Goal: Information Seeking & Learning: Learn about a topic

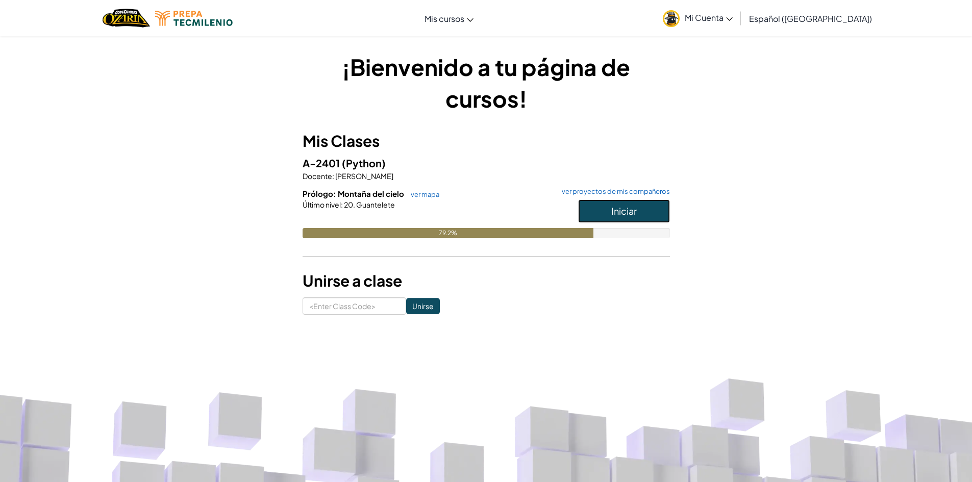
click at [620, 216] on span "Iniciar" at bounding box center [624, 211] width 26 height 12
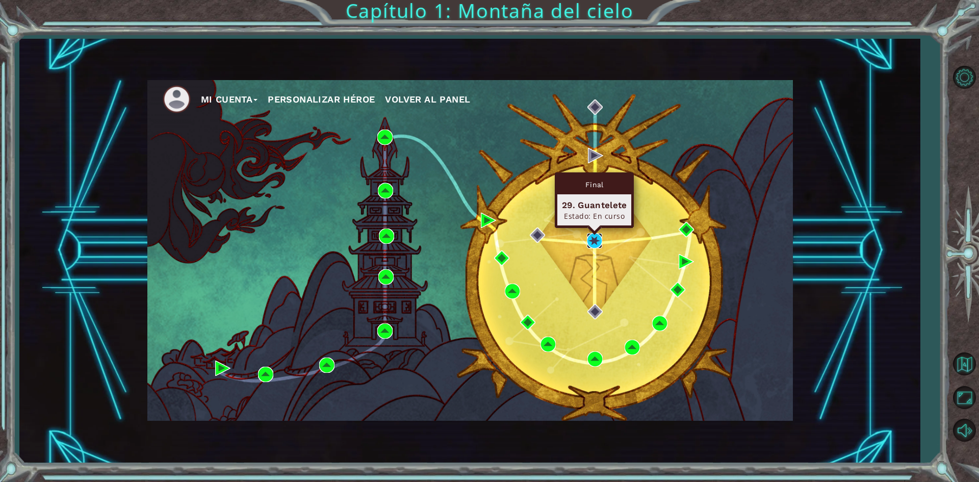
click at [591, 248] on img at bounding box center [594, 240] width 15 height 15
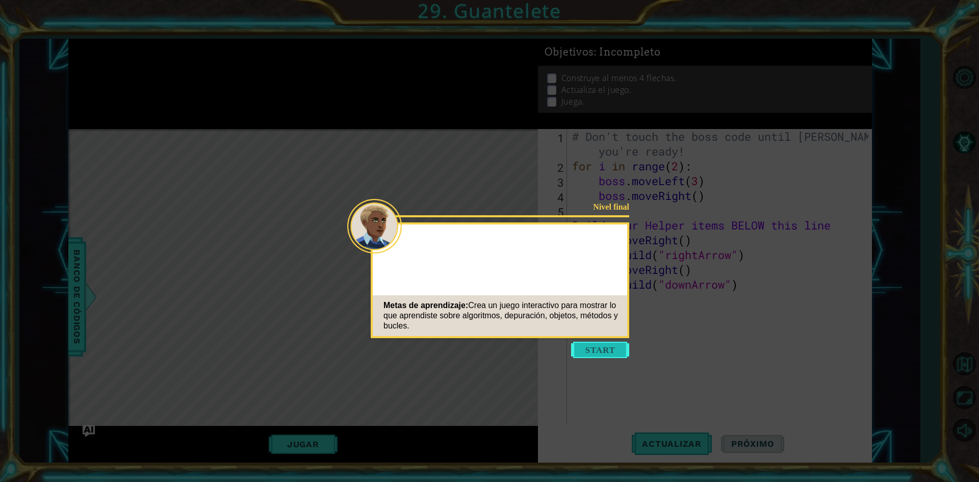
click at [613, 348] on button "Start" at bounding box center [600, 350] width 58 height 16
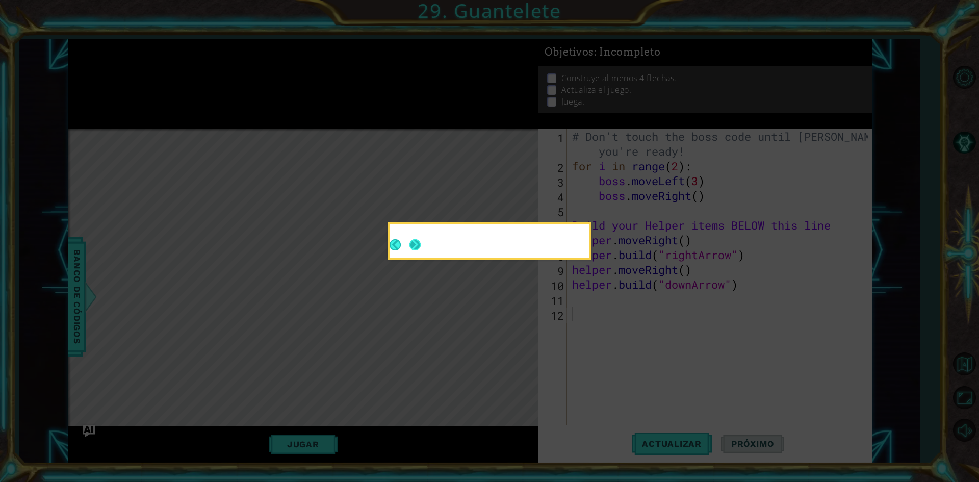
click at [421, 242] on button "Next" at bounding box center [415, 245] width 16 height 16
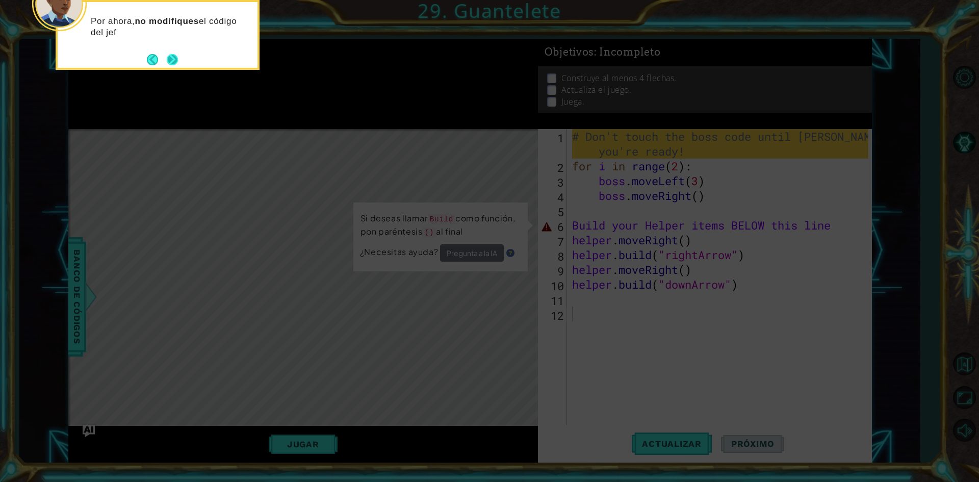
click at [177, 55] on button "Next" at bounding box center [172, 60] width 16 height 16
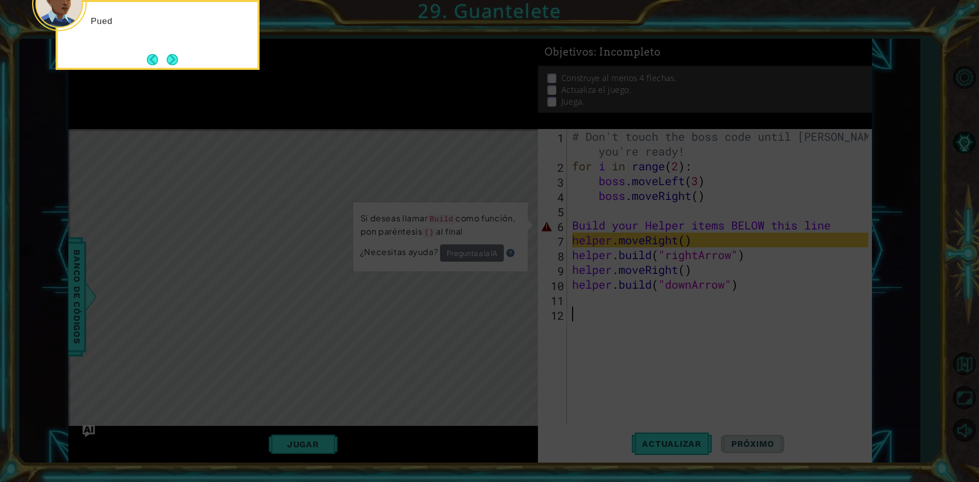
click at [176, 56] on button "Next" at bounding box center [172, 59] width 13 height 13
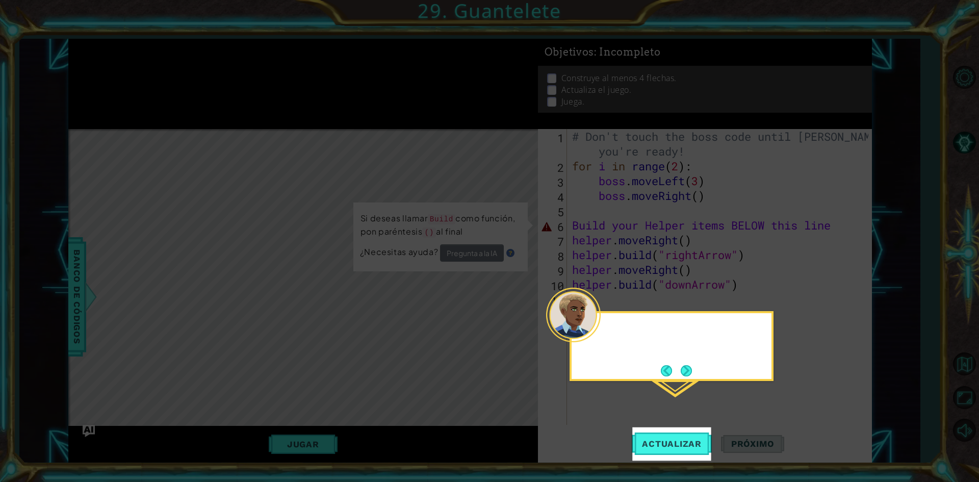
click at [174, 58] on icon at bounding box center [489, 241] width 979 height 482
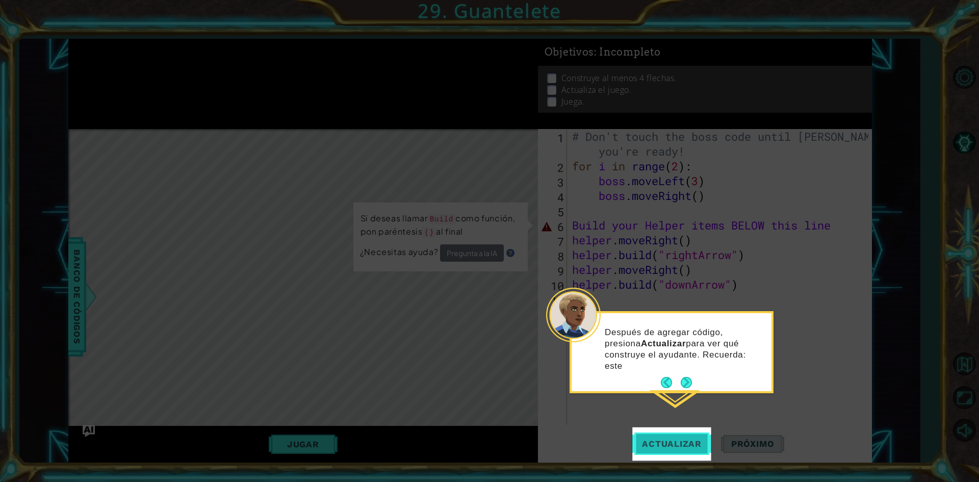
click at [689, 432] on button "Actualizar" at bounding box center [672, 443] width 80 height 33
click at [688, 442] on span "Actualizar" at bounding box center [672, 444] width 80 height 10
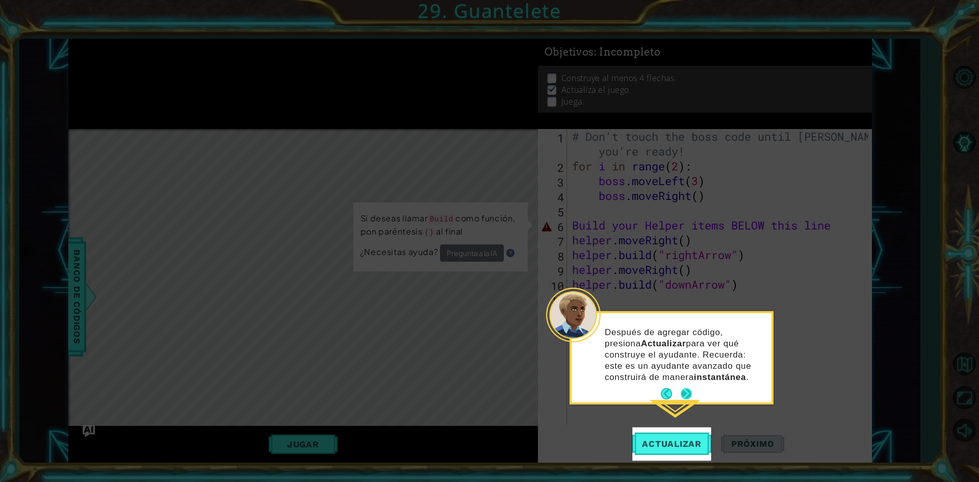
click at [694, 396] on div "Después de agregar código, presiona Actualizar para ver qué construye el ayudan…" at bounding box center [672, 357] width 200 height 89
click at [688, 398] on button "Next" at bounding box center [686, 394] width 19 height 19
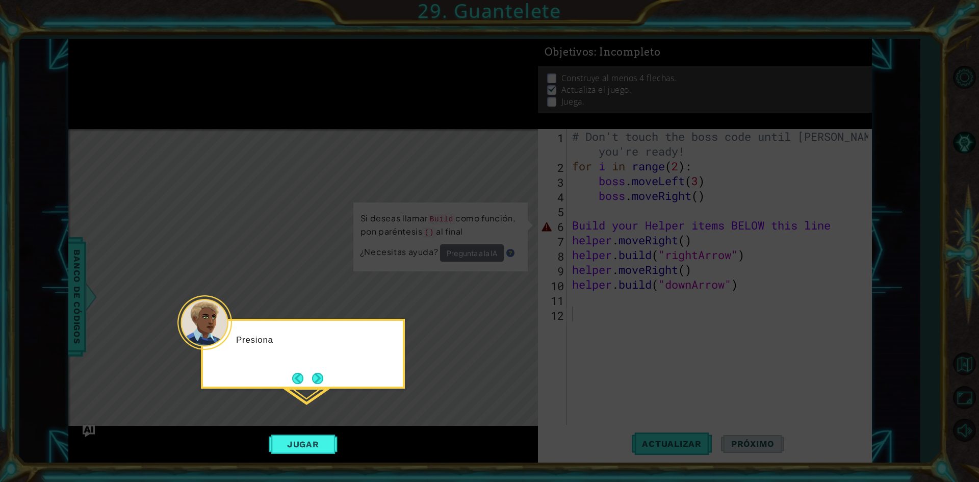
click at [684, 439] on icon at bounding box center [489, 241] width 979 height 482
click at [315, 374] on button "Next" at bounding box center [317, 378] width 11 height 11
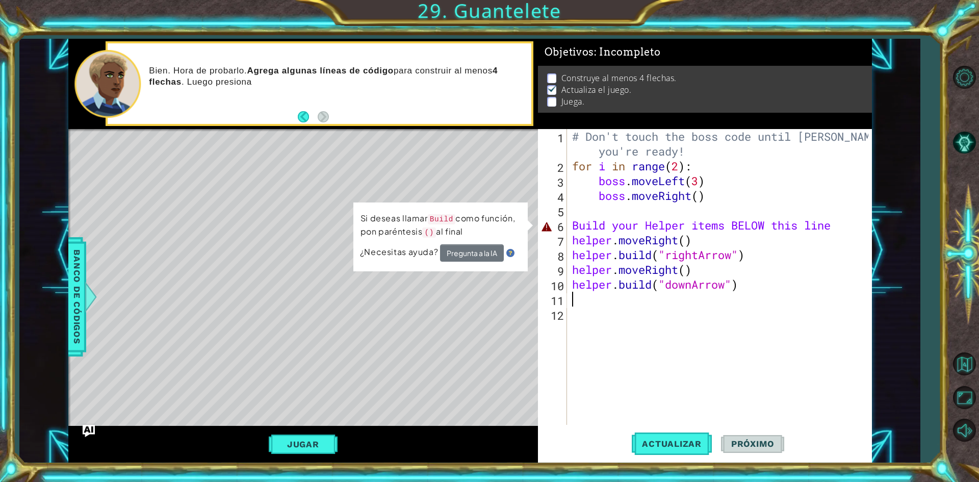
drag, startPoint x: 587, startPoint y: 306, endPoint x: 584, endPoint y: 315, distance: 10.2
click at [586, 308] on div "# Don't touch the boss code until [PERSON_NAME] says you're ready! for i in ran…" at bounding box center [722, 299] width 304 height 340
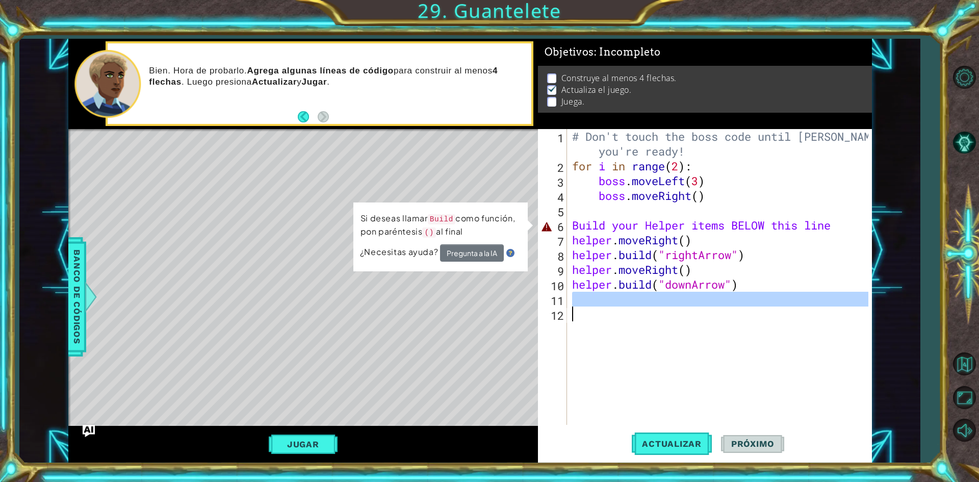
click at [600, 213] on div "# Don't touch the boss code until [PERSON_NAME] says you're ready! for i in ran…" at bounding box center [722, 299] width 304 height 340
drag, startPoint x: 743, startPoint y: 322, endPoint x: 736, endPoint y: 324, distance: 7.1
click at [741, 323] on div "# Don't touch the boss code until [PERSON_NAME] says you're ready! for i in ran…" at bounding box center [722, 299] width 304 height 340
click at [478, 242] on td "Si deseas llamar Build como función, pon paréntesis () al final" at bounding box center [440, 228] width 161 height 34
drag, startPoint x: 526, startPoint y: 222, endPoint x: 536, endPoint y: 219, distance: 9.7
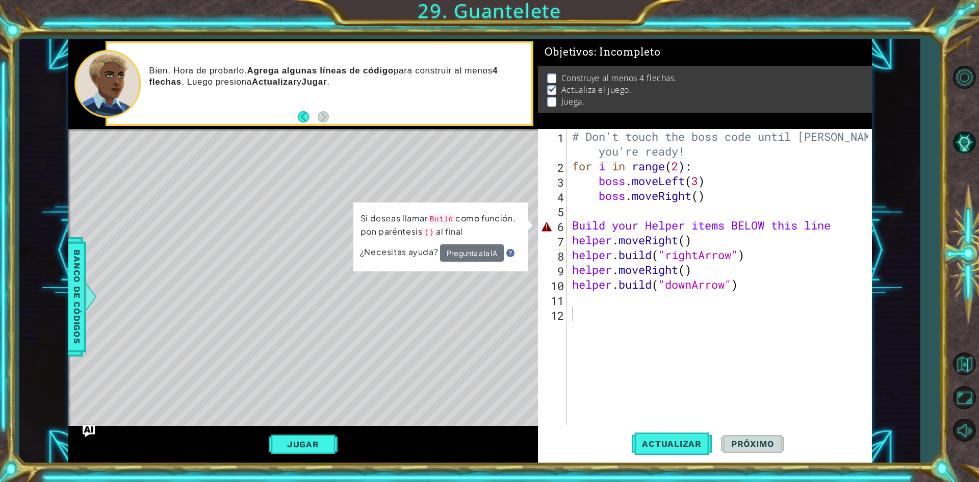
click at [533, 219] on div "1 ההההההההההההההההההההההההההההההההההההההההההההההההההההההההההההההההההההההההההההה…" at bounding box center [470, 251] width 804 height 424
click at [536, 221] on div "1 ההההההההההההההההההההההההההההההההההההההההההההההההההההההההההההההההההההההההההההה…" at bounding box center [470, 251] width 804 height 424
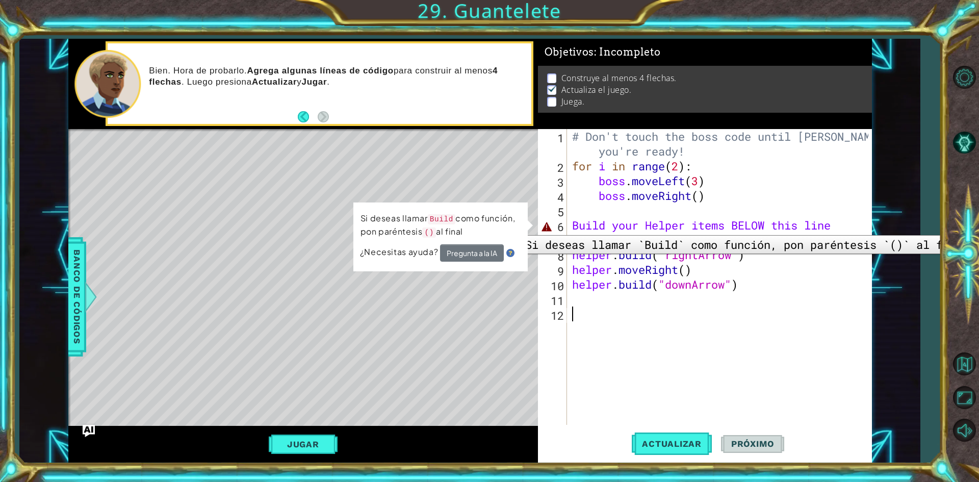
click at [544, 228] on div "6" at bounding box center [553, 226] width 27 height 15
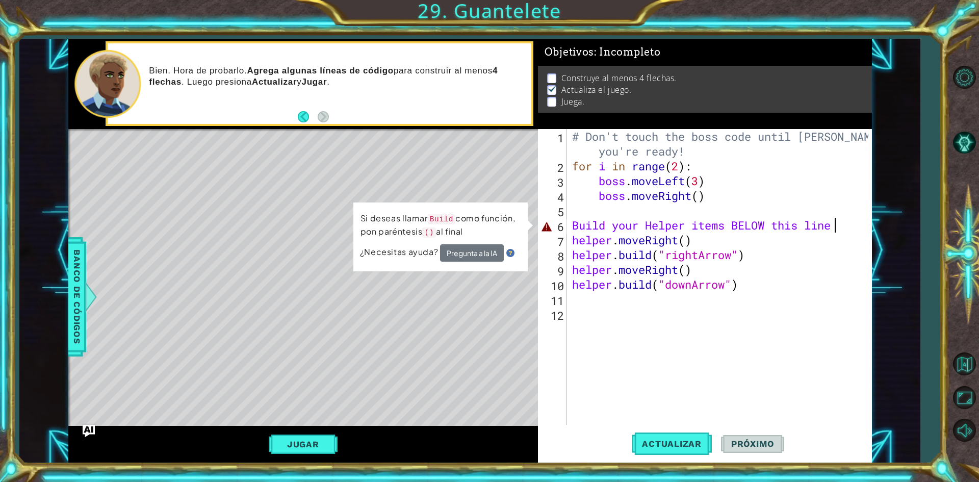
click at [836, 226] on div "# Don't touch the boss code until [PERSON_NAME] says you're ready! for i in ran…" at bounding box center [722, 299] width 304 height 340
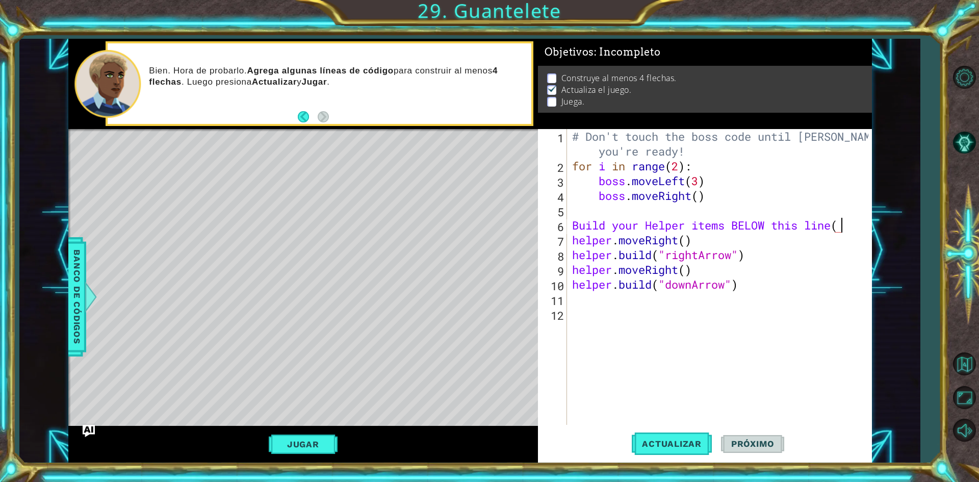
scroll to position [0, 12]
click at [669, 443] on span "Actualizar" at bounding box center [672, 444] width 80 height 10
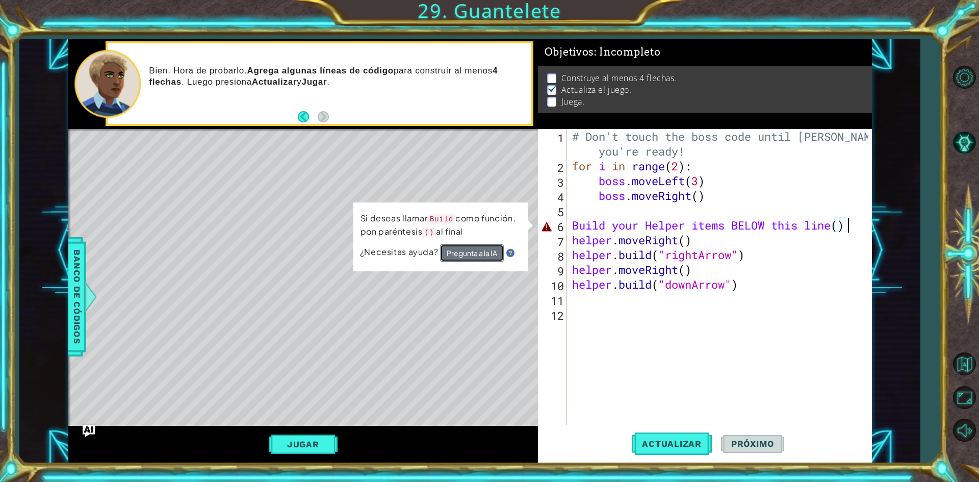
click at [471, 250] on button "Pregunta a la IA" at bounding box center [472, 253] width 64 height 18
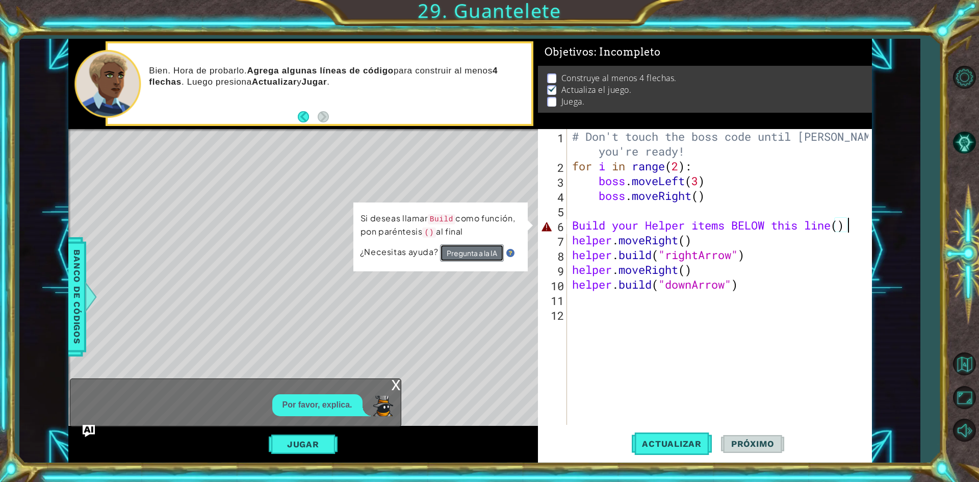
click at [479, 260] on button "Pregunta a la IA" at bounding box center [472, 252] width 64 height 18
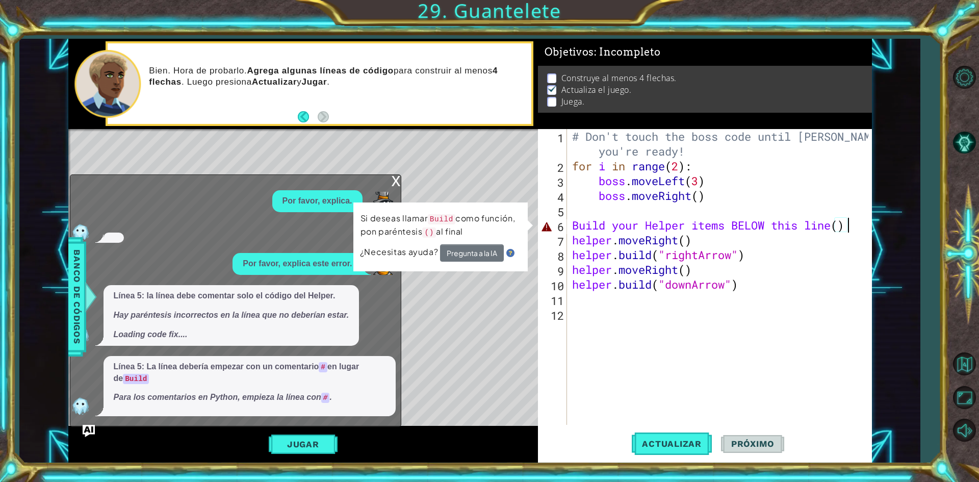
scroll to position [21, 0]
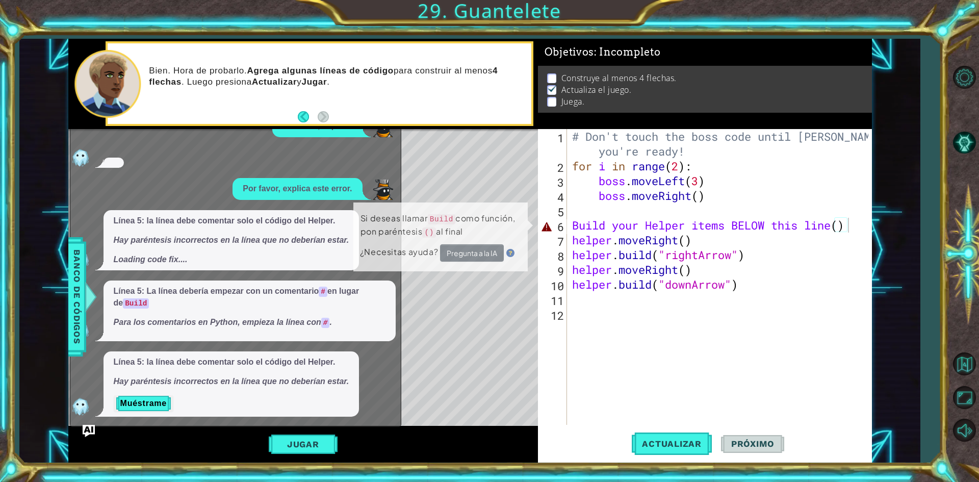
click at [325, 291] on code "#" at bounding box center [323, 292] width 9 height 10
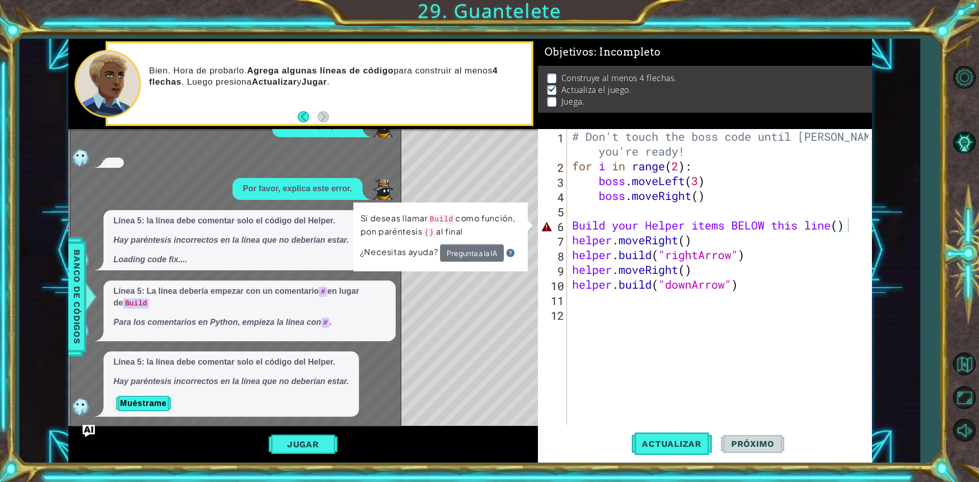
click at [325, 291] on code "#" at bounding box center [323, 292] width 9 height 10
drag, startPoint x: 149, startPoint y: 293, endPoint x: 299, endPoint y: 286, distance: 149.6
click at [298, 287] on p "Línea 5: La línea debería empezar con un comentario # en lugar de Build" at bounding box center [250, 297] width 272 height 23
click at [323, 295] on code "#" at bounding box center [323, 292] width 9 height 10
click at [606, 230] on div "# Don't touch the boss code until [PERSON_NAME] says you're ready! for i in ran…" at bounding box center [722, 299] width 304 height 340
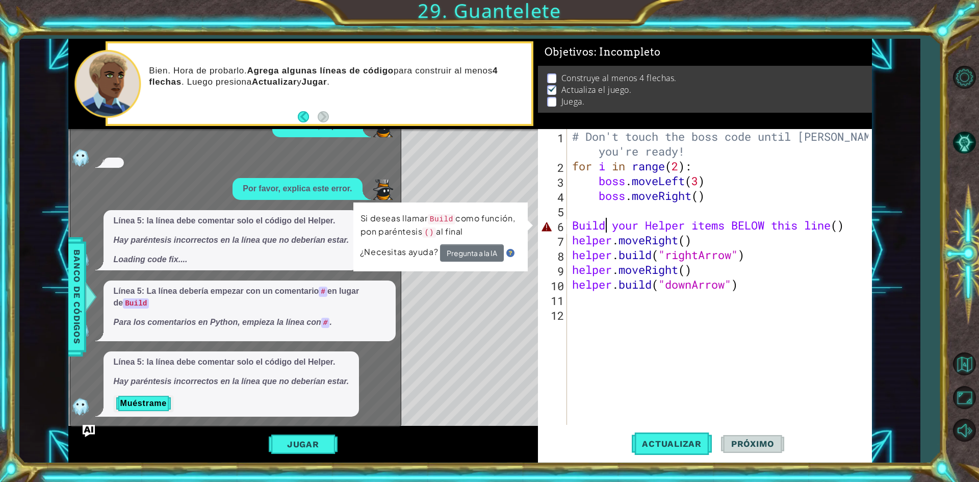
click at [569, 232] on div "Build your Helper items BELOW this line() 1 2 3 4 5 6 7 8 9 10 11 12 # Don't to…" at bounding box center [703, 277] width 331 height 296
click at [569, 231] on div "Build your Helper items BELOW this line() 1 2 3 4 5 6 7 8 9 10 11 12 # Don't to…" at bounding box center [703, 277] width 331 height 296
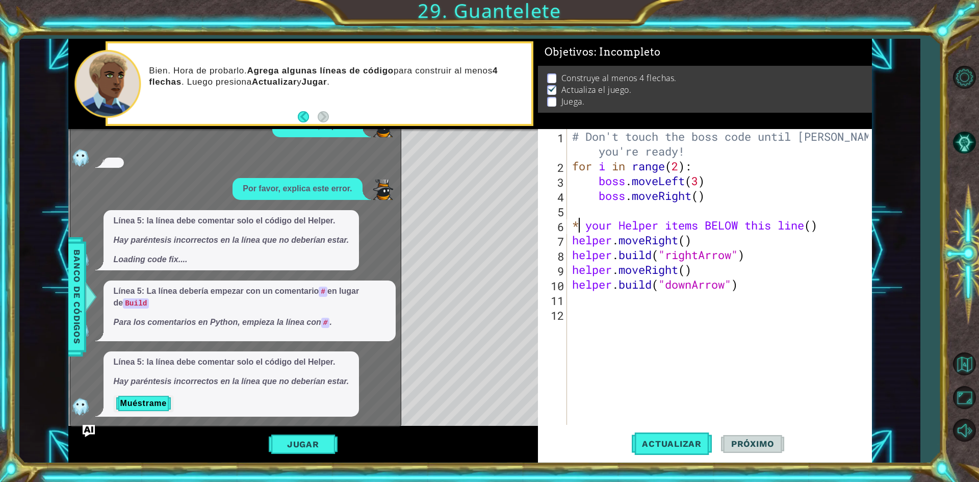
scroll to position [0, 0]
type textarea "# your Helper items BELOW this line()"
click at [685, 441] on span "Actualizar" at bounding box center [672, 444] width 80 height 10
click at [653, 370] on div "# Don't touch the boss code until [PERSON_NAME] says you're ready! for i in ran…" at bounding box center [722, 299] width 304 height 340
drag, startPoint x: 365, startPoint y: 263, endPoint x: 345, endPoint y: 413, distance: 151.3
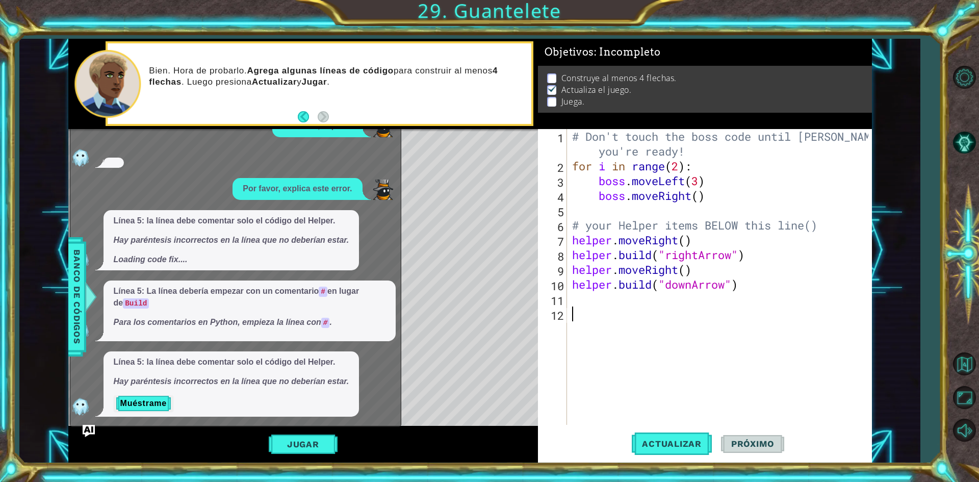
click at [361, 306] on div "Por favor, explica. Por favor, explica este error. Línea 5: la línea debe comen…" at bounding box center [232, 265] width 325 height 301
click at [332, 449] on button "Jugar" at bounding box center [303, 444] width 69 height 19
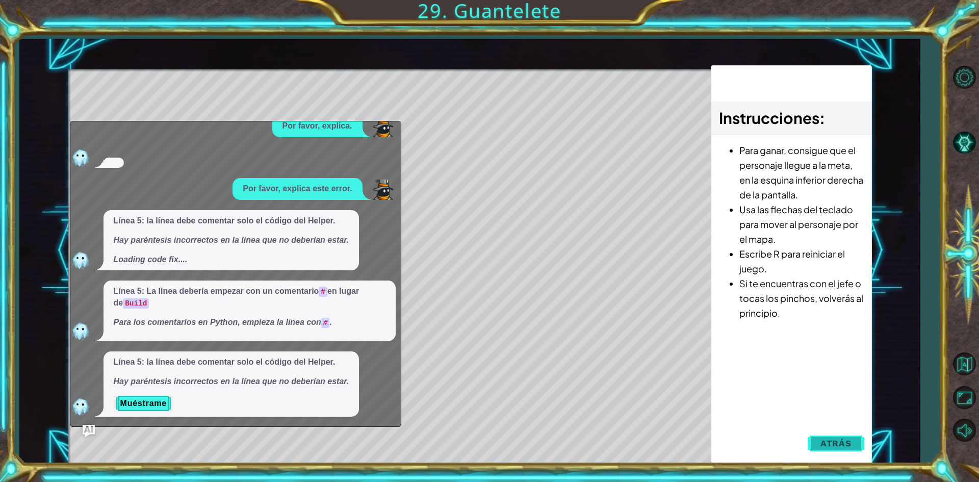
click at [836, 437] on button "Atrás" at bounding box center [836, 443] width 57 height 20
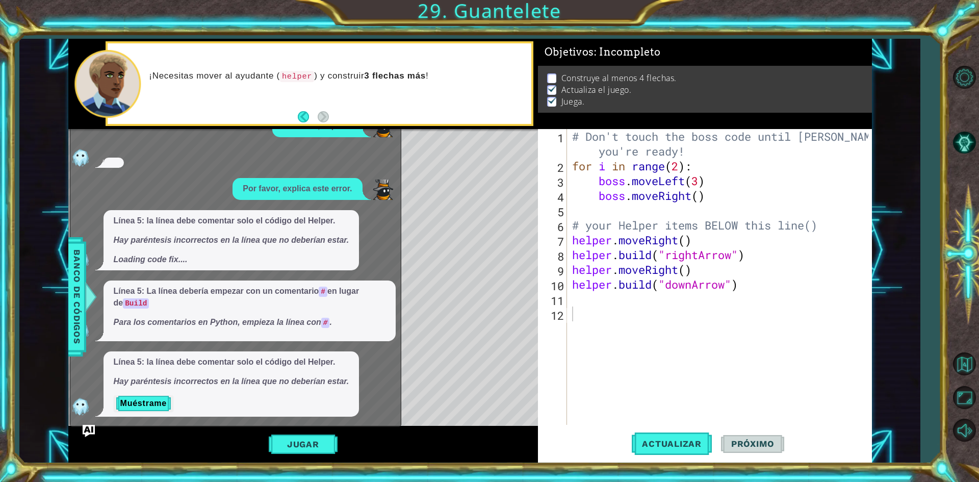
click at [420, 175] on div "Level Map" at bounding box center [303, 279] width 471 height 300
click at [597, 301] on div "# Don't touch the boss code until [PERSON_NAME] says you're ready! for i in ran…" at bounding box center [722, 299] width 304 height 340
type textarea "he"
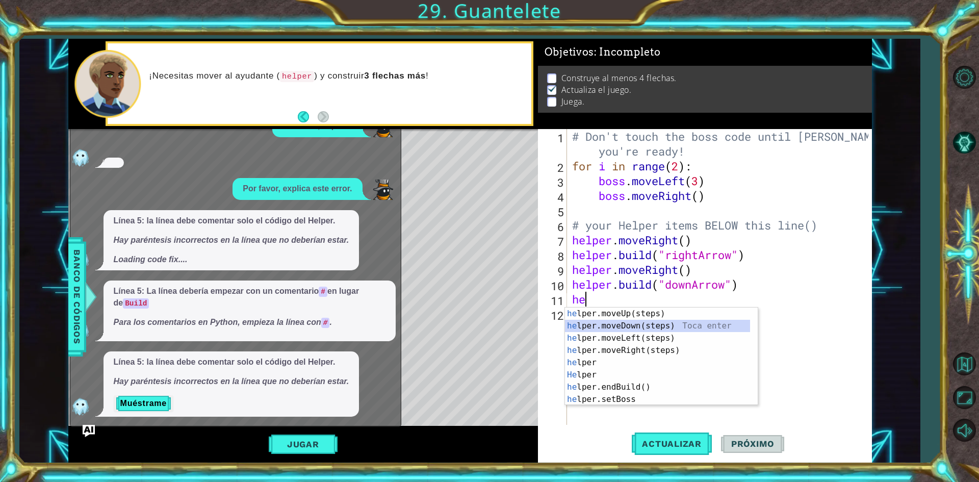
click at [640, 327] on div "he lper.moveUp(steps) Toca enter he lper.moveDown(steps) Toca enter he lper.mov…" at bounding box center [657, 369] width 185 height 122
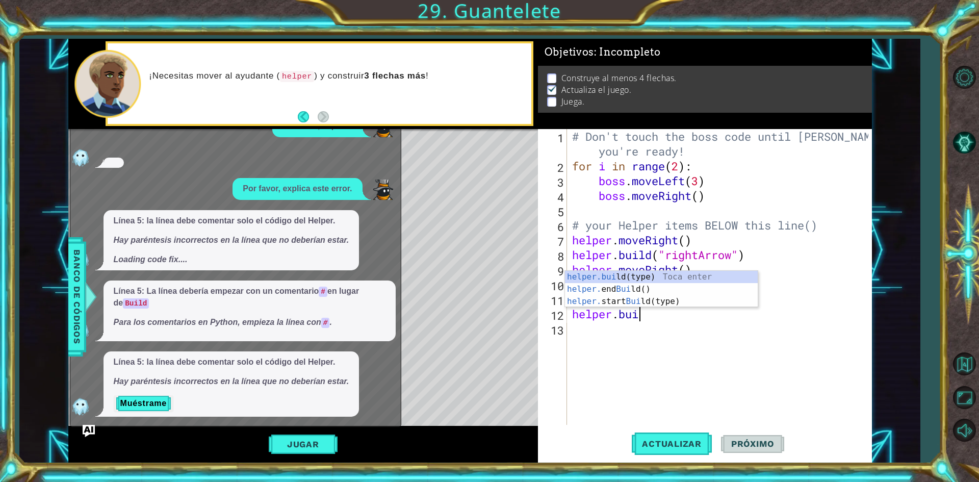
scroll to position [0, 3]
click at [686, 276] on div "helper.[PERSON_NAME] ld(type) Toca enter helper. end [PERSON_NAME] ld() Toca en…" at bounding box center [661, 301] width 193 height 61
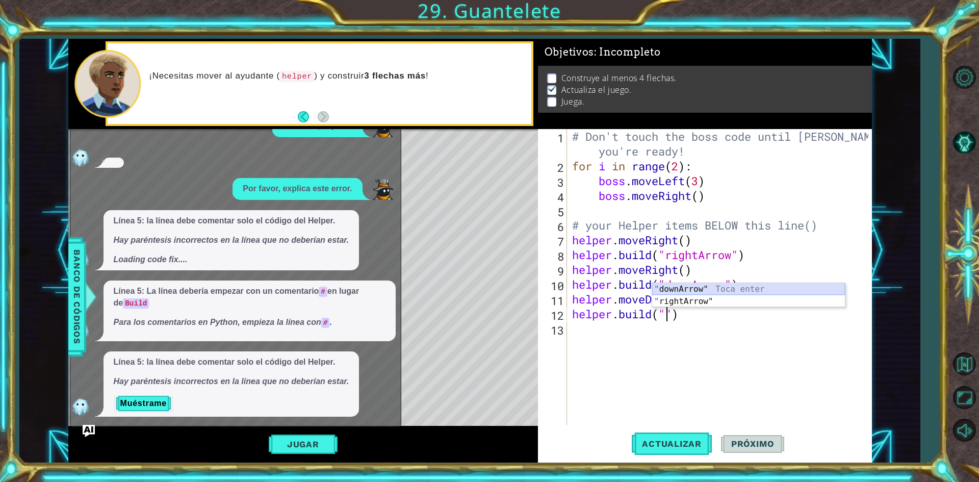
click at [731, 284] on div "" downArrow" Toca enter " rightArrow" Toca enter" at bounding box center [748, 307] width 193 height 49
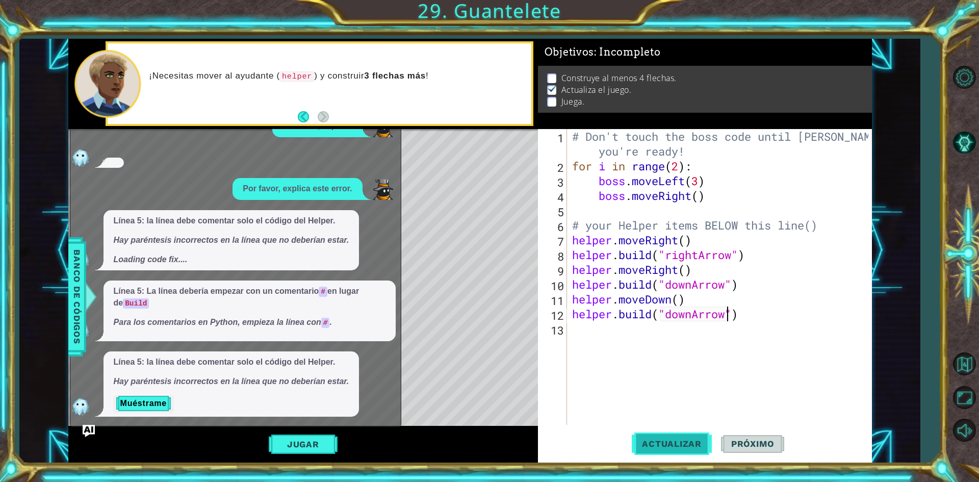
type textarea "[DOMAIN_NAME]("downArrow")"
click at [698, 435] on button "Actualizar" at bounding box center [672, 443] width 80 height 33
click at [318, 445] on button "Jugar" at bounding box center [303, 444] width 69 height 19
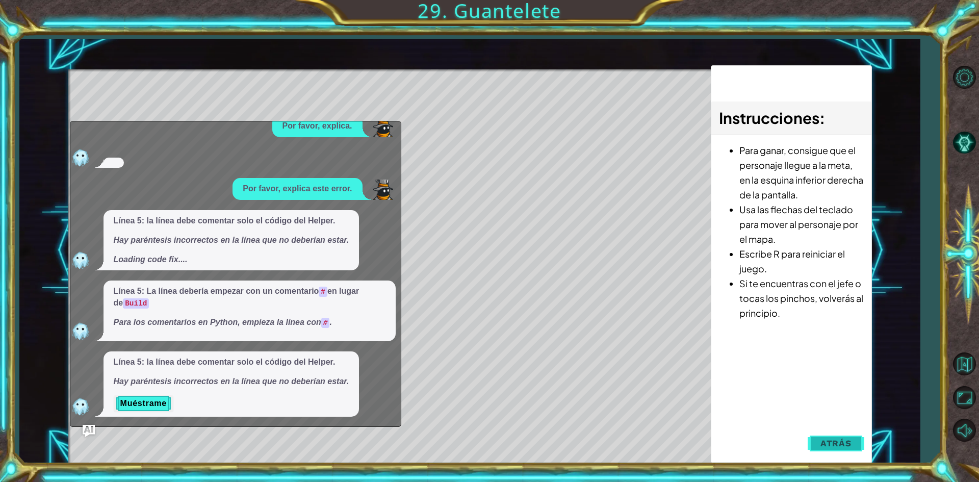
click at [817, 441] on button "Atrás" at bounding box center [836, 443] width 57 height 20
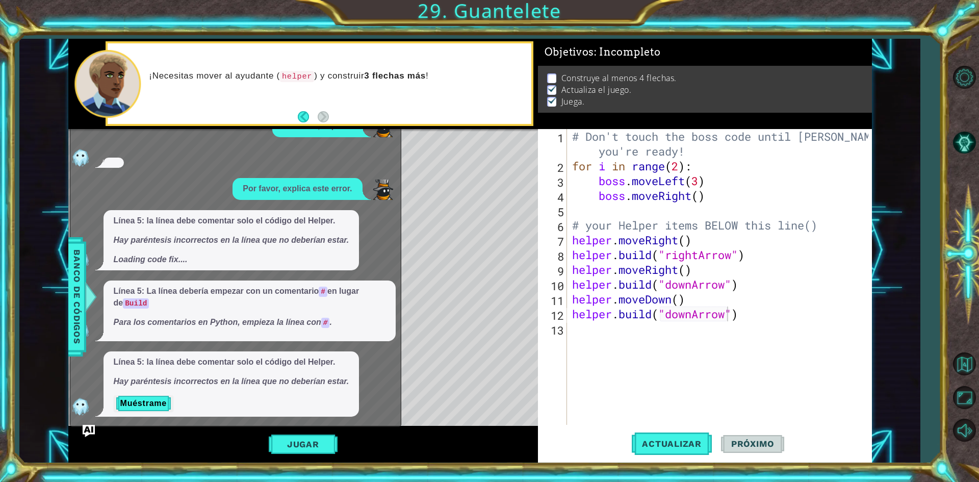
click at [616, 371] on div "# Don't touch the boss code until [PERSON_NAME] says you're ready! for i in ran…" at bounding box center [722, 299] width 304 height 340
type textarea "h"
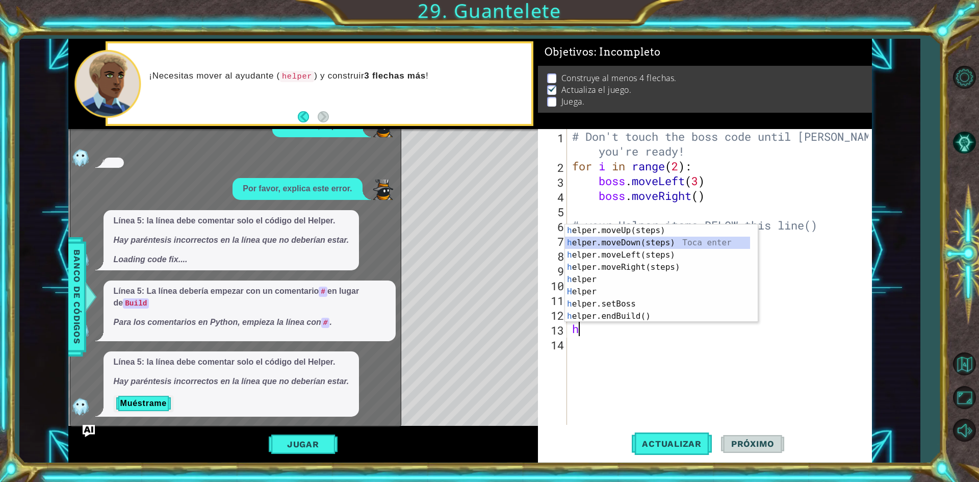
click at [686, 237] on div "h elper.moveUp(steps) Toca enter h elper.moveDown(steps) Toca enter h elper.mov…" at bounding box center [657, 285] width 185 height 122
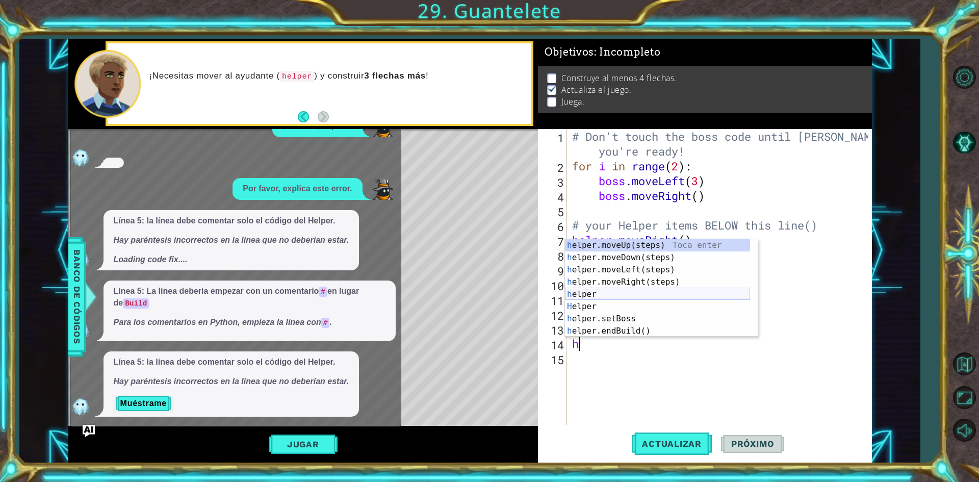
click at [648, 293] on div "h elper.moveUp(steps) Toca enter h elper.moveDown(steps) Toca enter h elper.mov…" at bounding box center [657, 300] width 185 height 122
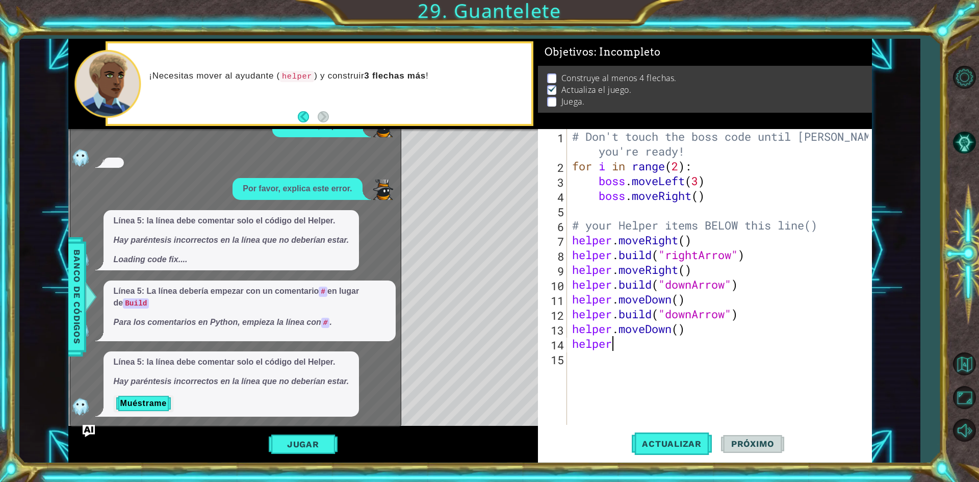
scroll to position [0, 2]
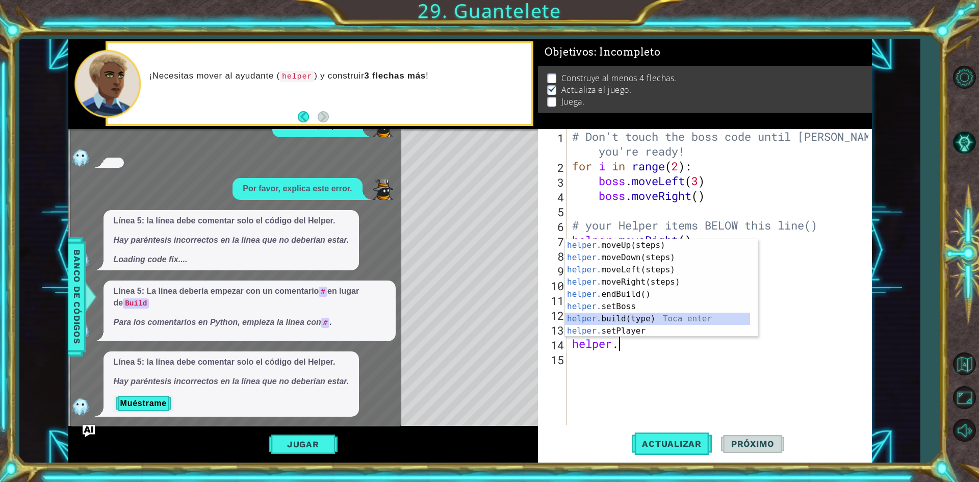
click at [646, 318] on div "helper. moveUp(steps) Toca enter helper. moveDown(steps) Toca enter helper. mov…" at bounding box center [657, 300] width 185 height 122
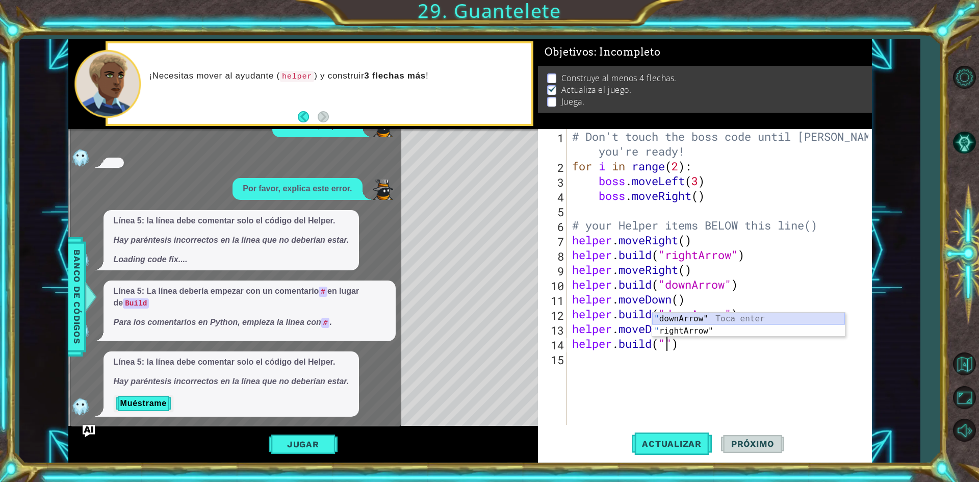
click at [707, 318] on div "" downArrow" Toca enter " rightArrow" Toca enter" at bounding box center [748, 337] width 193 height 49
type textarea "[DOMAIN_NAME]("downArrow")"
click at [603, 363] on div "# Don't touch the boss code until [PERSON_NAME] says you're ready! for i in ran…" at bounding box center [722, 299] width 304 height 340
type textarea "h"
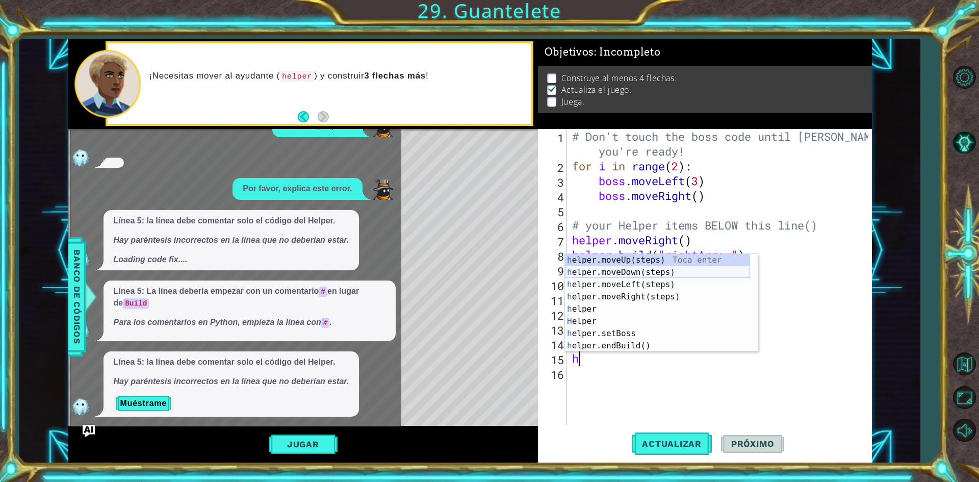
click at [640, 271] on div "h elper.moveUp(steps) Toca enter h elper.moveDown(steps) Toca enter h elper.mov…" at bounding box center [657, 315] width 185 height 122
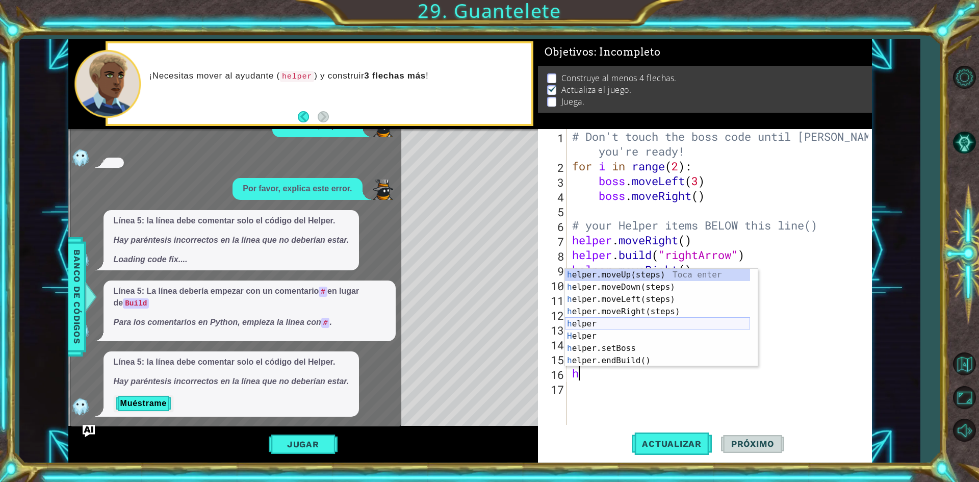
click at [618, 322] on div "h elper.moveUp(steps) Toca enter h elper.moveDown(steps) Toca enter h elper.mov…" at bounding box center [657, 330] width 185 height 122
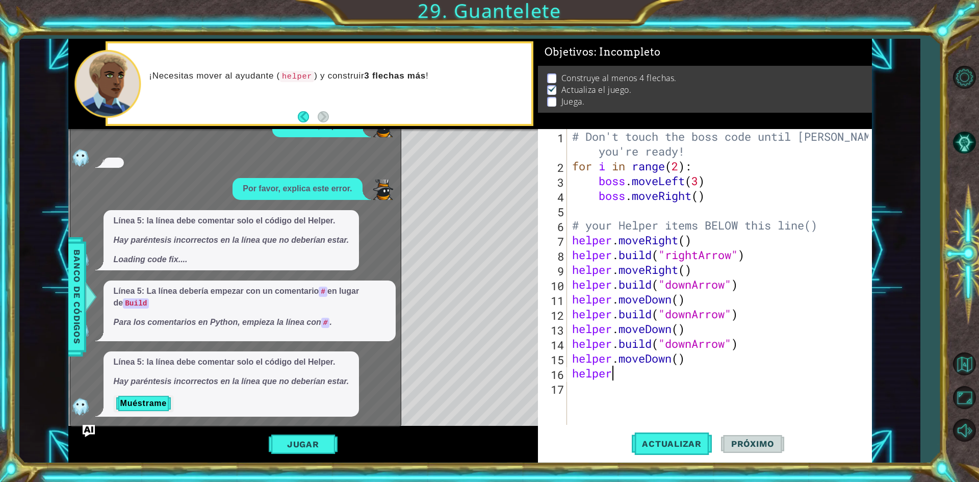
scroll to position [0, 2]
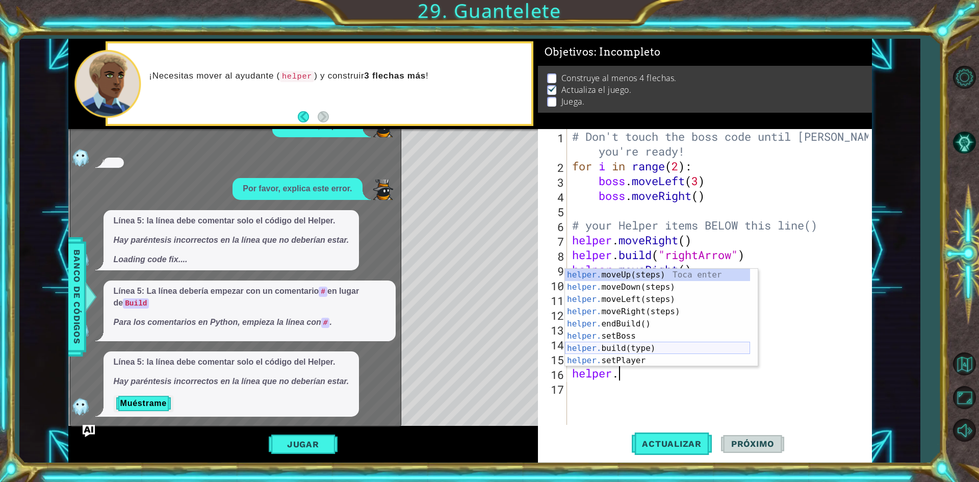
click at [634, 345] on div "helper. moveUp(steps) Toca enter helper. moveDown(steps) Toca enter helper. mov…" at bounding box center [657, 330] width 185 height 122
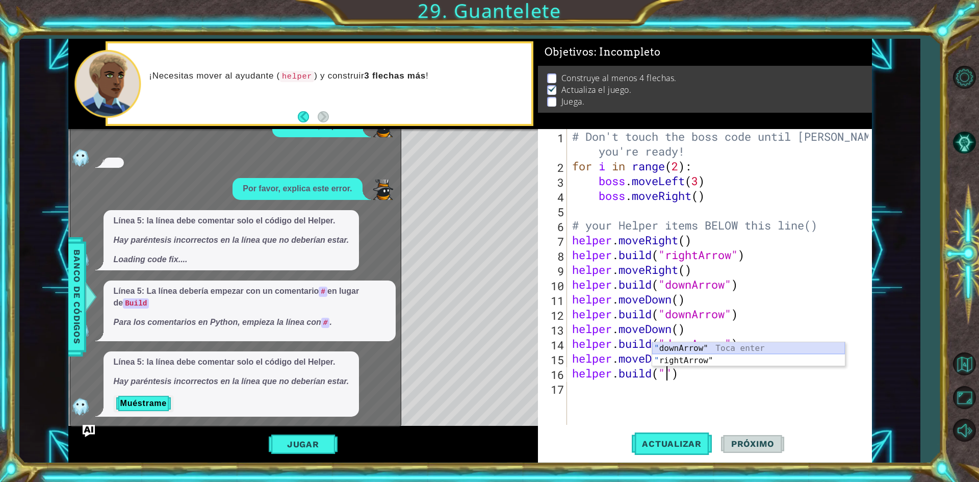
click at [693, 348] on div "" downArrow" Toca enter " rightArrow" Toca enter" at bounding box center [748, 366] width 193 height 49
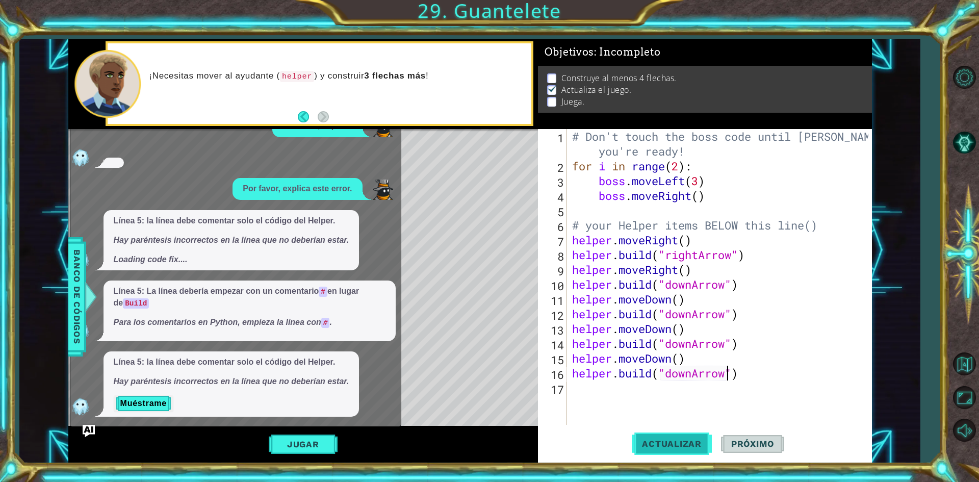
type textarea "[DOMAIN_NAME]("downArrow")"
click at [659, 441] on span "Actualizar" at bounding box center [672, 444] width 80 height 10
click at [319, 441] on button "Jugar" at bounding box center [303, 444] width 69 height 19
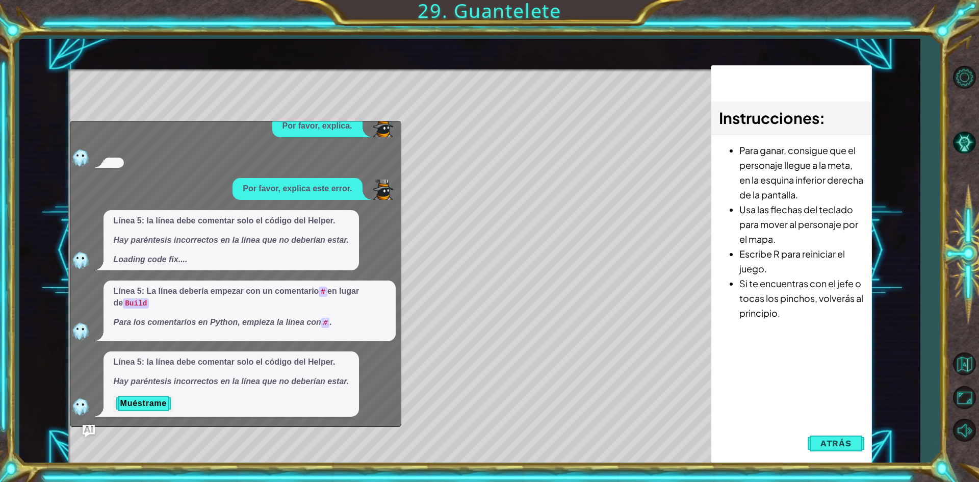
drag, startPoint x: 761, startPoint y: 211, endPoint x: 818, endPoint y: 233, distance: 61.5
click at [822, 228] on li "Usa las flechas del teclado para mover al personaje por el mapa." at bounding box center [802, 224] width 124 height 44
drag, startPoint x: 744, startPoint y: 286, endPoint x: 796, endPoint y: 296, distance: 53.6
click at [796, 296] on li "Si te encuentras con el jefe o tocas los pinchos, volverás al principio." at bounding box center [802, 298] width 124 height 44
click at [162, 406] on button "Muéstrame" at bounding box center [144, 403] width 60 height 16
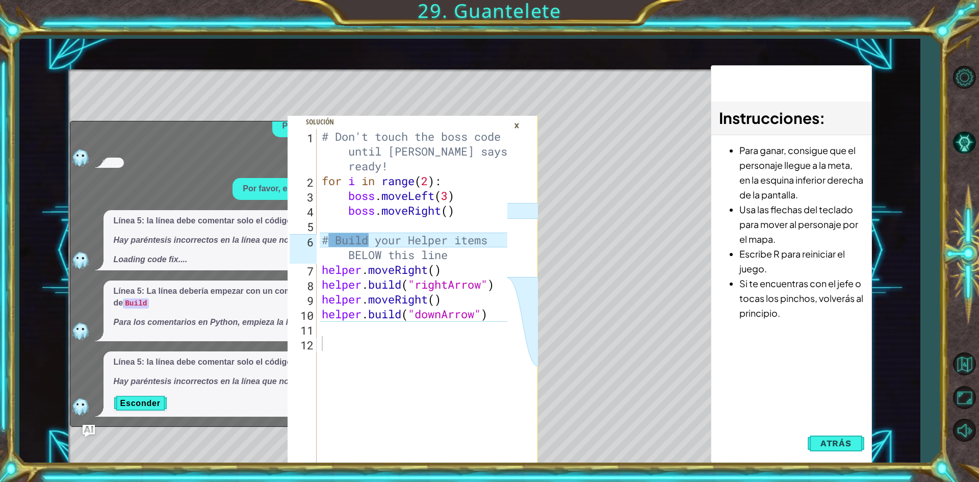
click at [168, 401] on p "Esconder" at bounding box center [232, 403] width 236 height 16
click at [168, 392] on div "Línea 5: la línea debe comentar solo el código del Helper. Hay paréntesis incor…" at bounding box center [232, 383] width 256 height 65
click at [159, 402] on button "Esconder" at bounding box center [141, 403] width 54 height 16
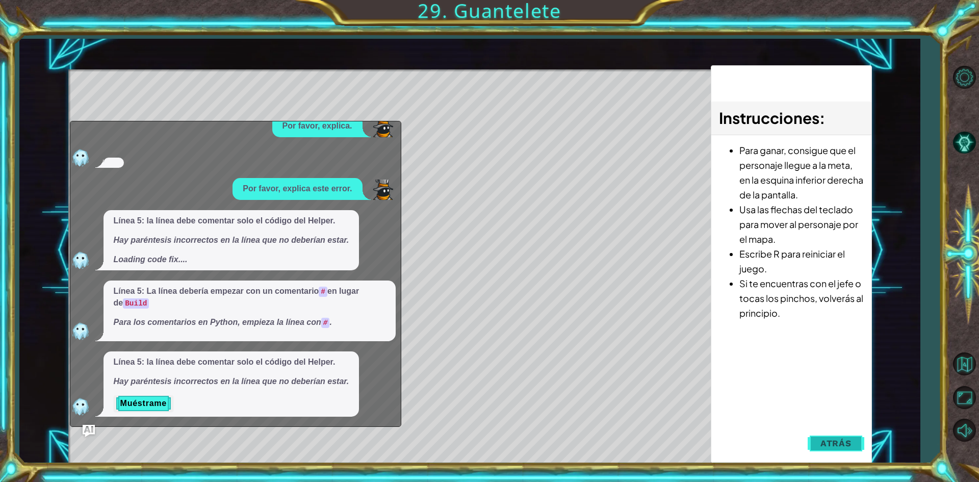
click at [843, 448] on span "Atrás" at bounding box center [836, 443] width 31 height 10
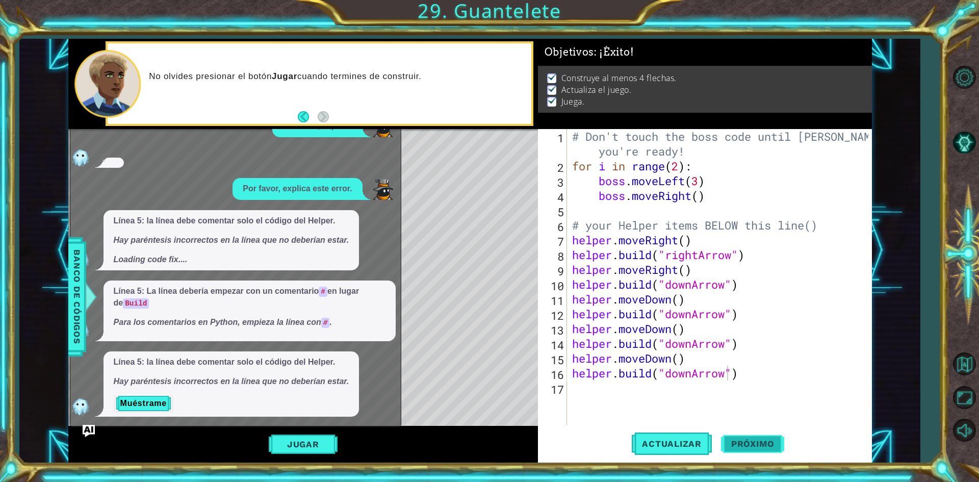
click at [740, 443] on span "Próximo" at bounding box center [752, 446] width 63 height 10
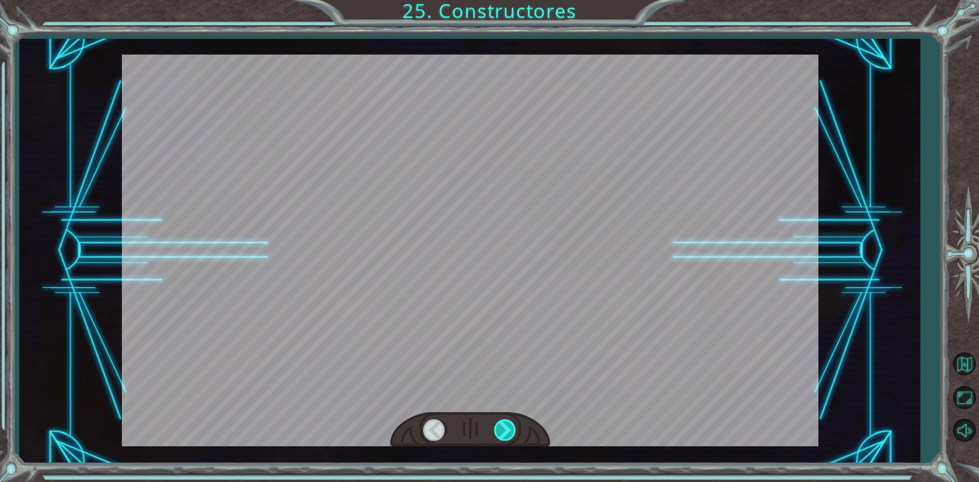
drag, startPoint x: 510, startPoint y: 434, endPoint x: 508, endPoint y: 422, distance: 12.0
click at [510, 434] on div at bounding box center [505, 429] width 23 height 21
click at [508, 422] on div at bounding box center [505, 429] width 23 height 21
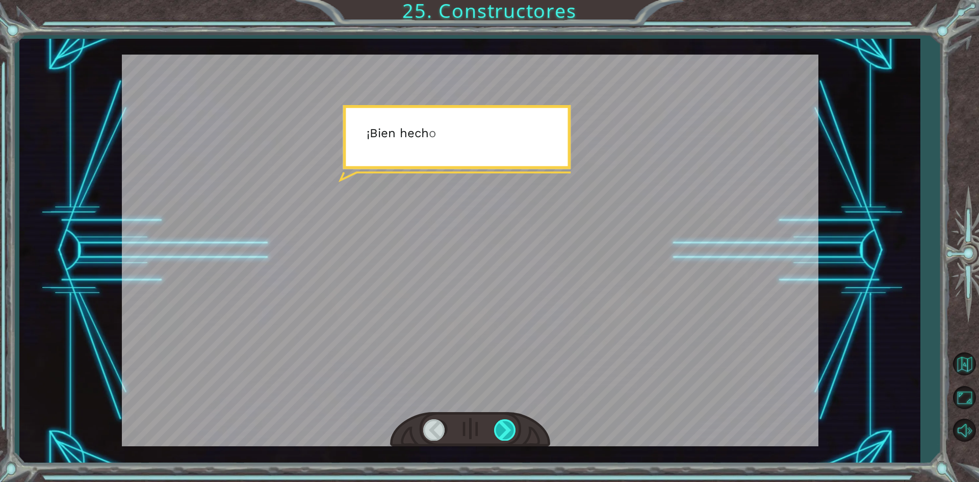
click at [508, 426] on div at bounding box center [505, 429] width 23 height 21
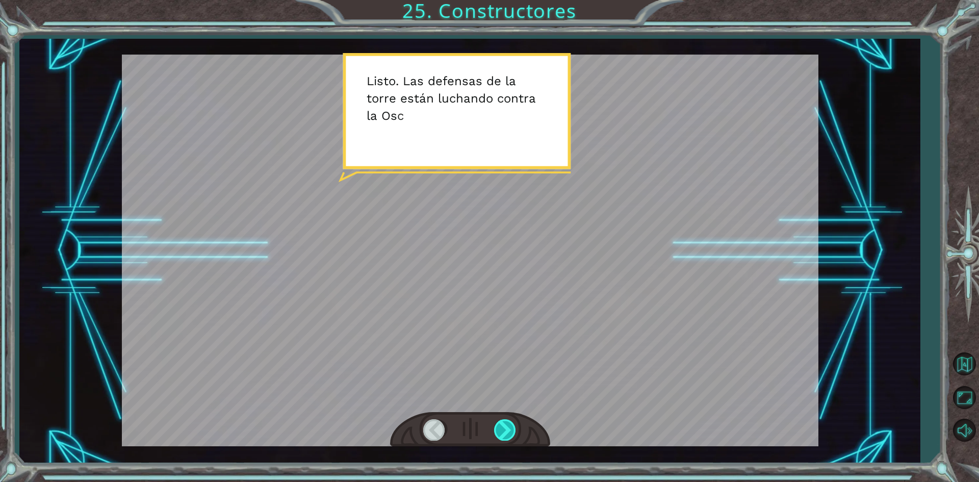
click at [508, 426] on div at bounding box center [505, 429] width 23 height 21
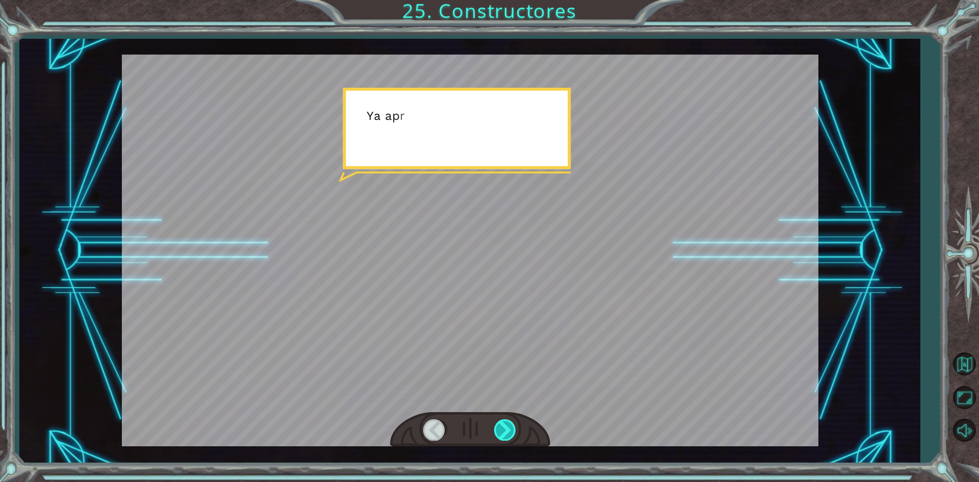
click at [508, 426] on div at bounding box center [505, 429] width 23 height 21
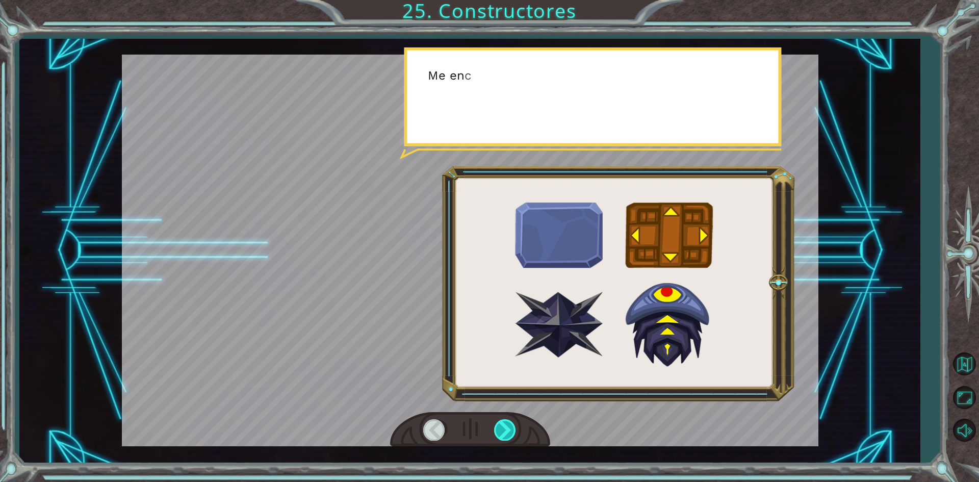
click at [508, 426] on div at bounding box center [505, 429] width 23 height 21
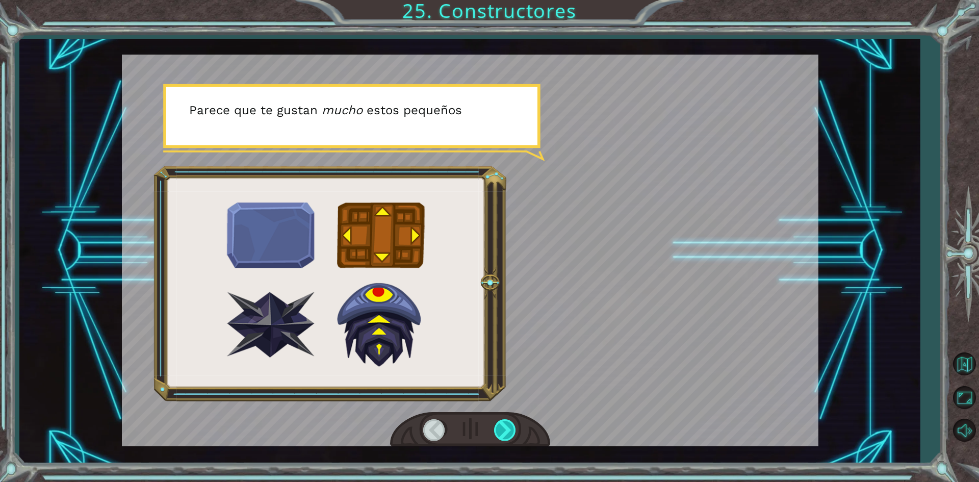
click at [508, 426] on div at bounding box center [505, 429] width 23 height 21
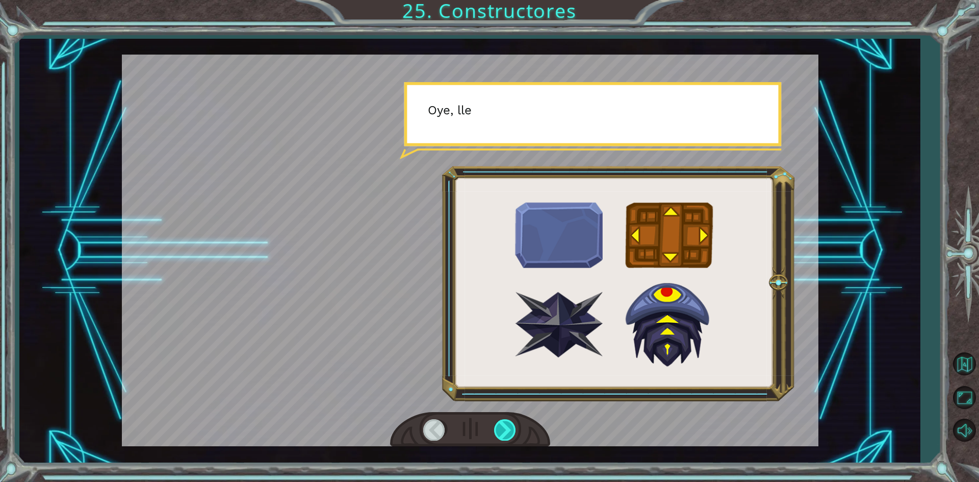
click at [508, 426] on div at bounding box center [505, 429] width 23 height 21
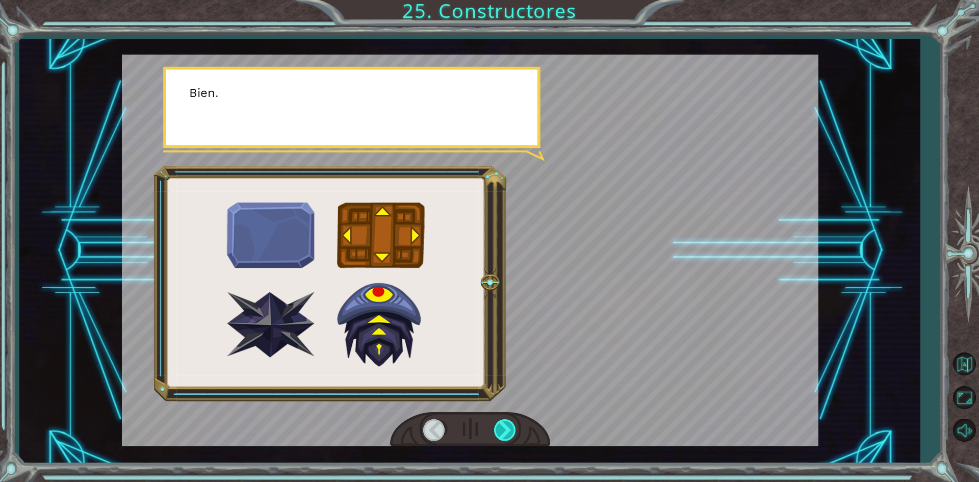
click at [508, 426] on div at bounding box center [505, 429] width 23 height 21
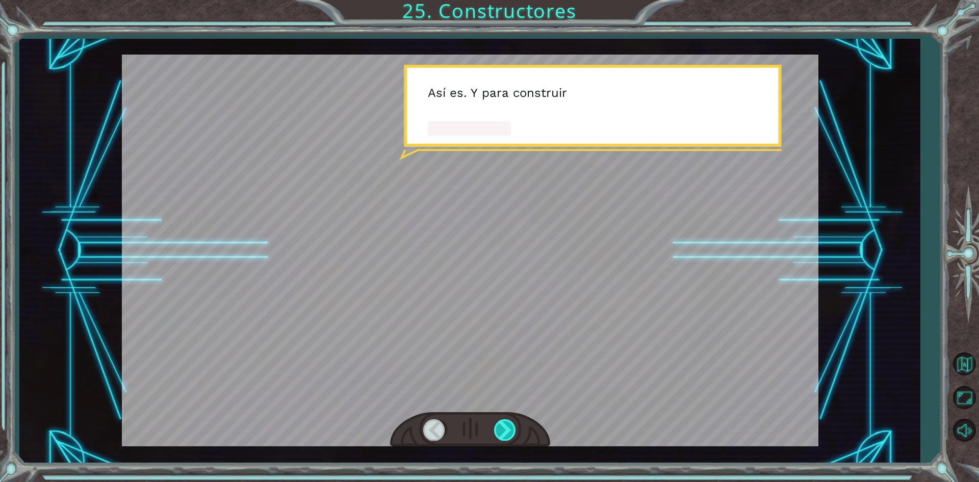
click at [508, 426] on div at bounding box center [505, 429] width 23 height 21
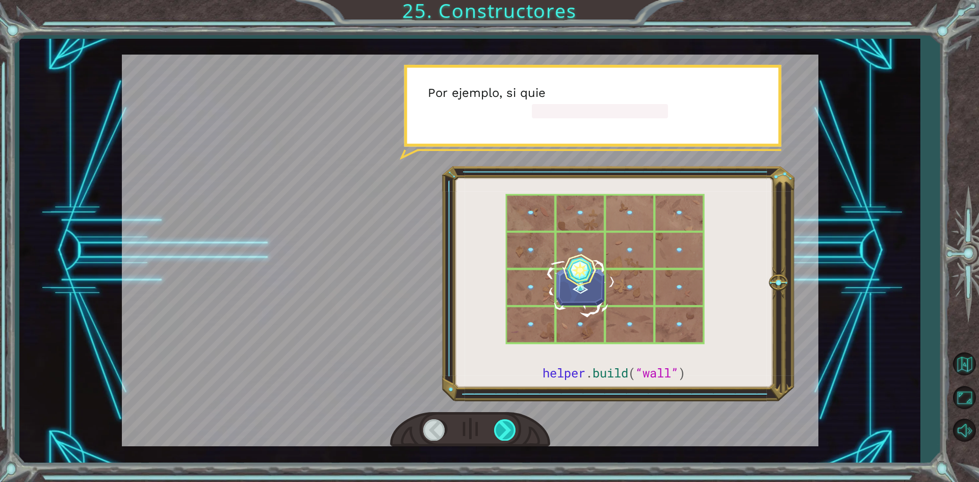
click at [508, 426] on div at bounding box center [505, 429] width 23 height 21
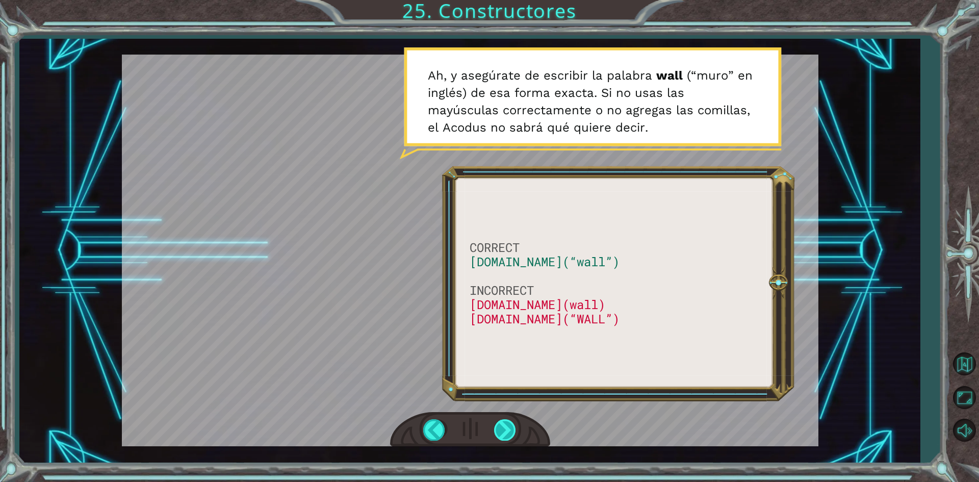
click at [511, 435] on div at bounding box center [505, 429] width 23 height 21
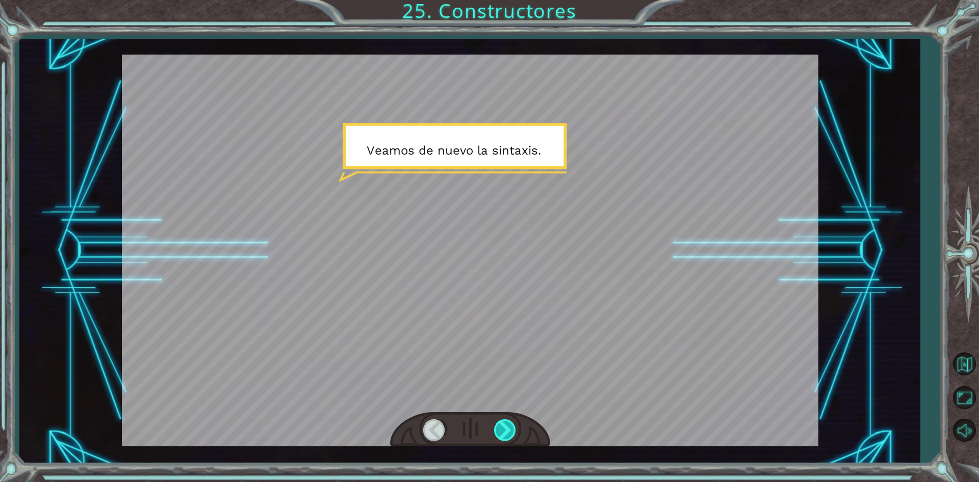
click at [511, 435] on div at bounding box center [505, 429] width 23 height 21
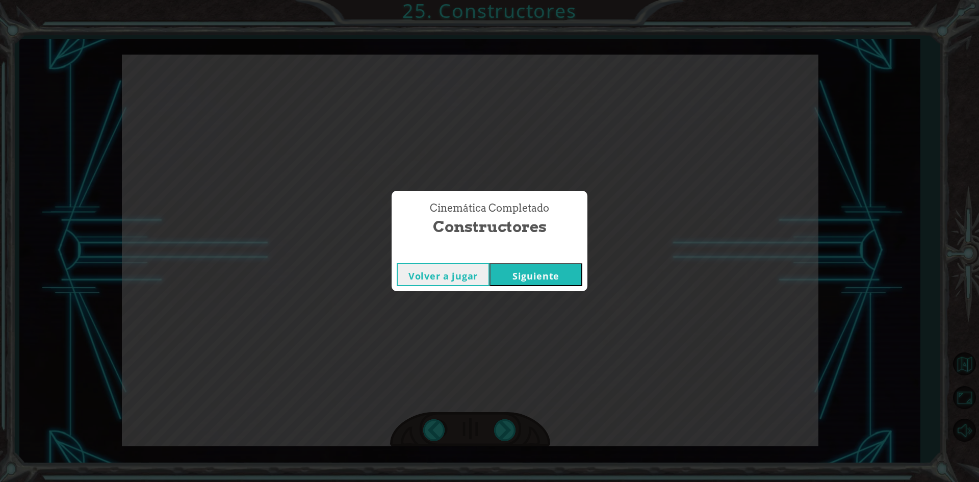
click at [553, 277] on button "Siguiente" at bounding box center [536, 274] width 93 height 23
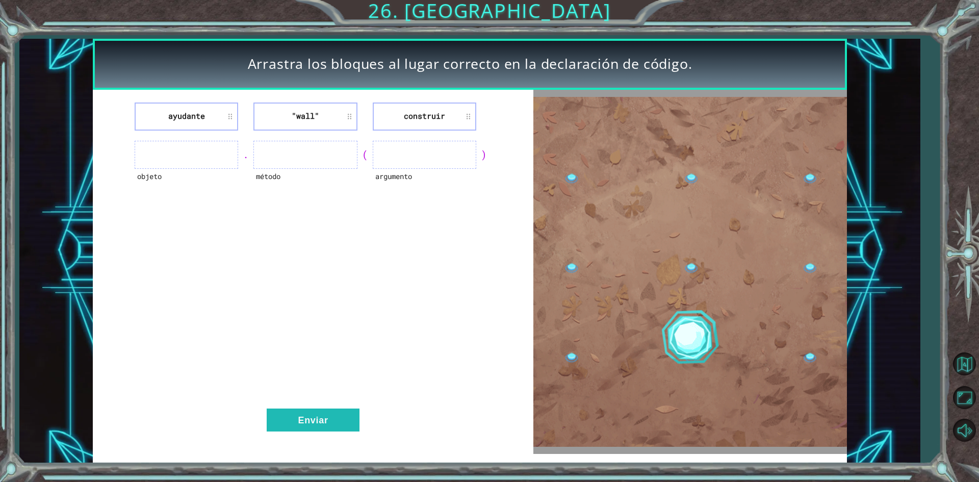
click at [182, 149] on ul at bounding box center [187, 155] width 104 height 28
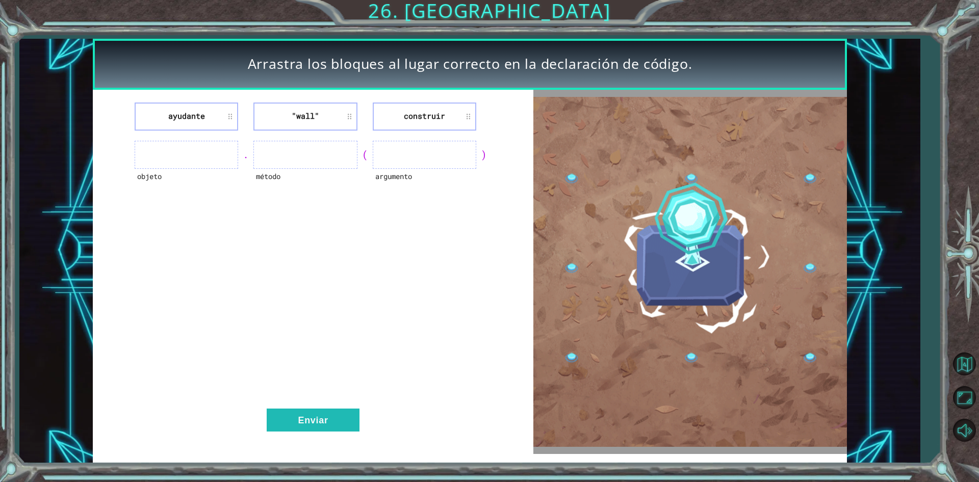
click at [198, 162] on ul at bounding box center [187, 155] width 104 height 28
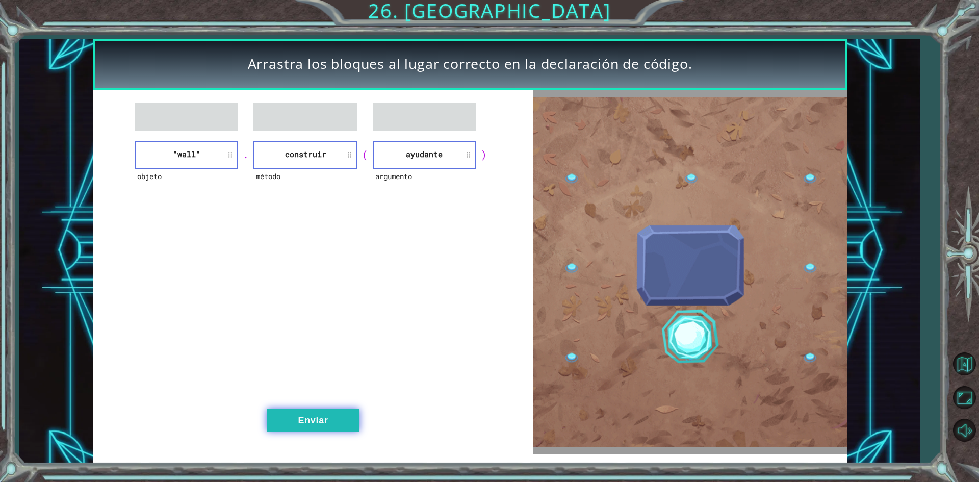
click at [336, 423] on button "Enviar" at bounding box center [313, 420] width 93 height 23
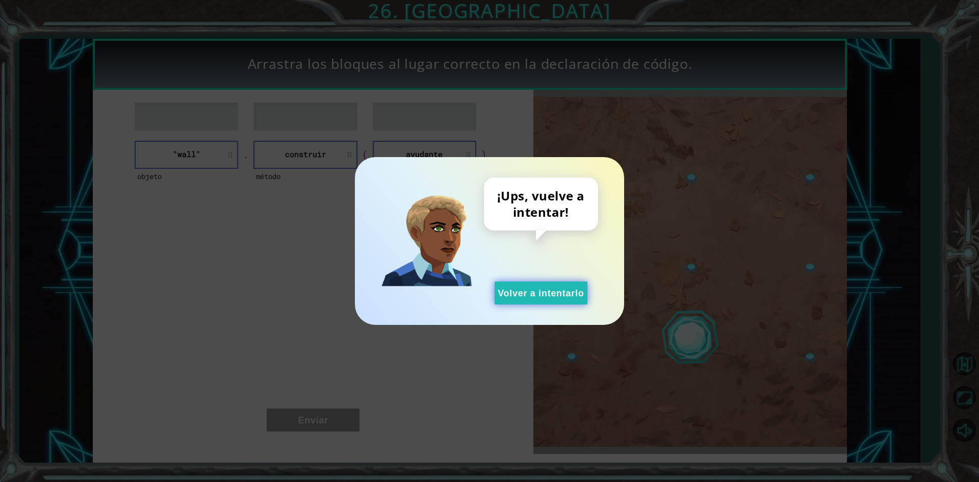
click at [541, 295] on button "Volver a intentarlo" at bounding box center [541, 293] width 93 height 23
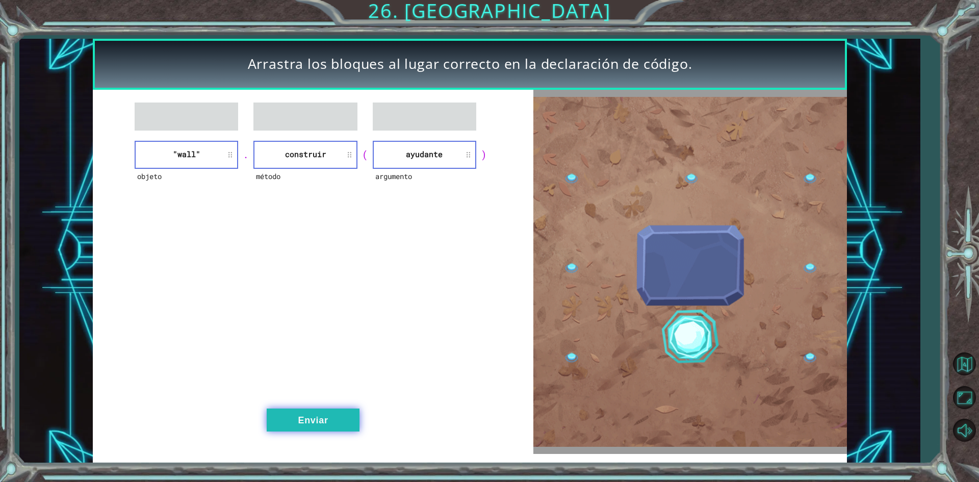
click at [332, 414] on button "Enviar" at bounding box center [313, 420] width 93 height 23
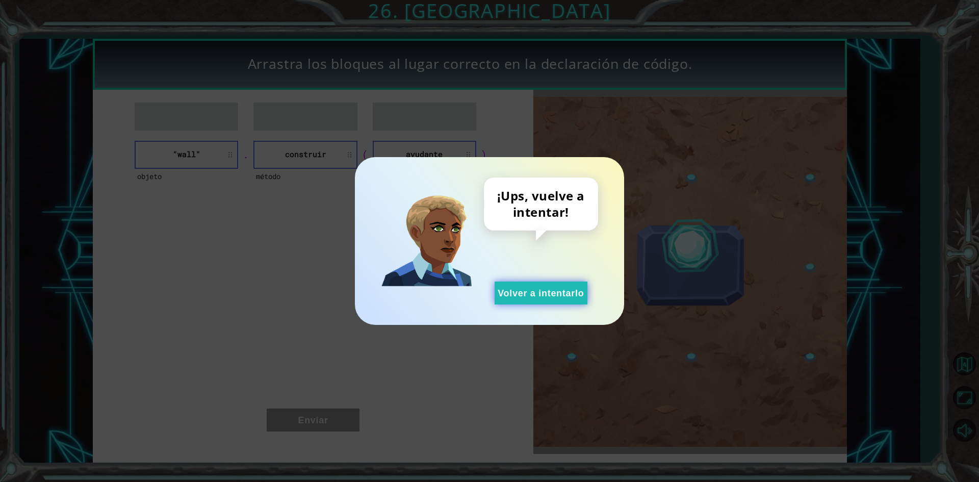
click at [540, 300] on button "Volver a intentarlo" at bounding box center [541, 293] width 93 height 23
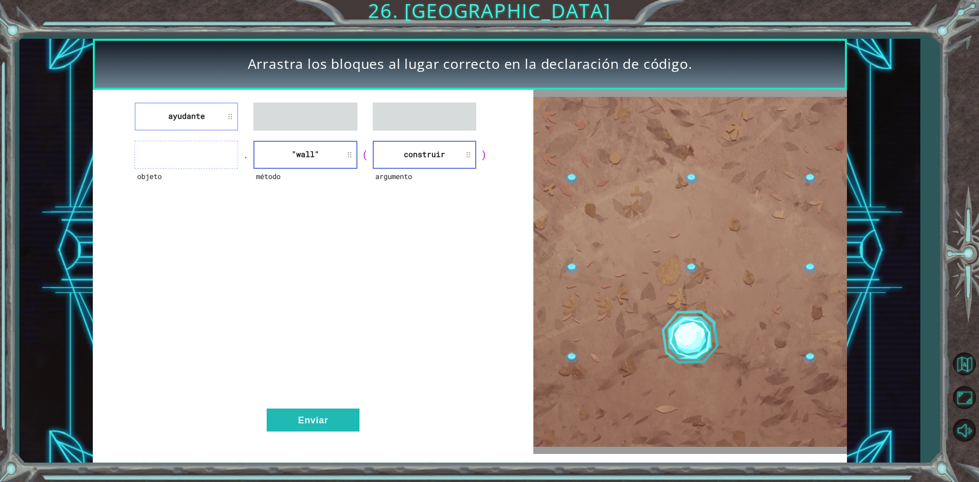
drag, startPoint x: 320, startPoint y: 115, endPoint x: 316, endPoint y: 143, distance: 27.9
click at [316, 143] on li ""wall"" at bounding box center [306, 155] width 104 height 28
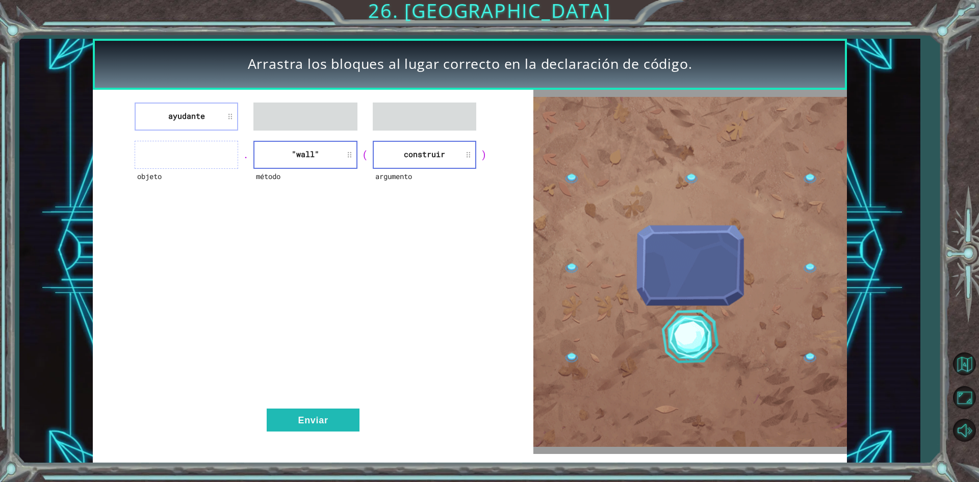
click at [316, 143] on li ""wall"" at bounding box center [306, 155] width 104 height 28
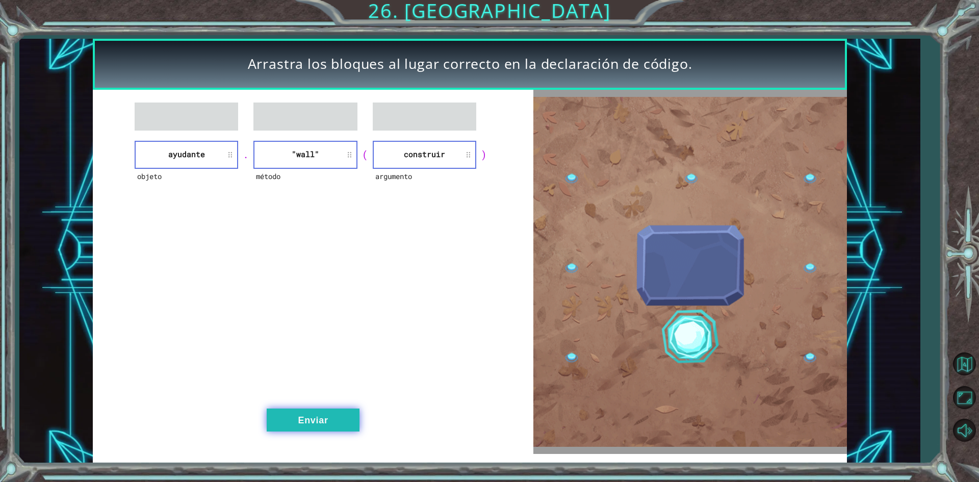
click at [338, 414] on button "Enviar" at bounding box center [313, 420] width 93 height 23
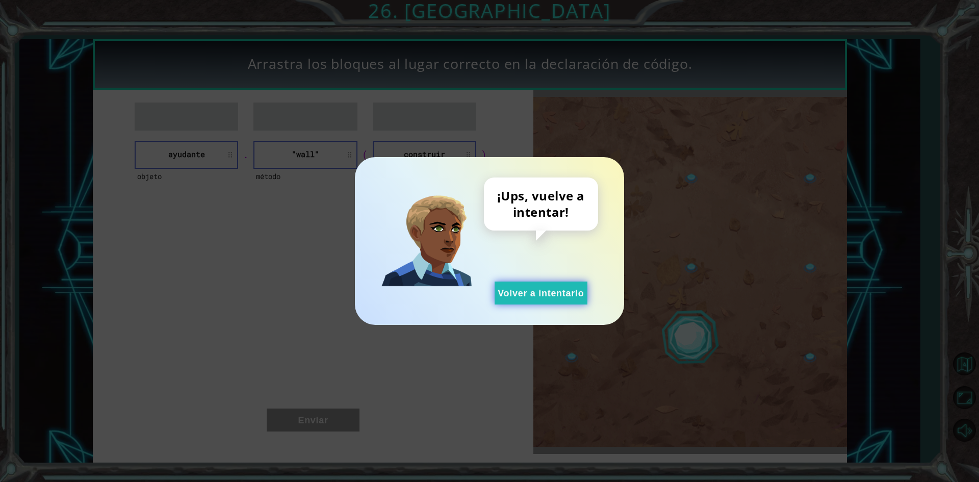
click at [535, 295] on button "Volver a intentarlo" at bounding box center [541, 293] width 93 height 23
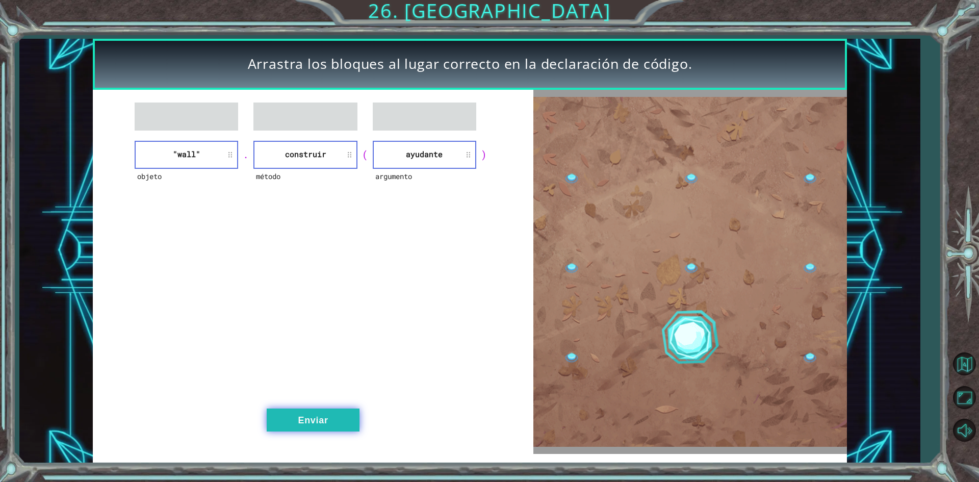
click at [315, 415] on button "Enviar" at bounding box center [313, 420] width 93 height 23
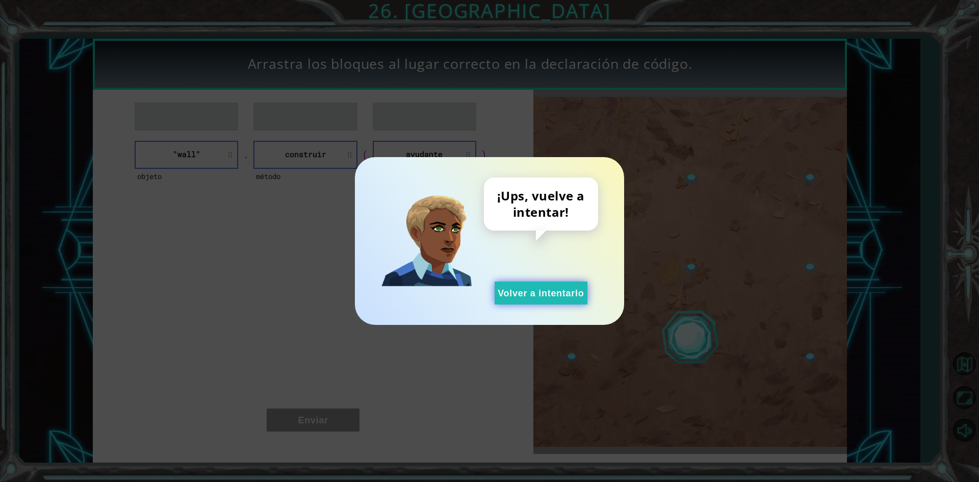
click at [545, 295] on button "Volver a intentarlo" at bounding box center [541, 293] width 93 height 23
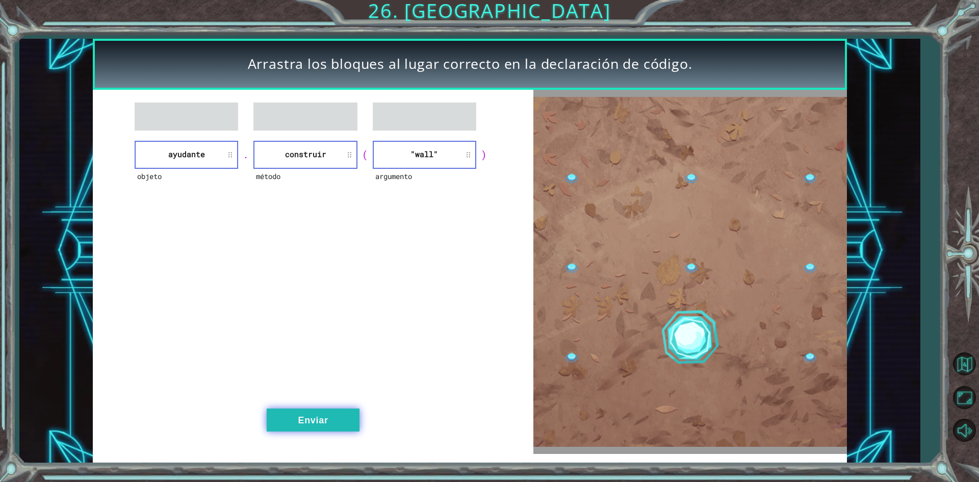
click at [345, 423] on button "Enviar" at bounding box center [313, 420] width 93 height 23
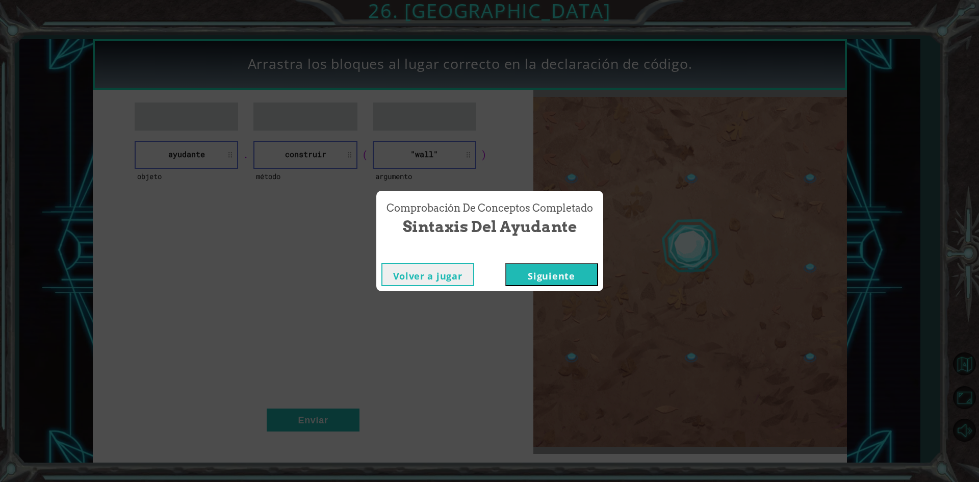
click at [563, 263] on button "Siguiente" at bounding box center [552, 274] width 93 height 23
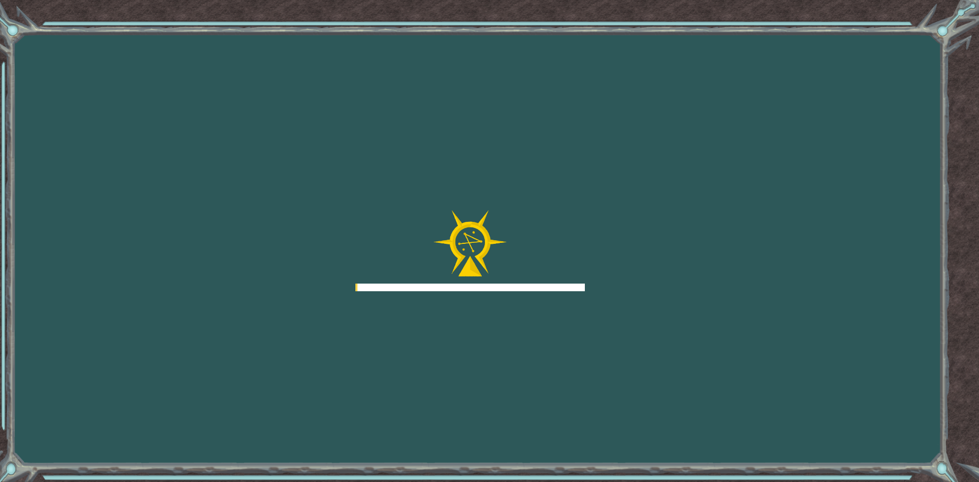
click at [562, 273] on div at bounding box center [471, 251] width 230 height 82
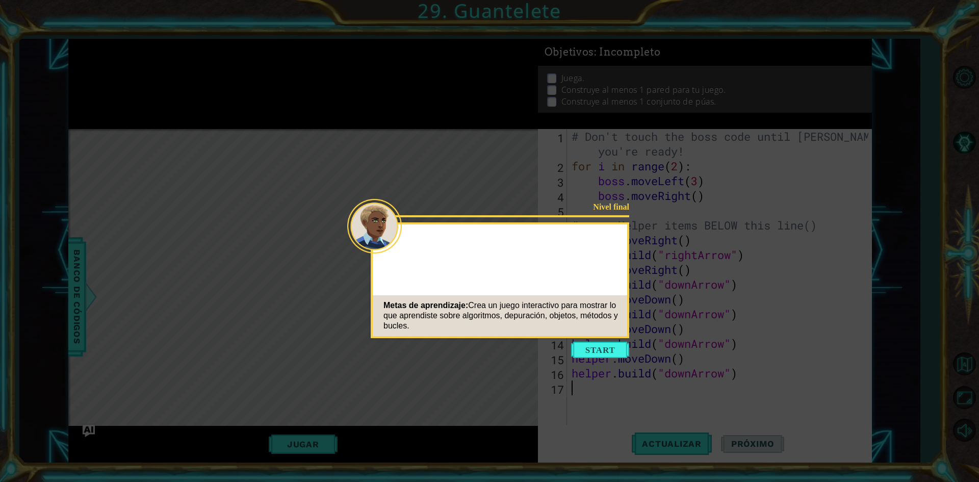
click at [600, 353] on button "Start" at bounding box center [600, 350] width 58 height 16
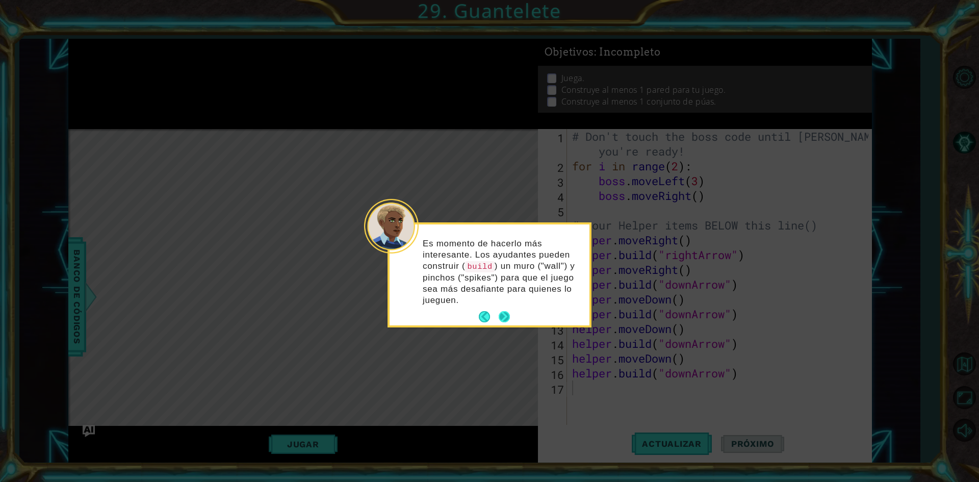
click at [503, 314] on button "Next" at bounding box center [504, 317] width 14 height 14
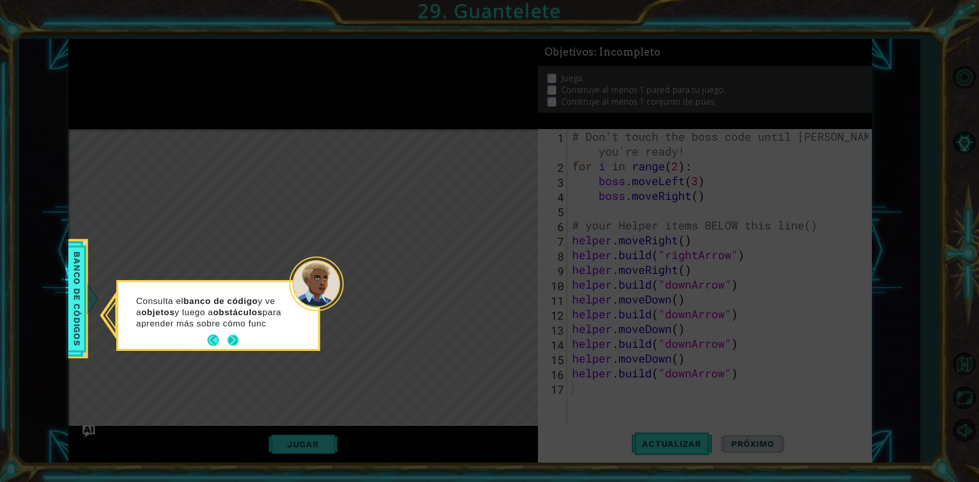
click at [234, 340] on div "Consulta el banco de código y ve a objetos y luego a obstáculos para aprender m…" at bounding box center [218, 315] width 200 height 67
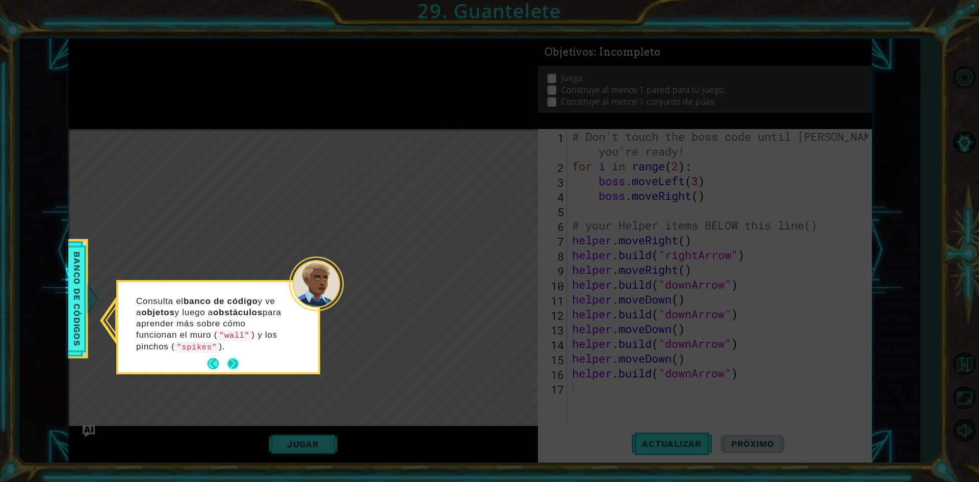
click at [234, 360] on button "Next" at bounding box center [233, 364] width 18 height 18
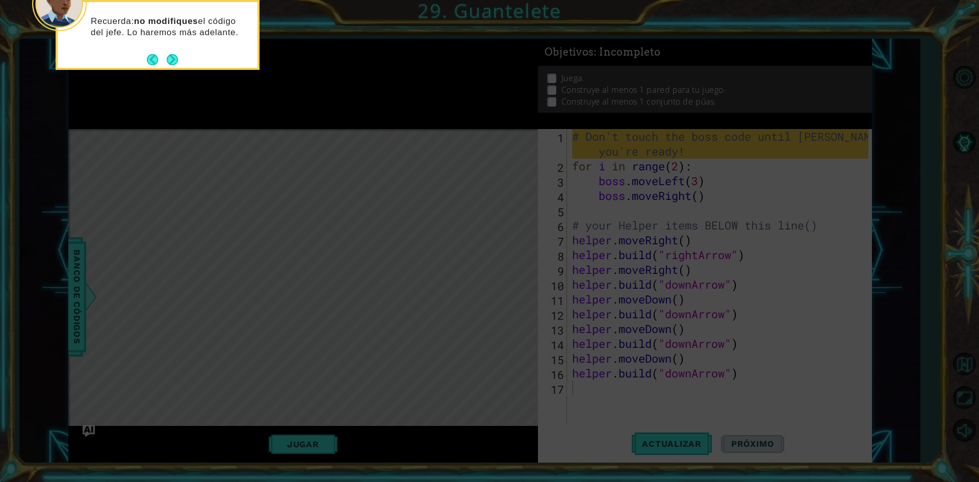
click at [174, 57] on button "Next" at bounding box center [172, 59] width 13 height 13
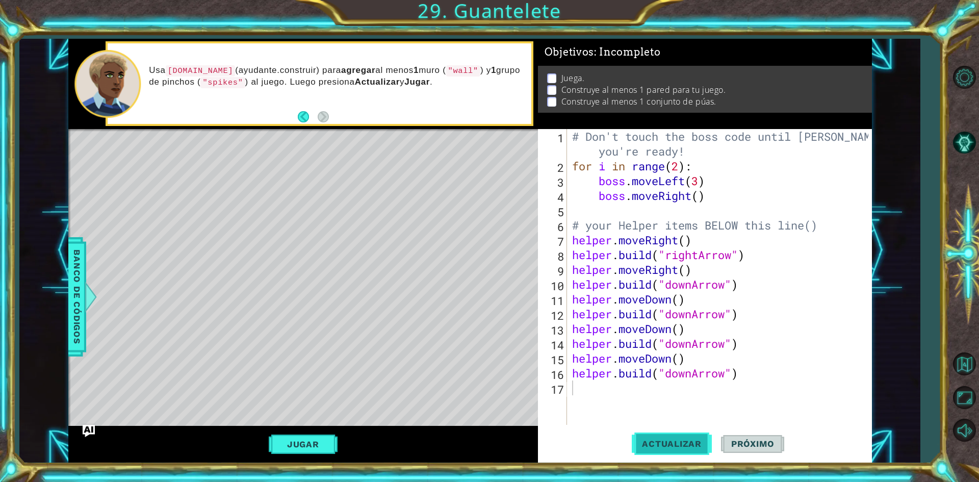
click at [655, 442] on span "Actualizar" at bounding box center [672, 444] width 80 height 10
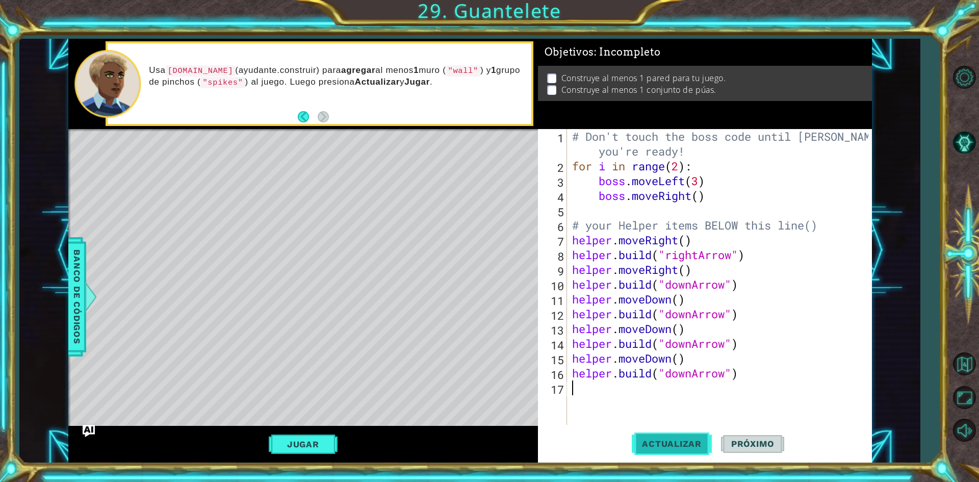
click at [673, 441] on span "Actualizar" at bounding box center [672, 444] width 80 height 10
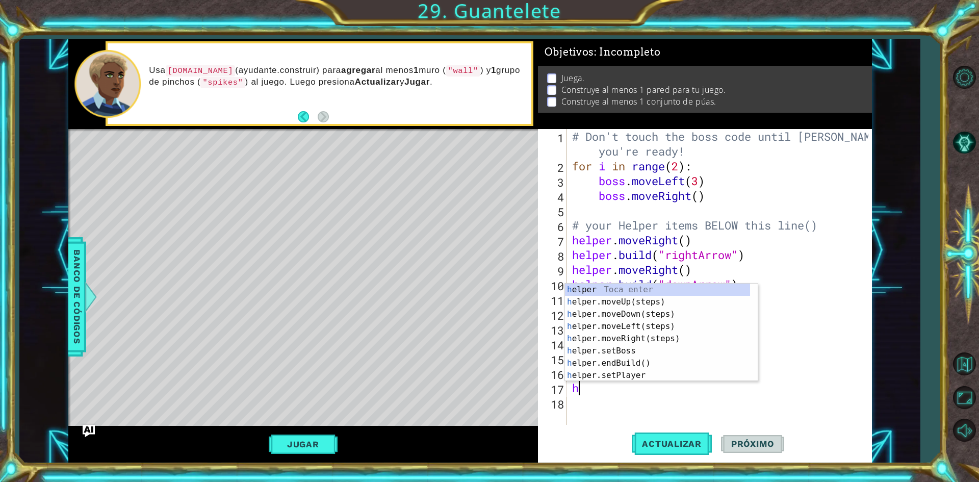
type textarea "he"
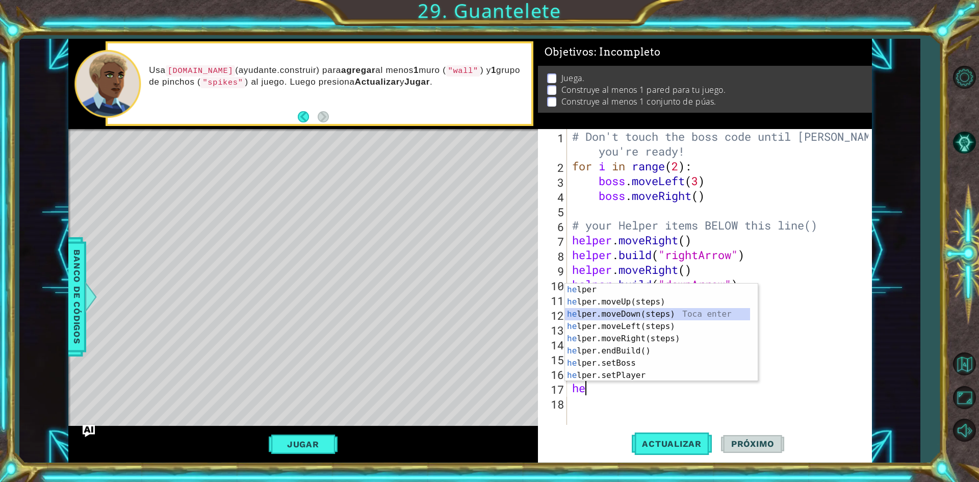
click at [631, 313] on div "he lper Toca enter he lper.moveUp(steps) Toca enter he lper.moveDown(steps) Toc…" at bounding box center [657, 345] width 185 height 122
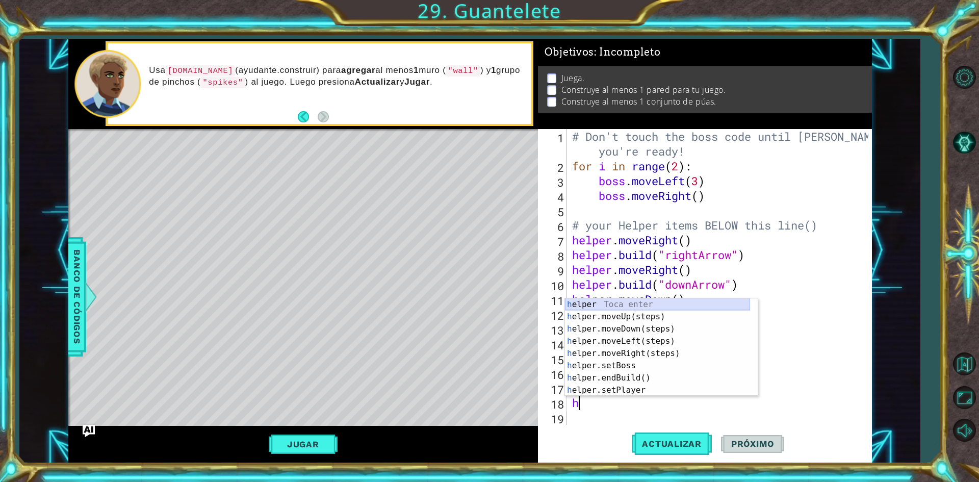
click at [622, 302] on div "h elper Toca enter h elper.moveUp(steps) Toca enter h elper.moveDown(steps) Toc…" at bounding box center [657, 359] width 185 height 122
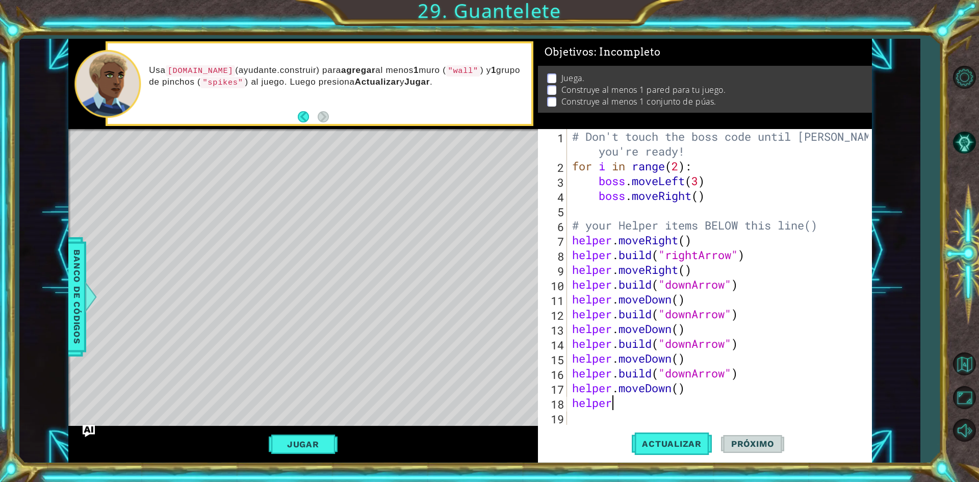
scroll to position [0, 2]
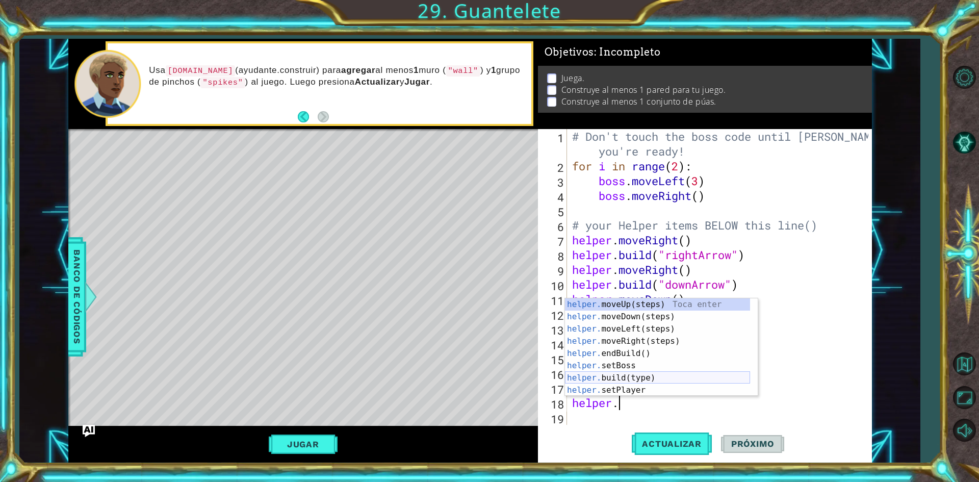
click at [674, 381] on div "helper. moveUp(steps) Toca enter helper. moveDown(steps) Toca enter helper. mov…" at bounding box center [657, 359] width 185 height 122
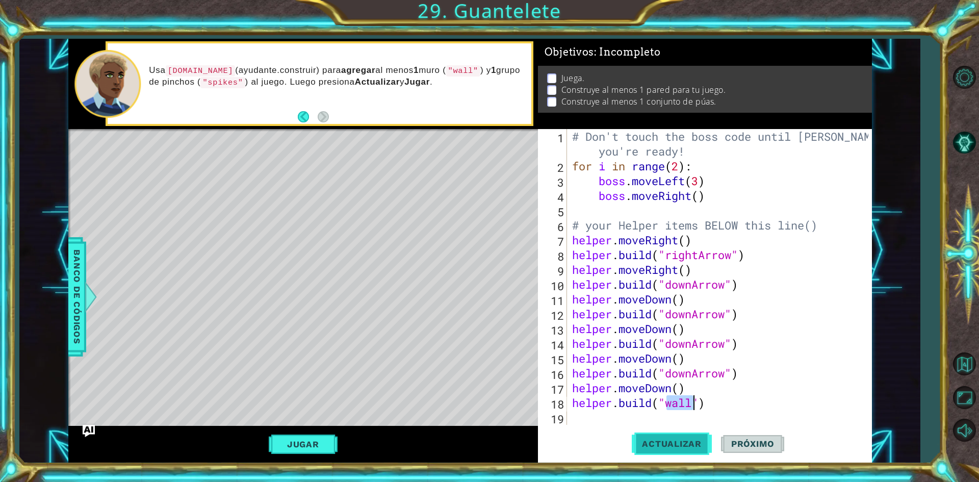
type textarea "[DOMAIN_NAME]("wall")"
click at [664, 436] on button "Actualizar" at bounding box center [672, 443] width 80 height 33
click at [573, 418] on div "# Don't touch the boss code until [PERSON_NAME] says you're ready! for i in ran…" at bounding box center [722, 299] width 304 height 340
type textarea "h"
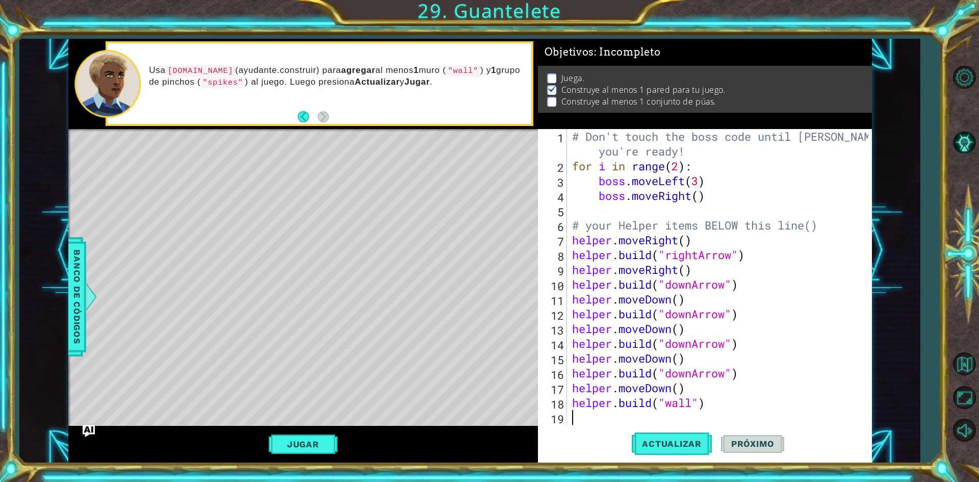
scroll to position [15, 0]
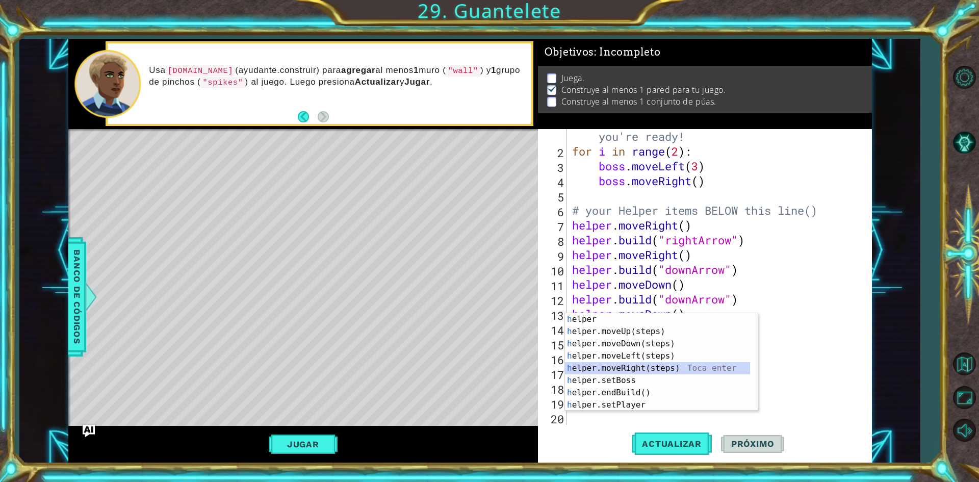
click at [628, 373] on div "h elper Toca enter h elper.moveUp(steps) Toca enter h elper.moveDown(steps) Toc…" at bounding box center [657, 374] width 185 height 122
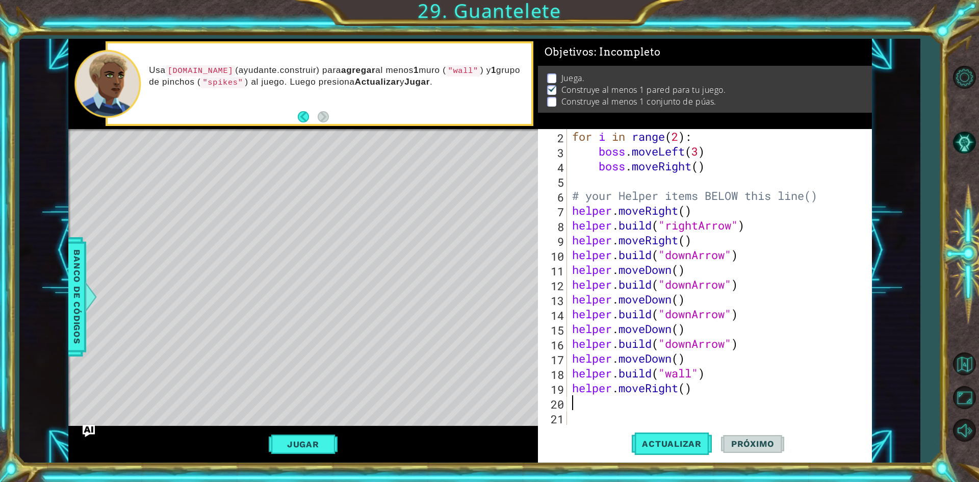
type textarea "h"
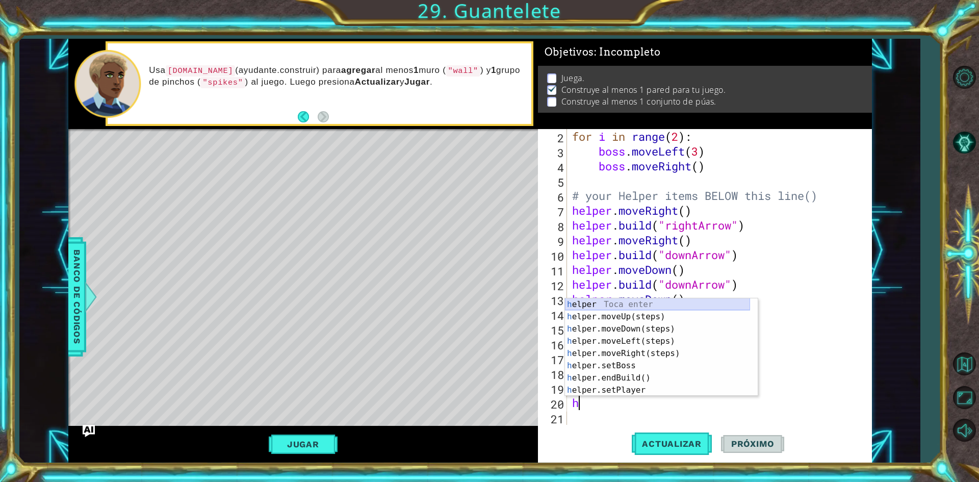
click at [643, 315] on div "h elper Toca enter h elper.moveUp(steps) Toca enter h elper.moveDown(steps) Toc…" at bounding box center [657, 359] width 185 height 122
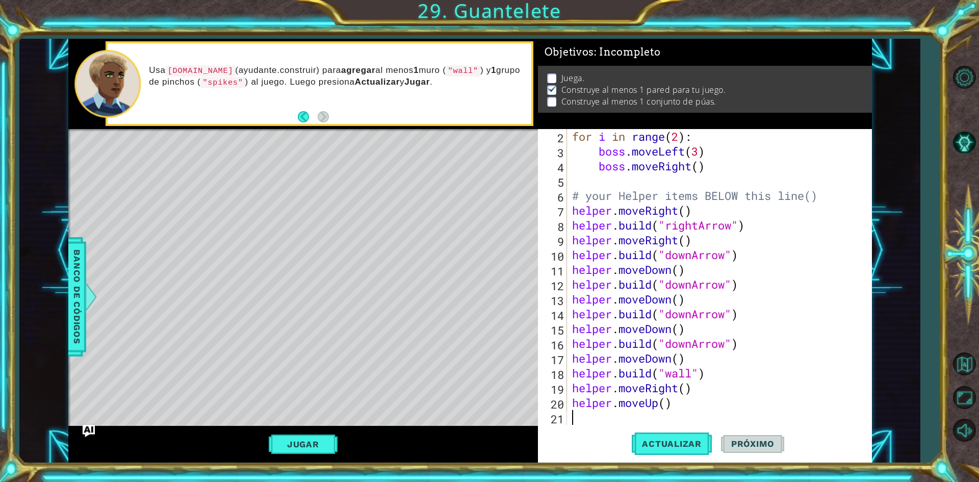
scroll to position [44, 0]
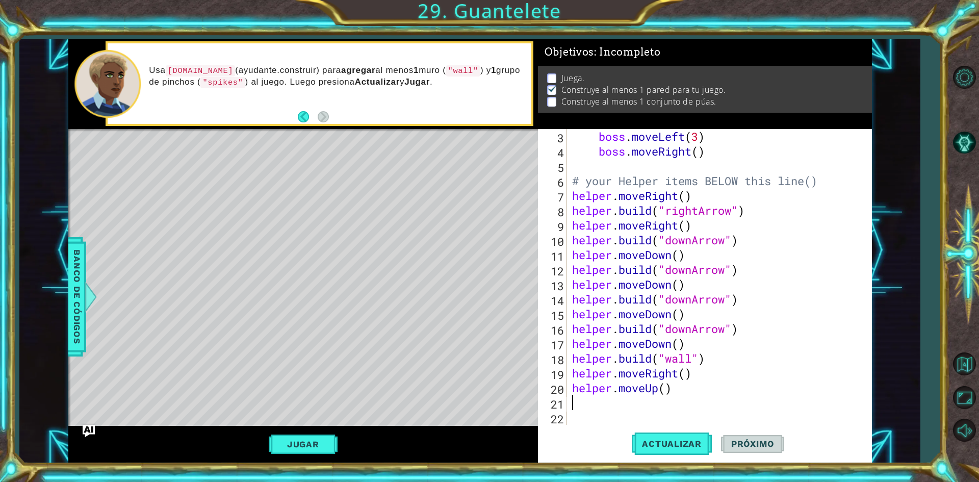
click at [676, 388] on div "boss . moveLeft ( 3 ) boss . moveRight ( ) # your Helper items BELOW this line(…" at bounding box center [718, 291] width 296 height 325
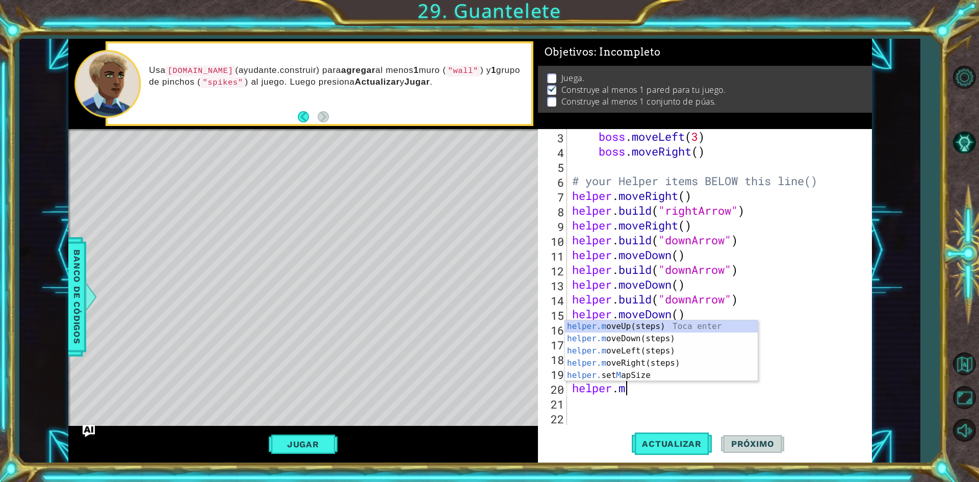
type textarea "helper."
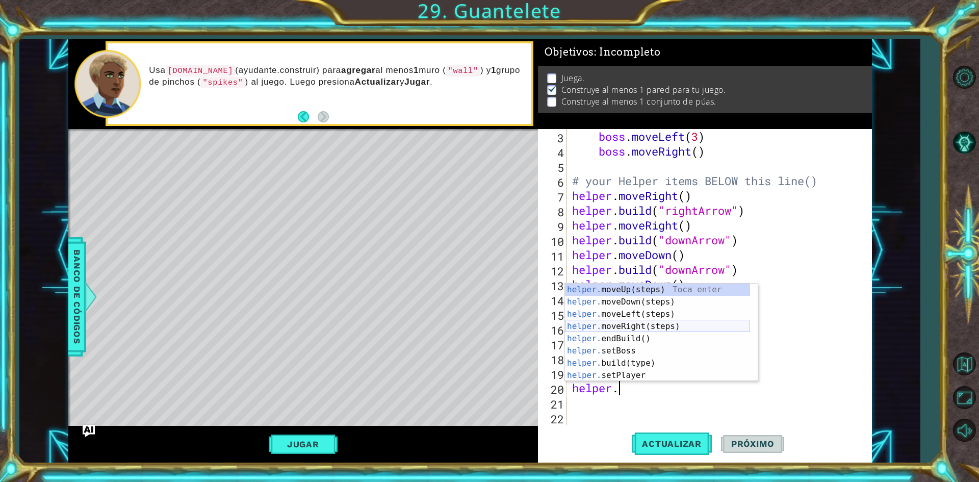
click at [629, 330] on div "helper. moveUp(steps) Toca enter helper. moveDown(steps) Toca enter helper. mov…" at bounding box center [657, 345] width 185 height 122
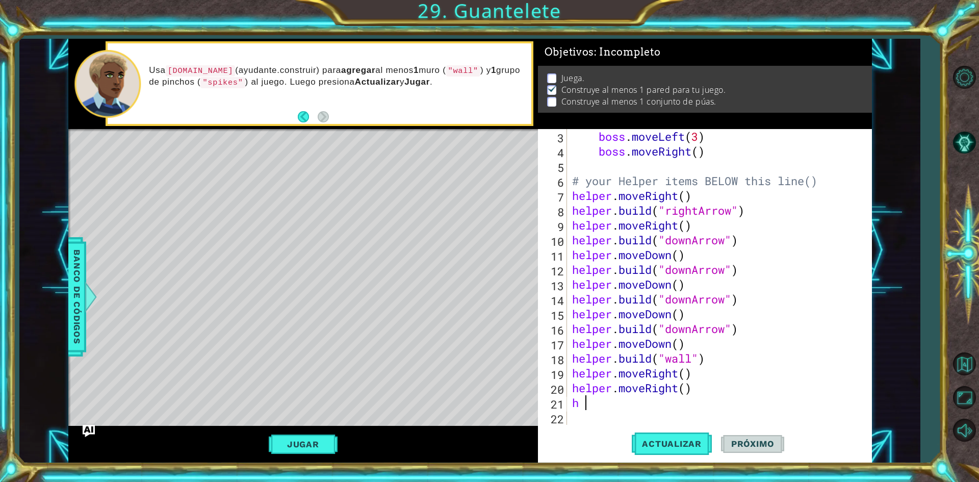
type textarea "h"
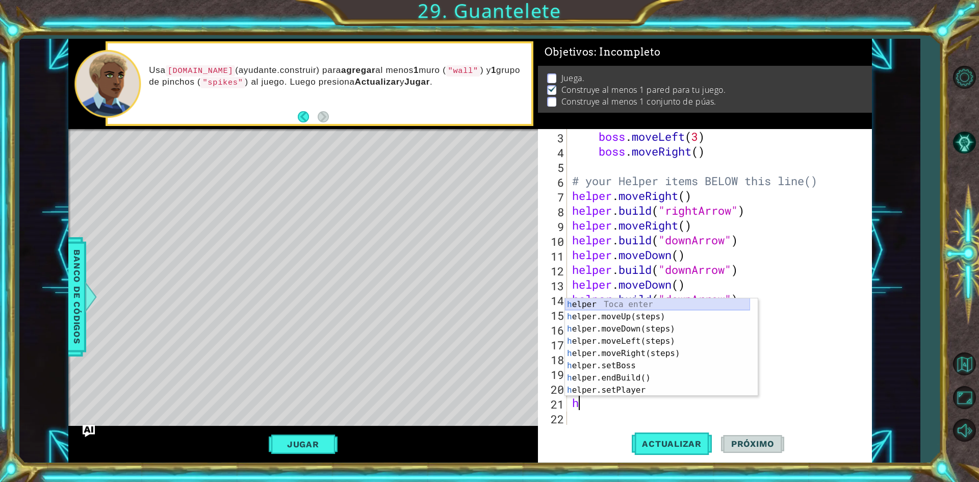
click at [642, 305] on div "h elper Toca enter h elper.moveUp(steps) Toca enter h elper.moveDown(steps) Toc…" at bounding box center [657, 359] width 185 height 122
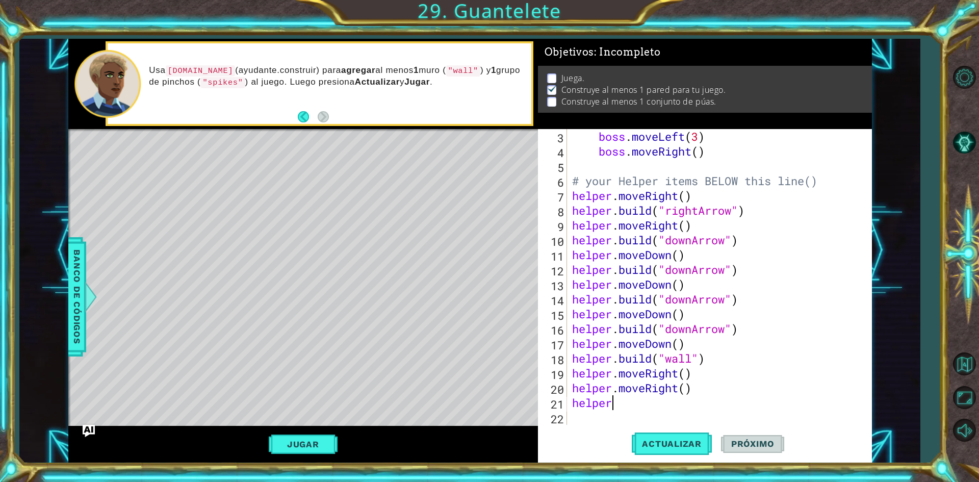
scroll to position [0, 2]
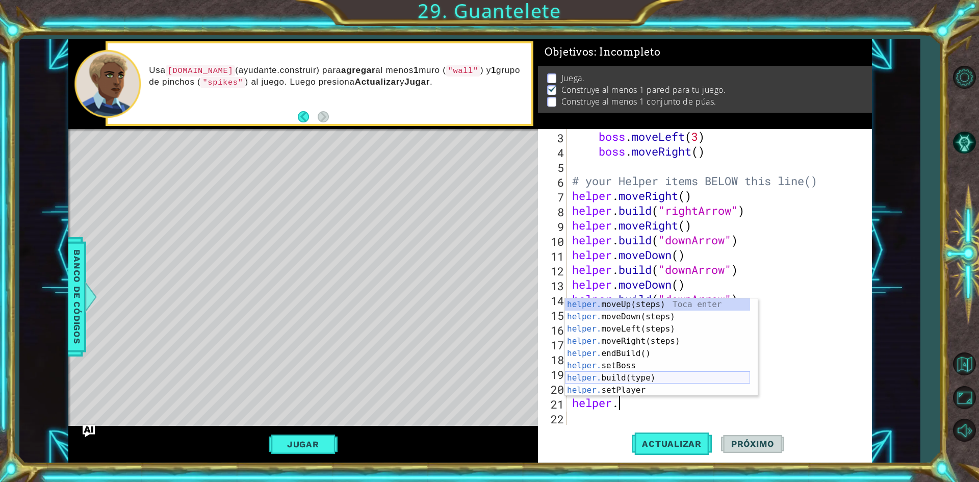
click at [649, 374] on div "helper. moveUp(steps) Toca enter helper. moveDown(steps) Toca enter helper. mov…" at bounding box center [657, 359] width 185 height 122
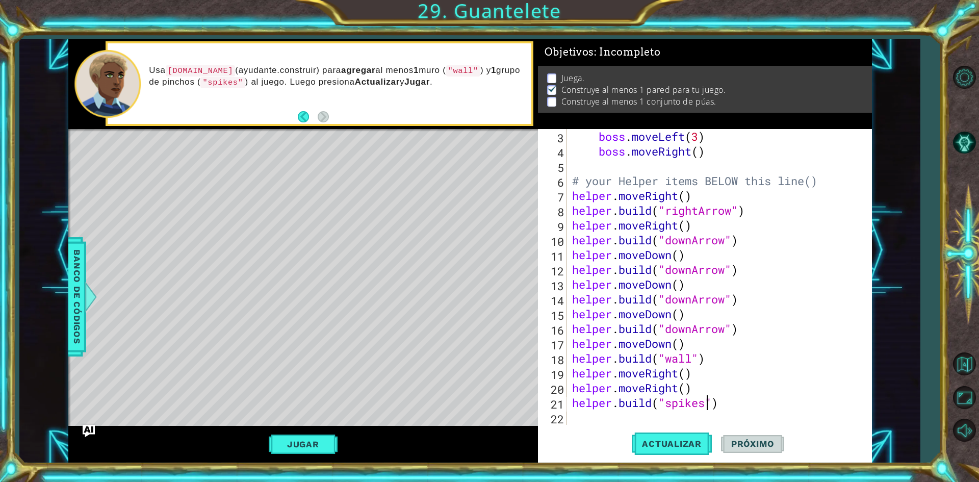
scroll to position [0, 6]
click at [659, 436] on button "Actualizar" at bounding box center [672, 443] width 80 height 33
click at [693, 388] on div "boss . moveLeft ( 3 ) boss . moveRight ( ) # your Helper items BELOW this line(…" at bounding box center [718, 291] width 296 height 325
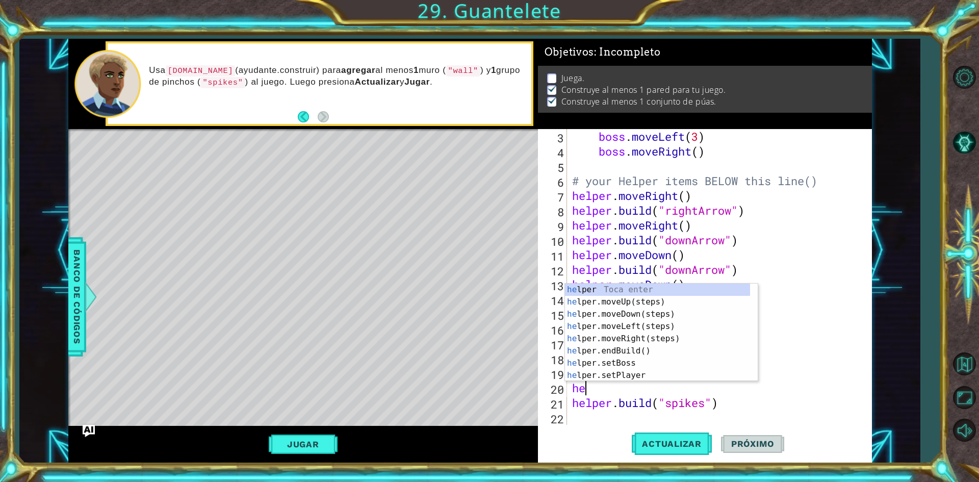
scroll to position [0, 0]
type textarea "h"
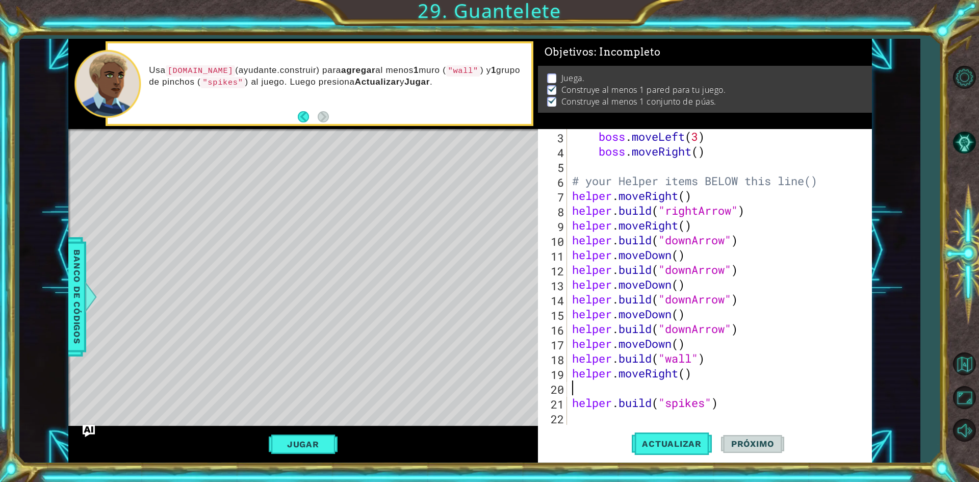
type textarea "helper.moveRight()"
click at [693, 443] on span "Actualizar" at bounding box center [672, 444] width 80 height 10
click at [312, 444] on button "Jugar" at bounding box center [303, 444] width 69 height 19
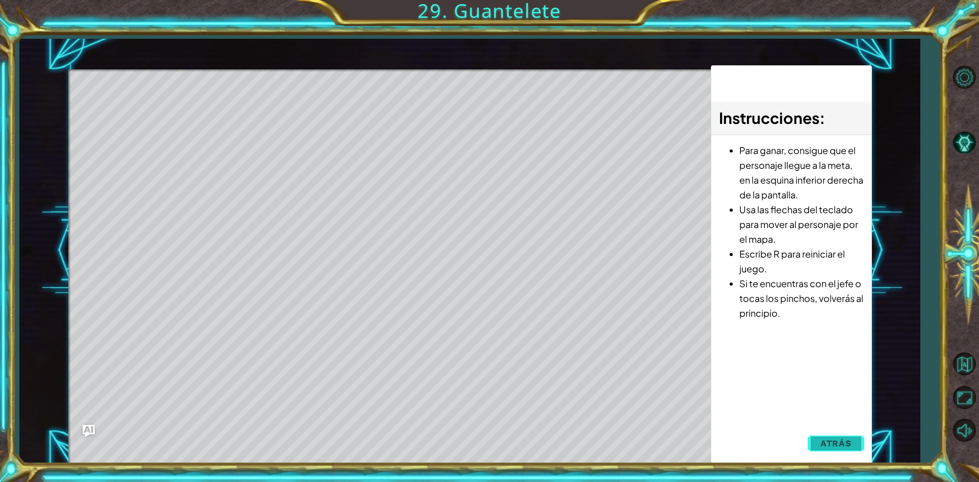
click at [837, 440] on span "Atrás" at bounding box center [836, 443] width 31 height 10
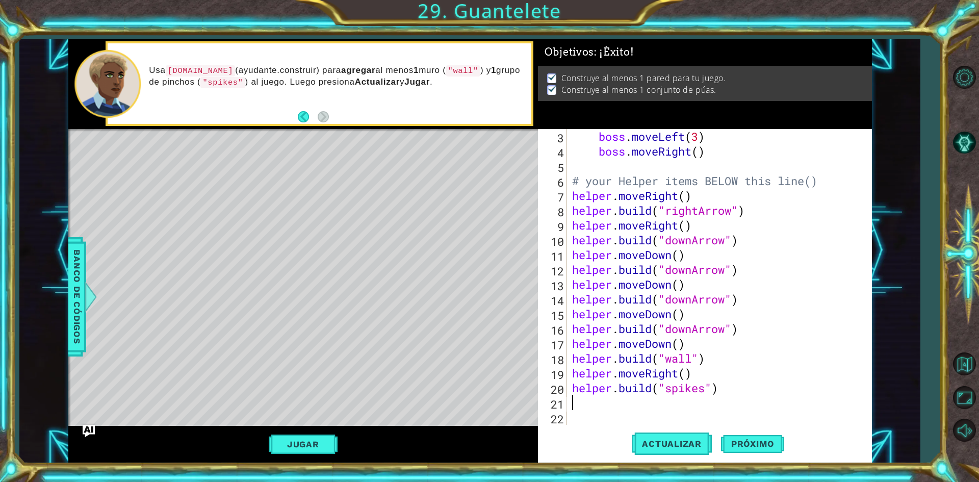
click at [591, 399] on div "boss . moveLeft ( 3 ) boss . moveRight ( ) # your Helper items BELOW this line(…" at bounding box center [718, 291] width 296 height 325
type textarea "h"
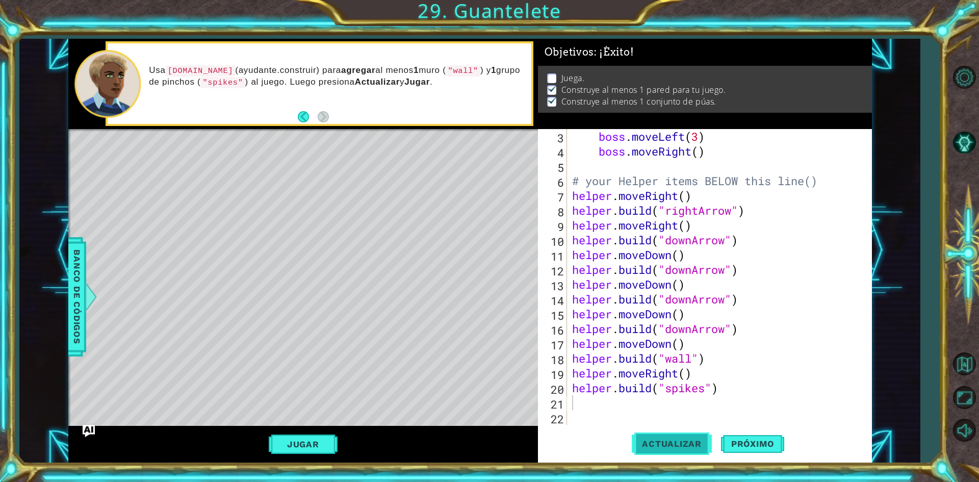
click at [696, 443] on span "Actualizar" at bounding box center [672, 444] width 80 height 10
click at [316, 443] on button "Jugar" at bounding box center [303, 444] width 69 height 19
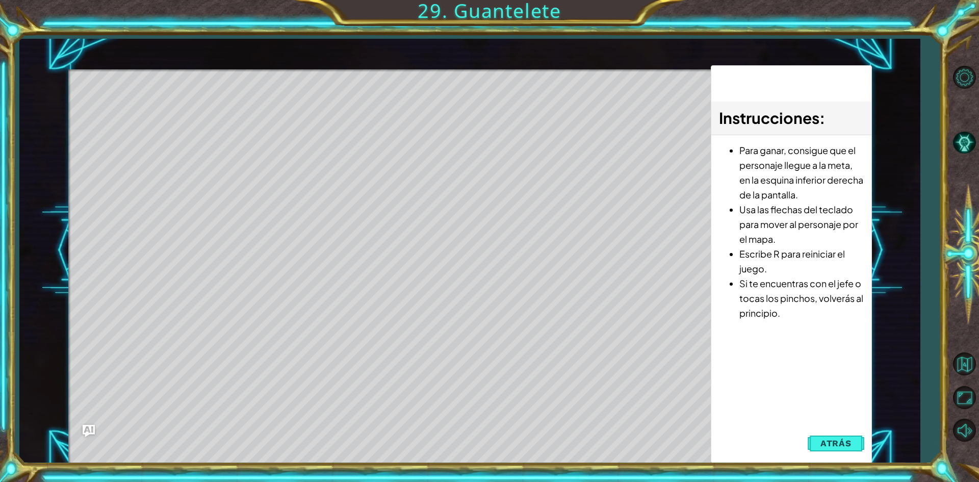
drag, startPoint x: 828, startPoint y: 445, endPoint x: 820, endPoint y: 448, distance: 8.1
click at [822, 447] on span "Atrás" at bounding box center [836, 443] width 31 height 10
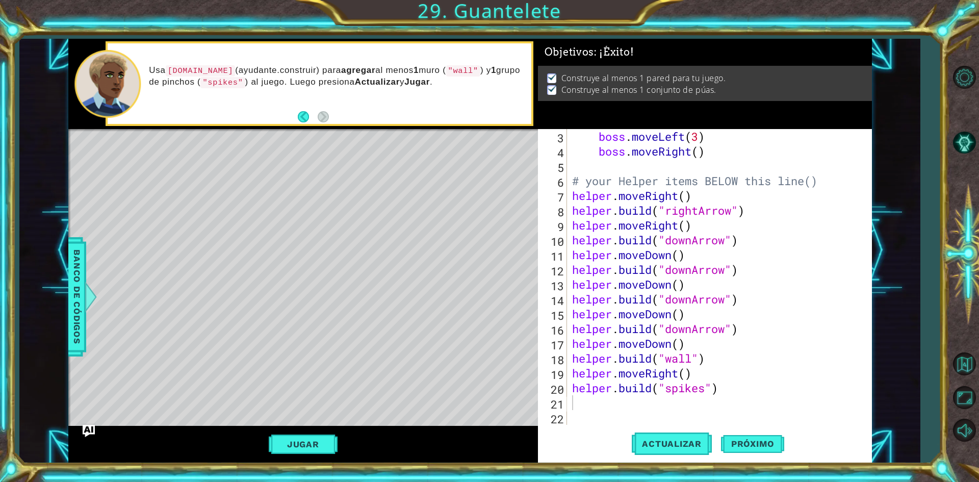
click at [580, 411] on div "boss . moveLeft ( 3 ) boss . moveRight ( ) # your Helper items BELOW this line(…" at bounding box center [718, 291] width 296 height 325
click at [575, 406] on div "boss . moveLeft ( 3 ) boss . moveRight ( ) # your Helper items BELOW this line(…" at bounding box center [718, 291] width 296 height 325
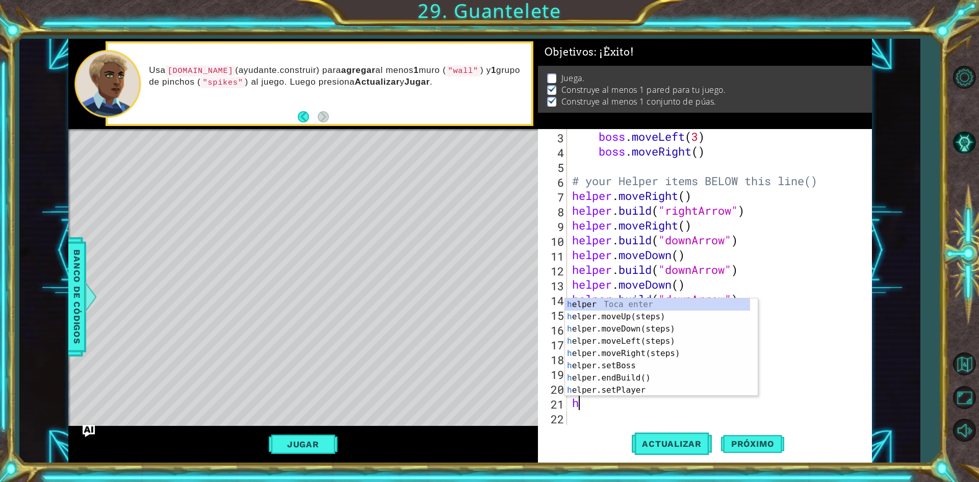
type textarea "he"
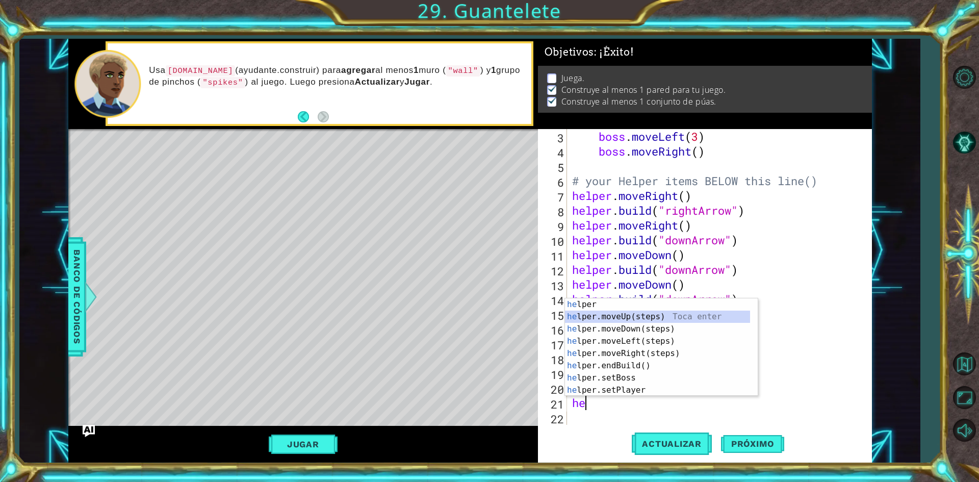
click at [598, 315] on div "he lper Toca enter he lper.moveUp(steps) Toca enter he lper.moveDown(steps) Toc…" at bounding box center [657, 359] width 185 height 122
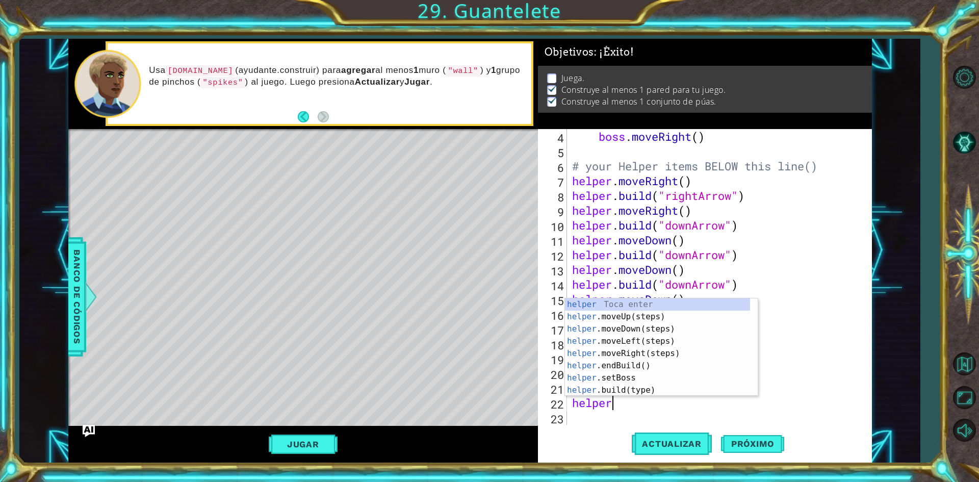
scroll to position [0, 2]
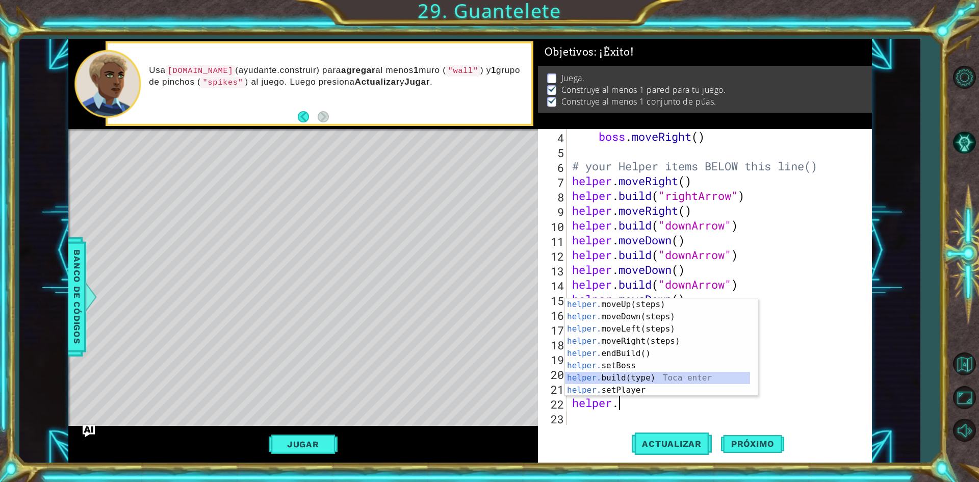
click at [629, 377] on div "helper. moveUp(steps) Toca enter helper. moveDown(steps) Toca enter helper. mov…" at bounding box center [657, 359] width 185 height 122
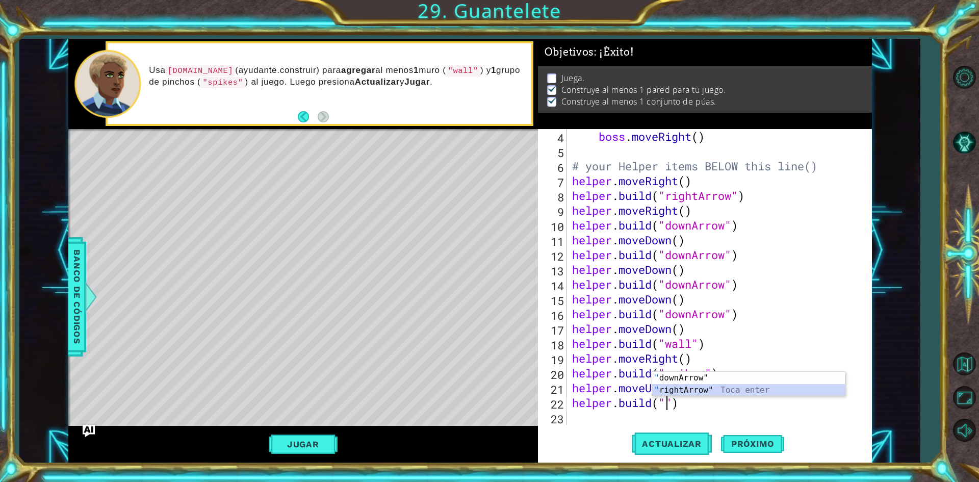
click at [692, 390] on div "" downArrow" Toca enter " rightArrow" Toca enter" at bounding box center [748, 396] width 193 height 49
type textarea "[DOMAIN_NAME]("rightArrow")"
click at [595, 422] on div "boss . moveRight ( ) # your Helper items BELOW this line() helper . moveRight (…" at bounding box center [718, 291] width 296 height 325
type textarea "he"
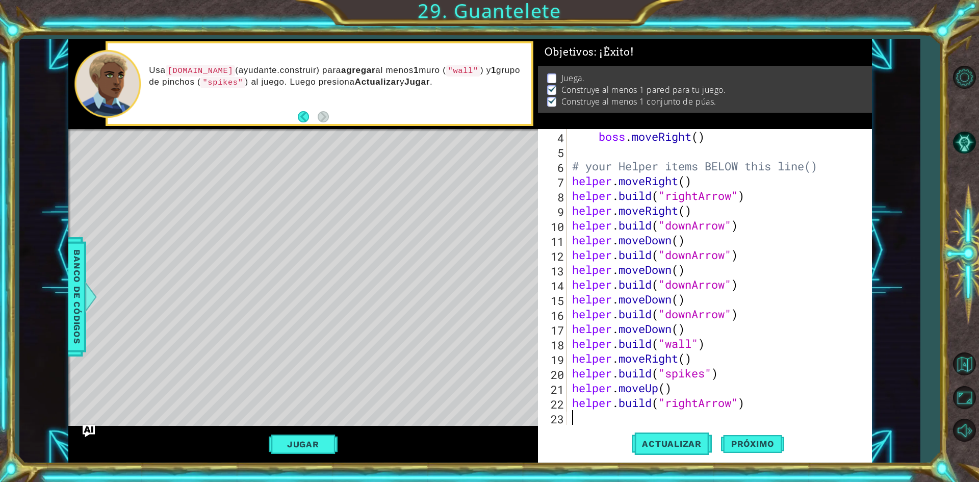
scroll to position [74, 0]
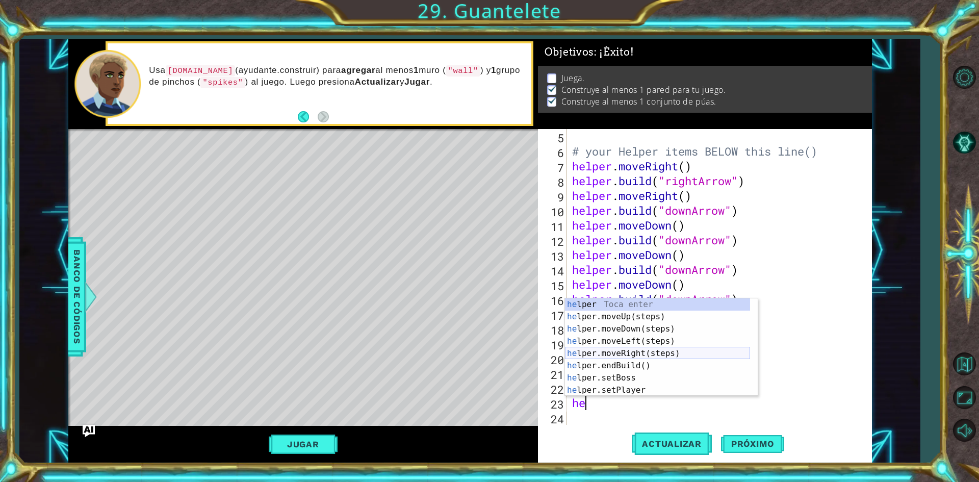
click at [604, 351] on div "he lper Toca enter he lper.moveUp(steps) Toca enter he lper.moveDown(steps) Toc…" at bounding box center [657, 359] width 185 height 122
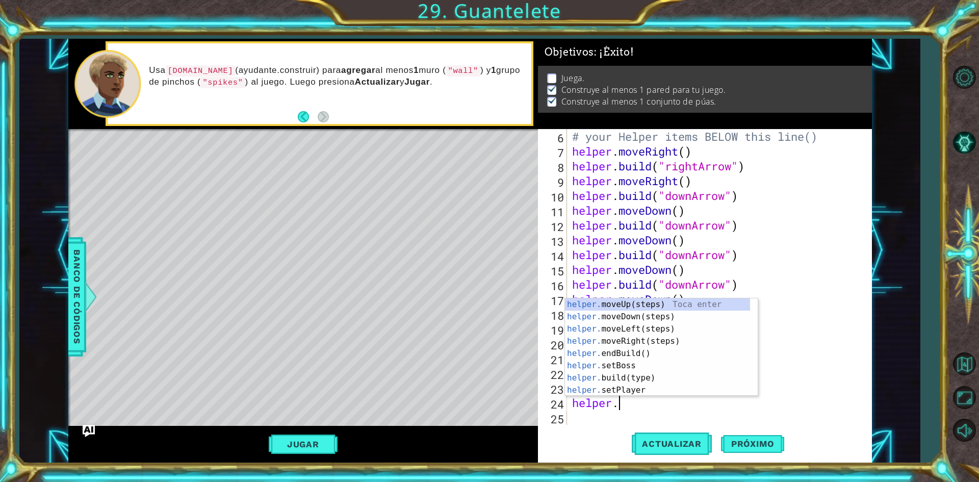
scroll to position [0, 2]
click at [659, 382] on div "helper. moveUp(steps) Toca enter helper. moveDown(steps) Toca enter helper. mov…" at bounding box center [657, 359] width 185 height 122
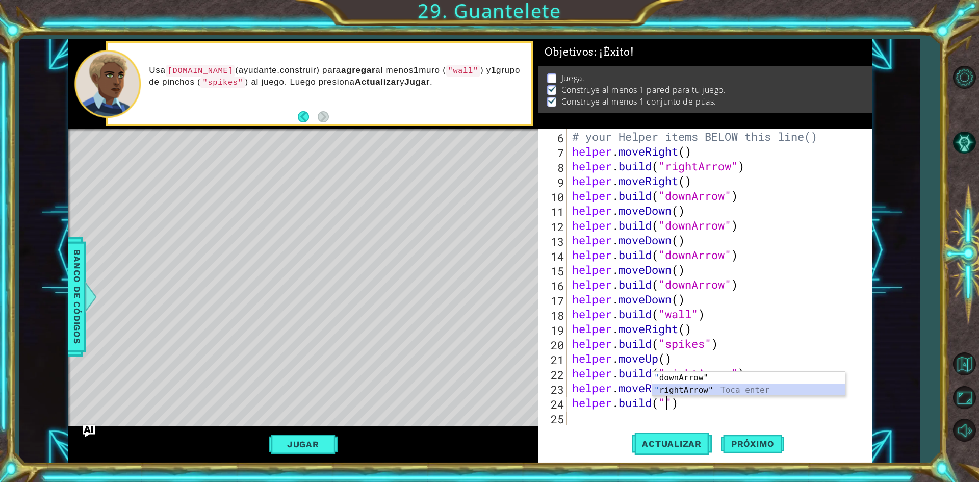
click at [689, 391] on div "" downArrow" Toca enter " rightArrow" Toca enter" at bounding box center [748, 396] width 193 height 49
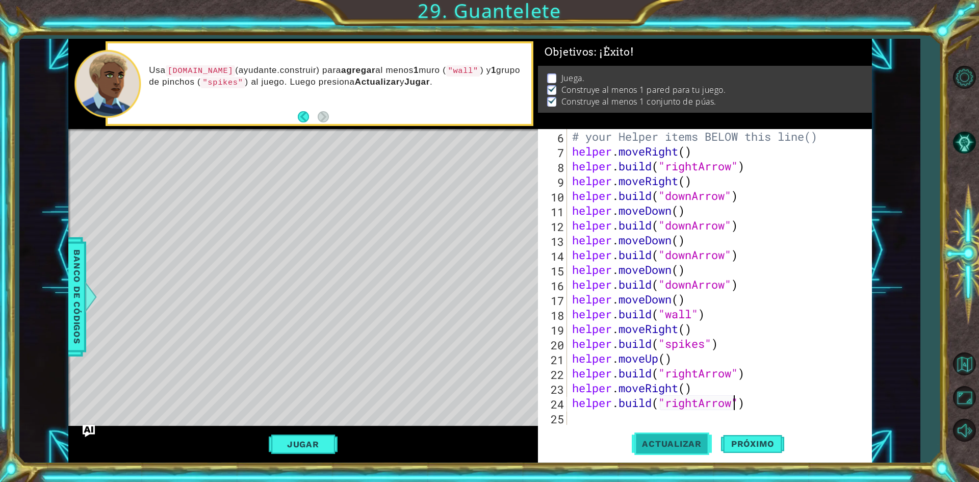
type textarea "[DOMAIN_NAME]("rightArrow")"
click at [675, 433] on button "Actualizar" at bounding box center [672, 443] width 80 height 33
click at [595, 424] on div "# your Helper items BELOW this line() helper . moveRight ( ) helper . build ( "…" at bounding box center [718, 291] width 296 height 325
type textarea "h"
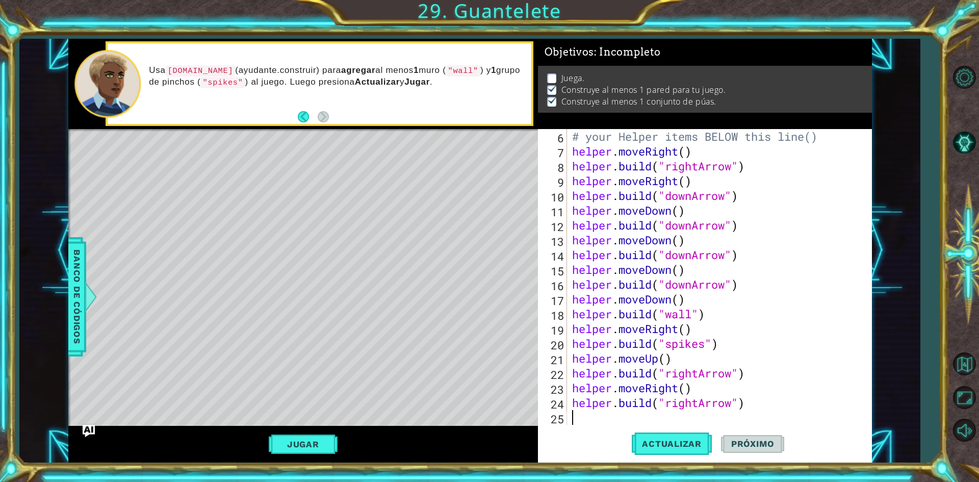
scroll to position [104, 0]
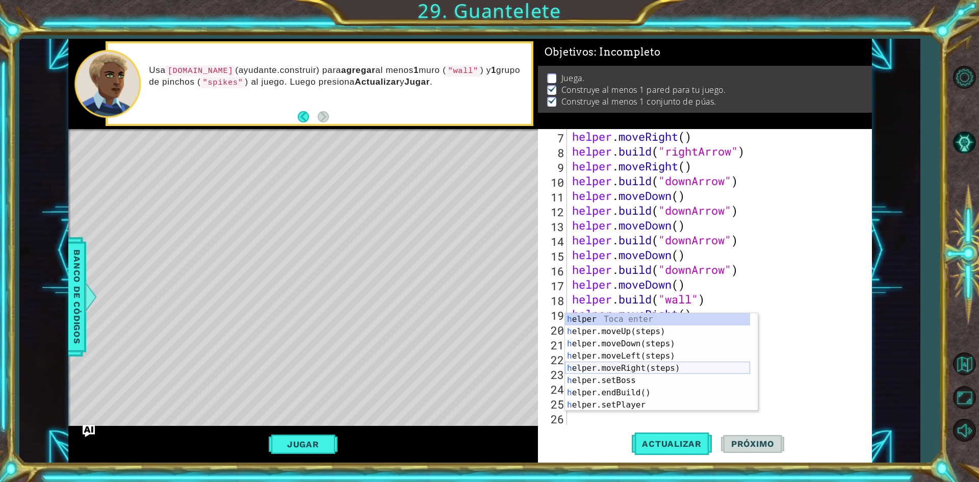
click at [602, 368] on div "h elper Toca enter h elper.moveUp(steps) Toca enter h elper.moveDown(steps) Toc…" at bounding box center [657, 374] width 185 height 122
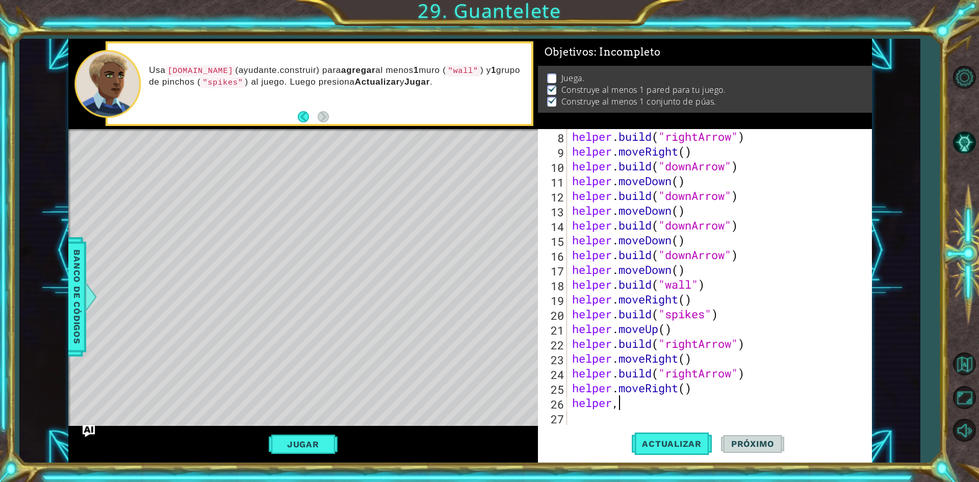
scroll to position [0, 2]
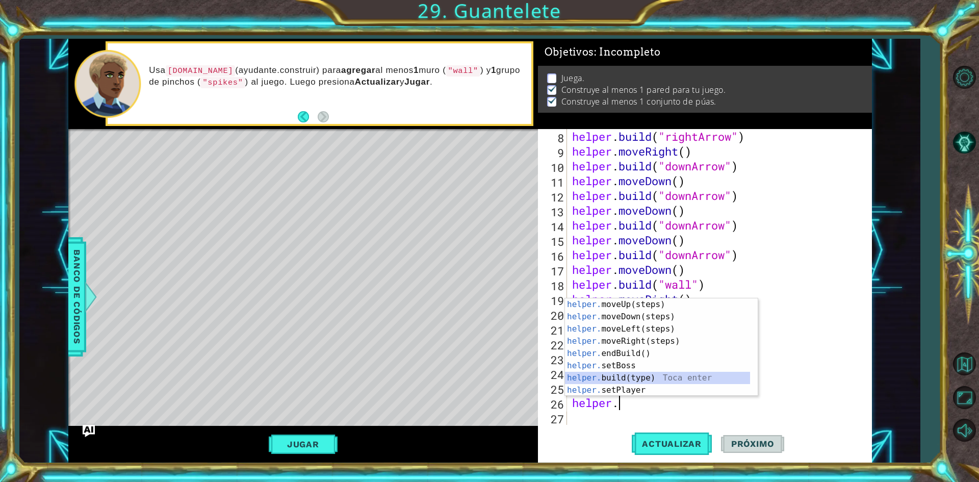
click at [647, 373] on div "helper. moveUp(steps) Toca enter helper. moveDown(steps) Toca enter helper. mov…" at bounding box center [657, 359] width 185 height 122
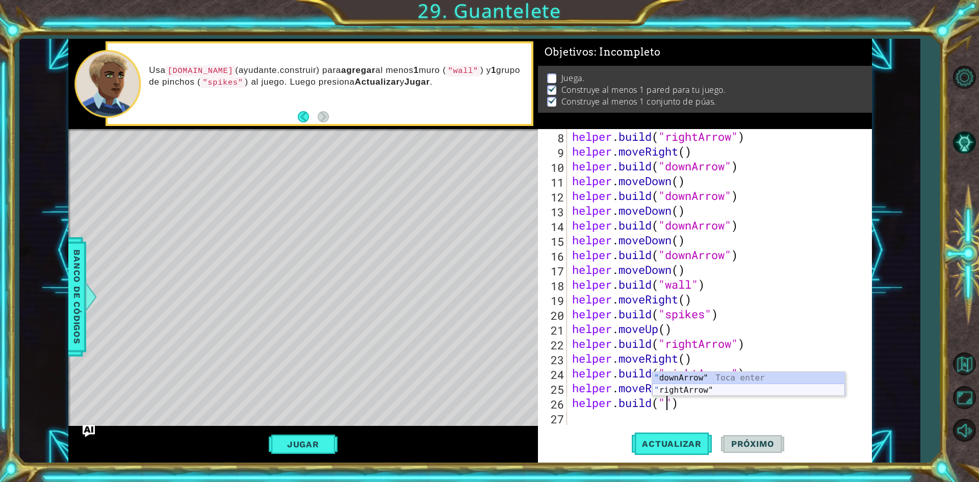
click at [688, 391] on div "" downArrow" Toca enter " rightArrow" Toca enter" at bounding box center [748, 396] width 193 height 49
type textarea "[DOMAIN_NAME]("rightArrow")"
click at [605, 419] on div "helper . build ( "rightArrow" ) helper . moveRight ( ) helper . build ( "downAr…" at bounding box center [718, 291] width 296 height 325
type textarea "h"
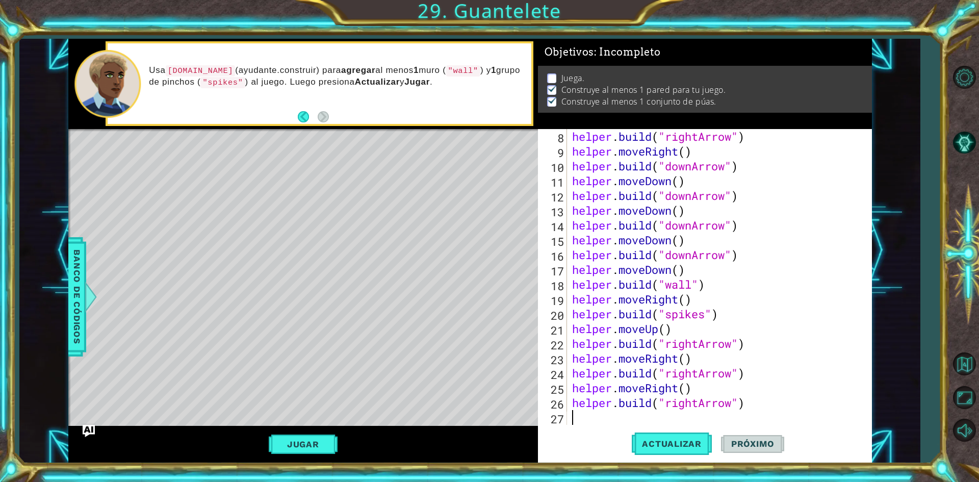
scroll to position [133, 0]
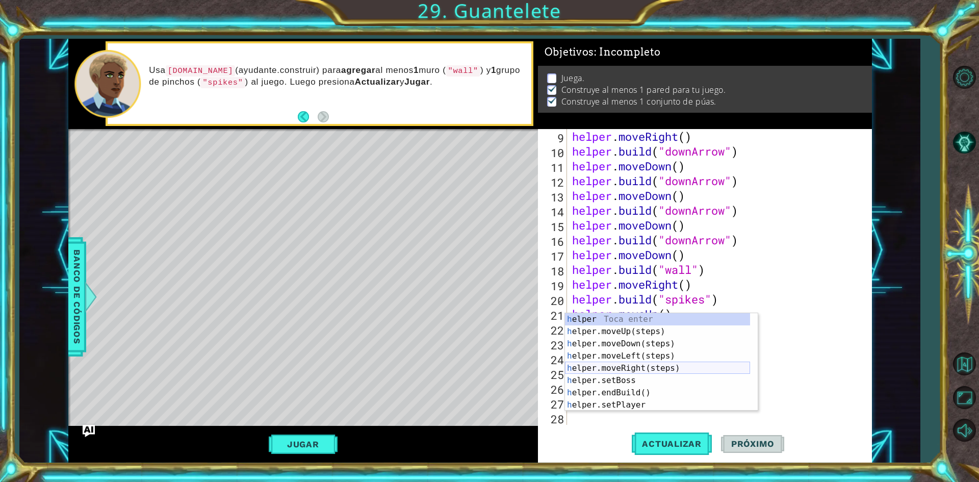
click at [605, 367] on div "h elper Toca enter h elper.moveUp(steps) Toca enter h elper.moveDown(steps) Toc…" at bounding box center [657, 374] width 185 height 122
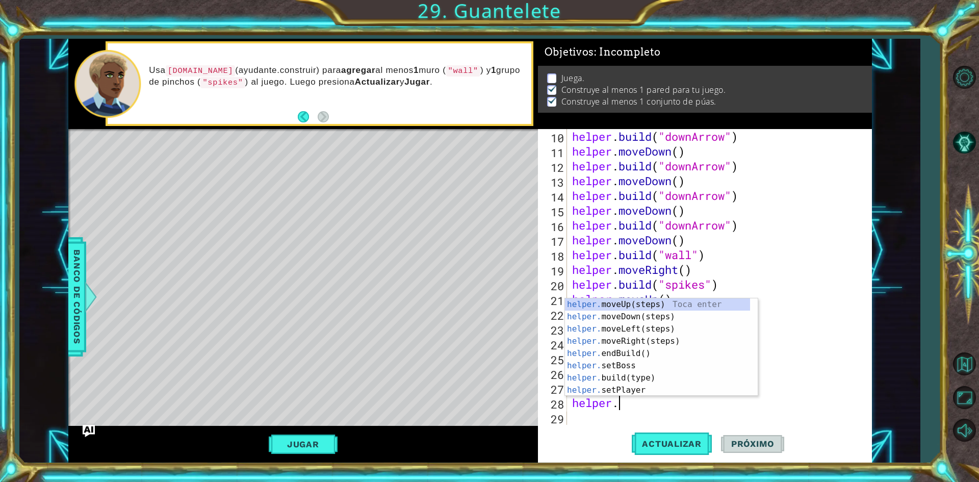
scroll to position [0, 2]
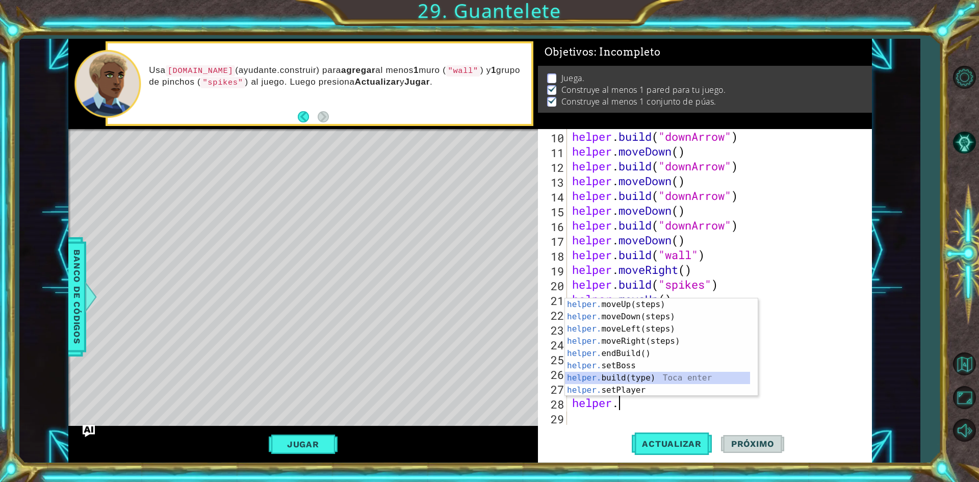
click at [630, 381] on div "helper. moveUp(steps) Toca enter helper. moveDown(steps) Toca enter helper. mov…" at bounding box center [657, 359] width 185 height 122
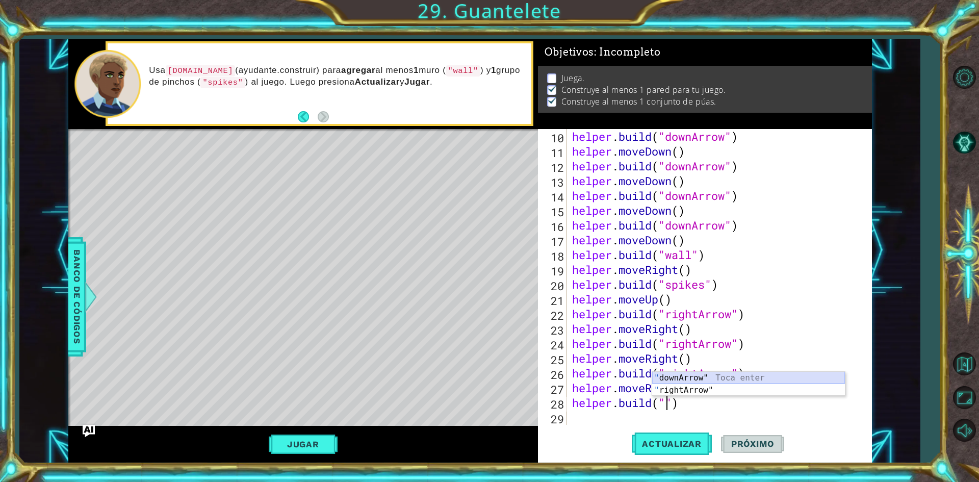
click at [690, 373] on div "" downArrow" Toca enter " rightArrow" Toca enter" at bounding box center [748, 396] width 193 height 49
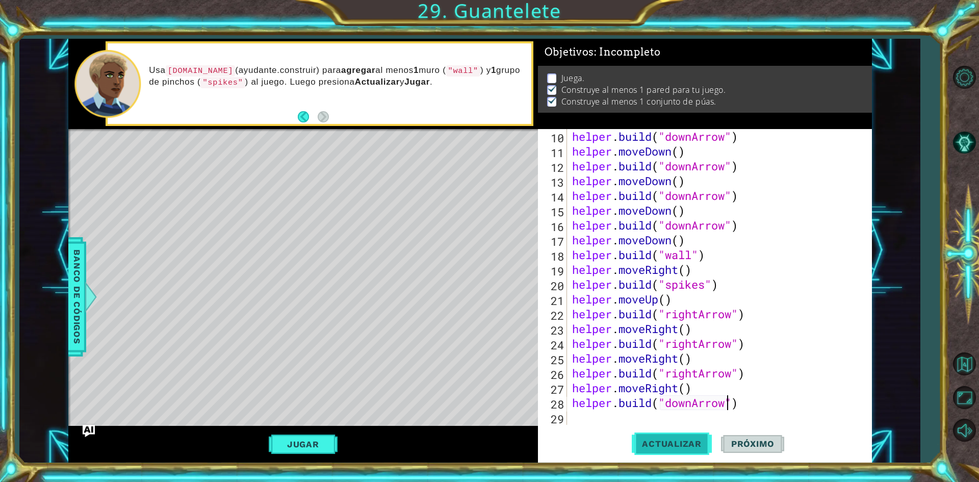
type textarea "[DOMAIN_NAME]("downArrow")"
click at [690, 436] on button "Actualizar" at bounding box center [672, 443] width 80 height 33
click at [577, 419] on div "helper . build ( "downArrow" ) helper . moveDown ( ) helper . build ( "downArro…" at bounding box center [718, 291] width 296 height 325
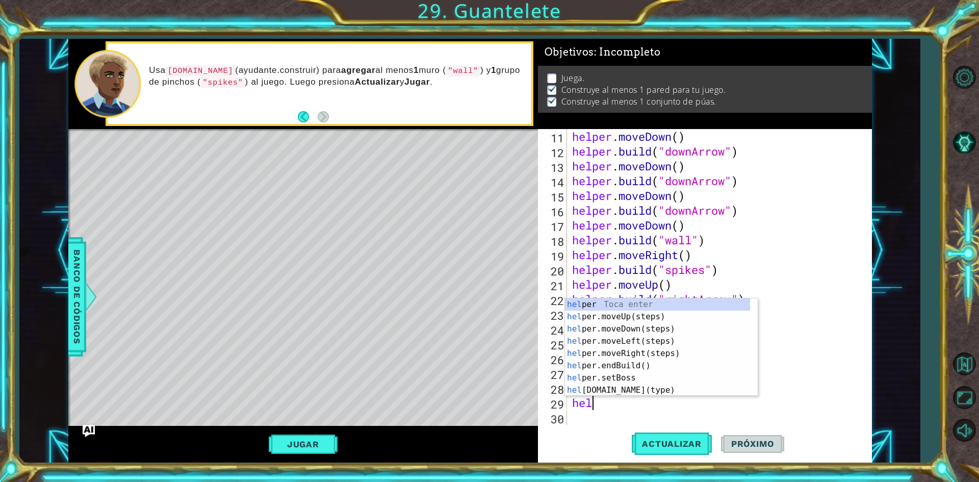
scroll to position [0, 1]
type textarea "helper"
click at [616, 327] on div "helper Toca enter helper .moveUp(steps) Toca enter helper .moveDown(steps) Toca…" at bounding box center [657, 359] width 185 height 122
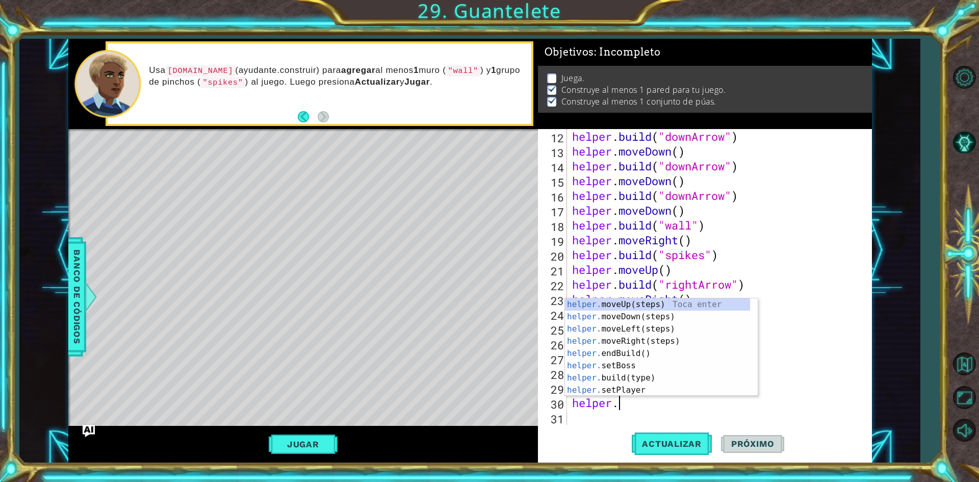
scroll to position [0, 2]
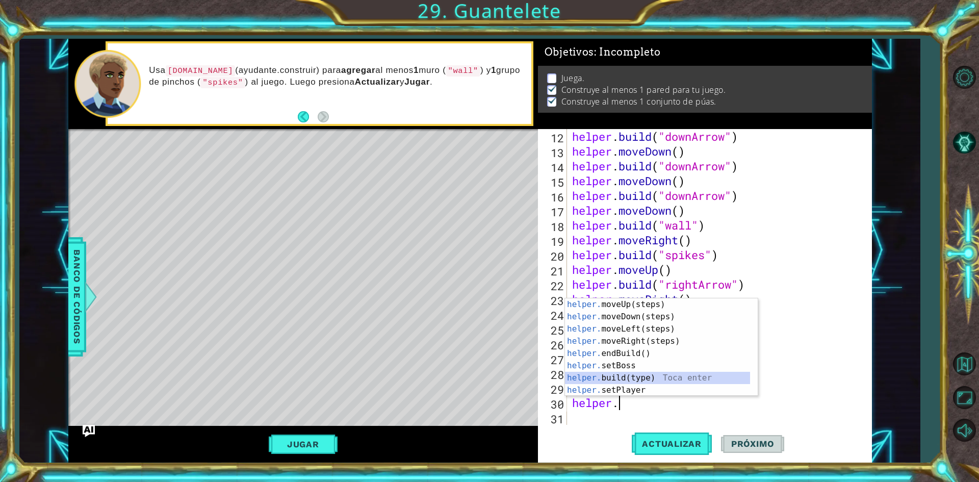
click at [637, 378] on div "helper. moveUp(steps) Toca enter helper. moveDown(steps) Toca enter helper. mov…" at bounding box center [657, 359] width 185 height 122
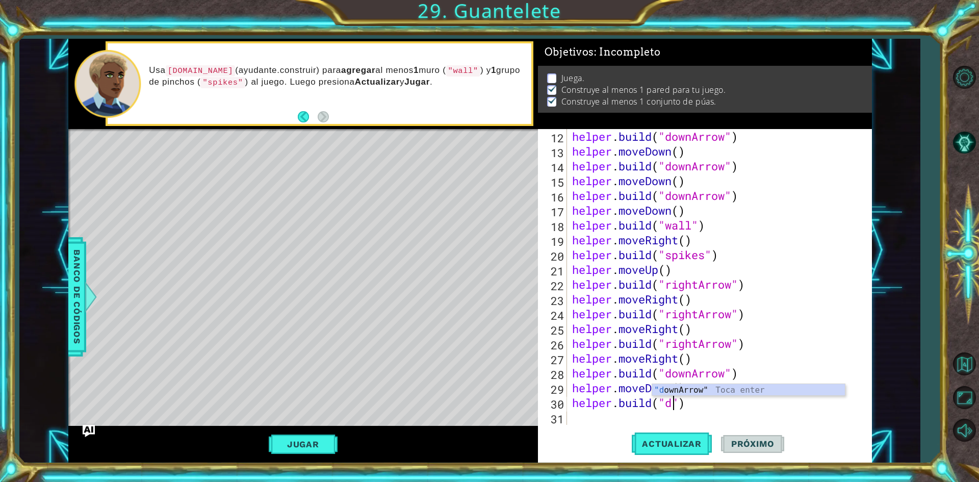
scroll to position [0, 5]
click at [701, 392] on div ""do wnArrow" Toca enter" at bounding box center [748, 402] width 193 height 37
click at [678, 445] on span "Actualizar" at bounding box center [672, 444] width 80 height 10
click at [316, 449] on button "Jugar" at bounding box center [303, 444] width 69 height 19
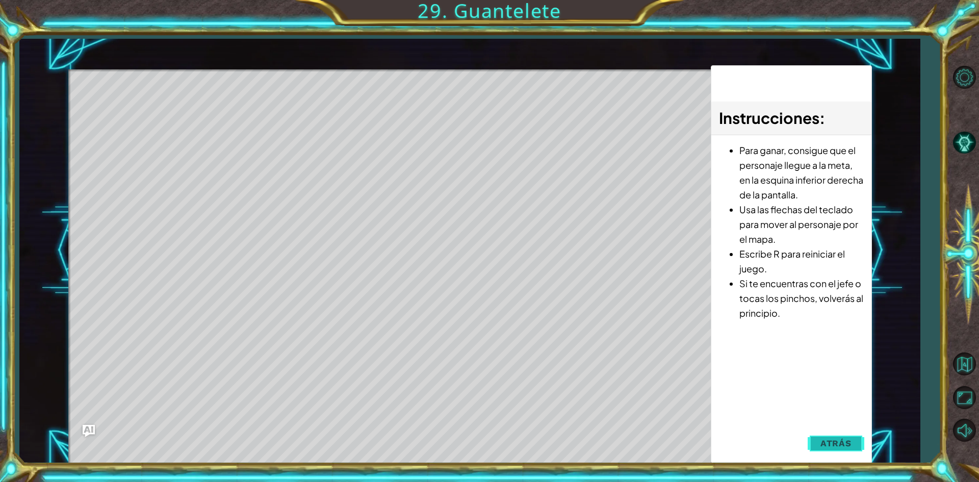
click at [833, 439] on span "Atrás" at bounding box center [836, 443] width 31 height 10
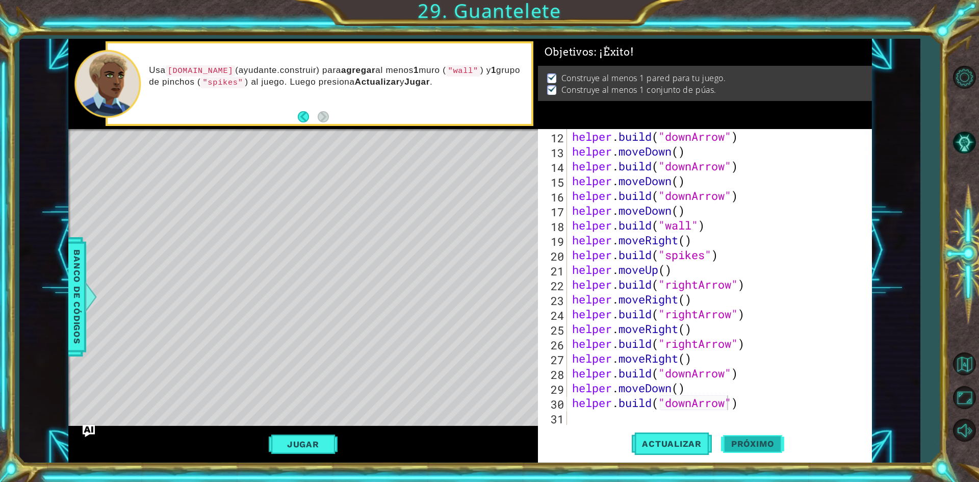
click at [751, 444] on span "Próximo" at bounding box center [752, 446] width 63 height 10
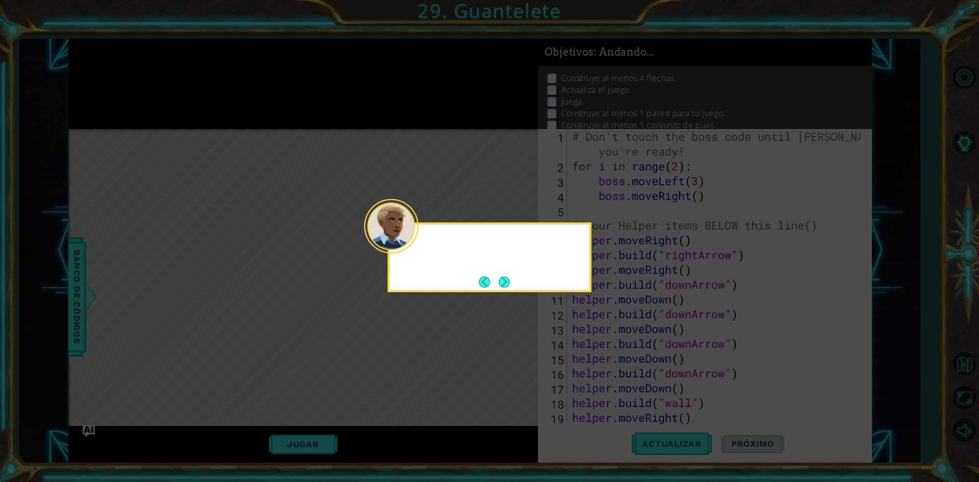
scroll to position [0, 0]
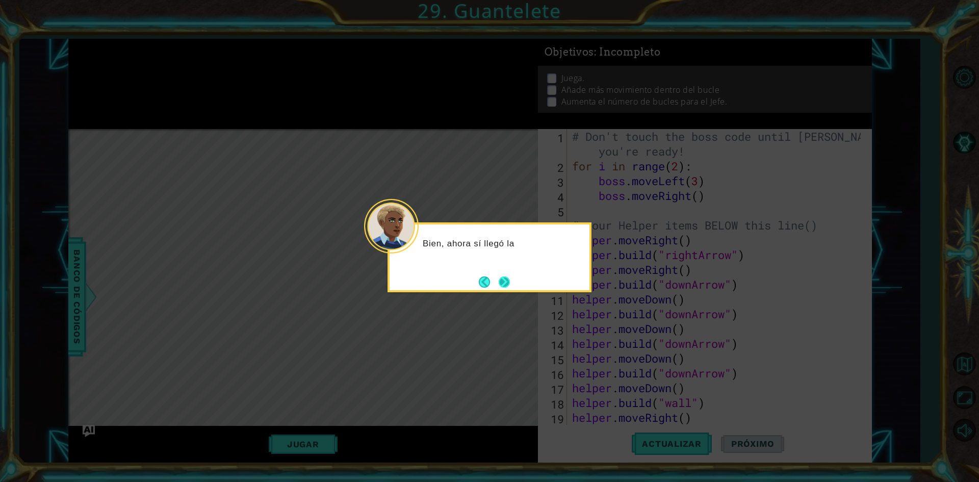
click at [505, 278] on button "Next" at bounding box center [504, 281] width 14 height 14
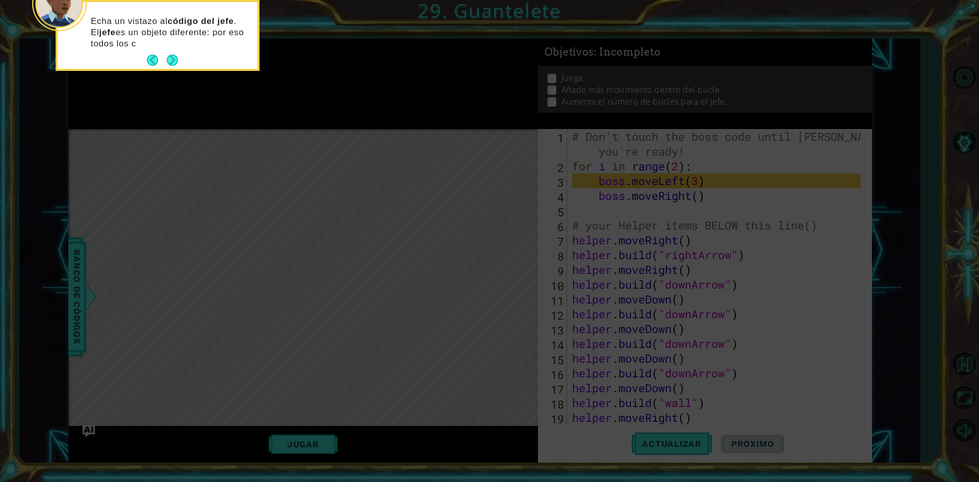
click at [171, 59] on button "Next" at bounding box center [172, 60] width 18 height 18
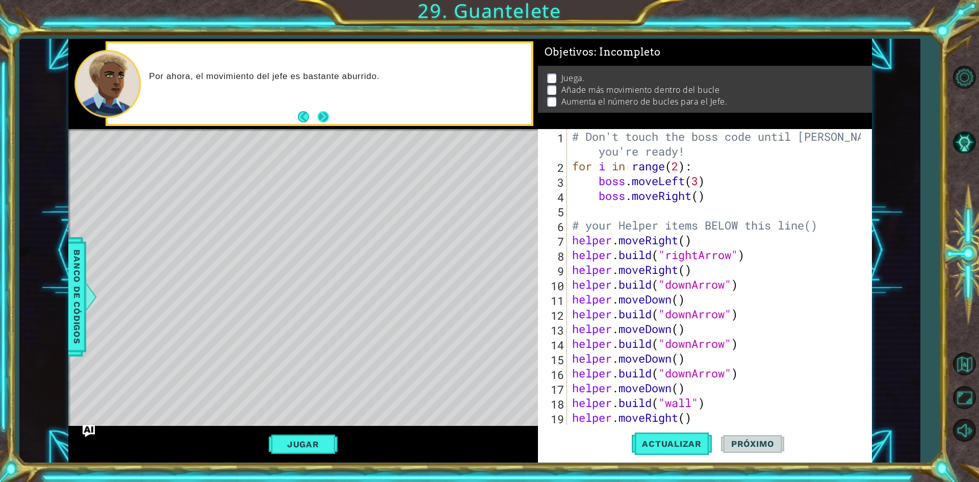
click at [325, 114] on button "Next" at bounding box center [323, 116] width 19 height 19
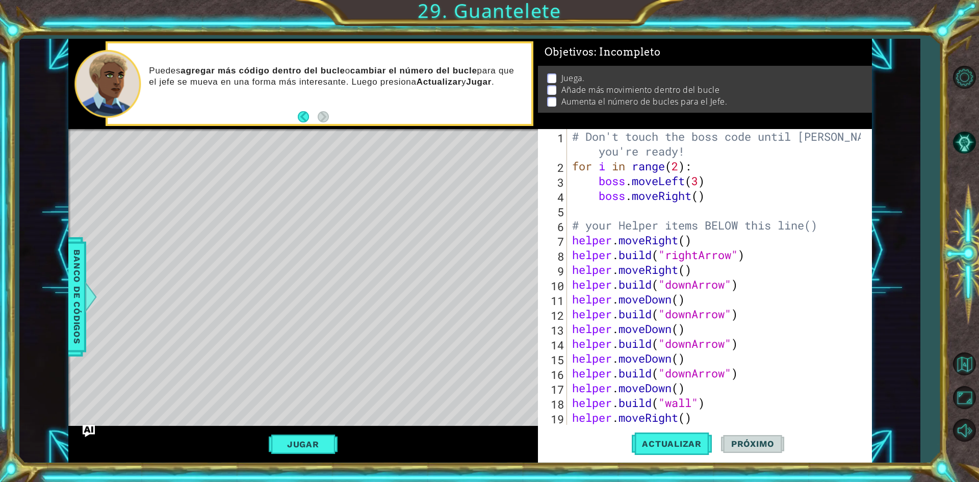
click at [726, 158] on div "# Don't touch the boss code until [PERSON_NAME] says you're ready! for i in ran…" at bounding box center [718, 299] width 296 height 340
click at [714, 168] on div "# Don't touch the boss code until [PERSON_NAME] says you're ready! for i in ran…" at bounding box center [718, 299] width 296 height 340
click at [715, 184] on div "# Don't touch the boss code until [PERSON_NAME] says you're ready! for i in ran…" at bounding box center [718, 299] width 296 height 340
click at [699, 200] on div "# Don't touch the boss code until [PERSON_NAME] says you're ready! for i in ran…" at bounding box center [718, 299] width 296 height 340
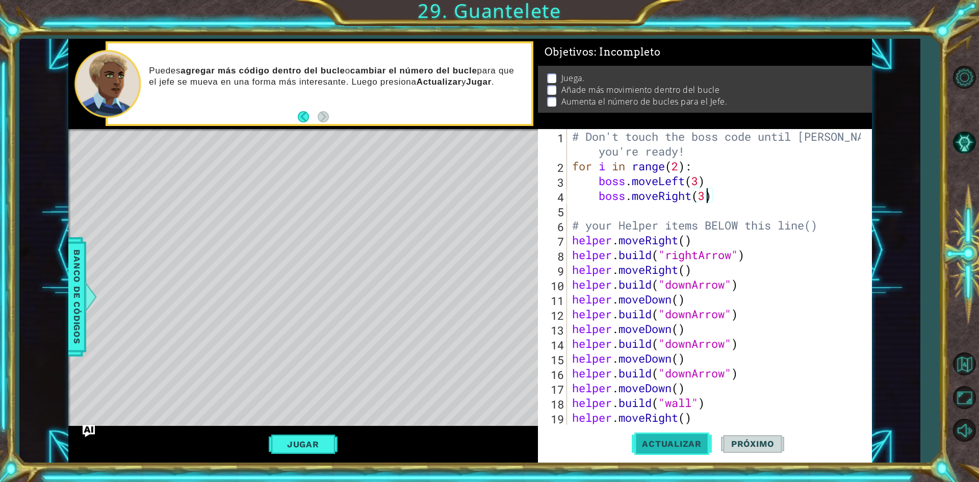
type textarea "boss.moveRight(3)"
click at [680, 442] on span "Actualizar" at bounding box center [672, 444] width 80 height 10
click at [722, 200] on div "# Don't touch the boss code until [PERSON_NAME] says you're ready! for i in ran…" at bounding box center [718, 299] width 296 height 340
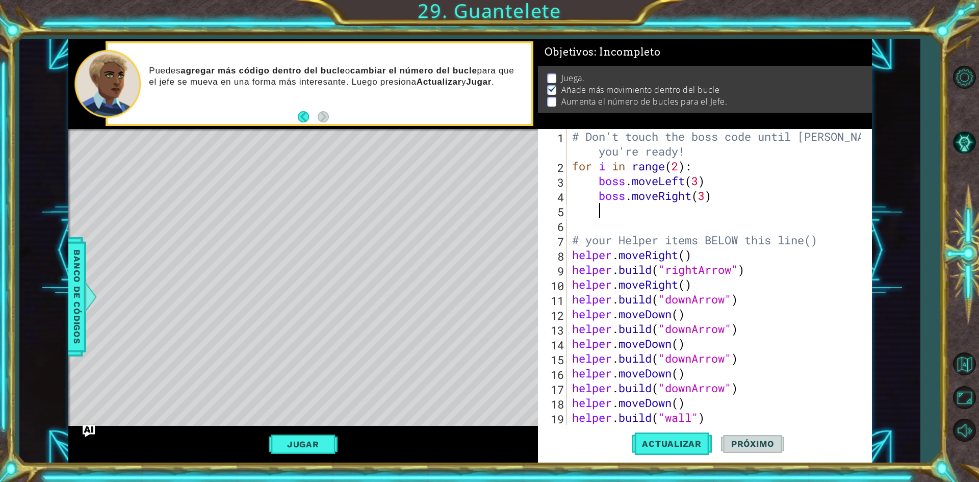
scroll to position [0, 1]
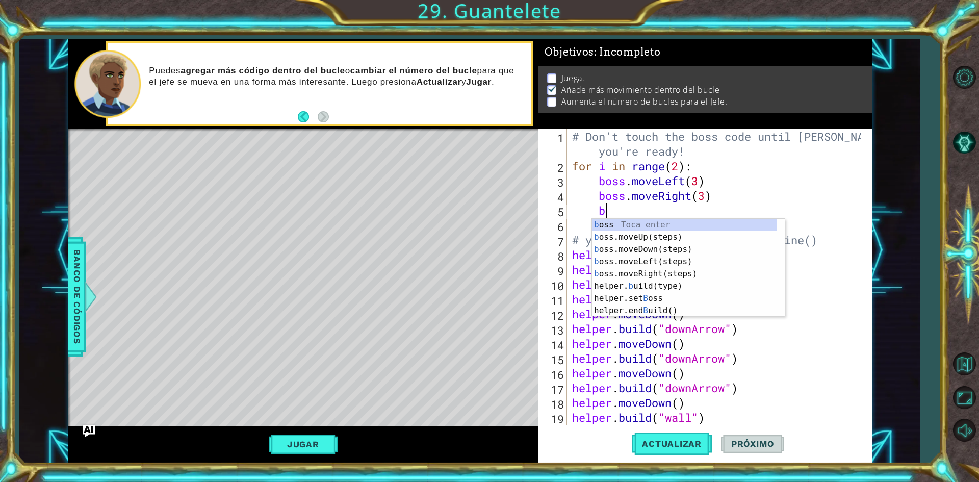
type textarea "bo"
click at [705, 232] on div "bo ss Toca enter bo ss.moveUp(steps) Toca enter bo ss.moveDown(steps) Toca ente…" at bounding box center [688, 274] width 193 height 110
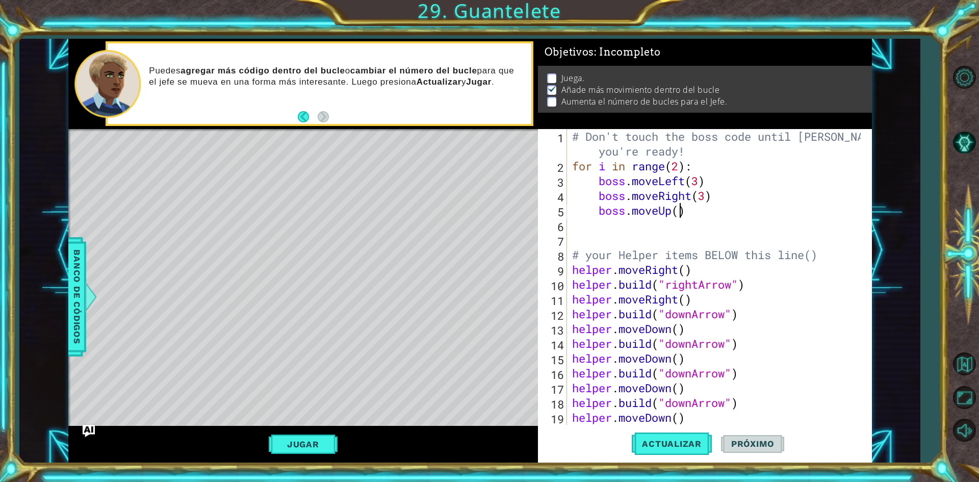
click at [678, 214] on div "# Don't touch the boss code until [PERSON_NAME] says you're ready! for i in ran…" at bounding box center [718, 299] width 296 height 340
type textarea "boss.moveUp(2)"
click at [698, 443] on span "Actualizar" at bounding box center [672, 444] width 80 height 10
click at [705, 216] on div "# Don't touch the boss code until [PERSON_NAME] says you're ready! for i in ran…" at bounding box center [718, 299] width 296 height 340
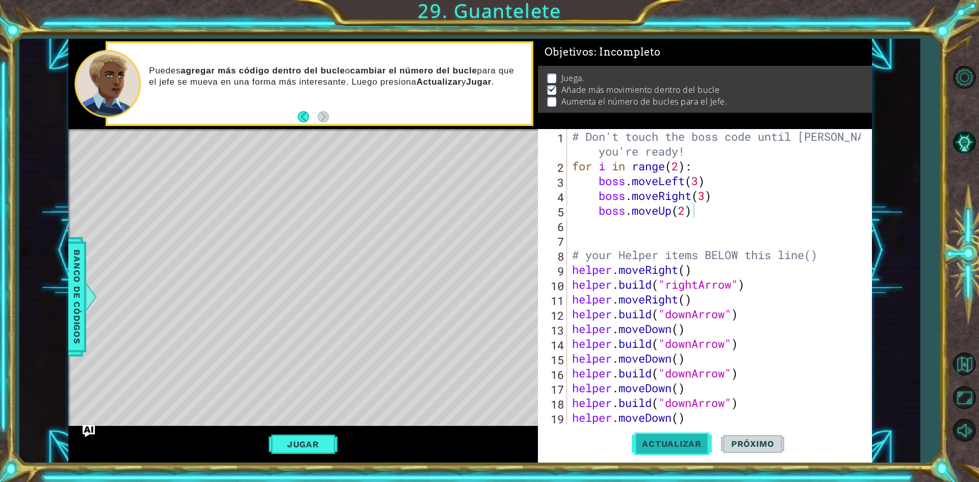
click at [703, 449] on span "Actualizar" at bounding box center [672, 444] width 80 height 10
click at [314, 438] on button "Jugar" at bounding box center [303, 444] width 69 height 19
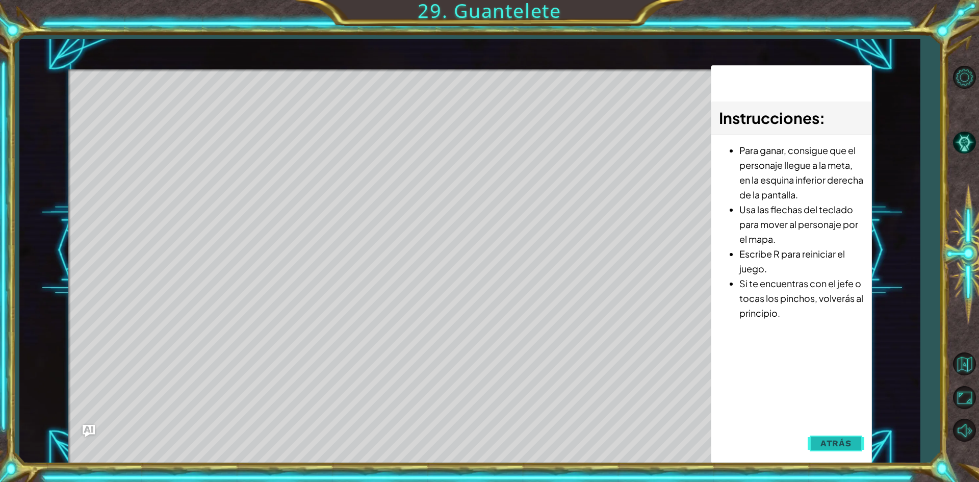
click at [837, 446] on span "Atrás" at bounding box center [836, 443] width 31 height 10
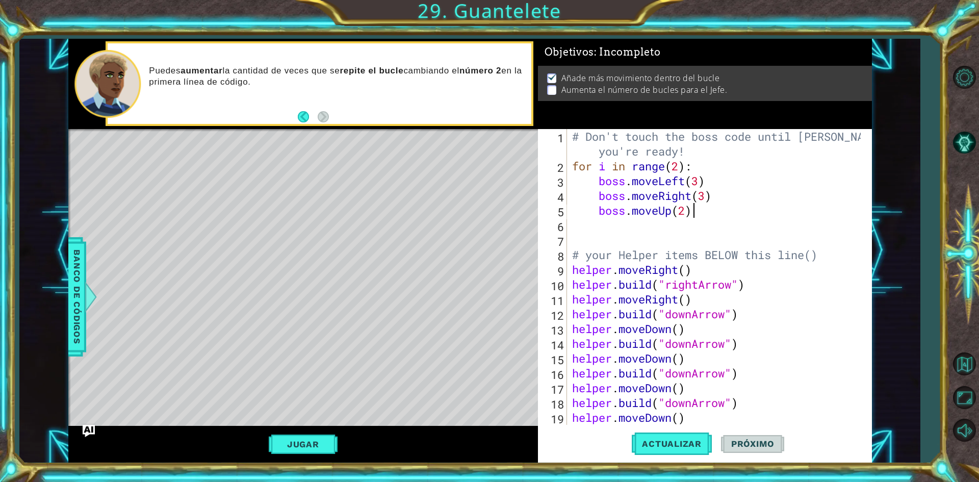
click at [330, 121] on div "Puedes aumentar la cantidad de veces que se repite el bucle cambiando el número…" at bounding box center [319, 83] width 423 height 81
click at [547, 87] on p at bounding box center [551, 90] width 9 height 10
click at [551, 87] on p at bounding box center [551, 90] width 9 height 10
click at [692, 215] on div "# Don't touch the boss code until [PERSON_NAME] says you're ready! for i in ran…" at bounding box center [718, 299] width 296 height 340
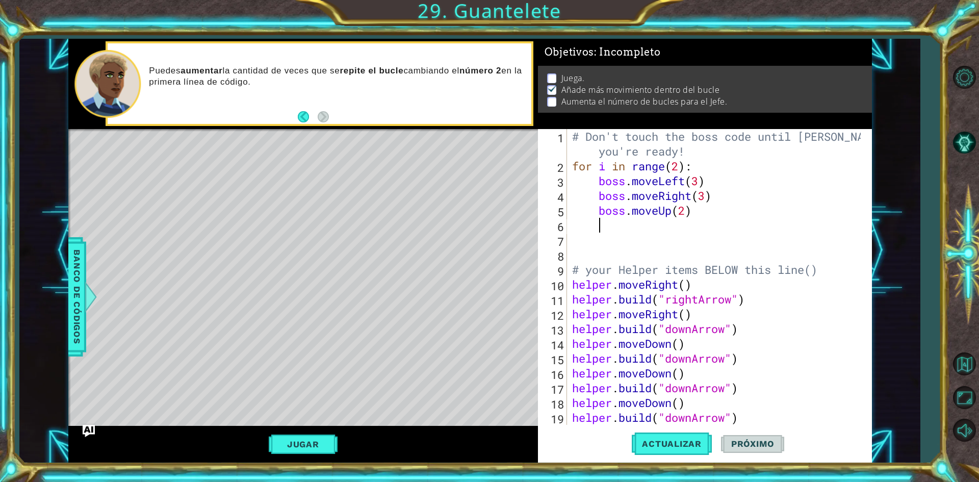
scroll to position [0, 1]
type textarea "b"
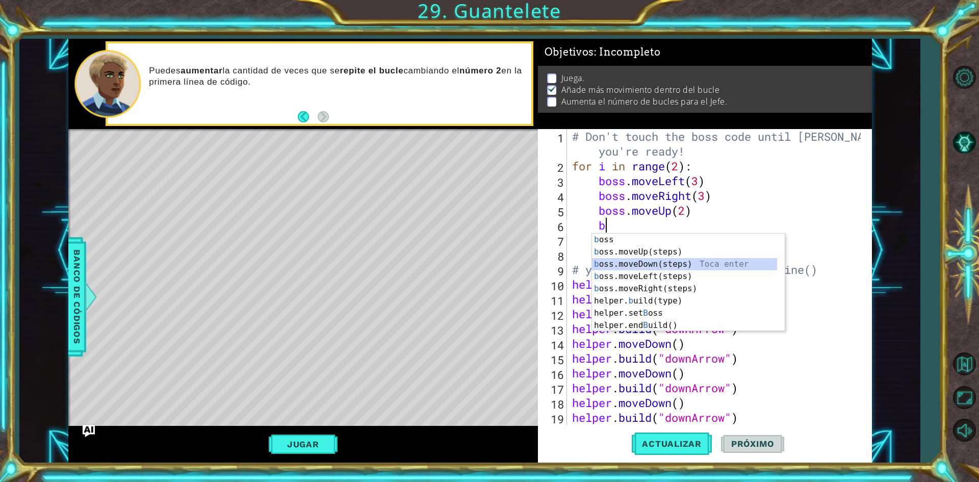
click at [737, 260] on div "b oss Toca enter b oss.moveUp(steps) Toca enter b oss.moveDown(steps) Toca ente…" at bounding box center [684, 295] width 185 height 122
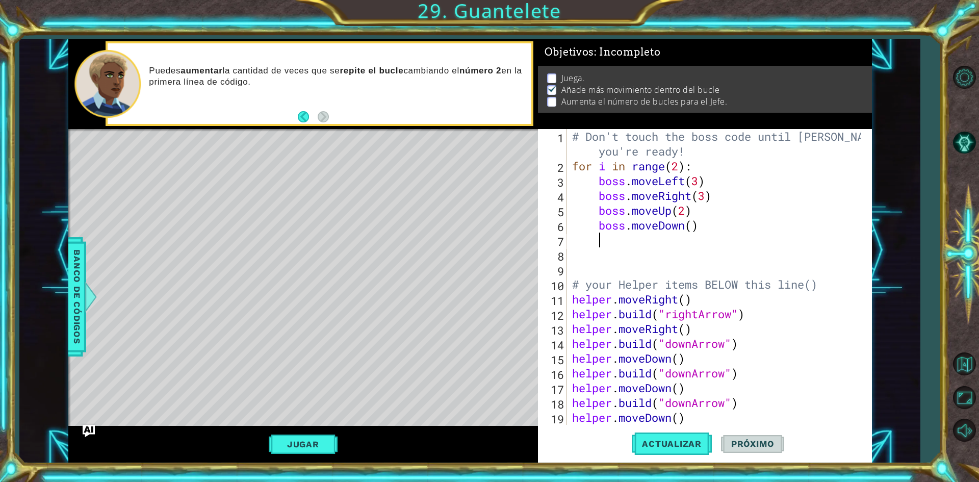
scroll to position [0, 1]
click at [704, 441] on button "Actualizar" at bounding box center [672, 443] width 80 height 33
click at [328, 446] on button "Jugar" at bounding box center [303, 444] width 69 height 19
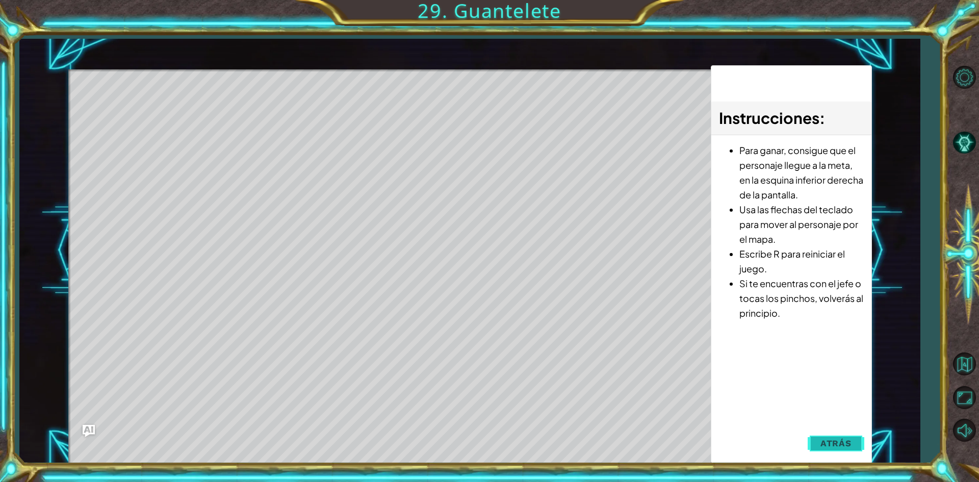
click at [845, 438] on span "Atrás" at bounding box center [836, 443] width 31 height 10
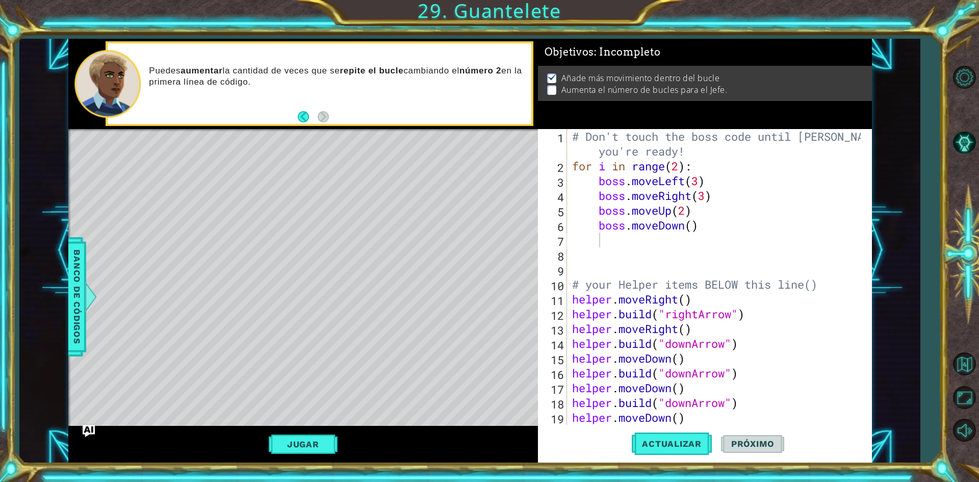
drag, startPoint x: 293, startPoint y: 66, endPoint x: 392, endPoint y: 68, distance: 99.5
click at [390, 68] on p "Puedes aumentar la cantidad de veces que se repite el bucle cambiando el número…" at bounding box center [336, 76] width 375 height 22
click at [679, 170] on div "# Don't touch the boss code until [PERSON_NAME] says you're ready! for i in ran…" at bounding box center [718, 299] width 296 height 340
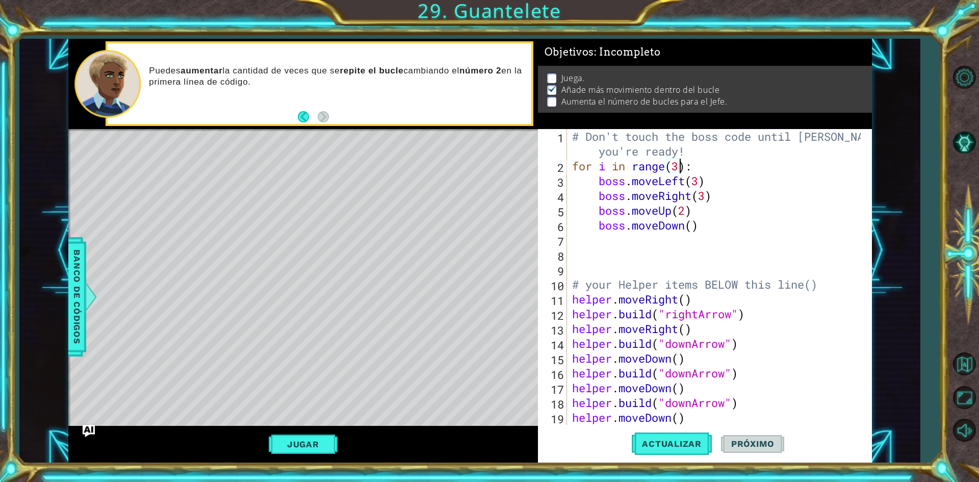
scroll to position [0, 5]
type textarea "for i in range(3):"
click at [663, 448] on span "Actualizar" at bounding box center [672, 444] width 80 height 10
click at [324, 438] on button "Jugar" at bounding box center [303, 444] width 69 height 19
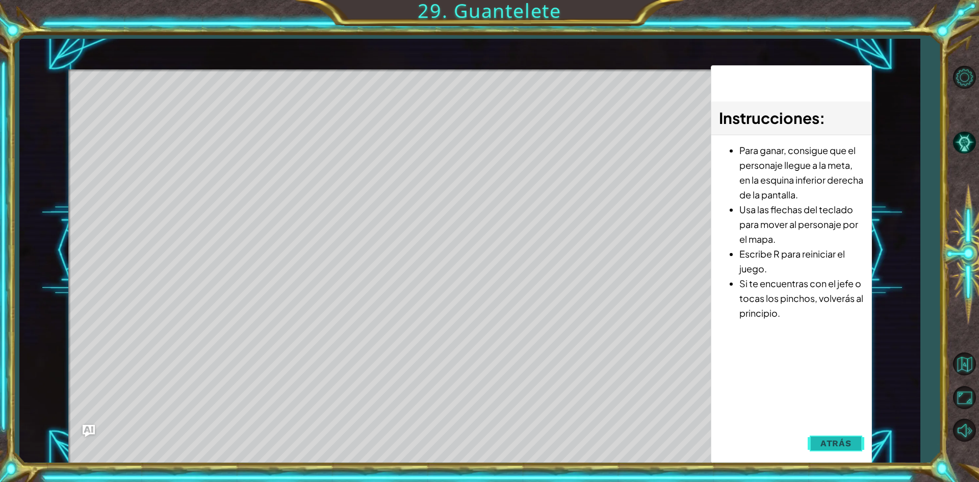
click at [845, 447] on span "Atrás" at bounding box center [836, 443] width 31 height 10
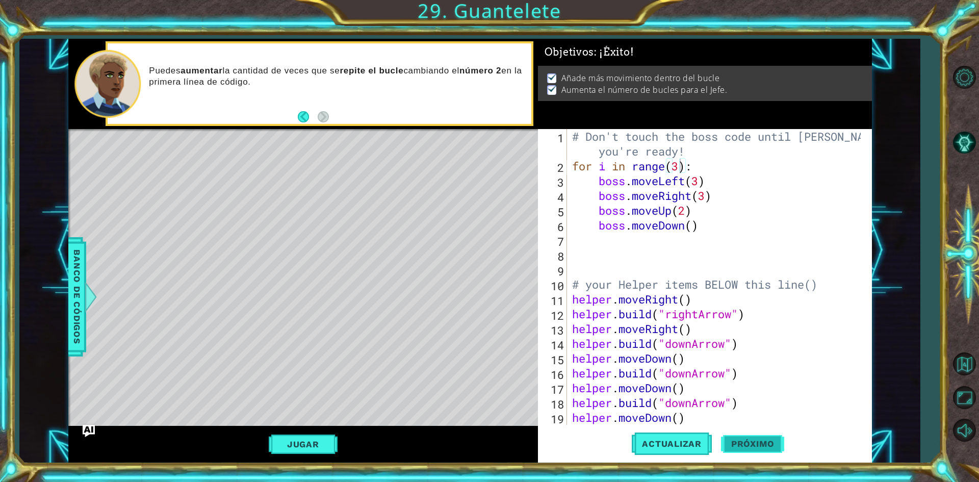
click at [737, 437] on button "Próximo" at bounding box center [752, 442] width 63 height 33
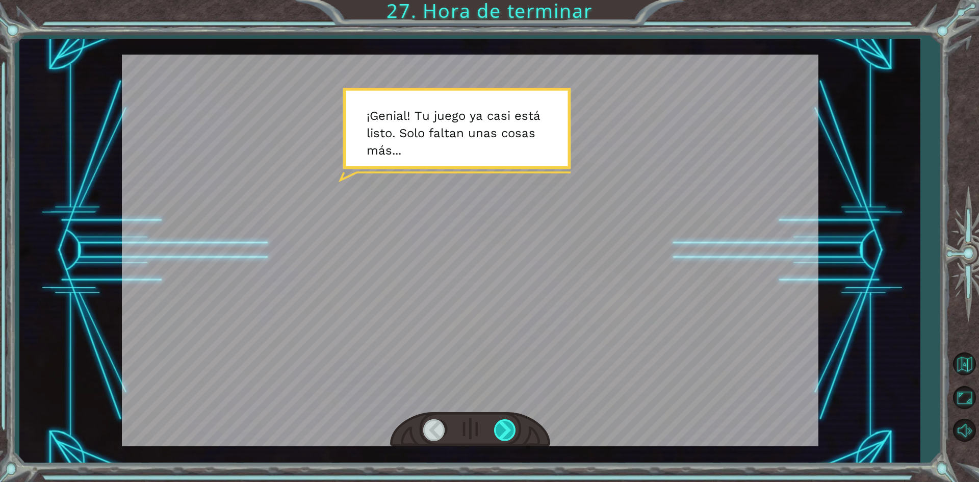
click at [512, 423] on div at bounding box center [505, 429] width 23 height 21
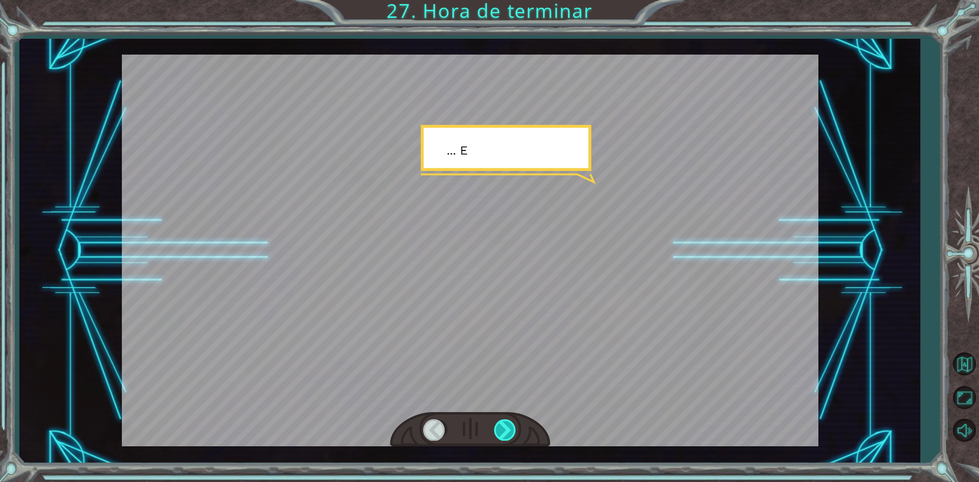
drag, startPoint x: 512, startPoint y: 423, endPoint x: 512, endPoint y: 430, distance: 6.6
click at [512, 430] on div at bounding box center [505, 429] width 23 height 21
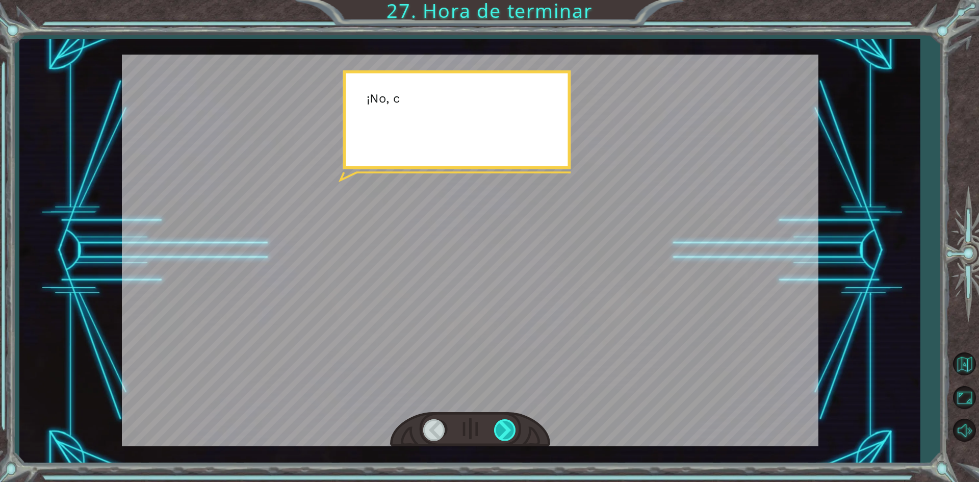
click at [513, 427] on div at bounding box center [505, 429] width 23 height 21
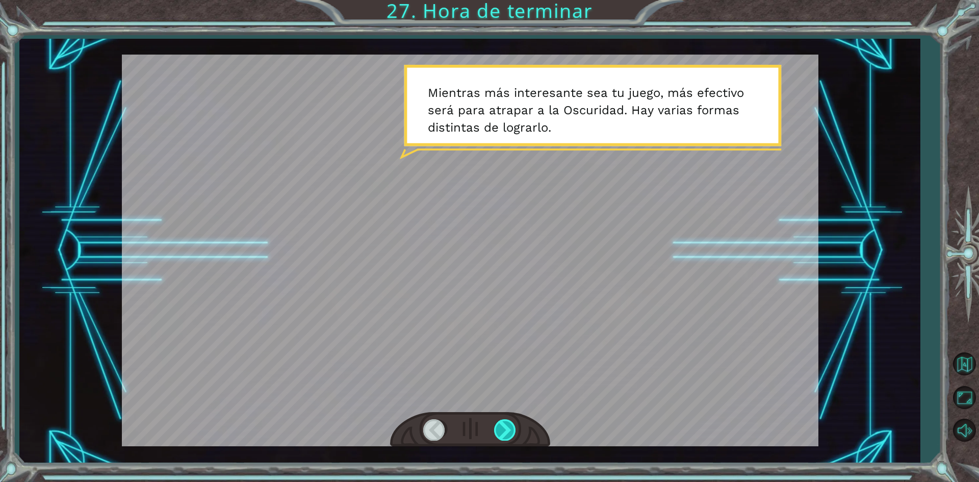
click at [509, 427] on div at bounding box center [505, 429] width 23 height 21
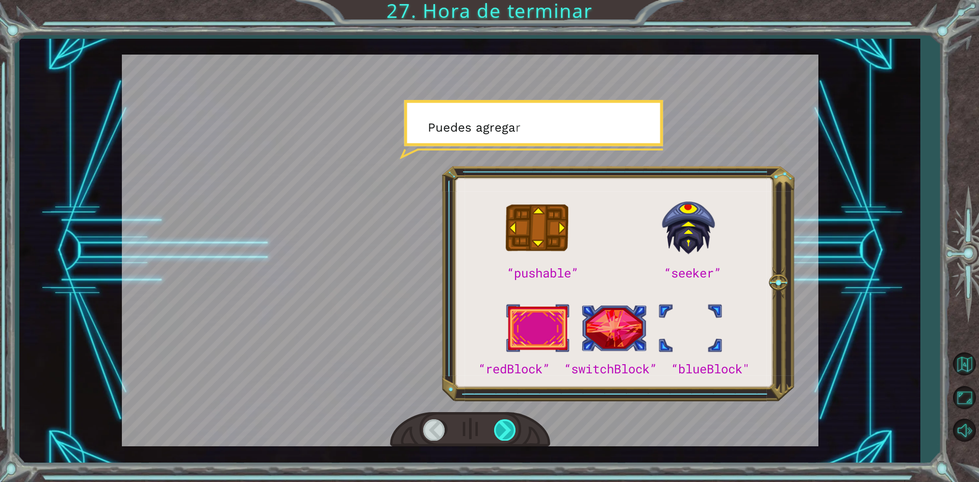
click at [509, 427] on div at bounding box center [505, 429] width 23 height 21
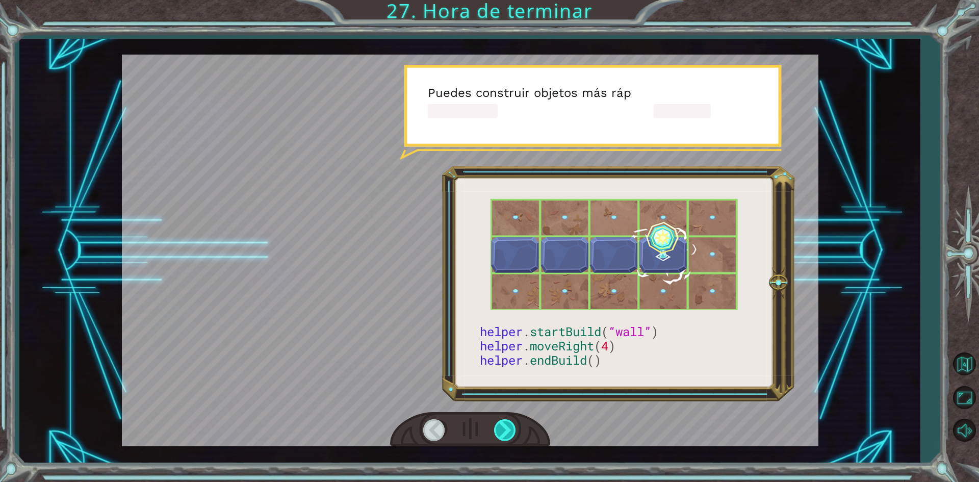
click at [509, 427] on div at bounding box center [505, 429] width 23 height 21
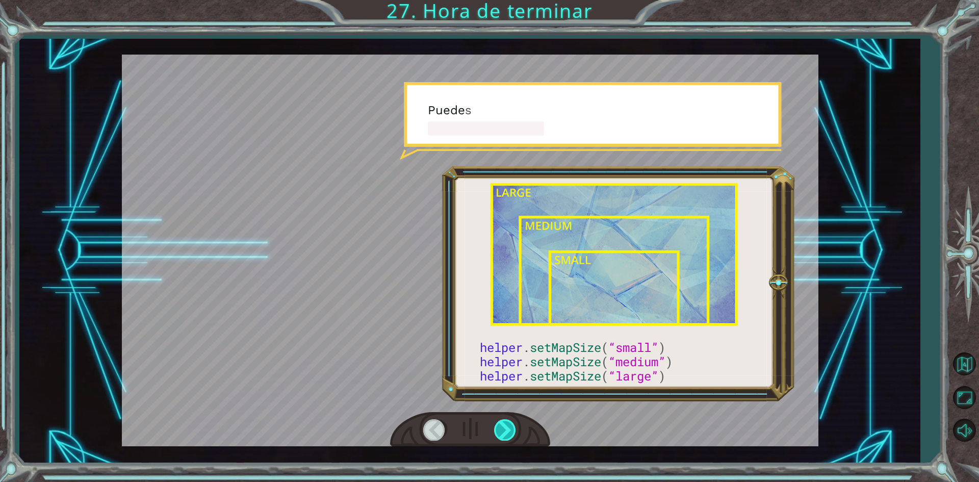
click at [509, 427] on div at bounding box center [505, 429] width 23 height 21
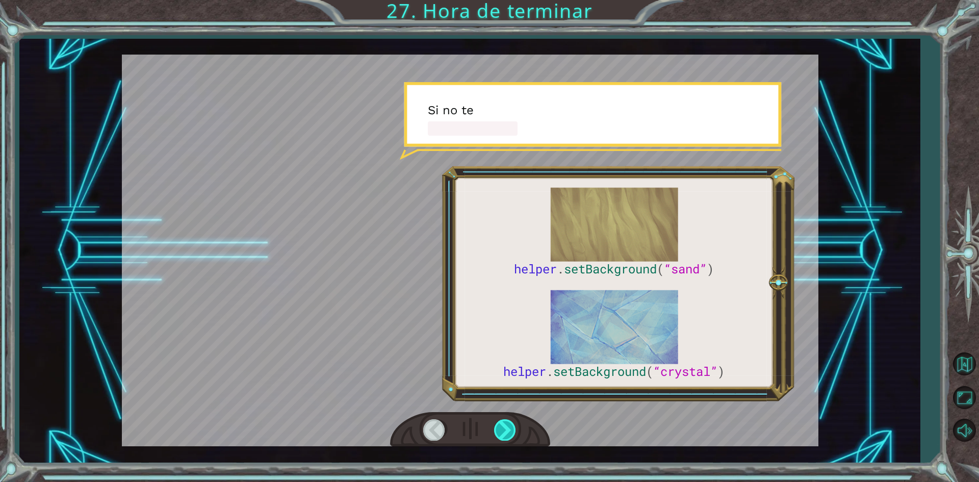
click at [509, 427] on div at bounding box center [505, 429] width 23 height 21
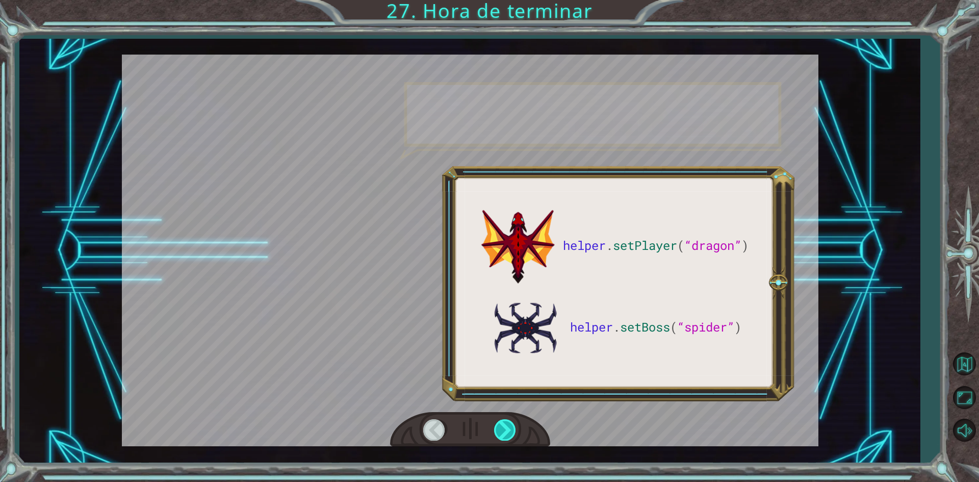
click at [509, 427] on div at bounding box center [505, 429] width 23 height 21
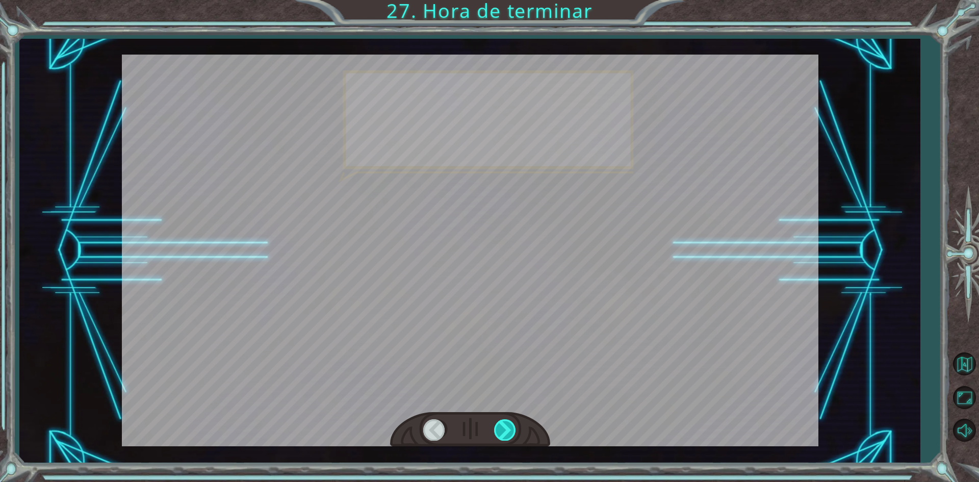
click at [509, 427] on div at bounding box center [505, 429] width 23 height 21
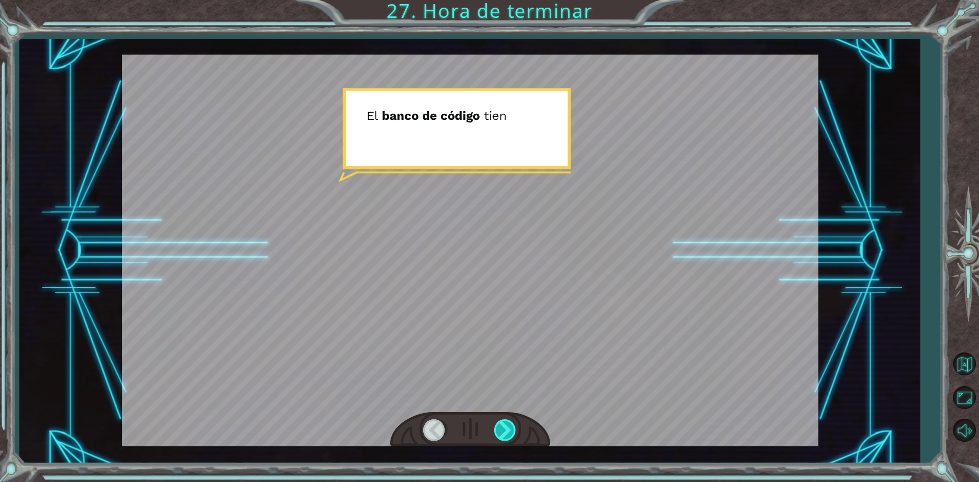
click at [506, 429] on div at bounding box center [505, 429] width 23 height 21
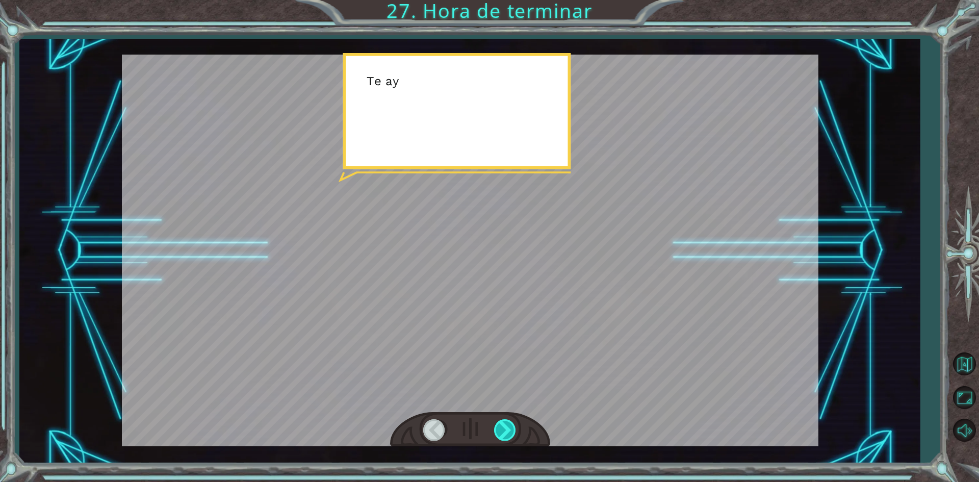
click at [506, 429] on div at bounding box center [505, 429] width 23 height 21
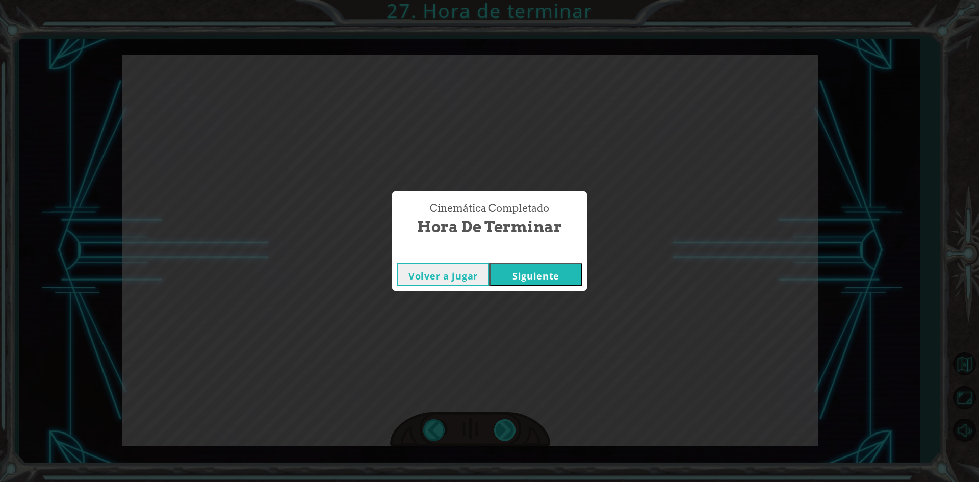
click at [506, 0] on div "helper . setPlayer ( “dragon” ) helper . setBoss ( “spider” ) ¡ G e n i a l ! T…" at bounding box center [489, 0] width 979 height 0
click at [558, 273] on button "Siguiente" at bounding box center [536, 274] width 93 height 23
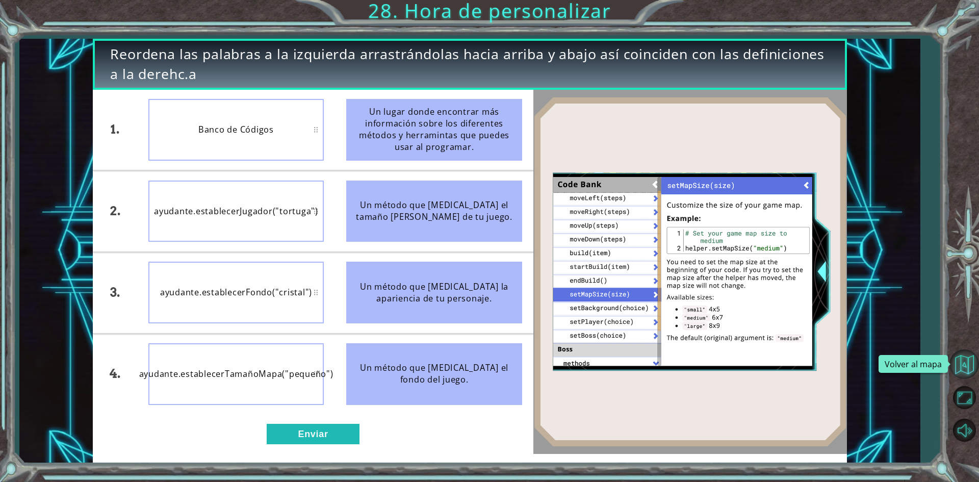
click at [968, 360] on button "Volver al mapa" at bounding box center [965, 364] width 30 height 30
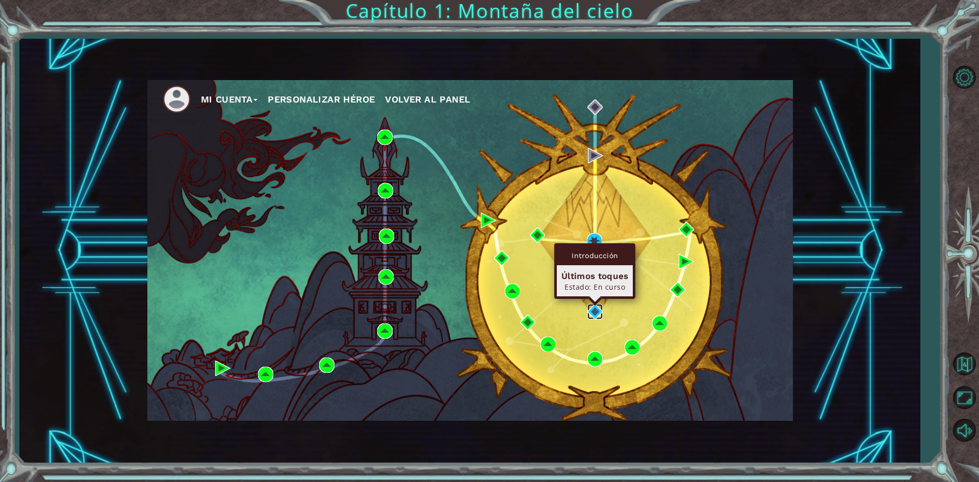
click at [594, 308] on img at bounding box center [595, 311] width 15 height 15
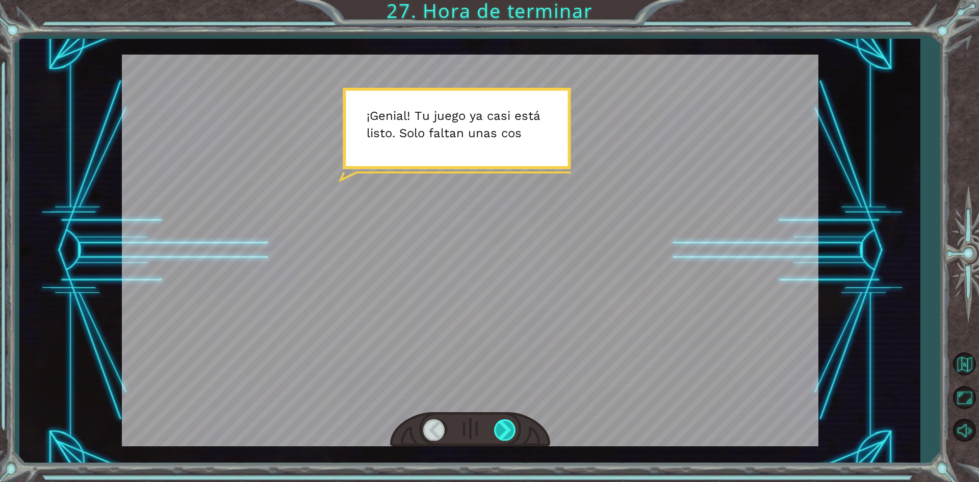
click at [515, 424] on div at bounding box center [505, 429] width 23 height 21
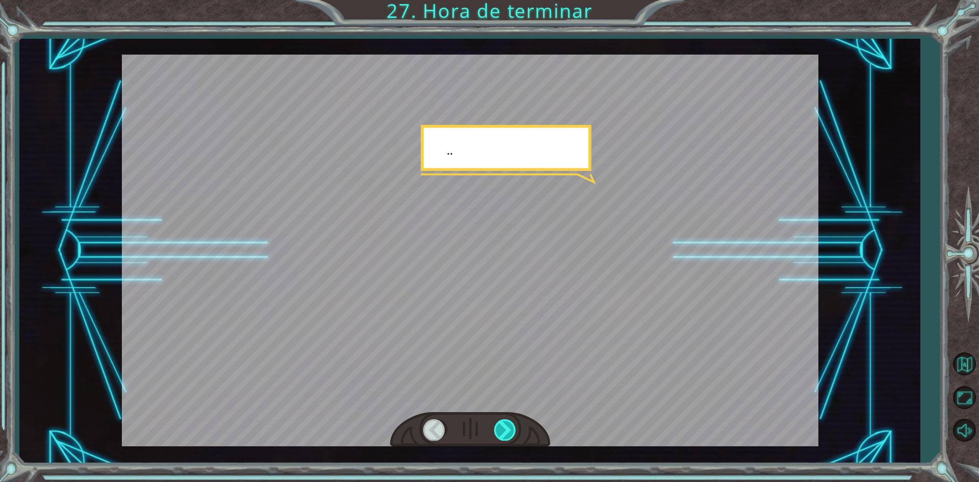
click at [514, 424] on div at bounding box center [505, 429] width 23 height 21
click at [511, 426] on div at bounding box center [505, 429] width 23 height 21
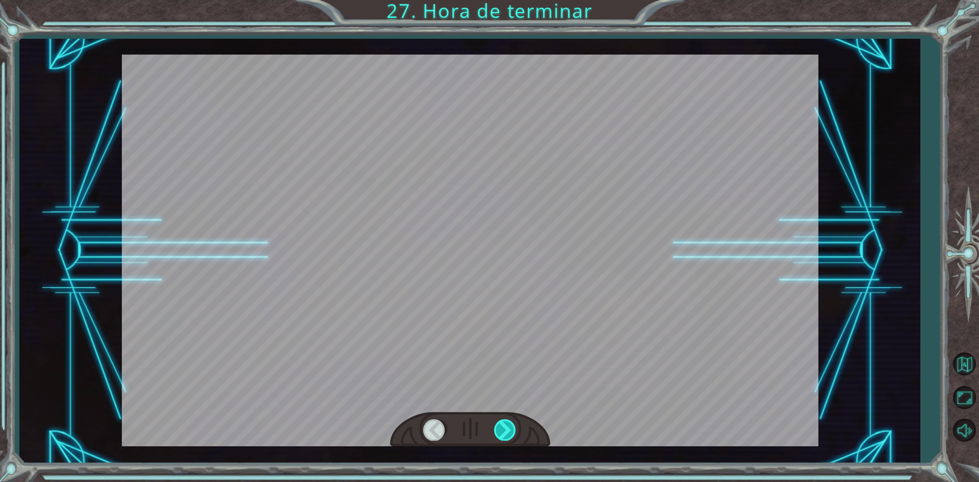
click at [508, 427] on div at bounding box center [505, 429] width 23 height 21
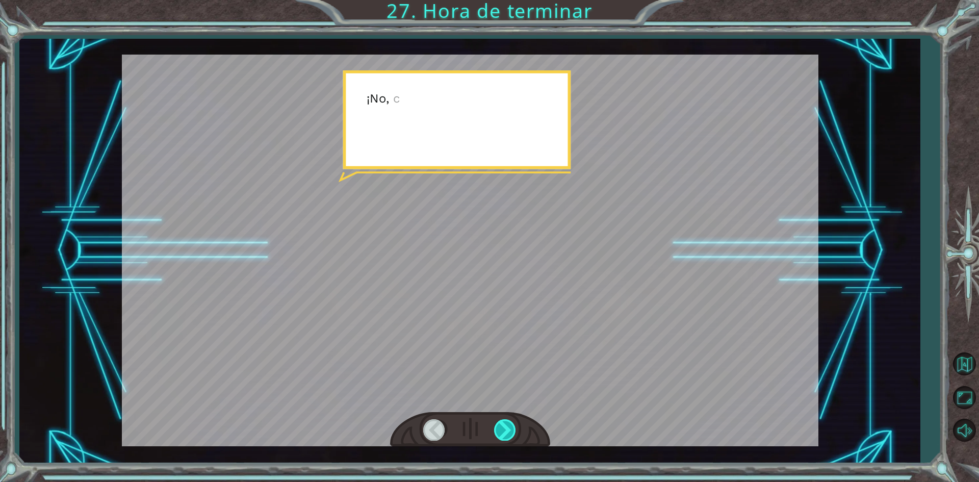
click at [508, 427] on div at bounding box center [505, 429] width 23 height 21
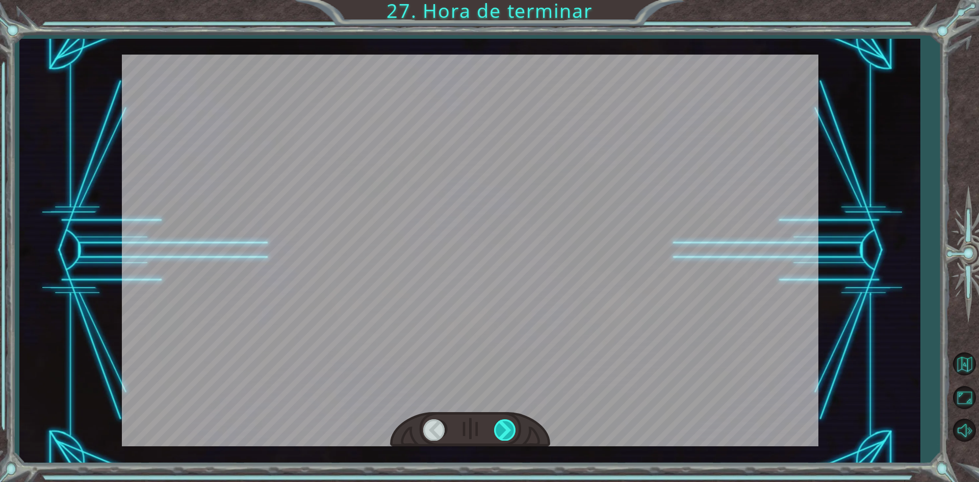
click at [508, 427] on div at bounding box center [505, 429] width 23 height 21
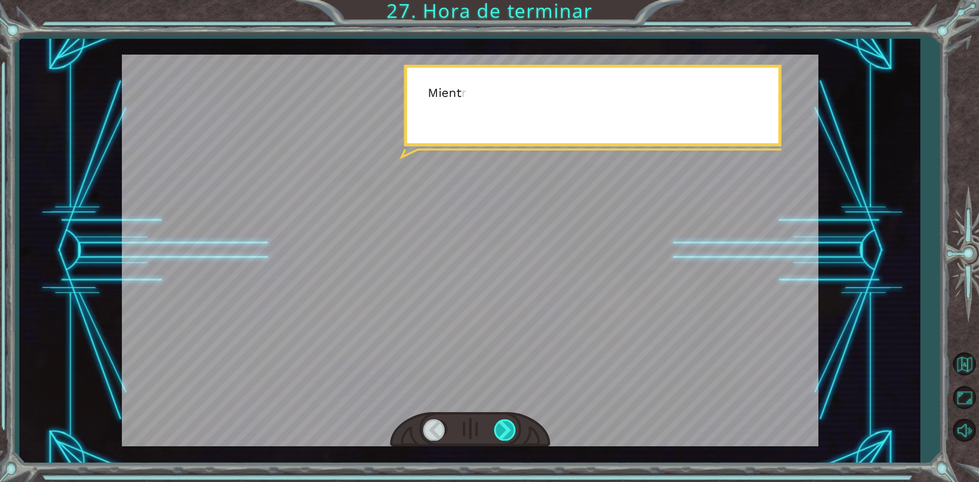
click at [508, 427] on div at bounding box center [505, 429] width 23 height 21
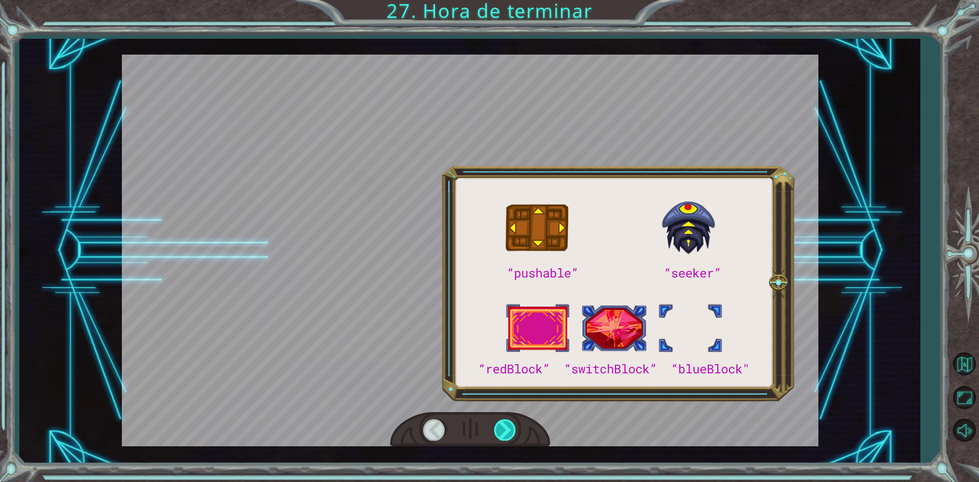
click at [508, 427] on div at bounding box center [505, 429] width 23 height 21
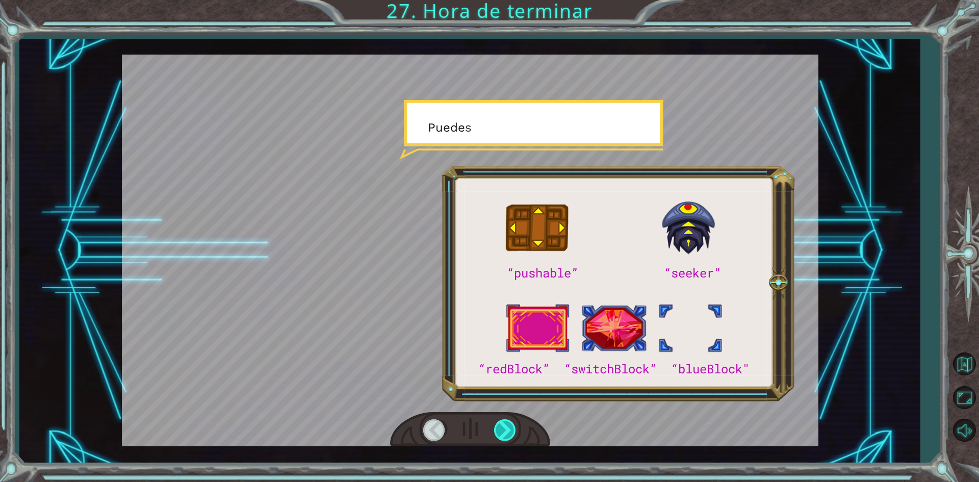
click at [508, 427] on div at bounding box center [505, 429] width 23 height 21
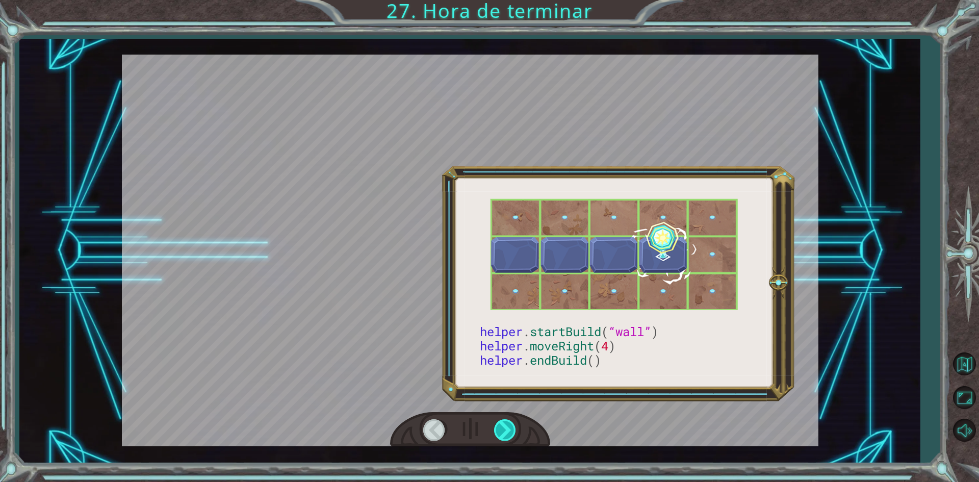
click at [508, 427] on div at bounding box center [505, 429] width 23 height 21
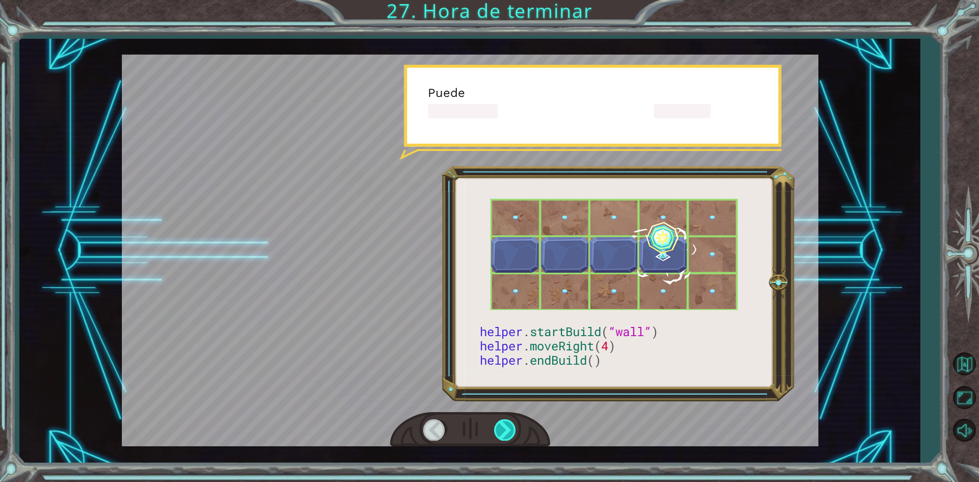
click at [508, 427] on div at bounding box center [505, 429] width 23 height 21
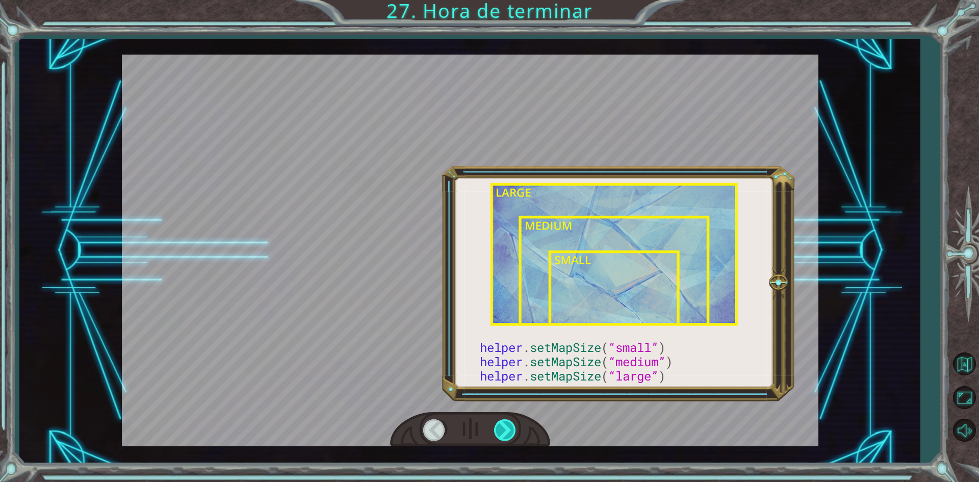
click at [505, 428] on div at bounding box center [505, 429] width 23 height 21
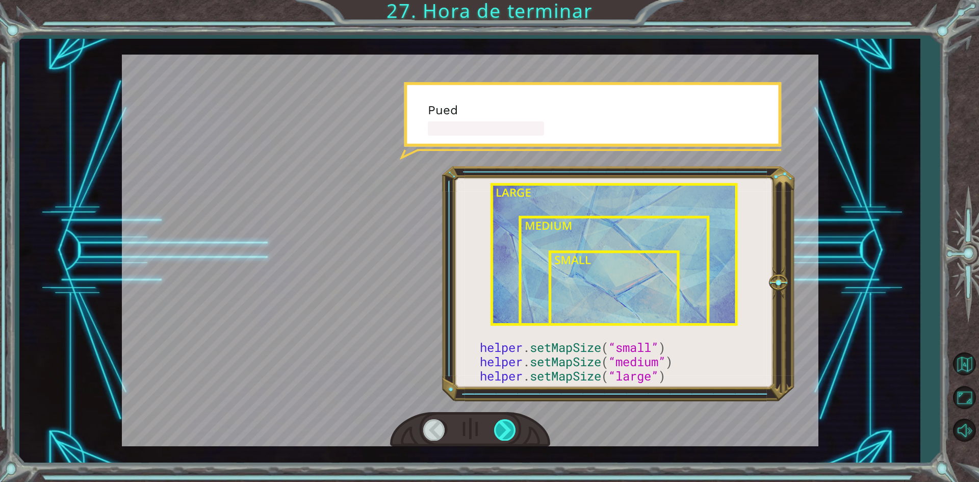
click at [503, 429] on div at bounding box center [505, 429] width 23 height 21
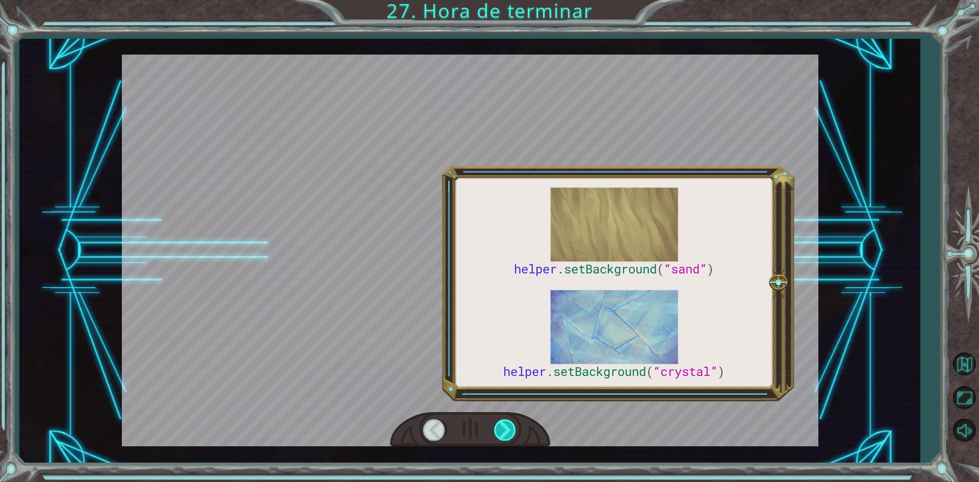
click at [503, 429] on div at bounding box center [505, 429] width 23 height 21
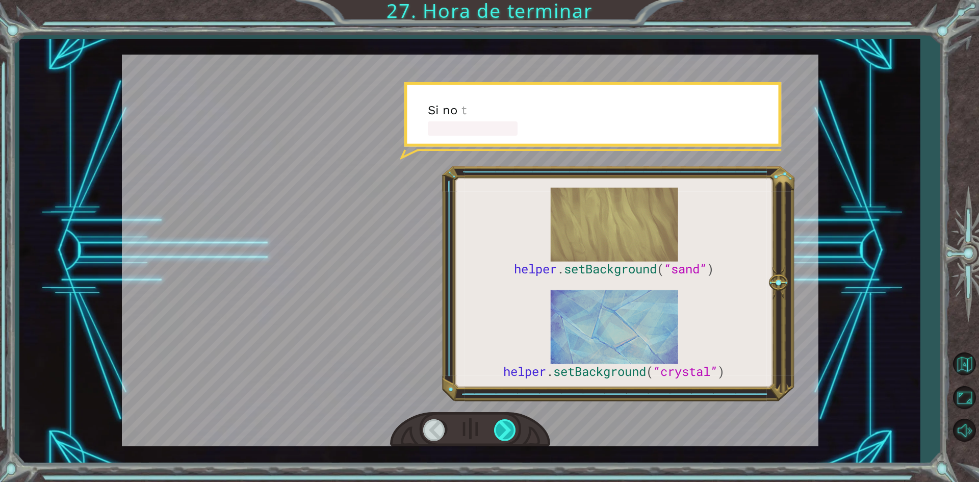
click at [503, 429] on div at bounding box center [505, 429] width 23 height 21
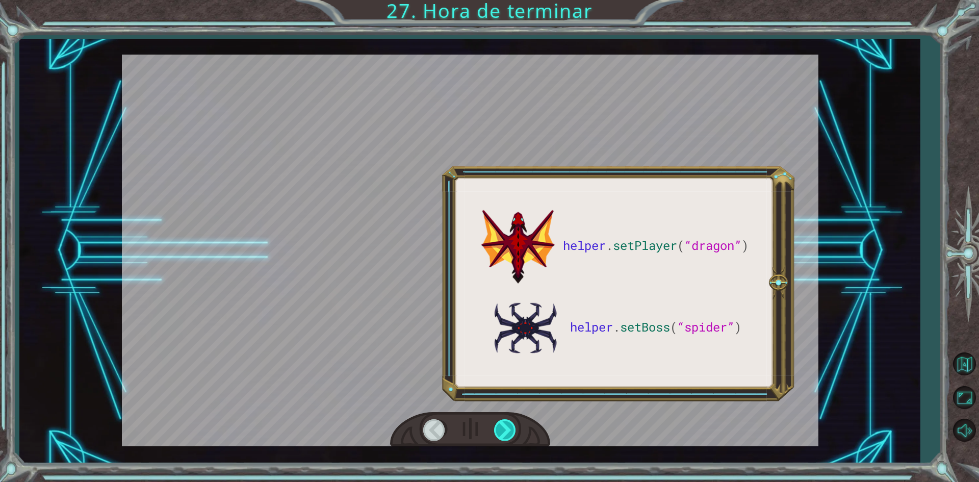
click at [503, 429] on div at bounding box center [505, 429] width 23 height 21
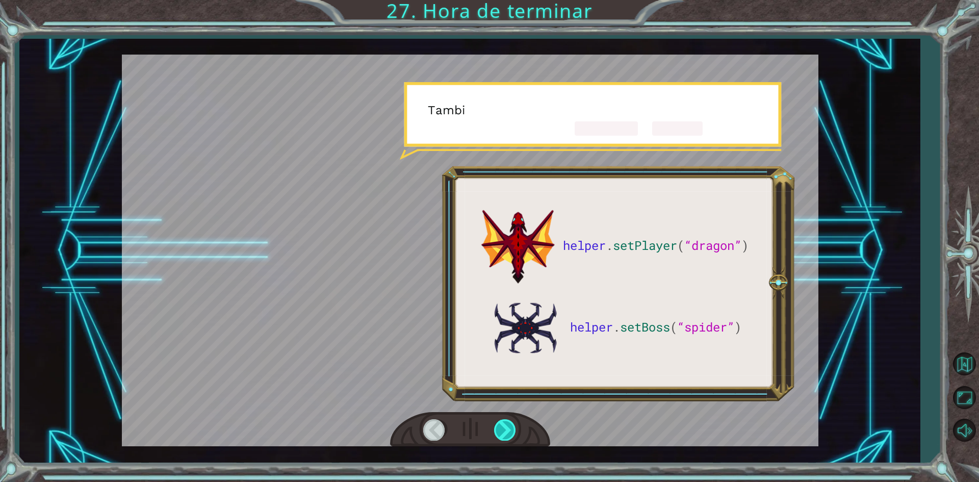
click at [503, 429] on div at bounding box center [505, 429] width 23 height 21
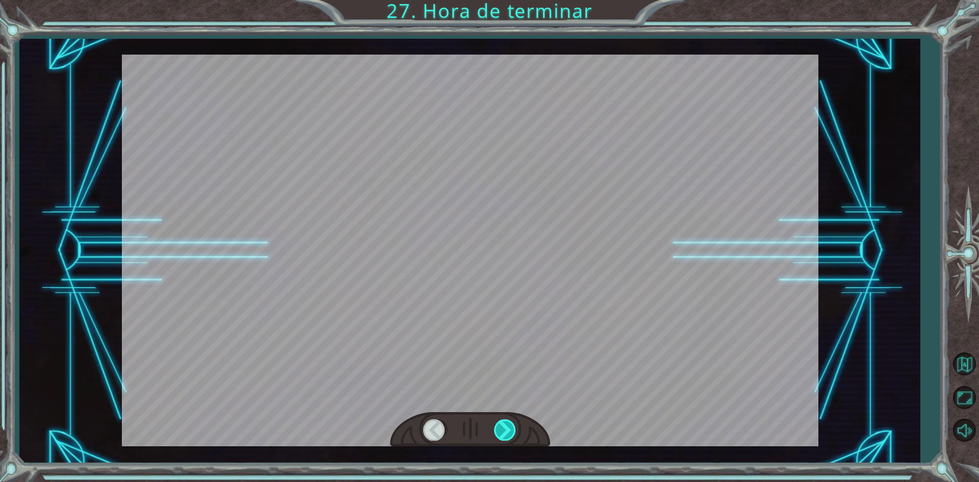
click at [503, 429] on div at bounding box center [505, 429] width 23 height 21
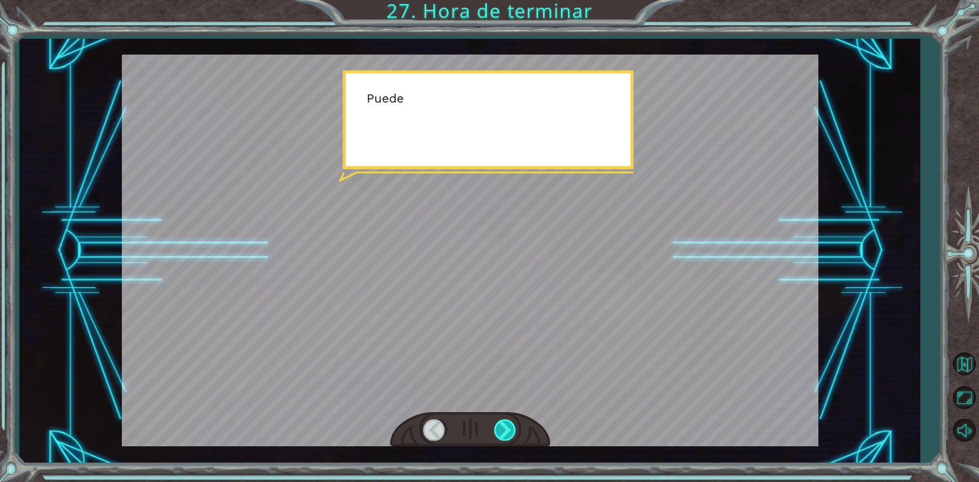
click at [503, 429] on div at bounding box center [505, 429] width 23 height 21
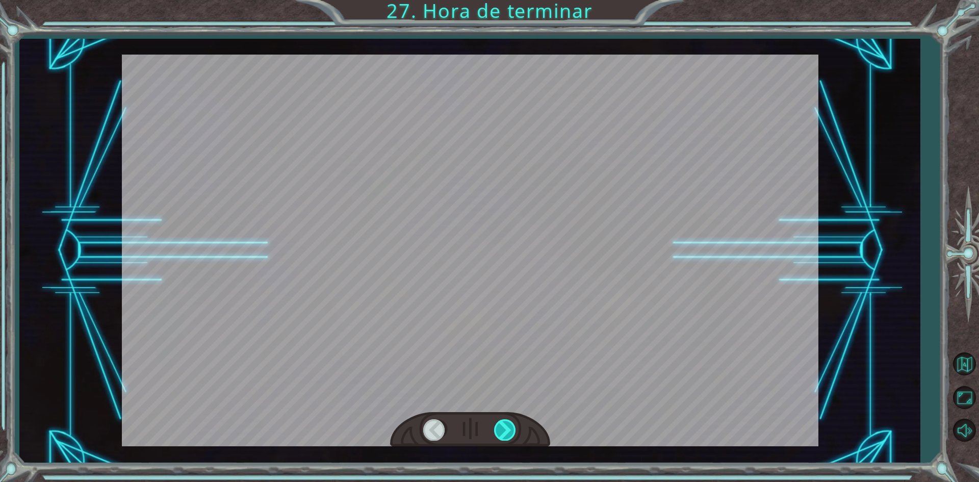
click at [503, 429] on div at bounding box center [505, 429] width 23 height 21
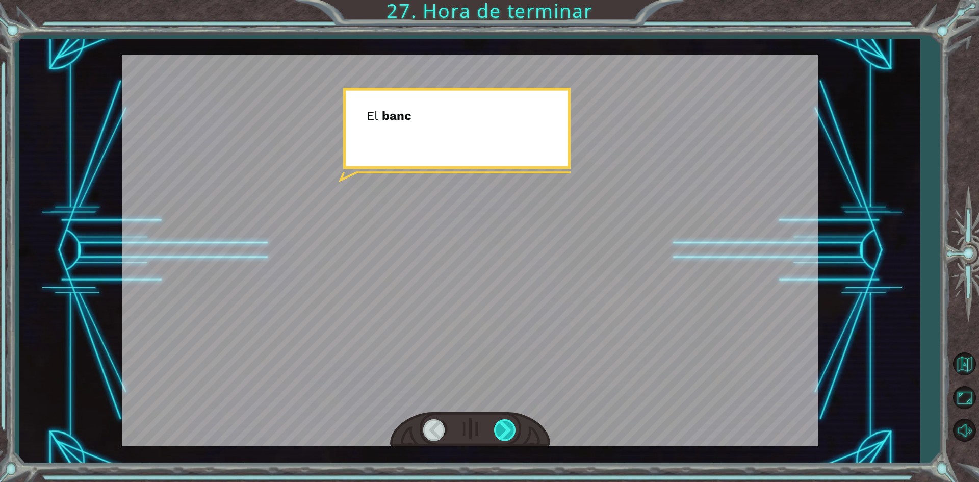
click at [503, 429] on div at bounding box center [505, 429] width 23 height 21
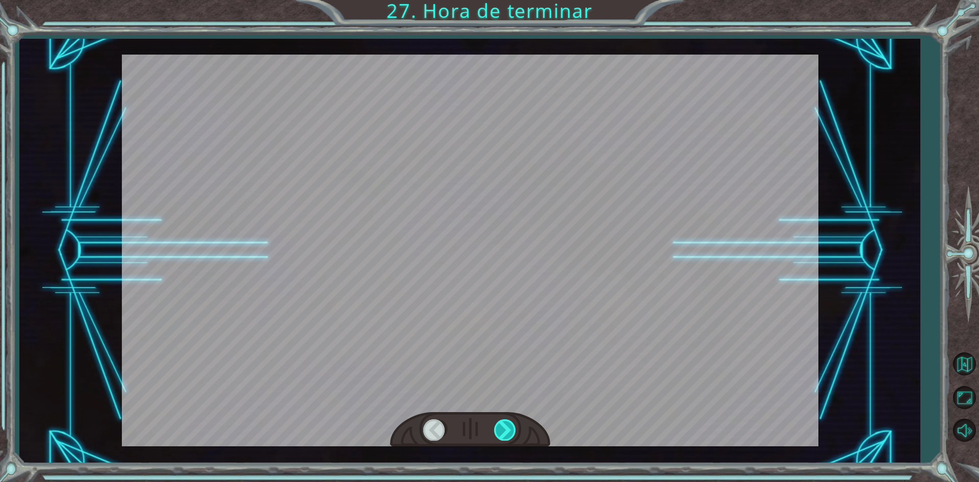
click at [503, 429] on div at bounding box center [505, 429] width 23 height 21
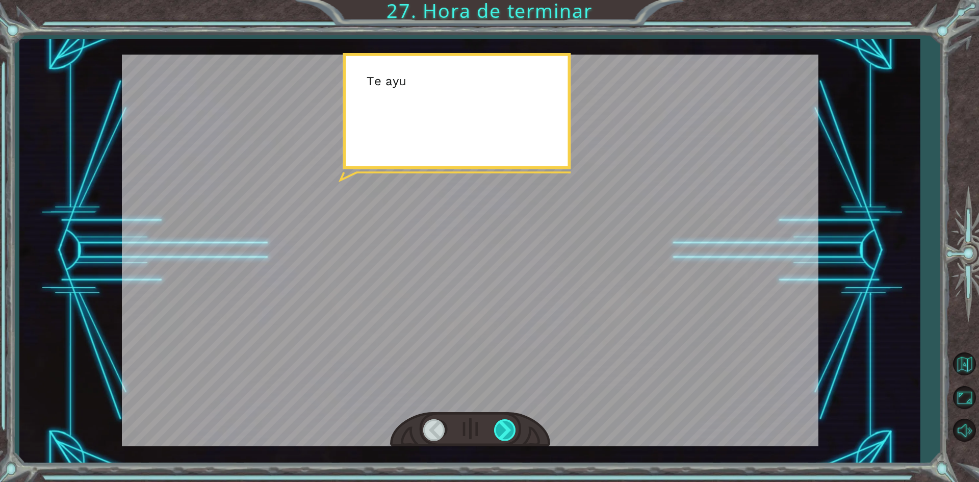
click at [503, 429] on div at bounding box center [505, 429] width 23 height 21
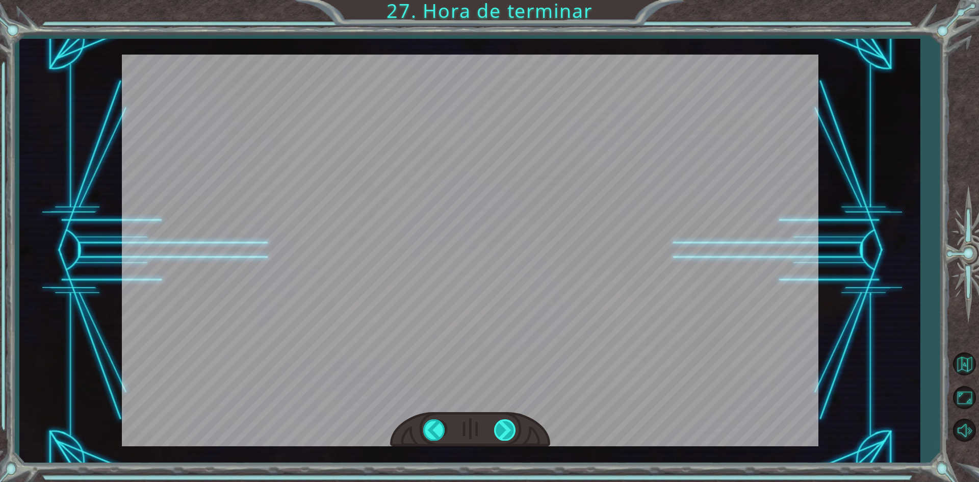
click at [502, 429] on div at bounding box center [505, 429] width 23 height 21
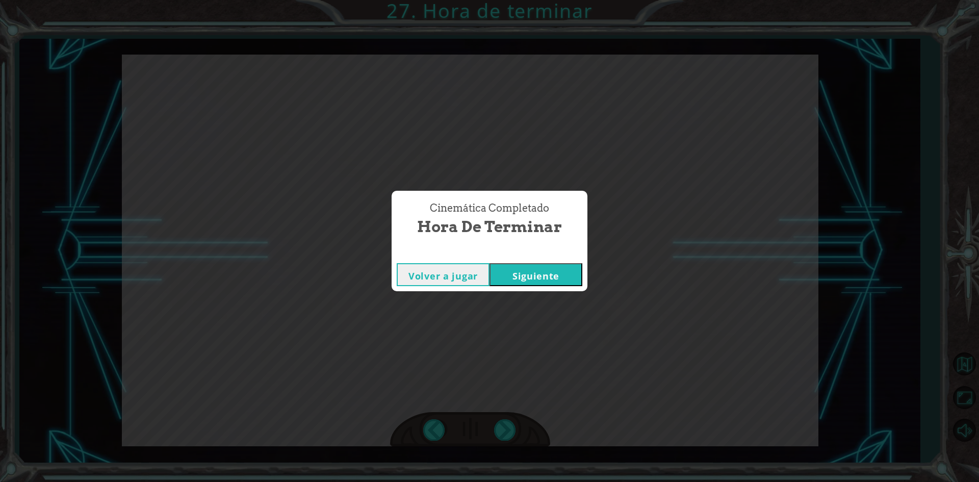
click at [503, 426] on div "Cinemática Completado Hora de terminar Volver a jugar [GEOGRAPHIC_DATA]" at bounding box center [489, 241] width 979 height 482
click at [502, 425] on div "Cinemática Completado Hora de terminar Volver a jugar [GEOGRAPHIC_DATA]" at bounding box center [489, 241] width 979 height 482
click at [565, 268] on button "Siguiente" at bounding box center [536, 274] width 93 height 23
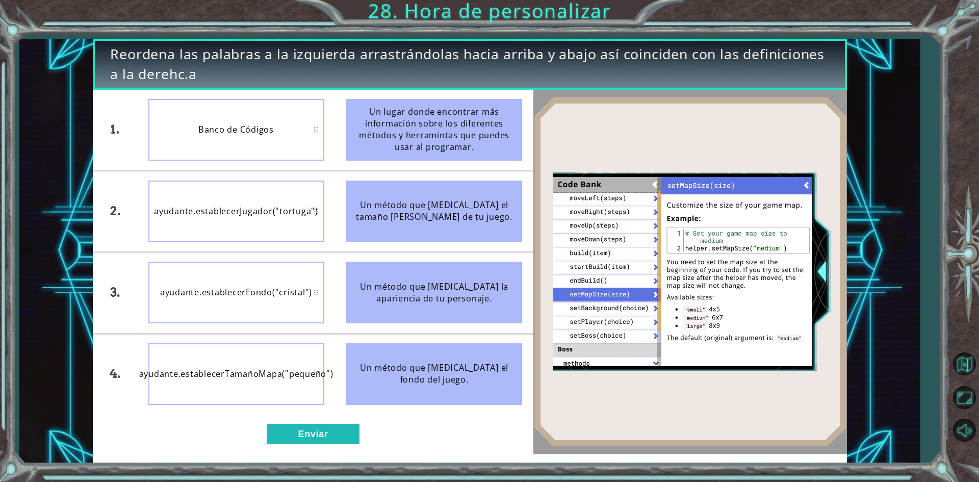
click at [215, 134] on div "Banco de Códigos" at bounding box center [236, 130] width 176 height 62
click at [318, 427] on button "Enviar" at bounding box center [313, 434] width 93 height 20
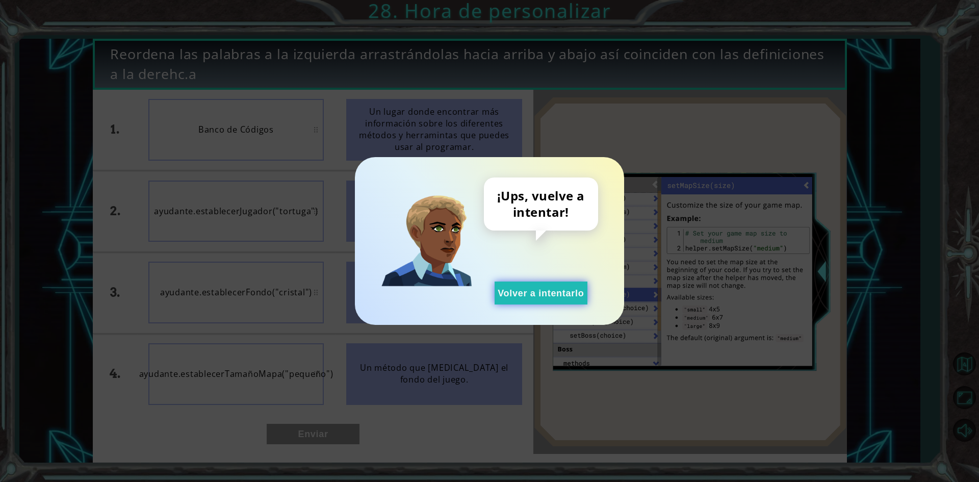
click at [554, 288] on button "Volver a intentarlo" at bounding box center [541, 293] width 93 height 23
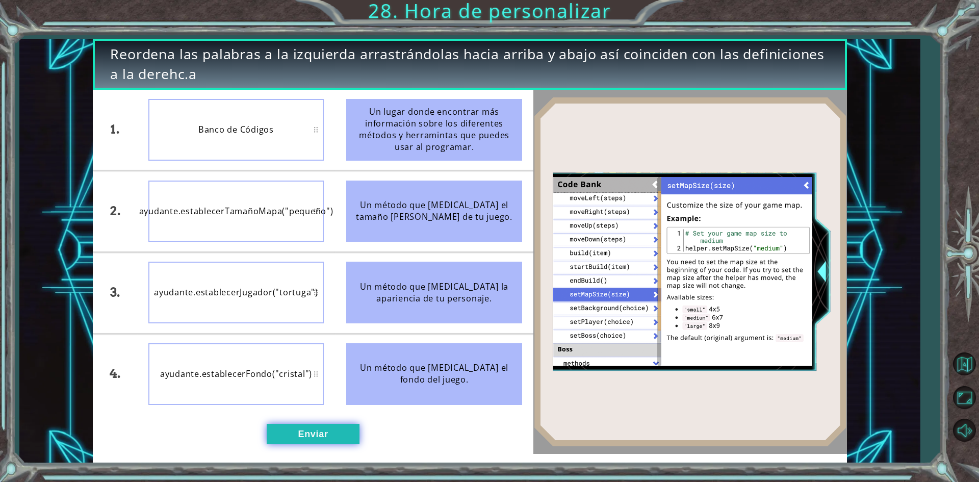
click at [343, 439] on button "Enviar" at bounding box center [313, 434] width 93 height 20
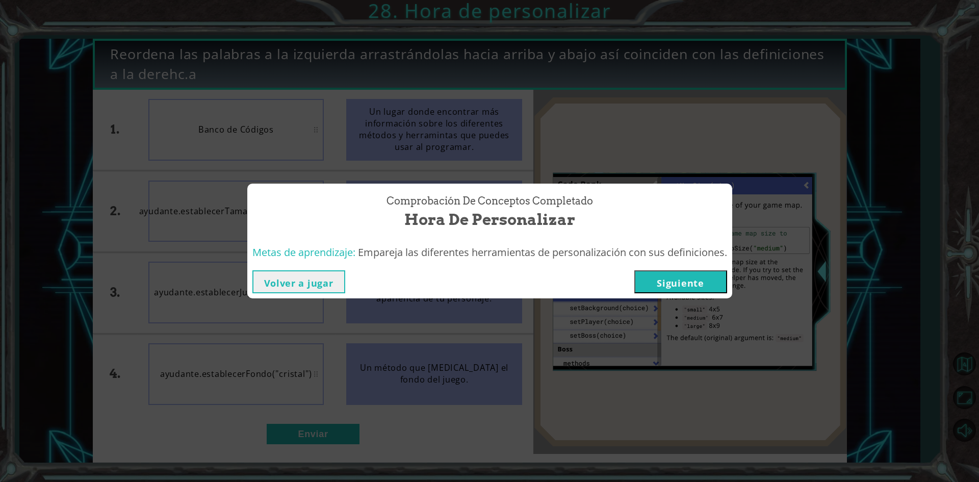
click at [678, 280] on button "Siguiente" at bounding box center [681, 281] width 93 height 23
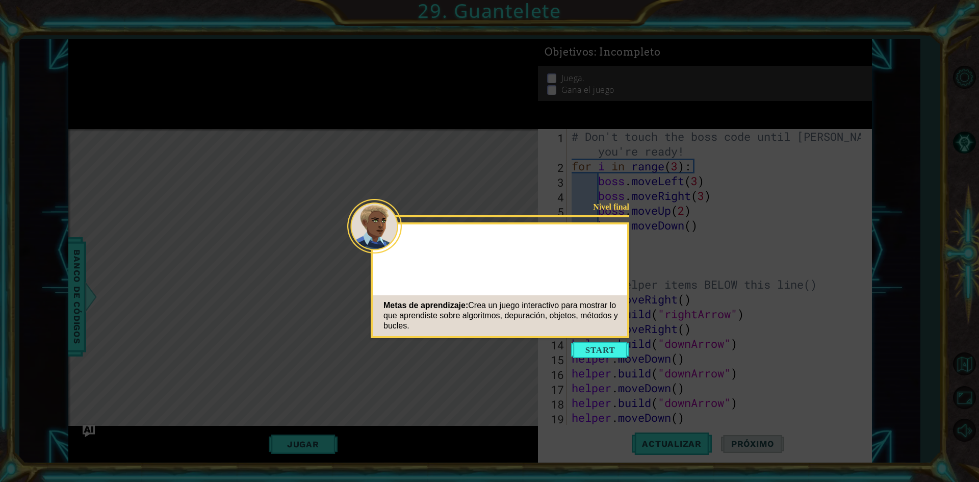
click at [591, 350] on button "Start" at bounding box center [600, 350] width 58 height 16
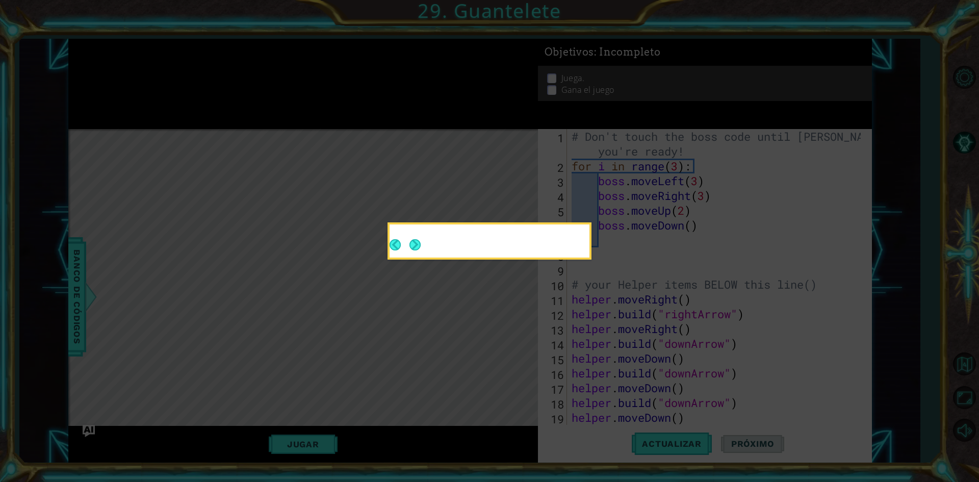
click at [423, 246] on div at bounding box center [490, 243] width 200 height 29
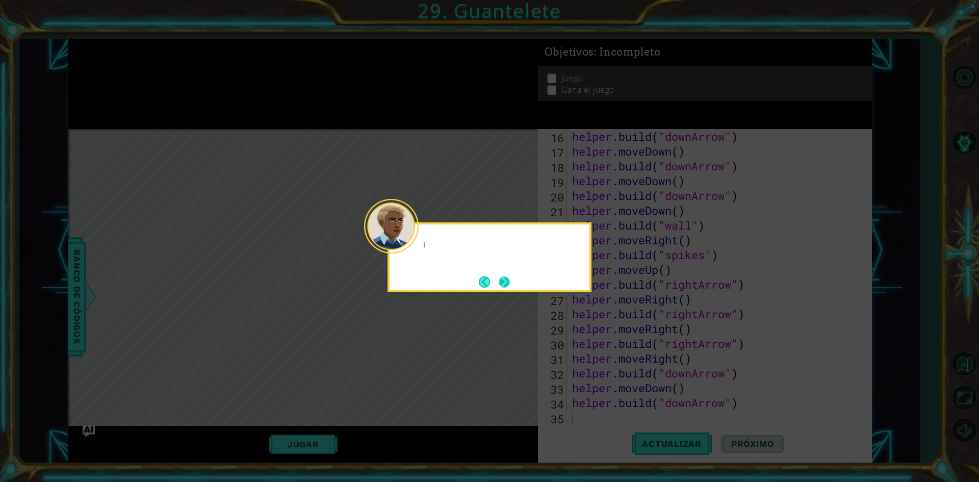
scroll to position [237, 0]
click at [507, 285] on button "Next" at bounding box center [504, 281] width 17 height 17
click at [502, 288] on button "Next" at bounding box center [504, 282] width 18 height 18
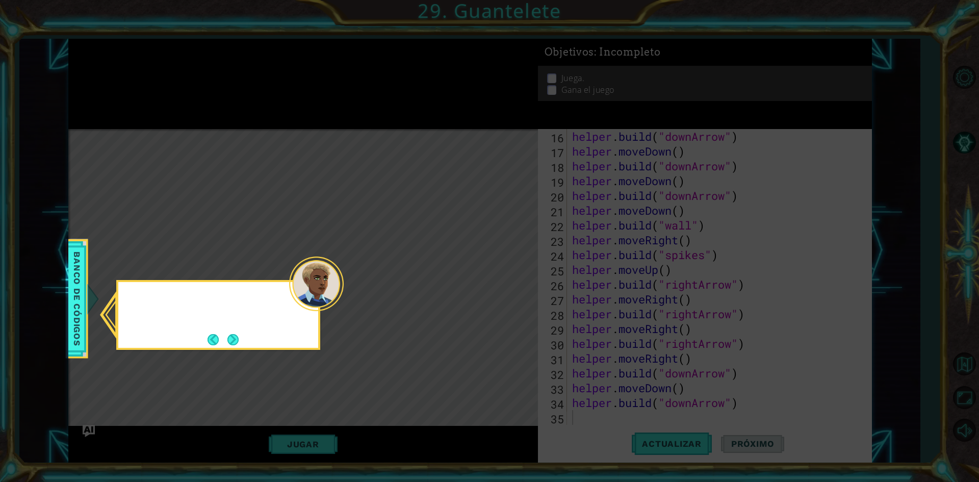
click at [502, 288] on icon at bounding box center [489, 241] width 979 height 482
click at [240, 338] on div "Consulta los métodos de los ayudantes en el banco de có" at bounding box center [218, 310] width 200 height 56
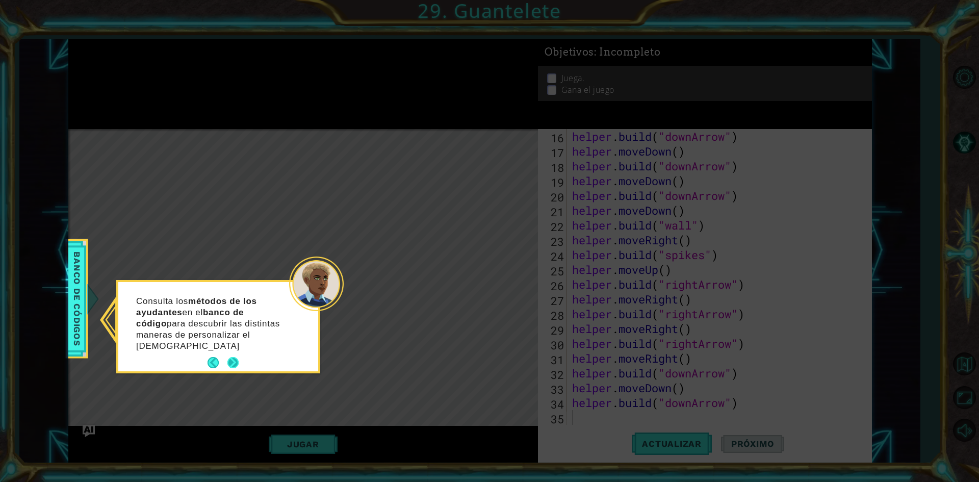
click at [232, 356] on button "Next" at bounding box center [232, 362] width 13 height 13
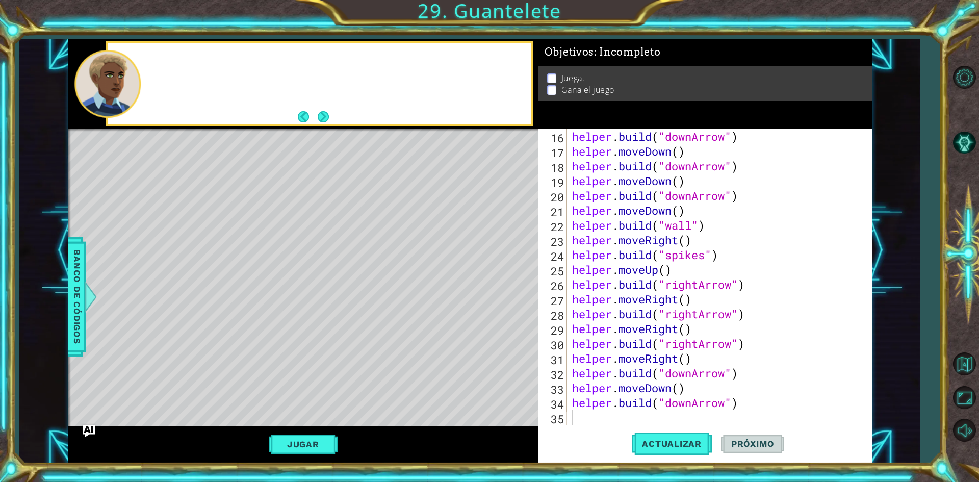
click at [235, 352] on div "Level Map" at bounding box center [303, 279] width 471 height 300
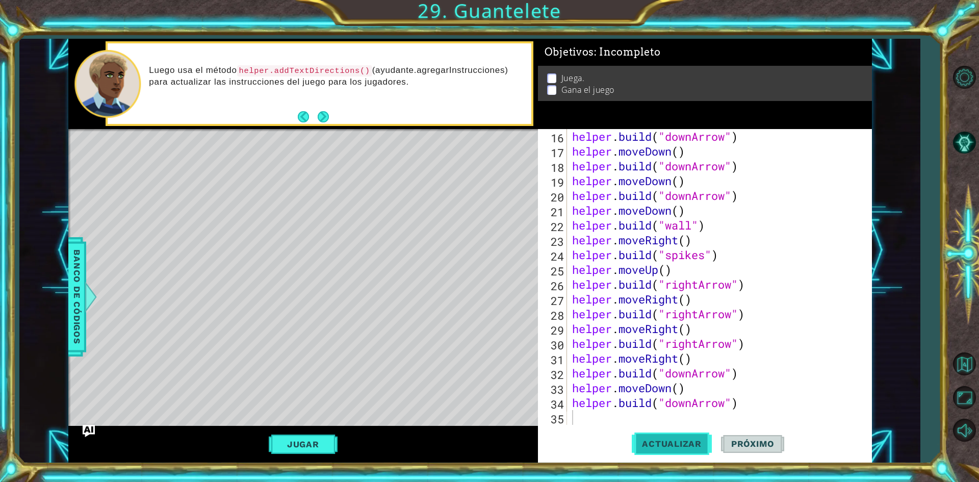
click at [646, 453] on button "Actualizar" at bounding box center [672, 443] width 80 height 33
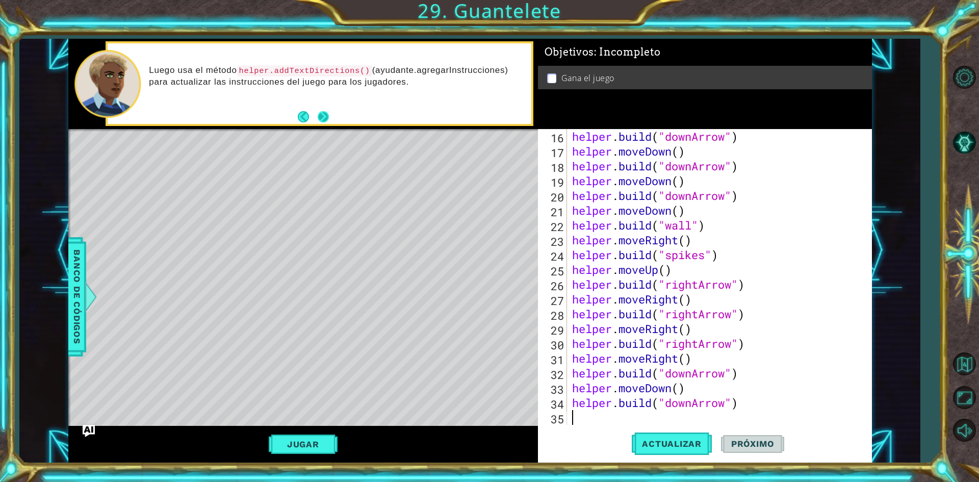
click at [318, 112] on button "Next" at bounding box center [323, 116] width 11 height 11
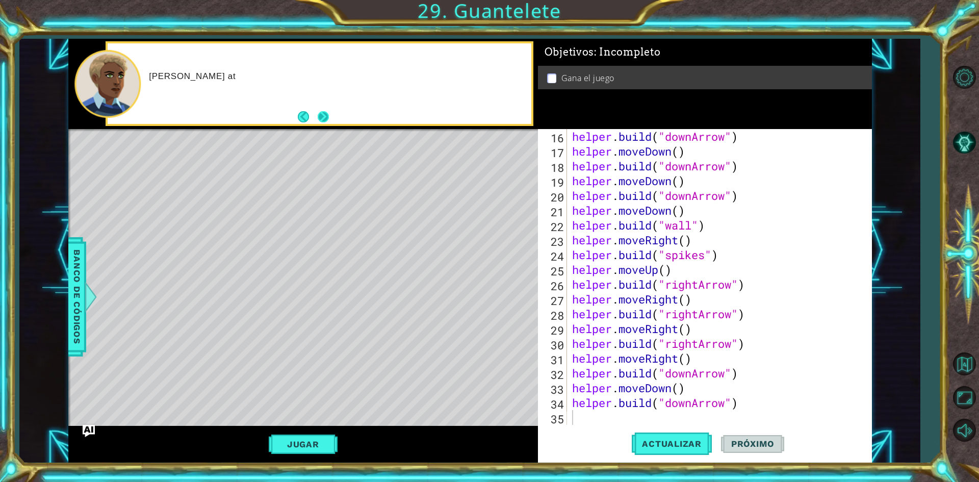
click at [318, 114] on button "Next" at bounding box center [323, 116] width 19 height 19
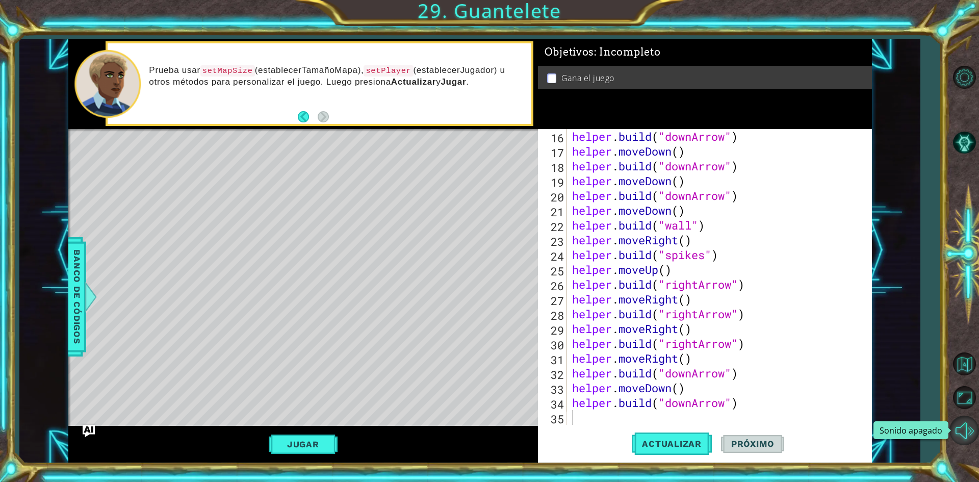
click at [968, 430] on button "Sonido apagado" at bounding box center [965, 431] width 30 height 30
click at [387, 254] on div "Level Map" at bounding box center [303, 279] width 471 height 300
drag, startPoint x: 163, startPoint y: 66, endPoint x: 266, endPoint y: 78, distance: 104.2
click at [266, 78] on p "Prueba usar setMapSize (establecerTamañoMapa), setPlayer (establecerJugador) u …" at bounding box center [336, 76] width 375 height 23
click at [618, 414] on div "helper . build ( "downArrow" ) helper . moveDown ( ) helper . build ( "downArro…" at bounding box center [718, 291] width 296 height 325
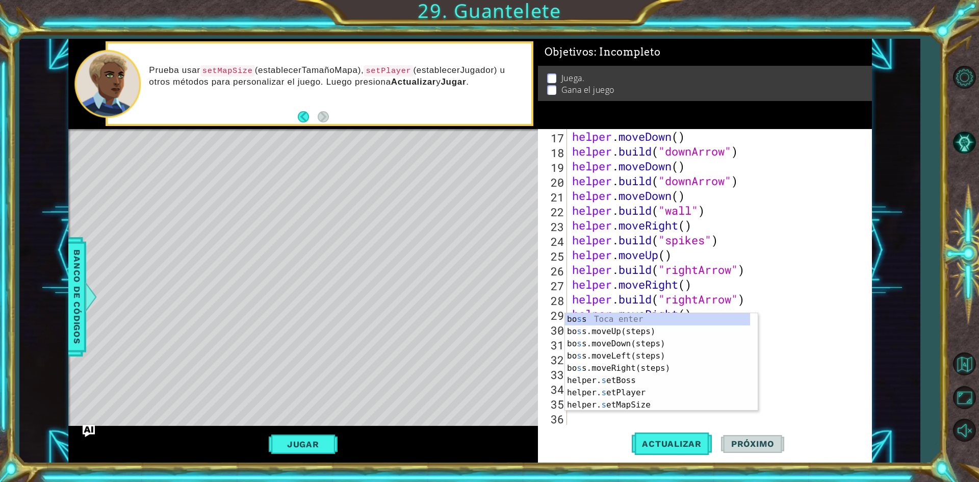
scroll to position [251, 0]
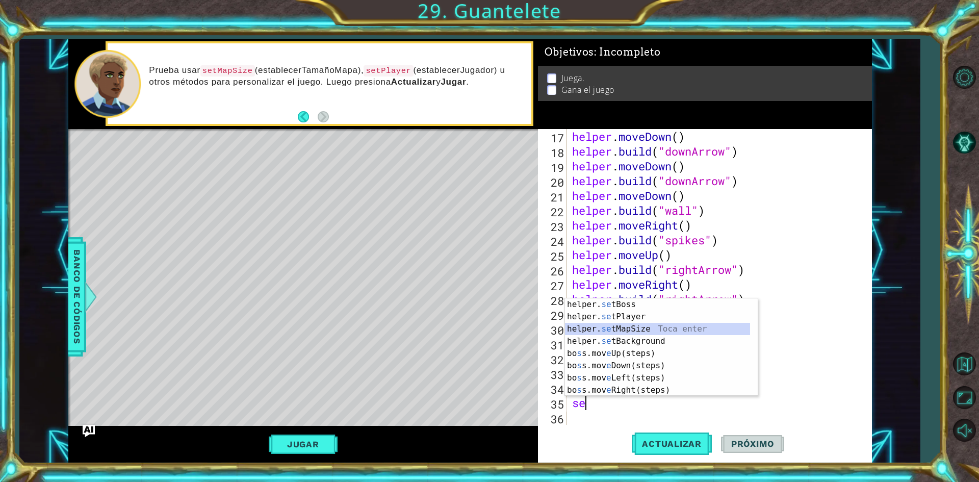
click at [667, 333] on div "helper. se tBoss Toca enter helper. se tPlayer Toca enter helper. se tMapSize T…" at bounding box center [657, 359] width 185 height 122
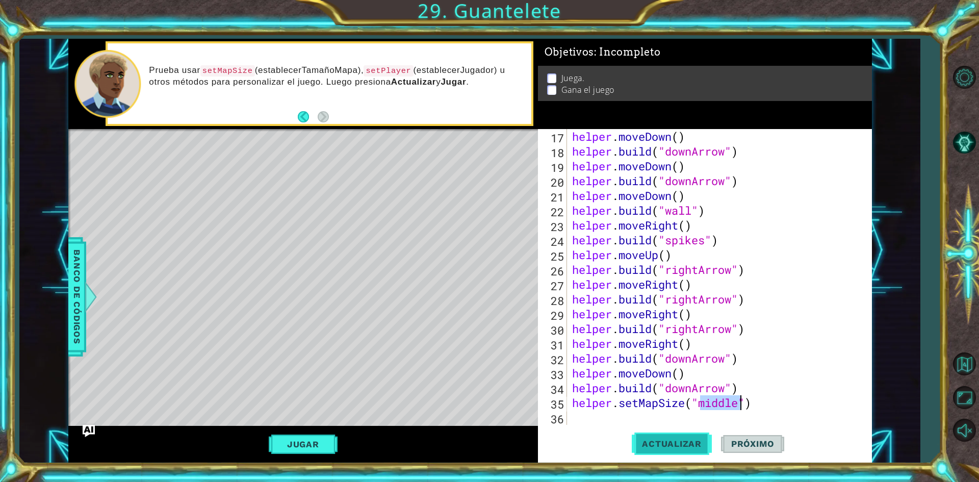
click at [702, 449] on button "Actualizar" at bounding box center [672, 443] width 80 height 33
click at [308, 124] on footer at bounding box center [313, 116] width 31 height 15
click at [308, 116] on button "Back" at bounding box center [308, 116] width 20 height 11
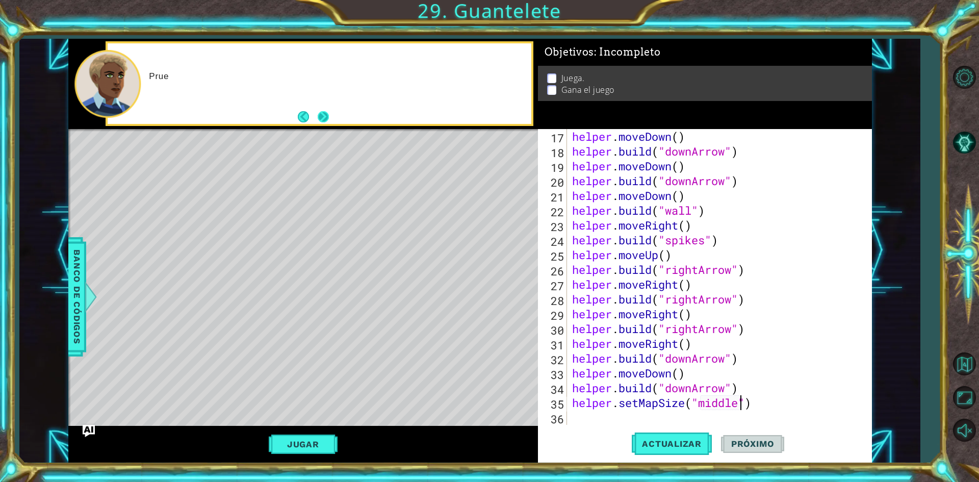
click at [326, 113] on button "Next" at bounding box center [323, 116] width 11 height 11
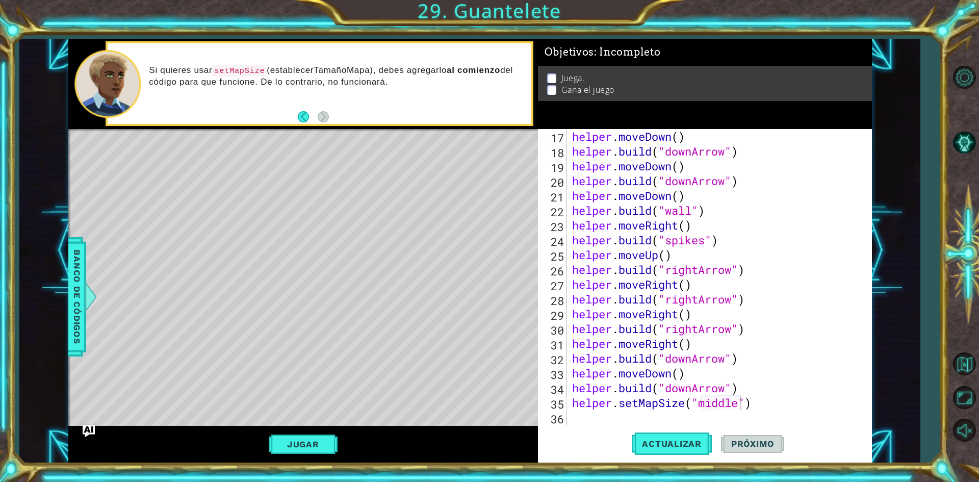
click at [293, 461] on div "Jugar" at bounding box center [303, 444] width 470 height 37
click at [299, 459] on div "Jugar" at bounding box center [303, 444] width 470 height 37
click at [304, 443] on button "Jugar" at bounding box center [303, 444] width 69 height 19
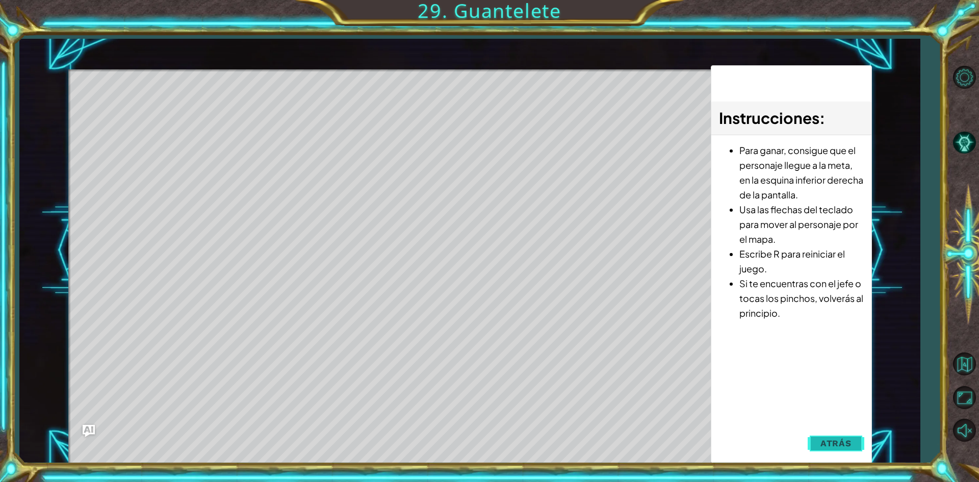
click at [840, 443] on span "Atrás" at bounding box center [836, 443] width 31 height 10
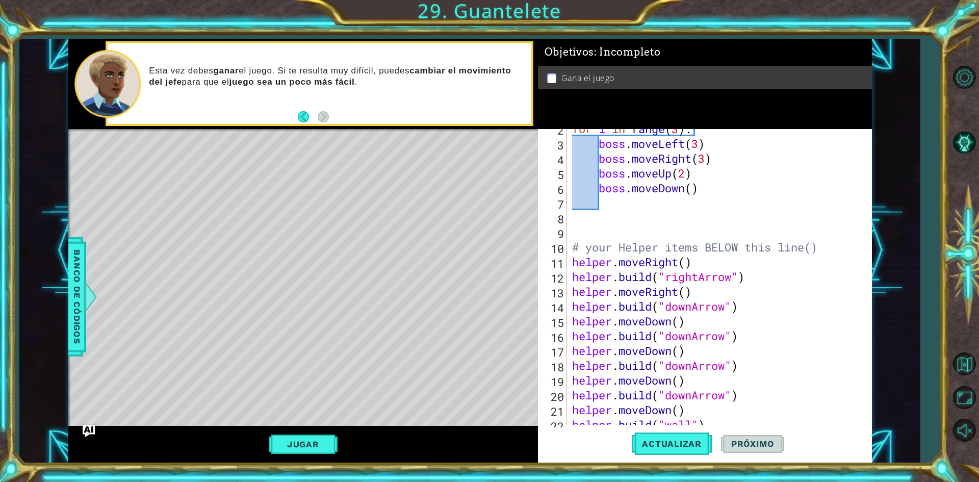
scroll to position [0, 0]
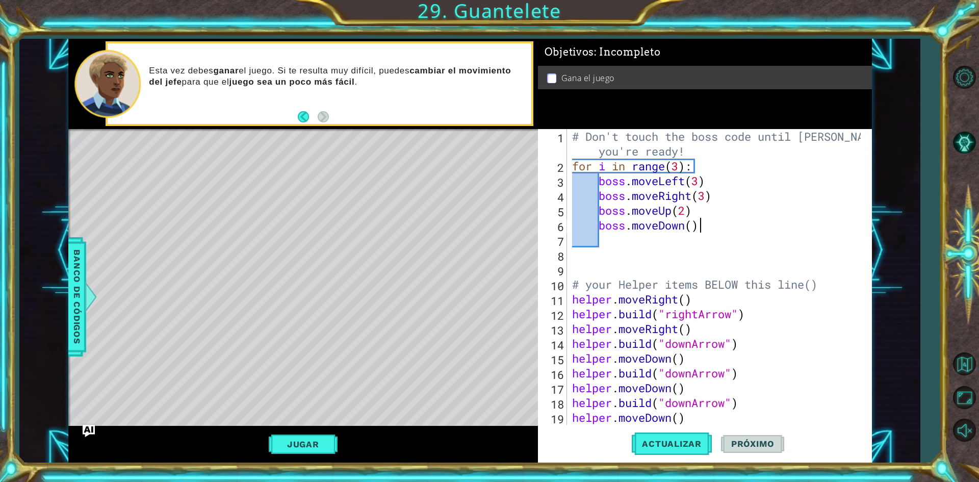
click at [704, 230] on div "# Don't touch the boss code until [PERSON_NAME] says you're ready! for i in ran…" at bounding box center [718, 299] width 296 height 340
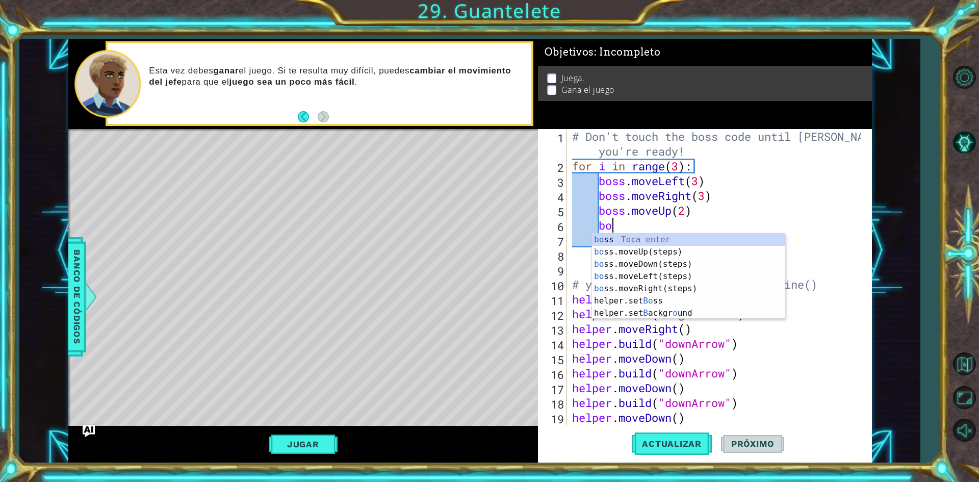
type textarea "b"
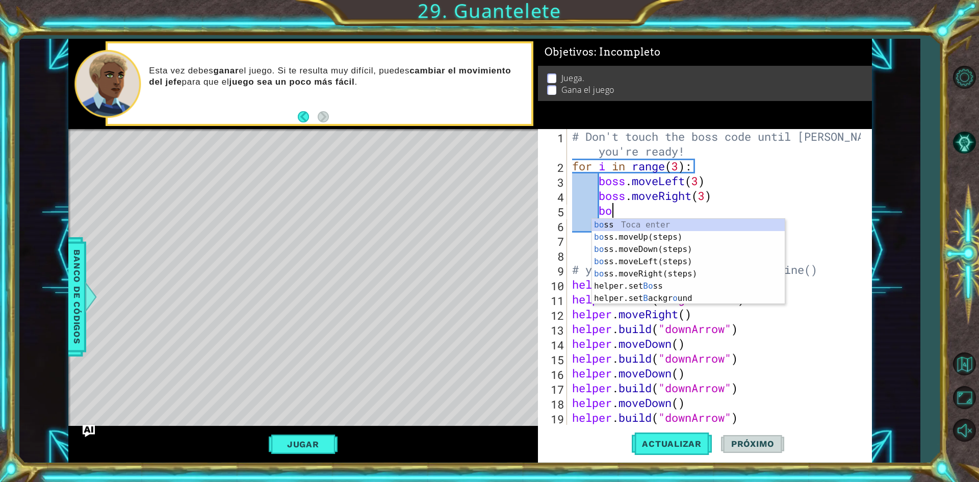
type textarea "b"
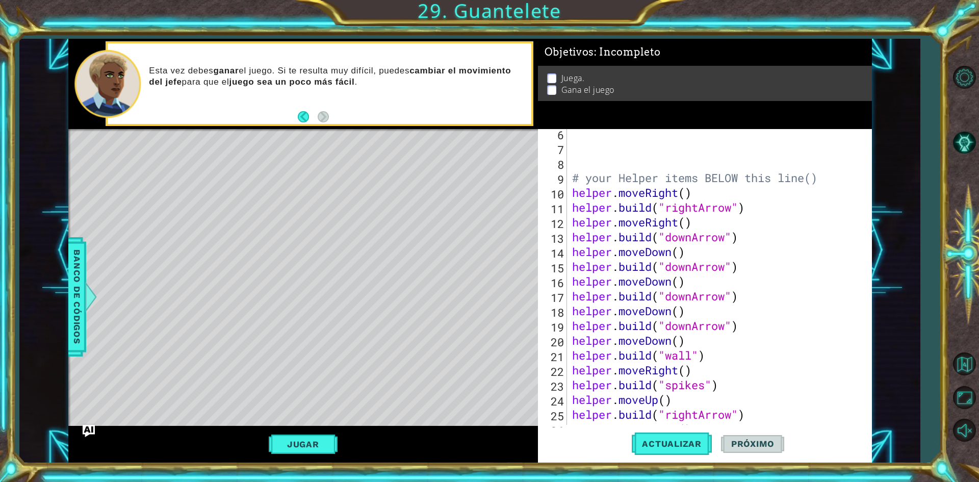
scroll to position [237, 0]
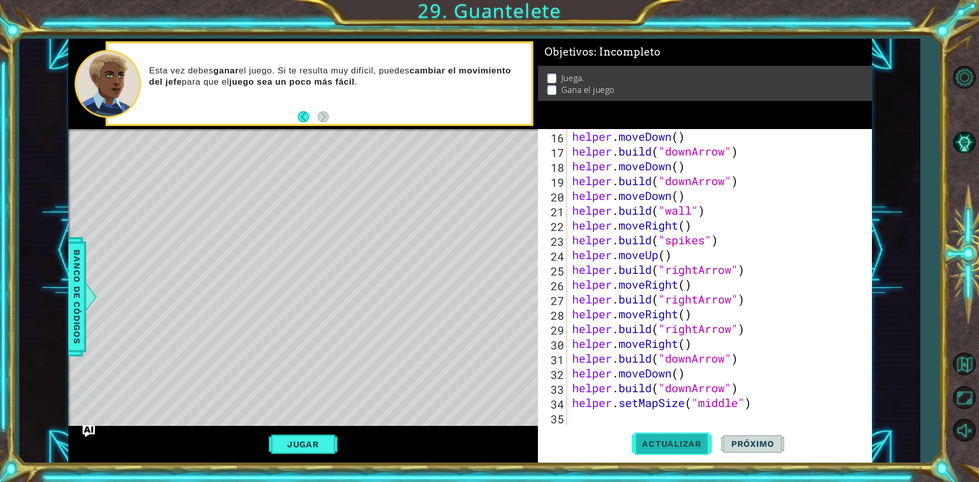
click at [677, 445] on span "Actualizar" at bounding box center [672, 444] width 80 height 10
click at [498, 209] on div "Level Map" at bounding box center [303, 279] width 471 height 300
click at [693, 440] on span "Actualizar" at bounding box center [672, 444] width 80 height 10
click at [670, 444] on span "Actualizar" at bounding box center [672, 444] width 80 height 10
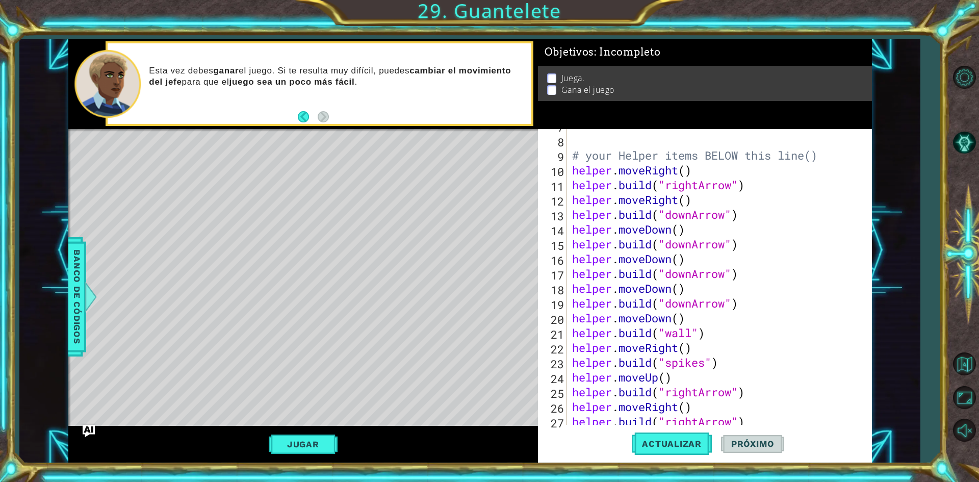
scroll to position [22, 0]
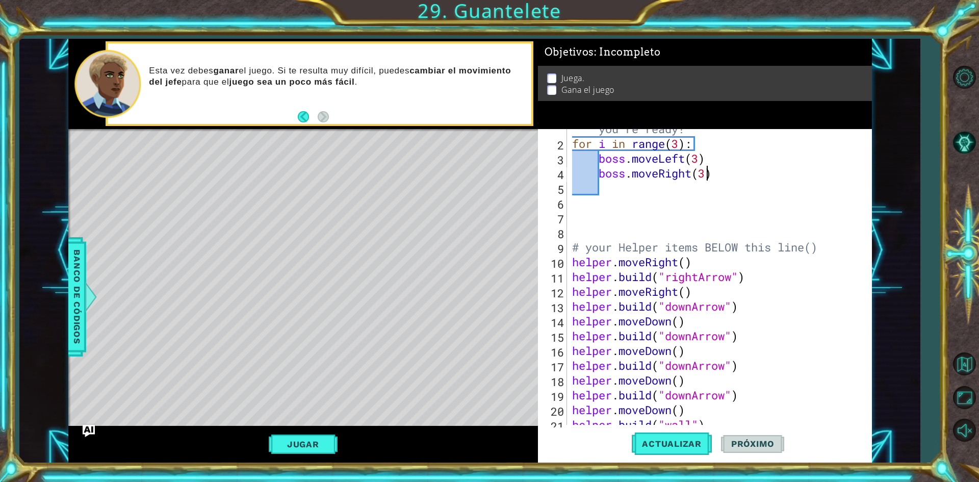
click at [704, 178] on div "# Don't touch the boss code until [PERSON_NAME] says you're ready! for i in ran…" at bounding box center [718, 277] width 296 height 340
click at [674, 440] on span "Actualizar" at bounding box center [672, 444] width 80 height 10
click at [298, 450] on button "Jugar" at bounding box center [303, 444] width 69 height 19
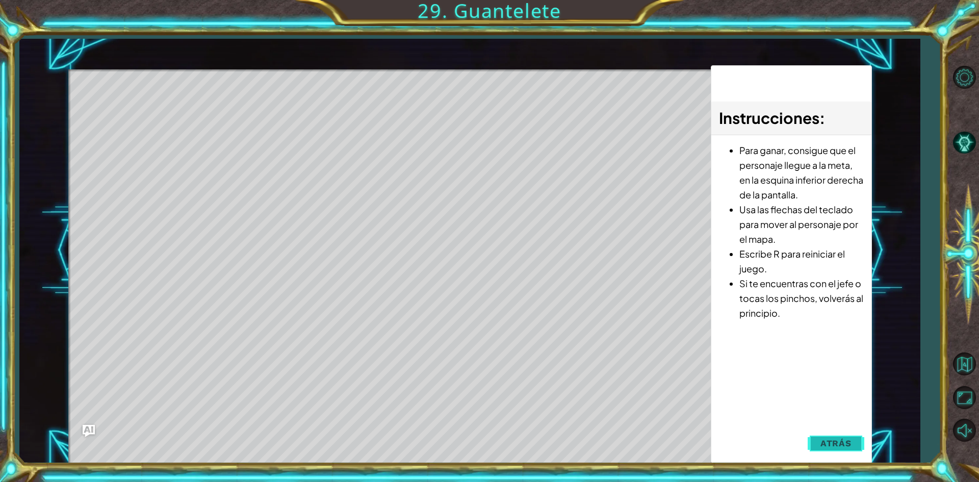
click at [821, 440] on span "Atrás" at bounding box center [836, 443] width 31 height 10
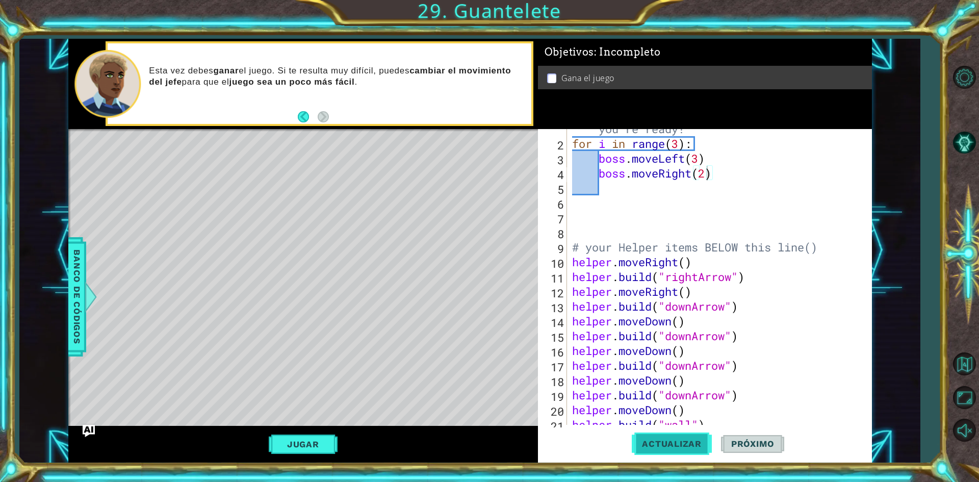
click at [662, 443] on span "Actualizar" at bounding box center [672, 444] width 80 height 10
click at [660, 441] on span "Actualizar" at bounding box center [672, 444] width 80 height 10
click at [689, 178] on div "# Don't touch the boss code until [PERSON_NAME] says you're ready! for i in ran…" at bounding box center [718, 277] width 296 height 340
click at [692, 179] on div "# Don't touch the boss code until [PERSON_NAME] says you're ready! for i in ran…" at bounding box center [718, 277] width 296 height 340
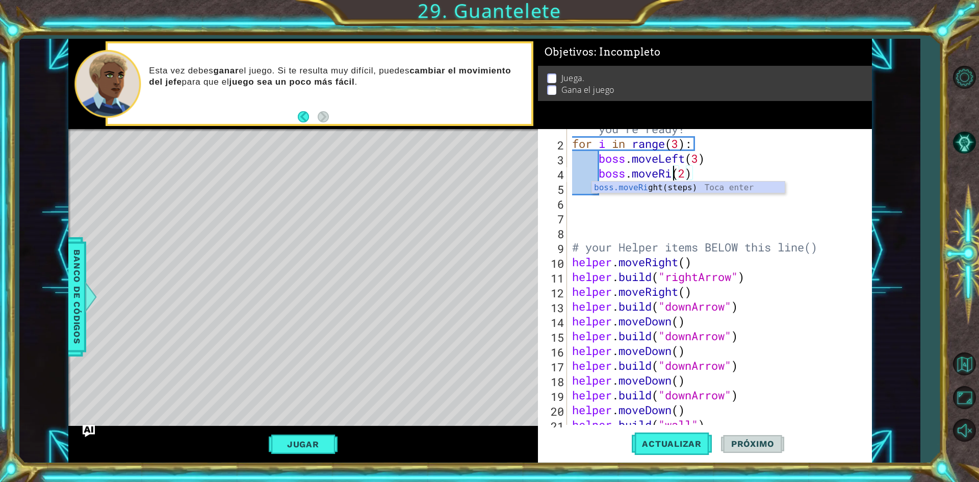
scroll to position [0, 5]
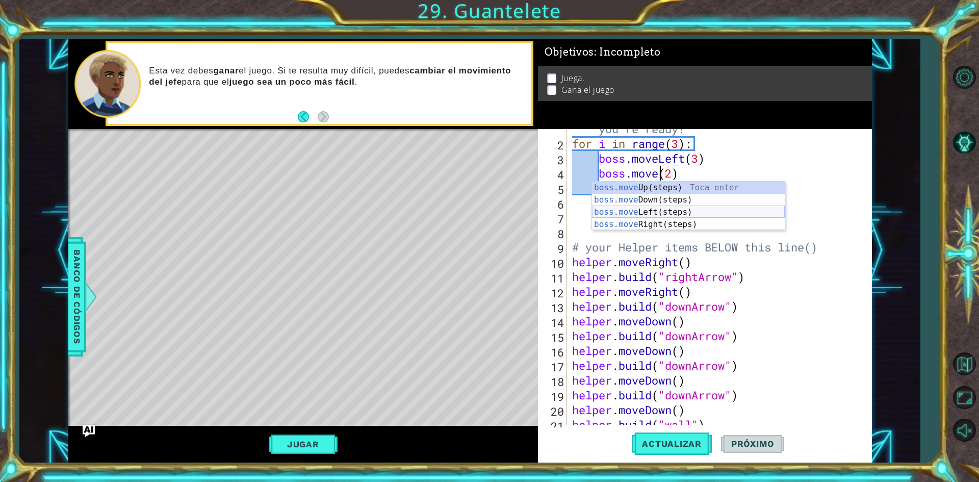
click at [669, 211] on div "boss.move Up(steps) Toca enter boss.move Down(steps) Toca enter boss.move Left(…" at bounding box center [688, 218] width 193 height 73
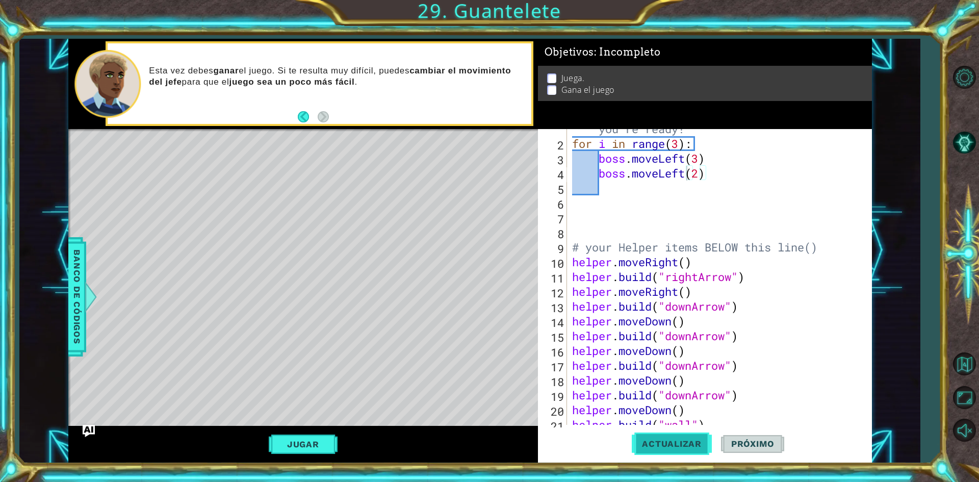
click at [675, 447] on span "Actualizar" at bounding box center [672, 444] width 80 height 10
click at [315, 443] on button "Jugar" at bounding box center [303, 444] width 69 height 19
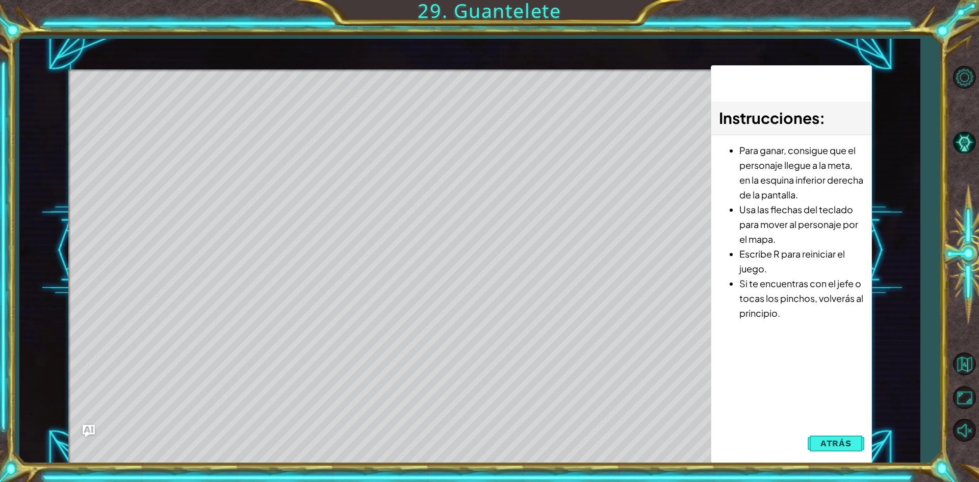
drag, startPoint x: 840, startPoint y: 445, endPoint x: 833, endPoint y: 447, distance: 6.9
click at [839, 445] on span "Atrás" at bounding box center [836, 443] width 31 height 10
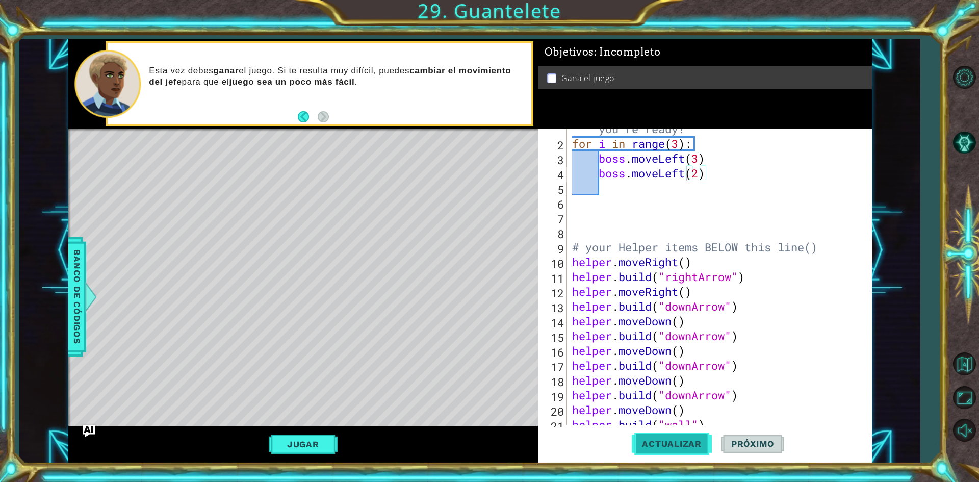
click at [663, 451] on button "Actualizar" at bounding box center [672, 443] width 80 height 33
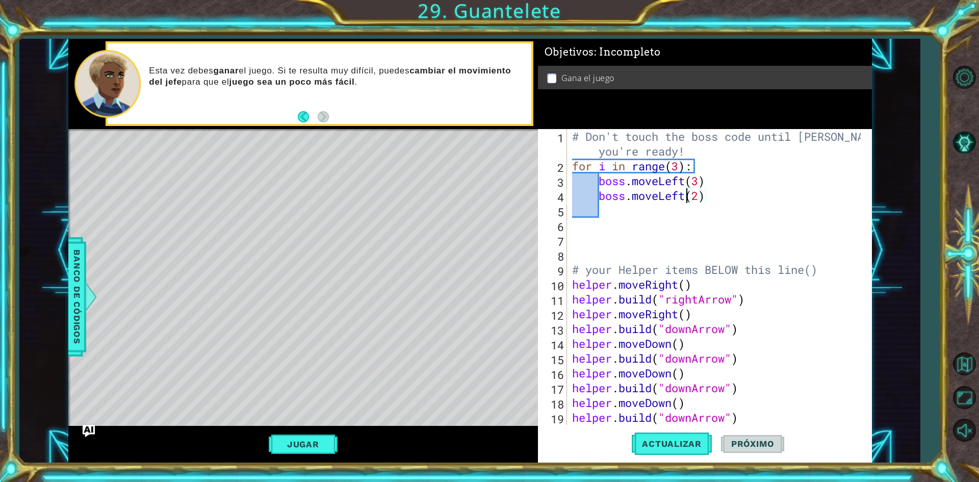
scroll to position [0, 0]
click at [84, 314] on span "Banco de códigos" at bounding box center [77, 297] width 16 height 106
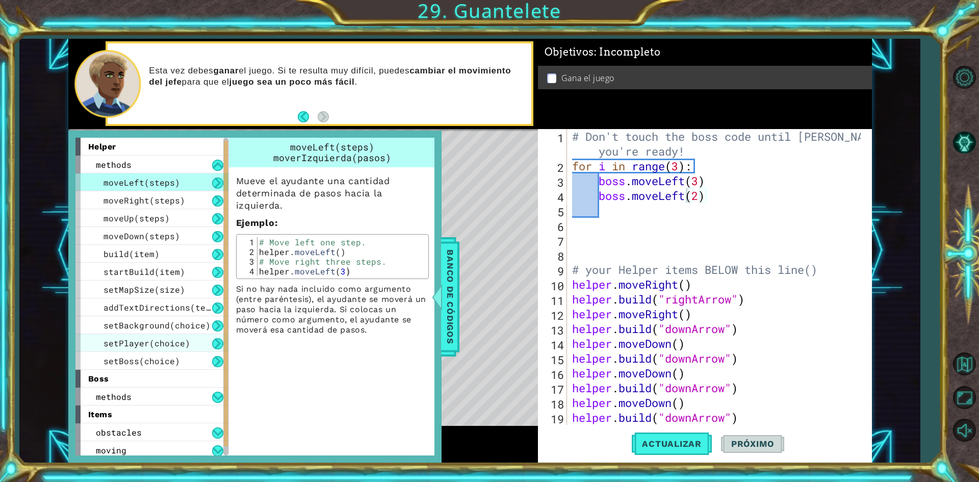
scroll to position [39, 0]
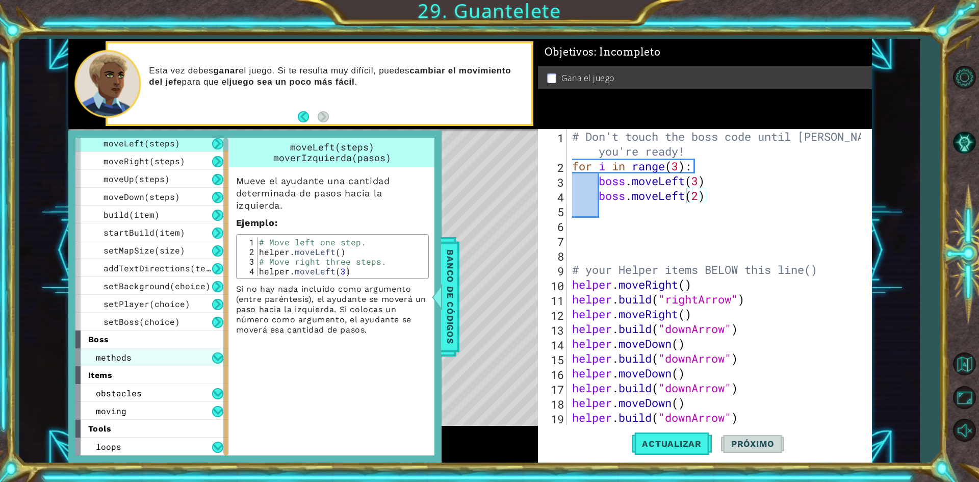
click at [168, 355] on div "methods" at bounding box center [151, 357] width 153 height 18
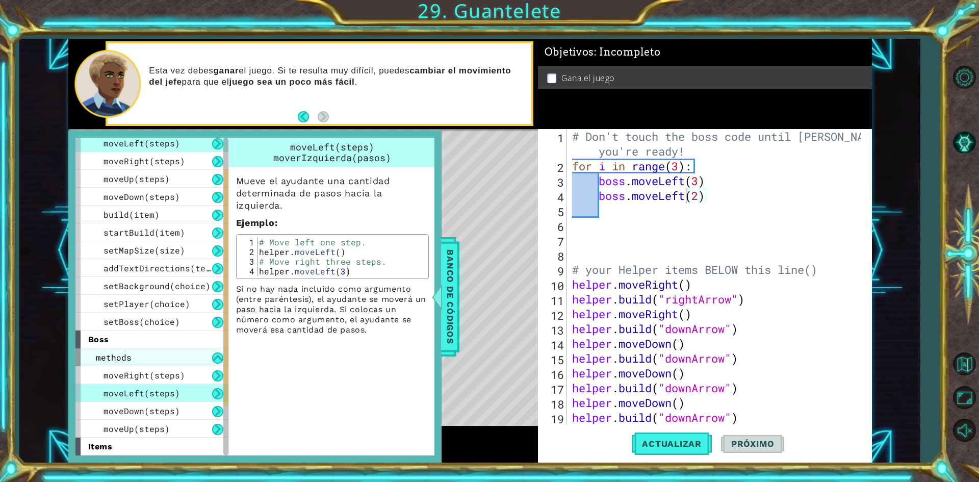
click at [180, 355] on div "methods" at bounding box center [151, 357] width 153 height 18
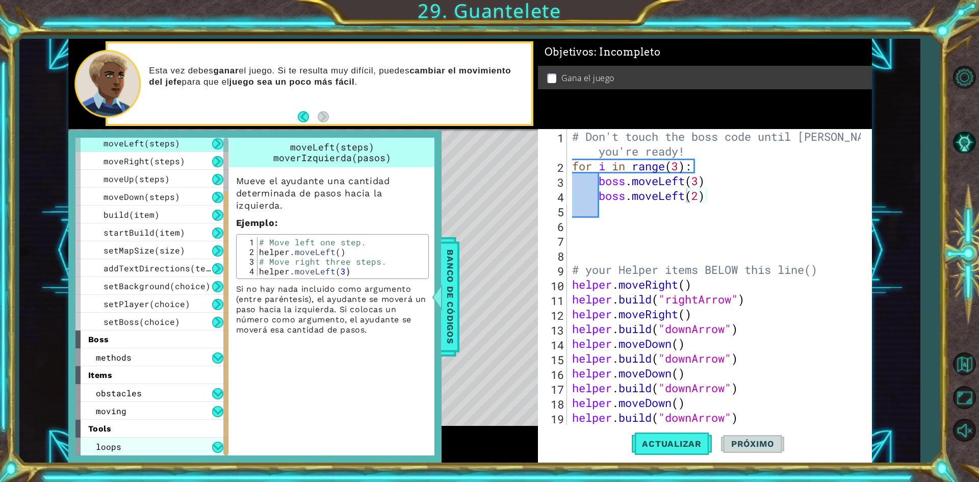
click at [169, 446] on div "loops" at bounding box center [151, 447] width 153 height 18
click at [177, 445] on div "loops" at bounding box center [151, 447] width 153 height 18
click at [167, 352] on div "methods" at bounding box center [151, 357] width 153 height 18
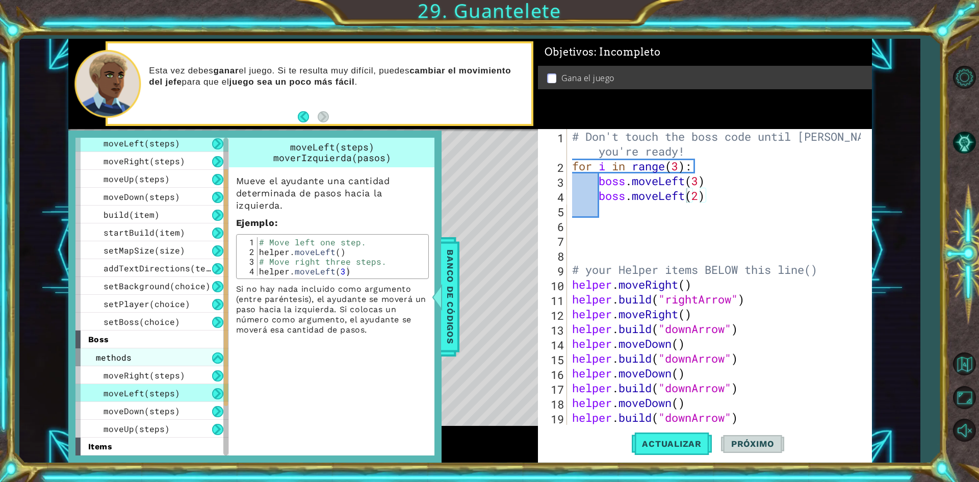
click at [166, 353] on div "methods" at bounding box center [151, 357] width 153 height 18
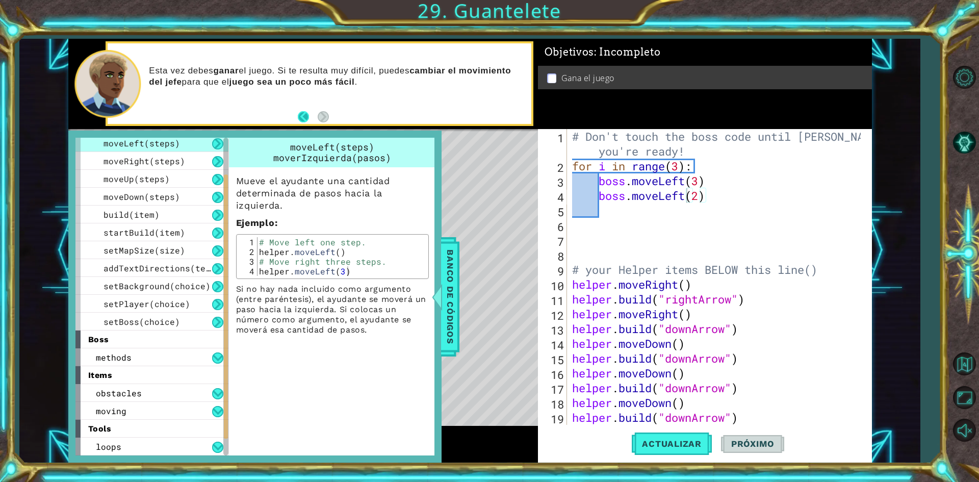
click at [299, 118] on button "Back" at bounding box center [308, 116] width 20 height 11
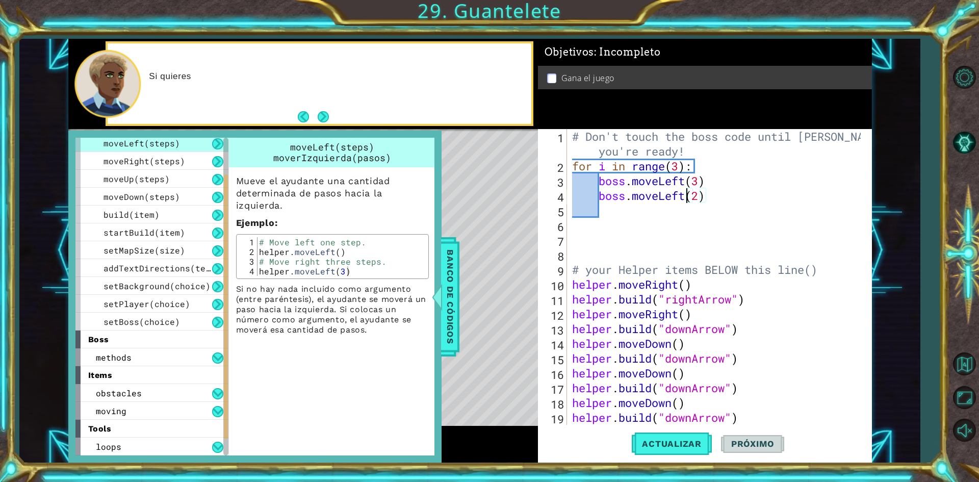
click at [317, 117] on button "Next" at bounding box center [323, 117] width 12 height 12
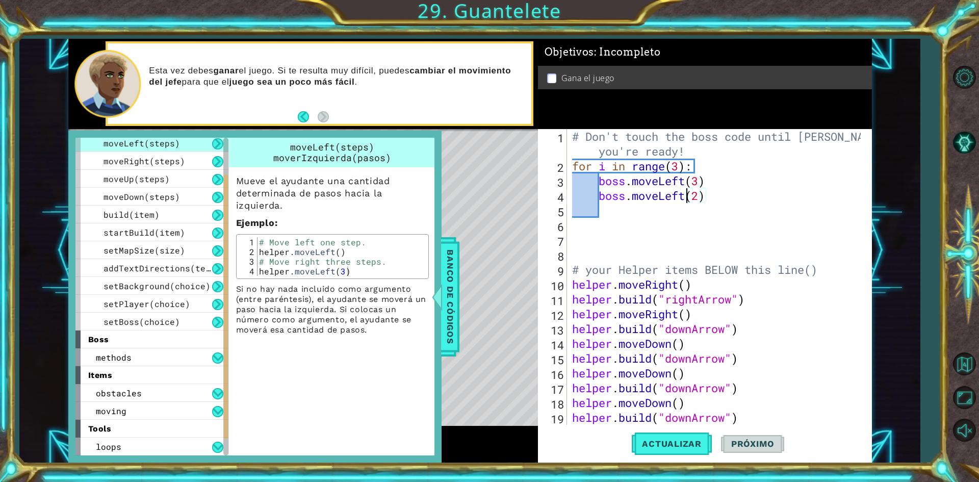
click at [317, 117] on div "Esta vez debes ganar el juego. Si te resulta muy difícil, puedes cambiar el mov…" at bounding box center [303, 84] width 470 height 90
click at [683, 448] on span "Actualizar" at bounding box center [672, 444] width 80 height 10
click at [503, 167] on div "Level Map" at bounding box center [303, 279] width 471 height 300
click at [551, 38] on div "1 ההההההההההההההההההההההההההההההההההההההההההההההההההההההההההההההההההההההההההההה…" at bounding box center [489, 241] width 979 height 482
drag, startPoint x: 628, startPoint y: 35, endPoint x: 727, endPoint y: 28, distance: 99.7
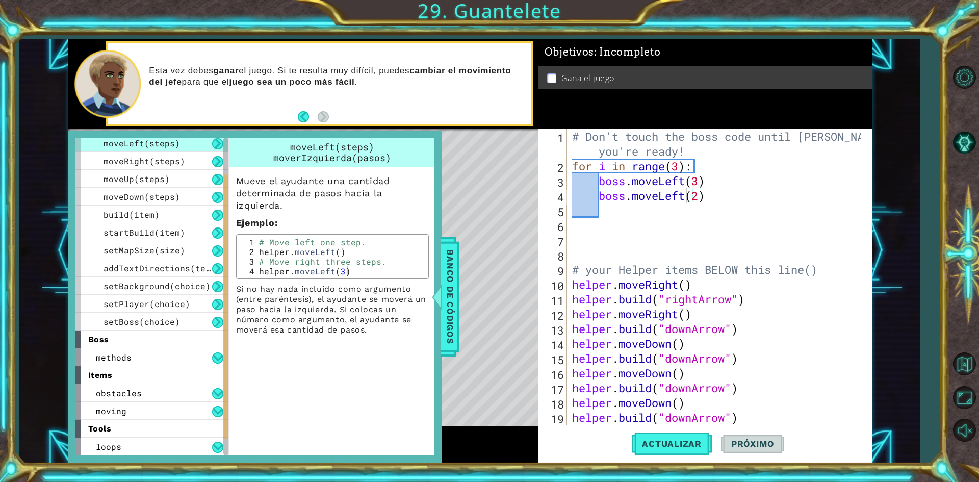
click at [694, 32] on div "1 ההההההההההההההההההההההההההההההההההההההההההההההההההההההההההההההההההההההההההההה…" at bounding box center [489, 241] width 979 height 482
drag, startPoint x: 825, startPoint y: 34, endPoint x: 850, endPoint y: 39, distance: 26.1
click at [843, 37] on div "1 ההההההההההההההההההההההההההההההההההההההההההההההההההההההההההההההההההההההההההההה…" at bounding box center [489, 241] width 979 height 482
click at [903, 48] on div "1 ההההההההההההההההההההההההההההההההההההההההההההההההההההההההההההההההההההההההההההה…" at bounding box center [469, 251] width 901 height 424
drag, startPoint x: 903, startPoint y: 48, endPoint x: 868, endPoint y: 53, distance: 35.1
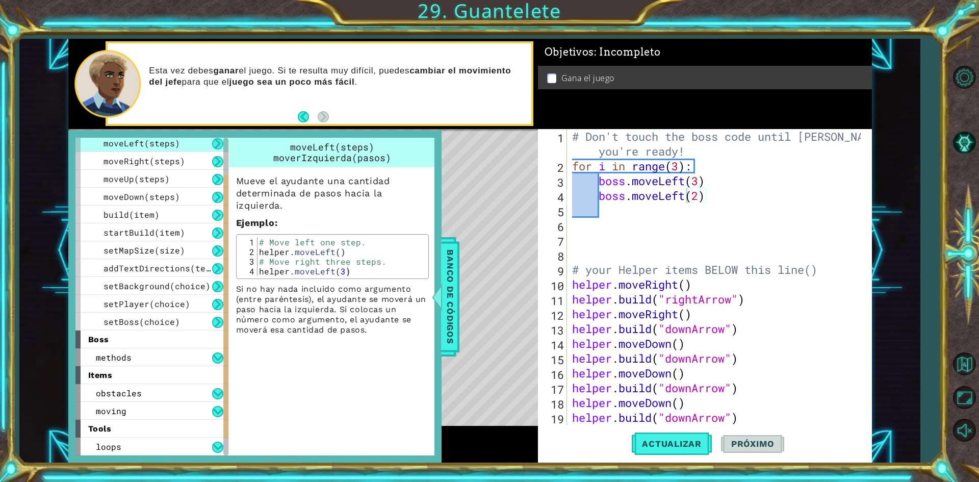
click at [894, 49] on div "1 ההההההההההההההההההההההההההההההההההההההההההההההההההההההההההההההההההההההההההההה…" at bounding box center [469, 251] width 901 height 424
click at [474, 160] on div "Level Map" at bounding box center [303, 279] width 471 height 300
click at [458, 187] on div "Level Map" at bounding box center [303, 279] width 471 height 300
drag, startPoint x: 450, startPoint y: 272, endPoint x: 458, endPoint y: 270, distance: 7.9
click at [453, 272] on span "Banco de códigos" at bounding box center [450, 297] width 16 height 106
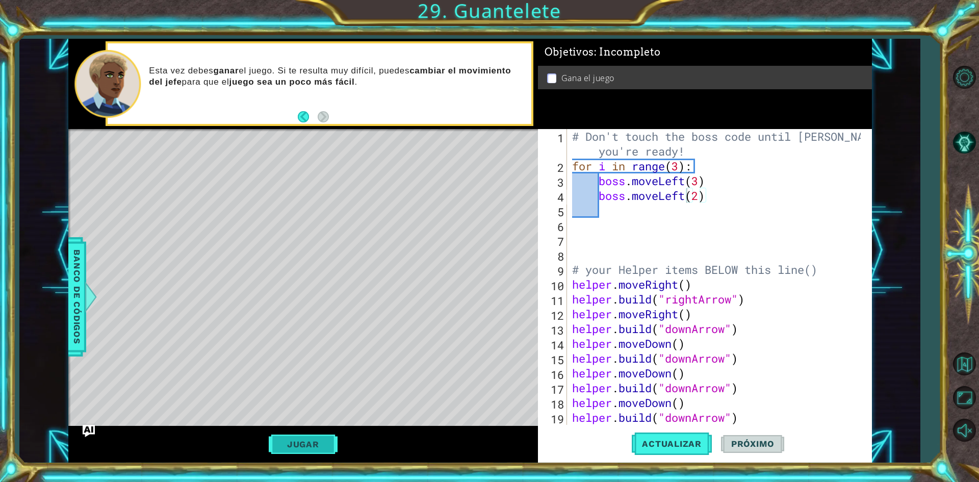
click at [313, 446] on button "Jugar" at bounding box center [303, 444] width 69 height 19
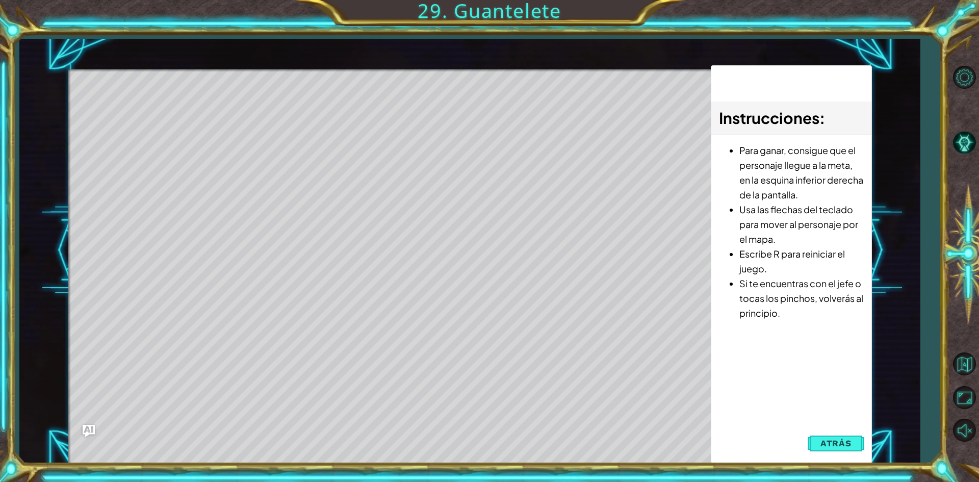
drag, startPoint x: 126, startPoint y: 130, endPoint x: 139, endPoint y: 128, distance: 13.4
click at [132, 130] on div "Level Map" at bounding box center [303, 219] width 471 height 300
click at [140, 128] on div "Level Map" at bounding box center [303, 219] width 471 height 300
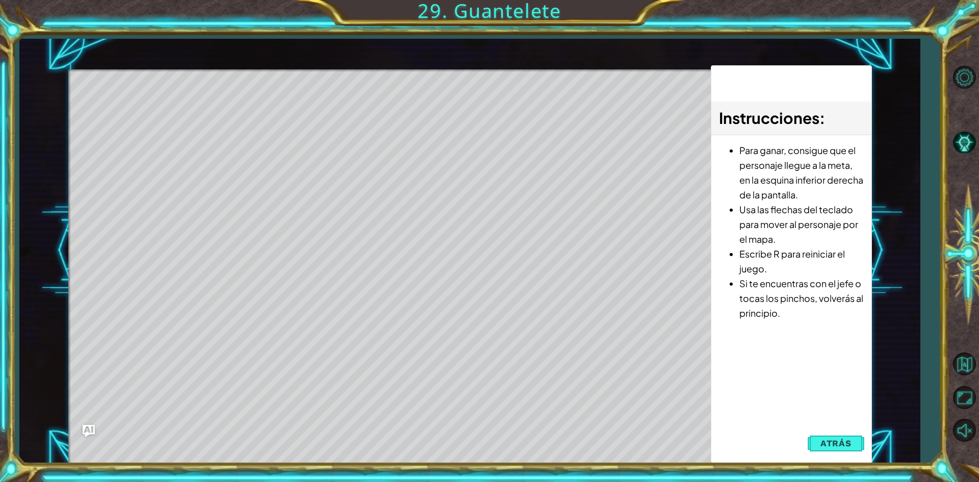
click at [140, 128] on div "Level Map" at bounding box center [303, 219] width 471 height 300
click at [829, 443] on span "Atrás" at bounding box center [836, 443] width 31 height 10
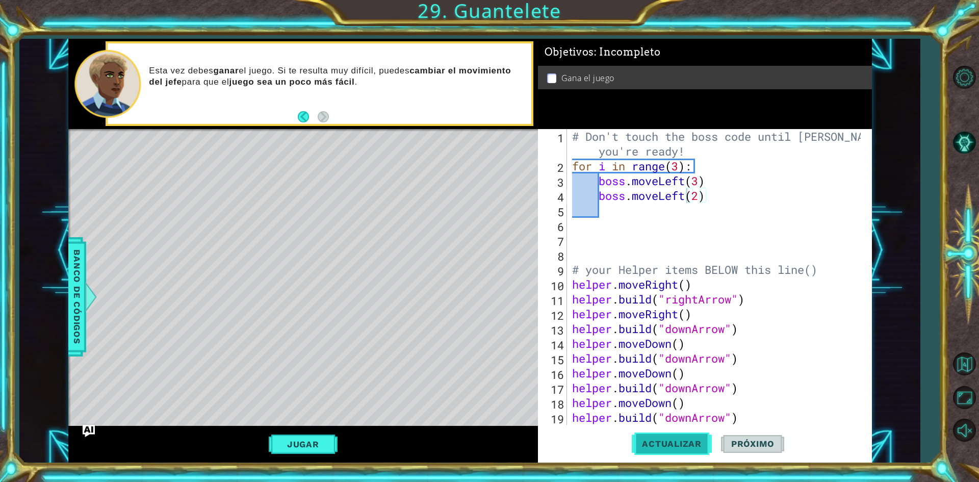
click at [679, 445] on span "Actualizar" at bounding box center [672, 444] width 80 height 10
click at [320, 442] on button "Jugar" at bounding box center [303, 444] width 69 height 19
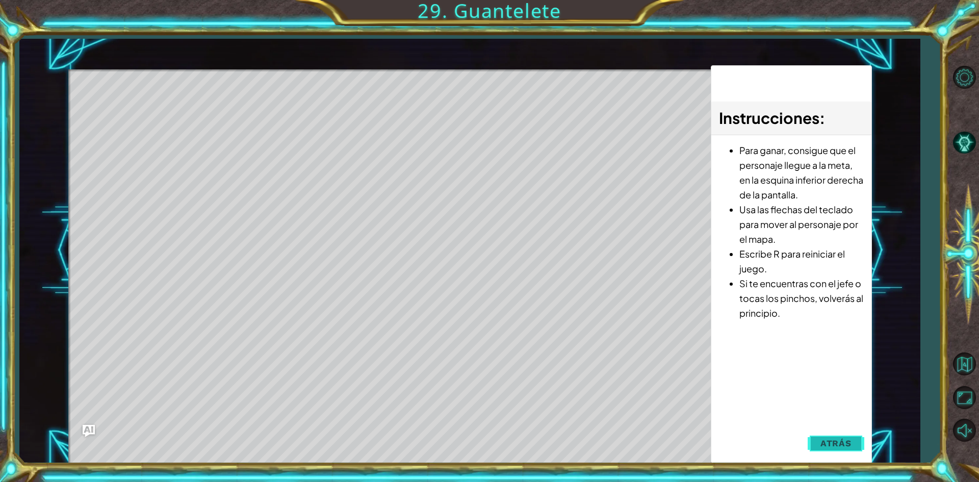
click at [822, 440] on span "Atrás" at bounding box center [836, 443] width 31 height 10
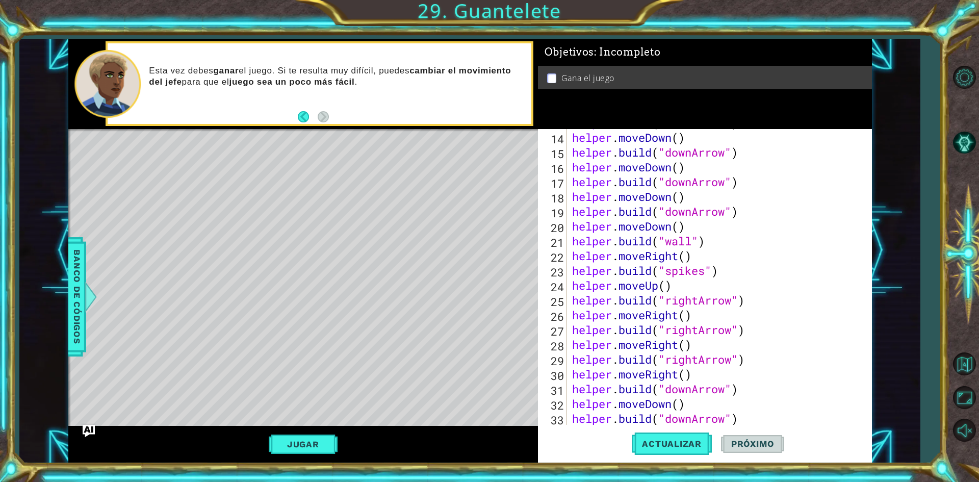
scroll to position [237, 0]
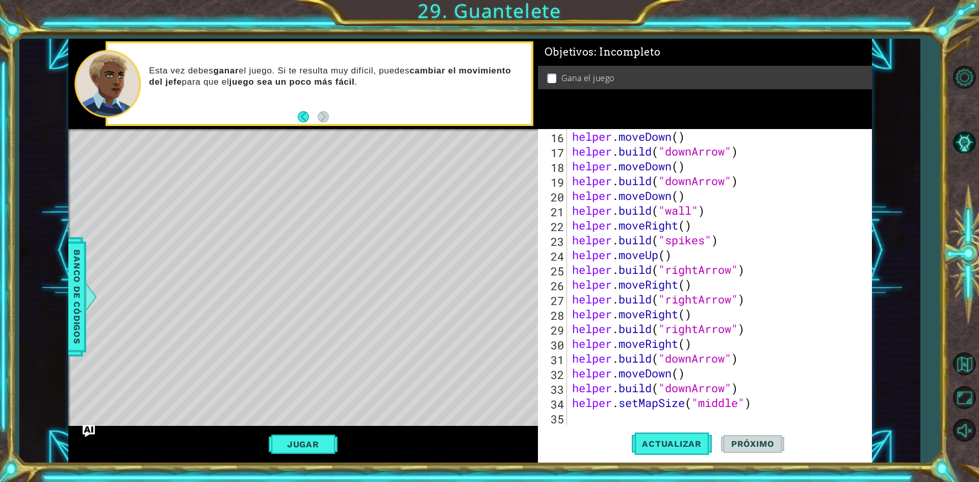
type textarea "[DOMAIN_NAME]("rightArrow")"
click at [749, 300] on div "helper . moveDown ( ) helper . build ( "downArrow" ) helper . moveDown ( ) help…" at bounding box center [718, 291] width 296 height 325
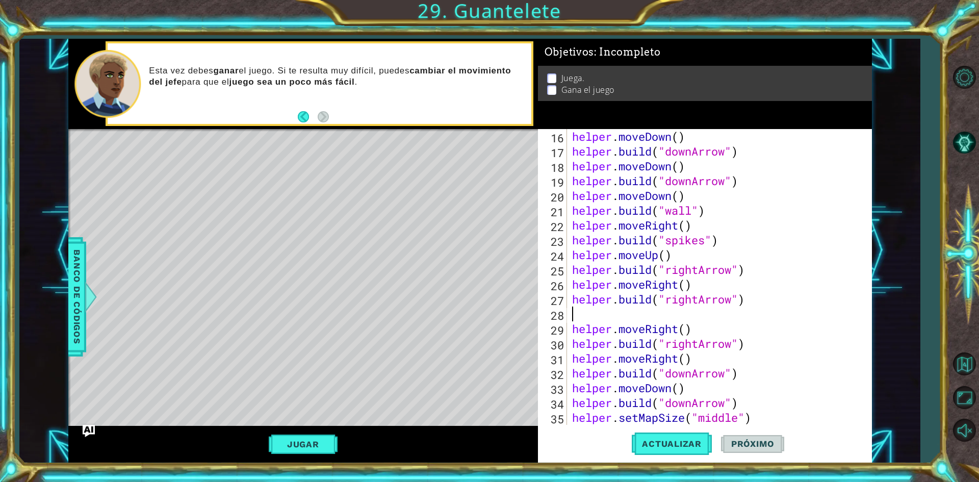
scroll to position [0, 0]
type textarea "h"
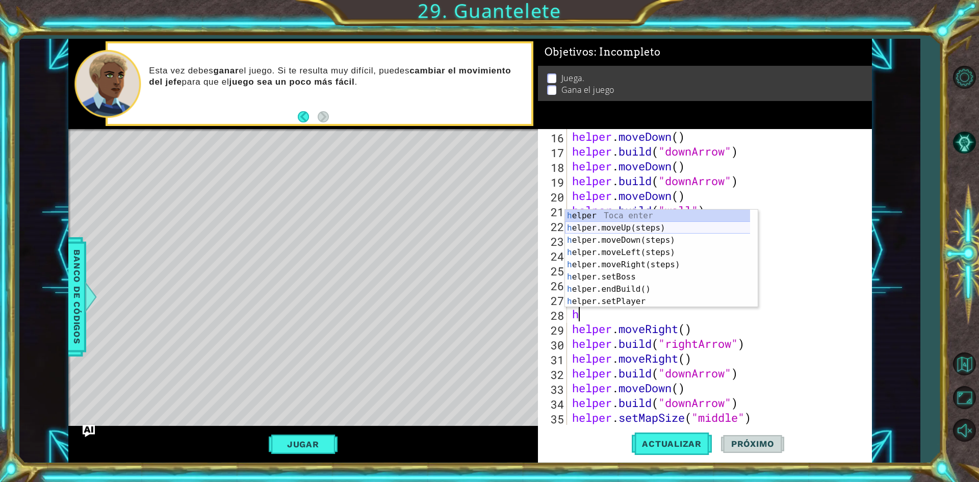
click at [684, 226] on div "h elper Toca enter h elper.moveUp(steps) Toca enter h elper.moveDown(steps) Toc…" at bounding box center [661, 271] width 193 height 122
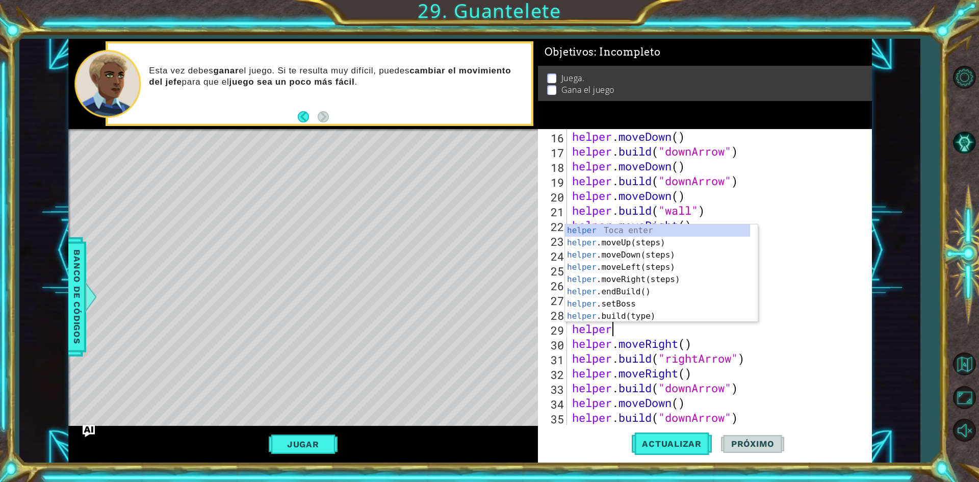
scroll to position [0, 2]
click at [665, 302] on div "helper. moveUp(steps) Toca enter helper. moveDown(steps) Toca enter helper. mov…" at bounding box center [657, 285] width 185 height 122
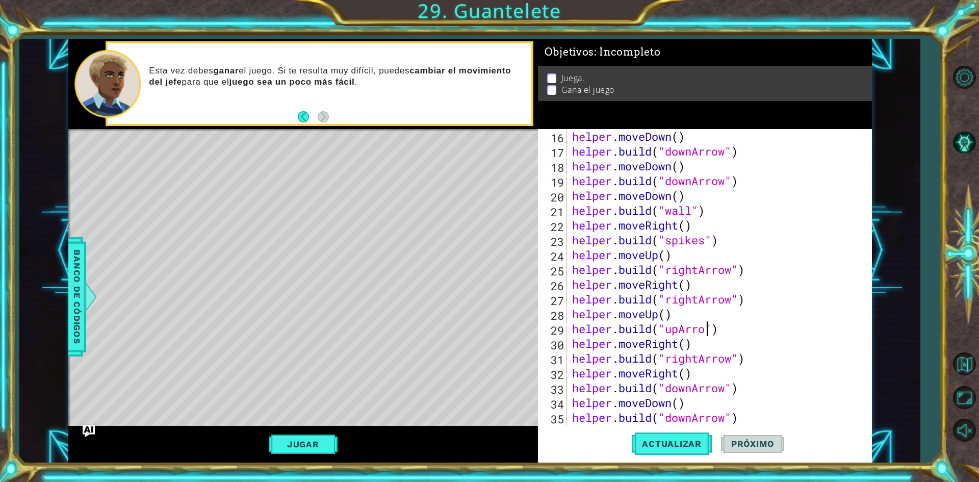
scroll to position [0, 6]
type textarea "[DOMAIN_NAME]("upArrow")"
click at [730, 334] on div "helper . moveDown ( ) helper . build ( "downArrow" ) helper . moveDown ( ) help…" at bounding box center [718, 291] width 296 height 325
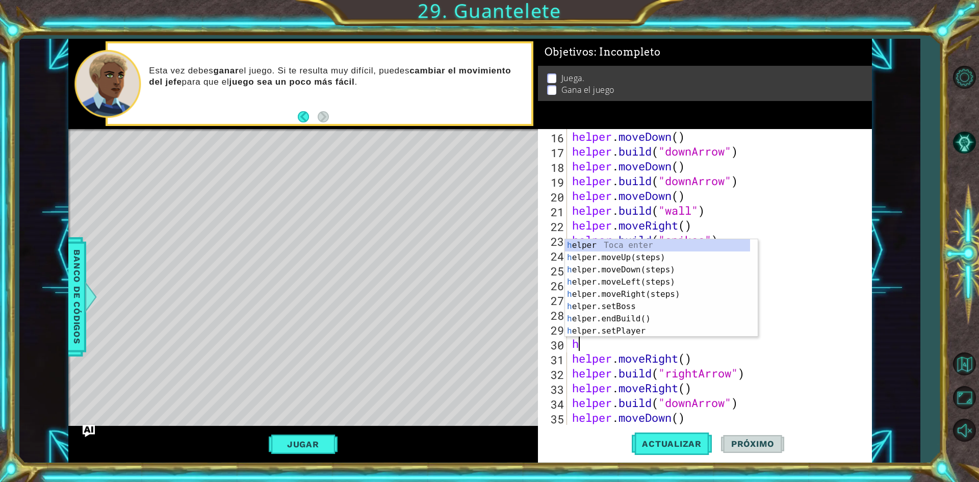
type textarea "he"
click at [679, 299] on div "he lper Toca enter he lper.moveUp(steps) Toca enter he lper.moveDown(steps) Toc…" at bounding box center [657, 300] width 185 height 122
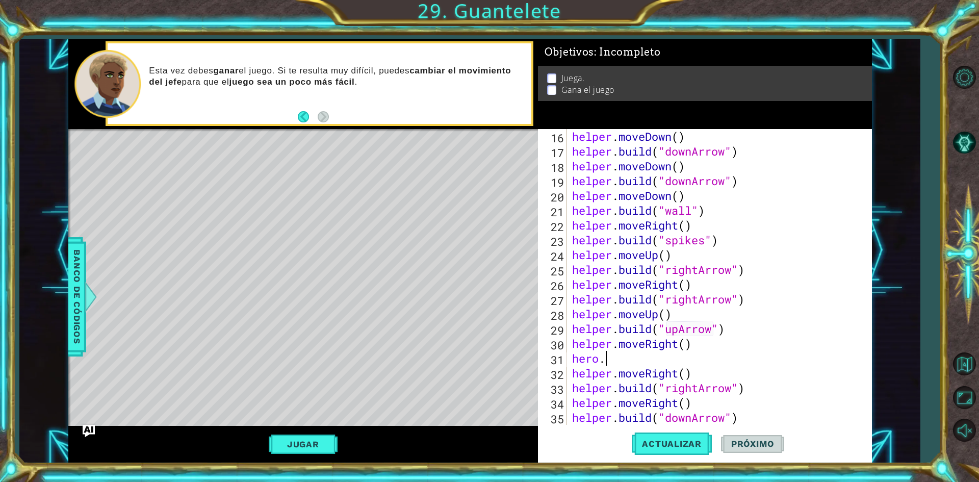
scroll to position [0, 1]
click at [638, 360] on div "helper . moveDown ( ) helper . build ( "downArrow" ) helper . moveDown ( ) help…" at bounding box center [718, 291] width 296 height 325
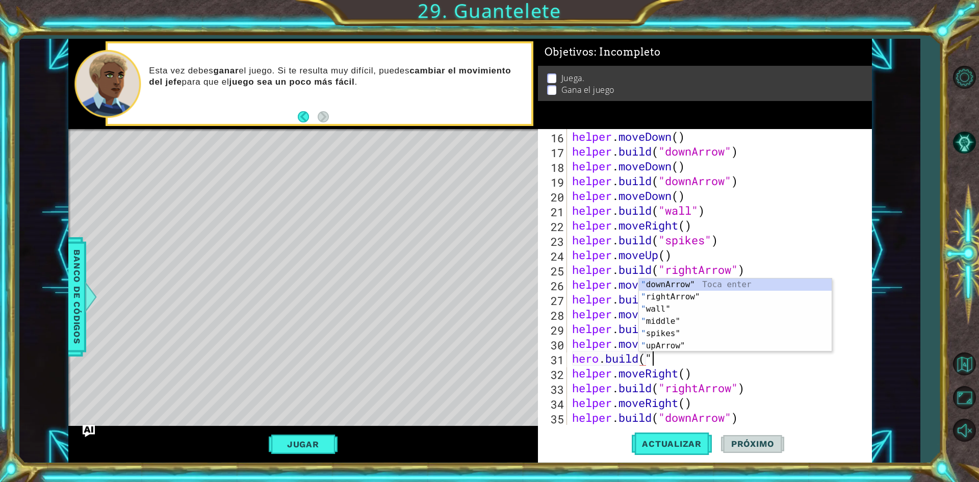
scroll to position [0, 3]
click at [760, 284] on div "" downArrow" Toca enter " rightArrow" Toca enter " wall" Toca enter " middle" T…" at bounding box center [735, 328] width 193 height 98
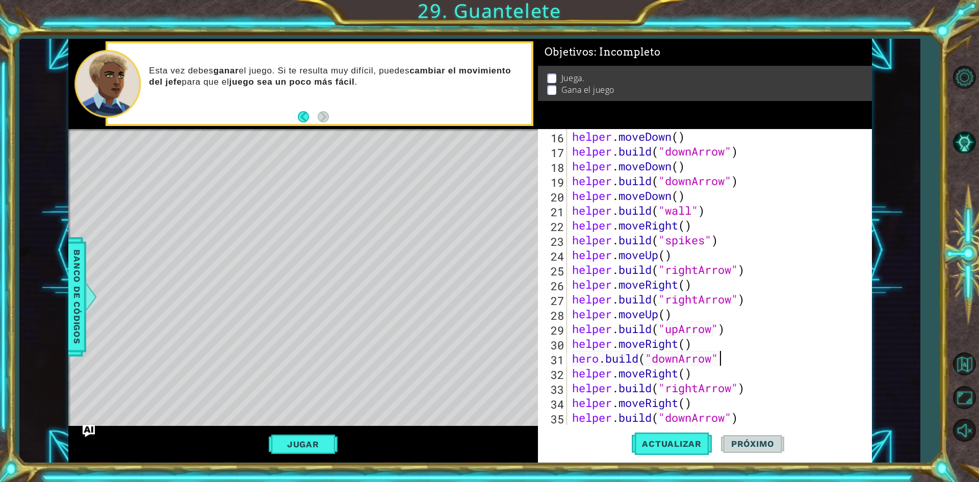
scroll to position [0, 6]
click at [681, 450] on button "Actualizar" at bounding box center [672, 443] width 80 height 33
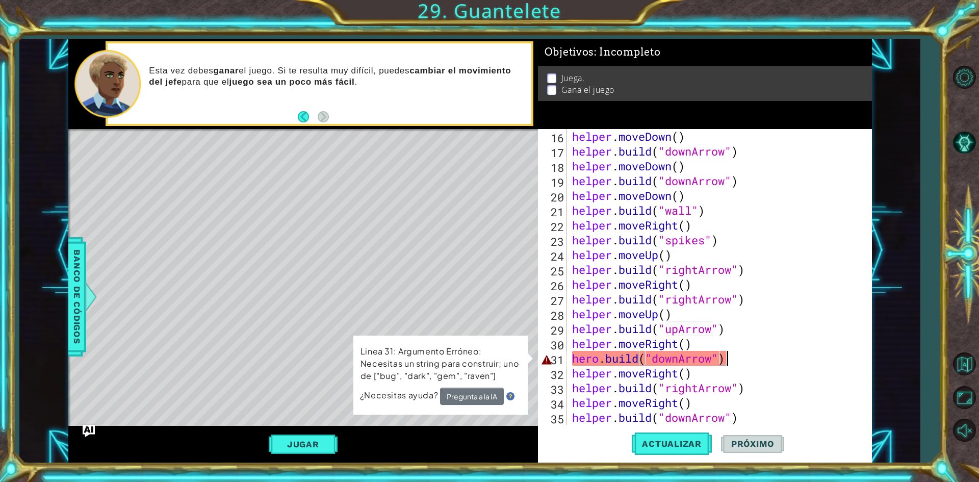
click at [508, 283] on div "Level Map" at bounding box center [303, 279] width 471 height 300
click at [749, 350] on div "helper . moveDown ( ) helper . build ( "downArrow" ) helper . moveDown ( ) help…" at bounding box center [718, 291] width 296 height 325
click at [488, 395] on button "Pregunta a la IA" at bounding box center [472, 396] width 64 height 17
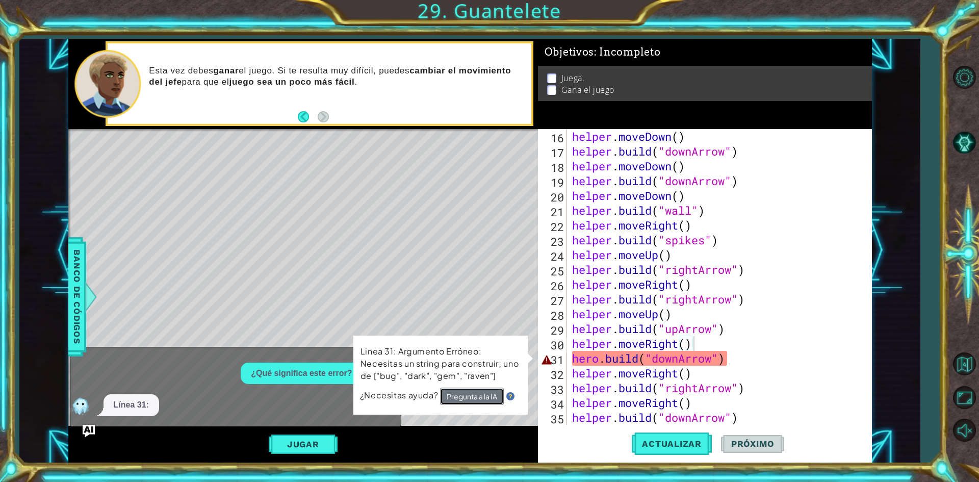
click at [494, 399] on button "Pregunta a la IA" at bounding box center [472, 396] width 64 height 17
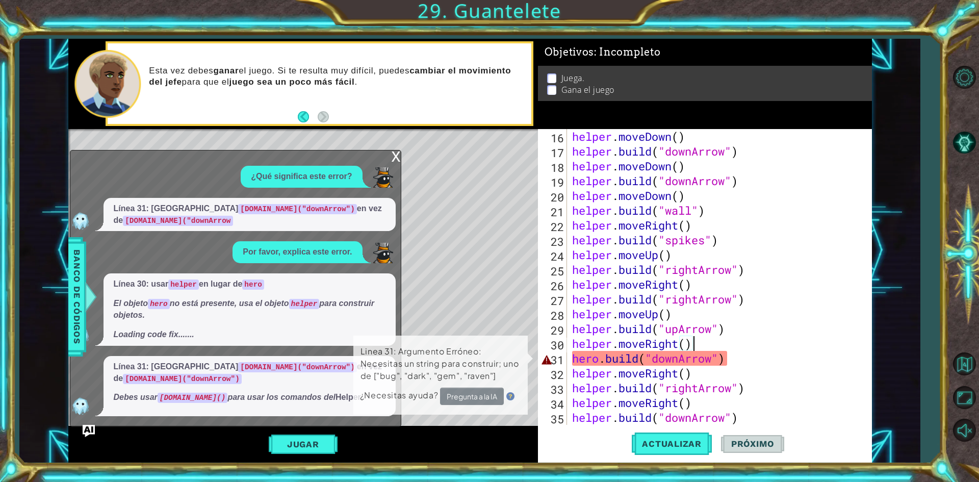
scroll to position [58, 0]
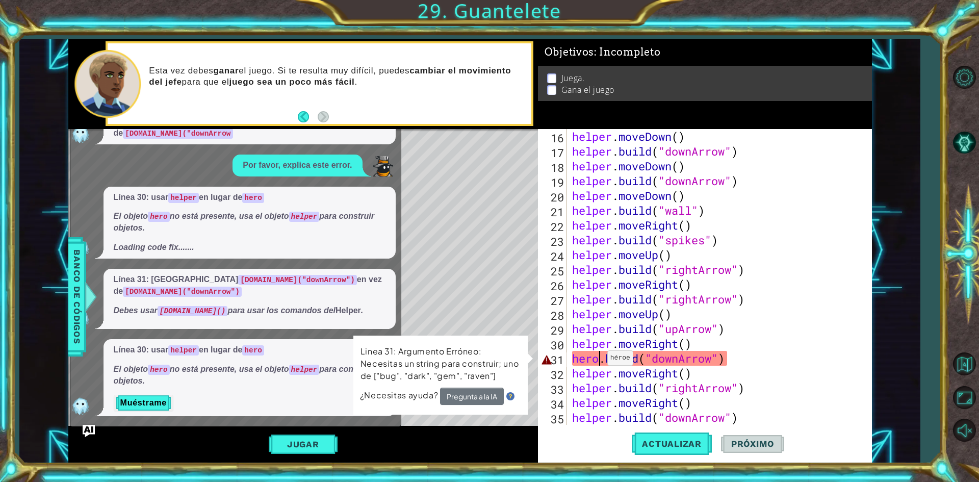
click at [599, 361] on div "helper . moveDown ( ) helper . build ( "downArrow" ) helper . moveDown ( ) help…" at bounding box center [718, 291] width 296 height 325
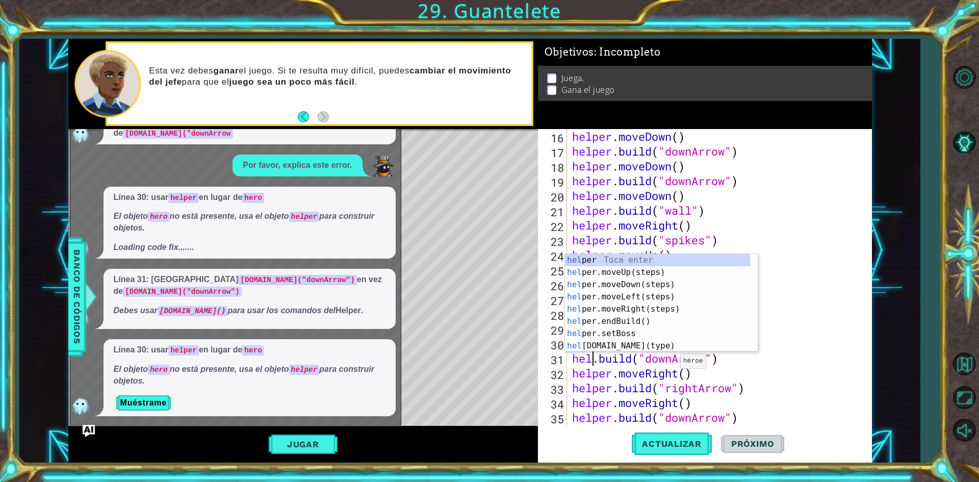
scroll to position [0, 2]
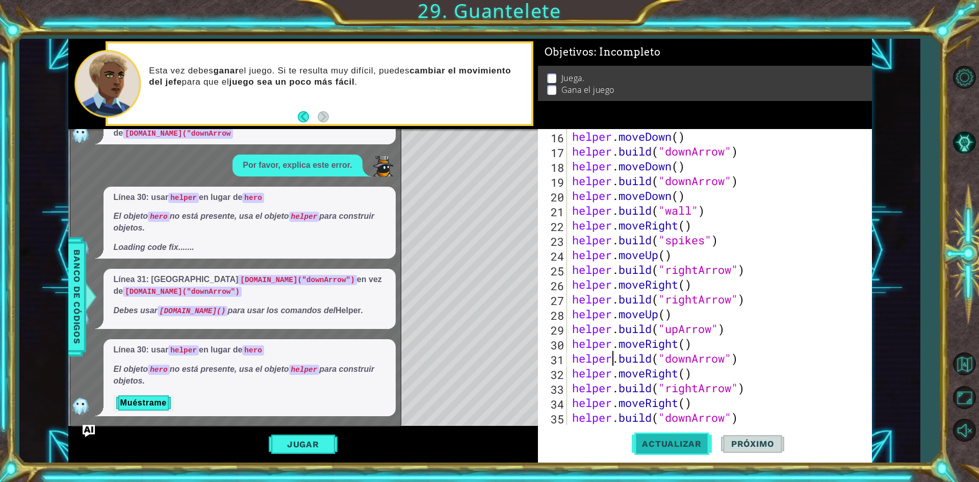
type textarea "[DOMAIN_NAME]("downArrow")"
click at [670, 439] on span "Actualizar" at bounding box center [672, 444] width 80 height 10
click at [302, 440] on button "Jugar" at bounding box center [303, 444] width 69 height 19
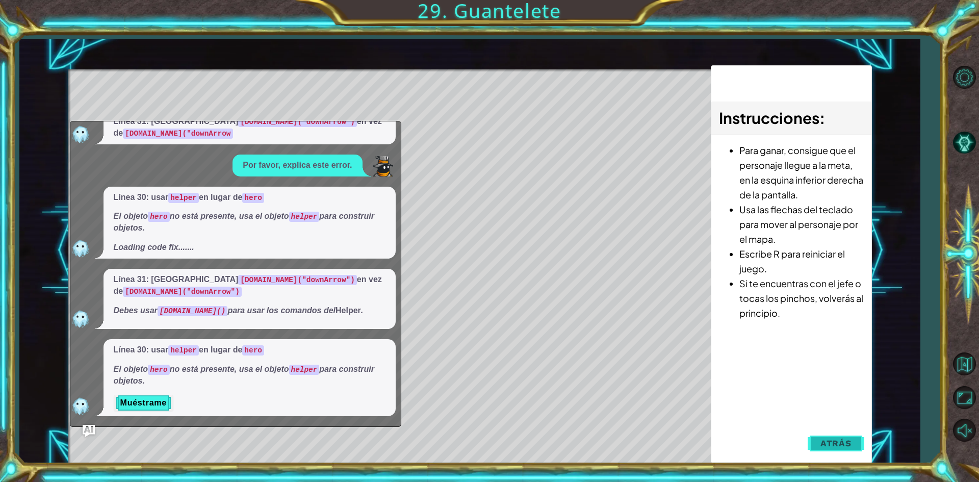
click at [834, 442] on span "Atrás" at bounding box center [836, 443] width 31 height 10
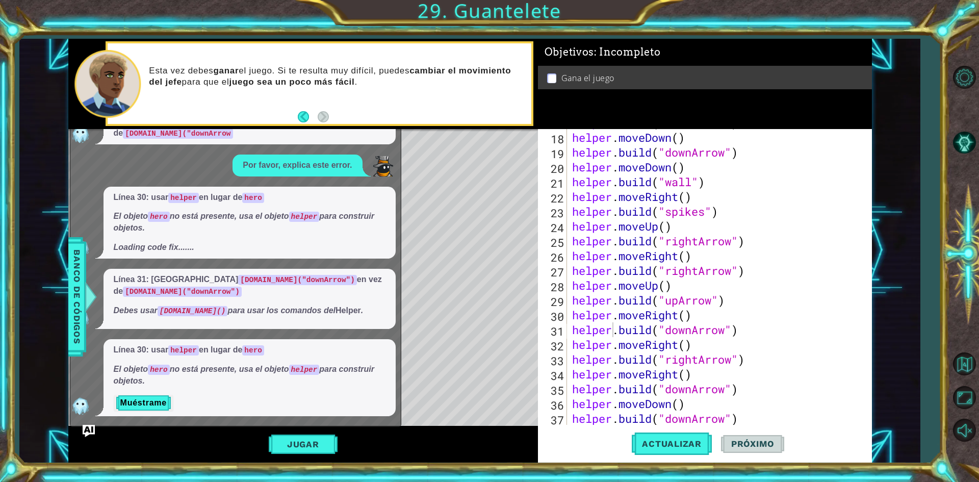
scroll to position [265, 0]
click at [740, 421] on div "helper . moveDown ( ) helper . build ( "downArrow" ) helper . moveDown ( ) help…" at bounding box center [718, 291] width 296 height 325
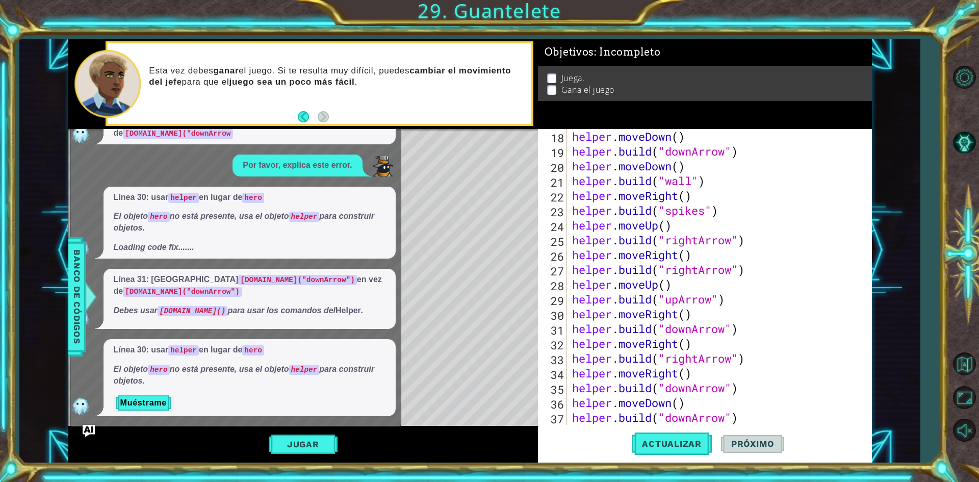
scroll to position [311, 0]
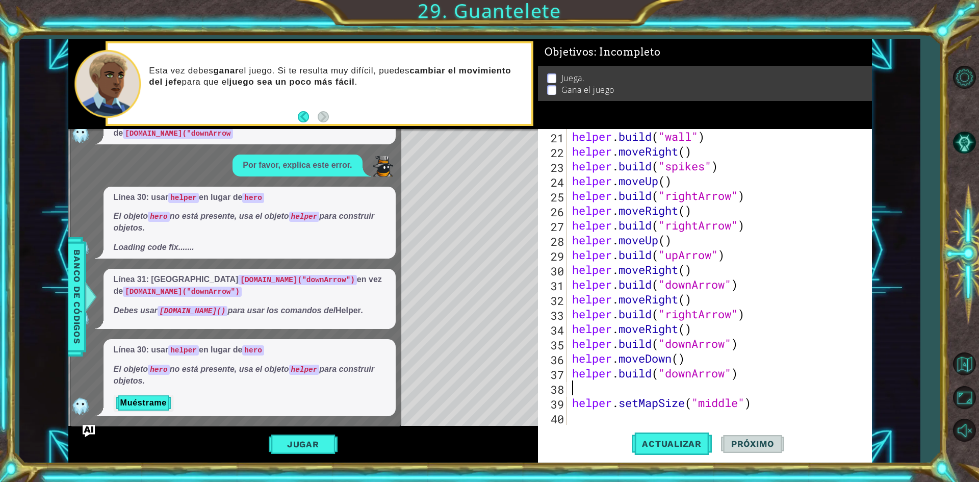
type textarea "he"
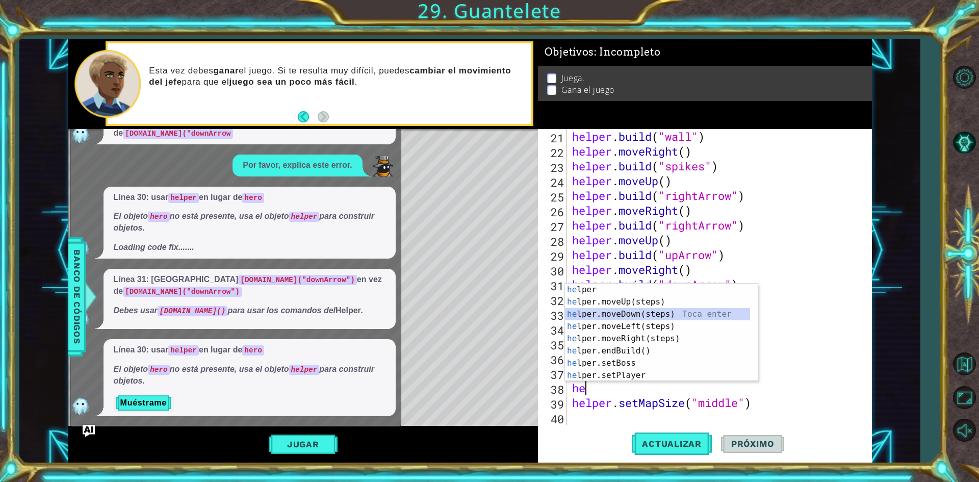
click at [622, 316] on div "he lper Toca enter he lper.moveUp(steps) Toca enter he lper.moveDown(steps) Toc…" at bounding box center [657, 345] width 185 height 122
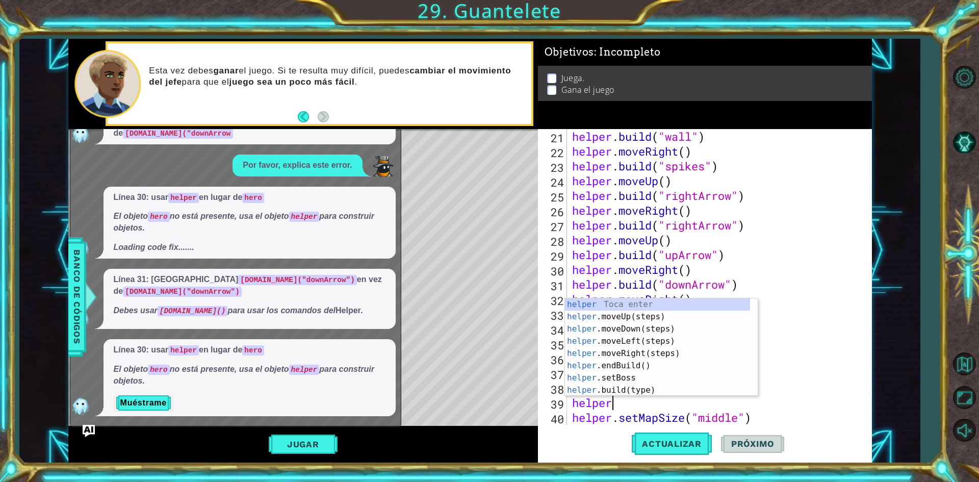
scroll to position [0, 2]
click at [687, 372] on div "helper. moveUp(steps) Toca enter helper. moveDown(steps) Toca enter helper. mov…" at bounding box center [657, 359] width 185 height 122
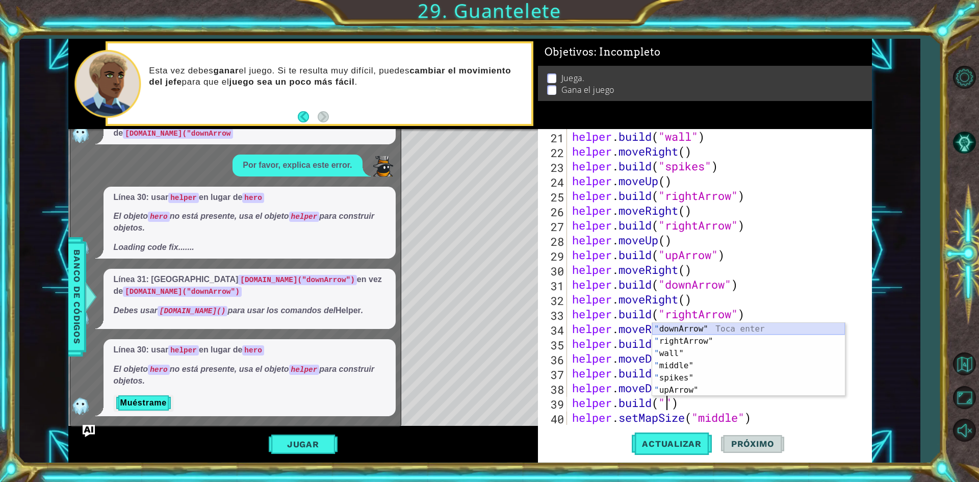
click at [711, 326] on div "" downArrow" Toca enter " rightArrow" Toca enter " wall" Toca enter " middle" T…" at bounding box center [748, 372] width 193 height 98
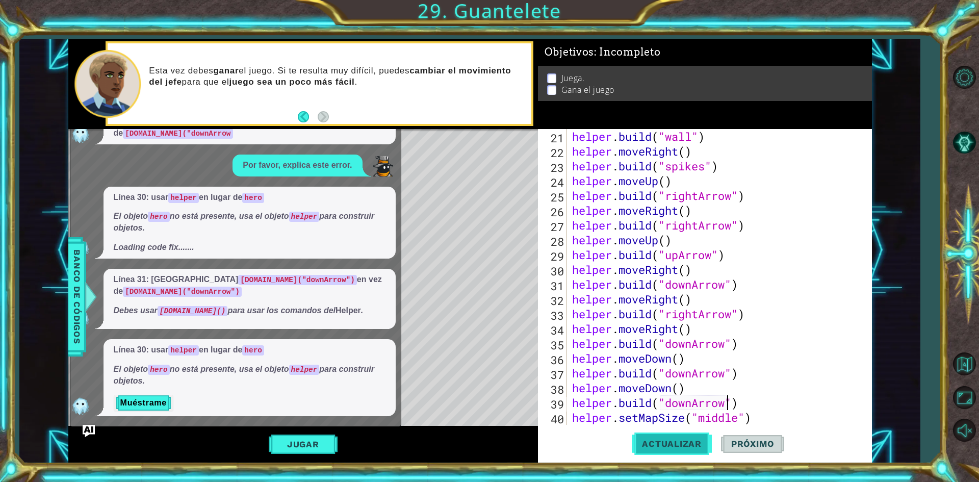
type textarea "[DOMAIN_NAME]("downArrow")"
click at [661, 444] on span "Actualizar" at bounding box center [672, 444] width 80 height 10
click at [321, 453] on button "Jugar" at bounding box center [303, 444] width 69 height 19
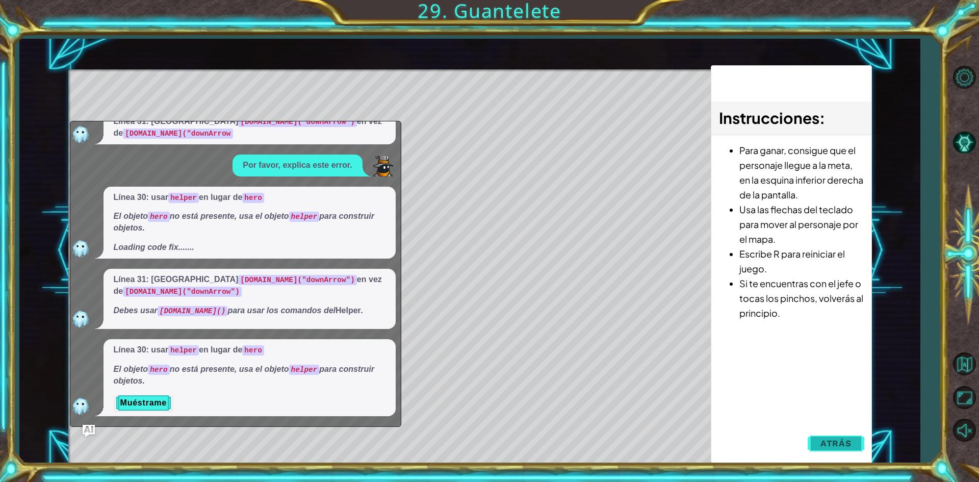
click at [843, 445] on span "Atrás" at bounding box center [836, 443] width 31 height 10
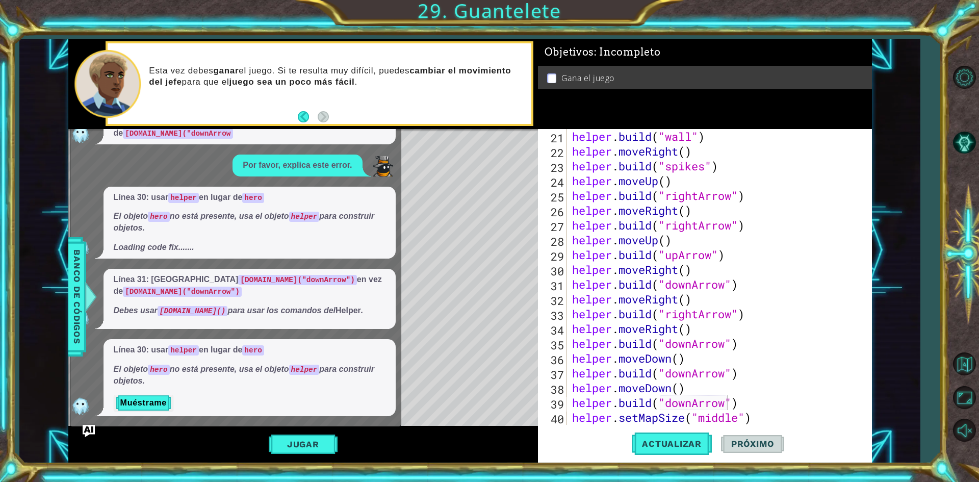
click at [301, 113] on button "Back" at bounding box center [308, 116] width 20 height 11
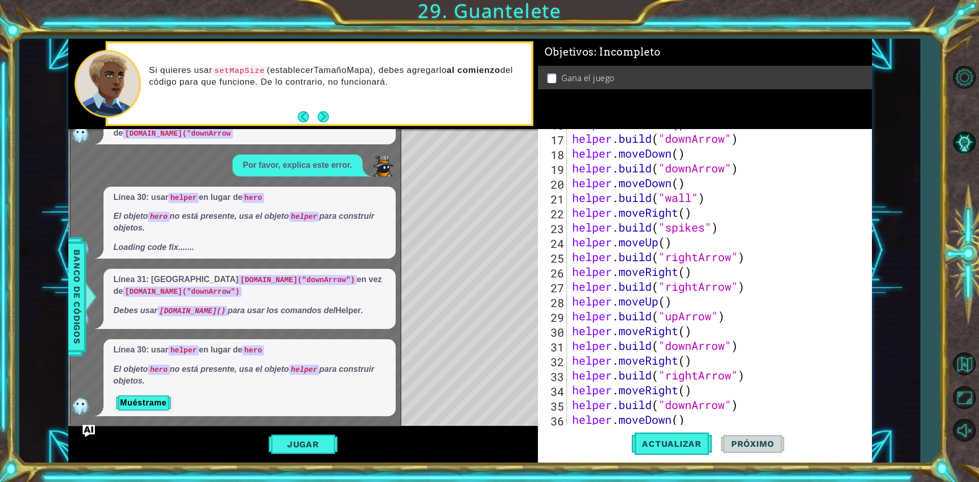
scroll to position [127, 0]
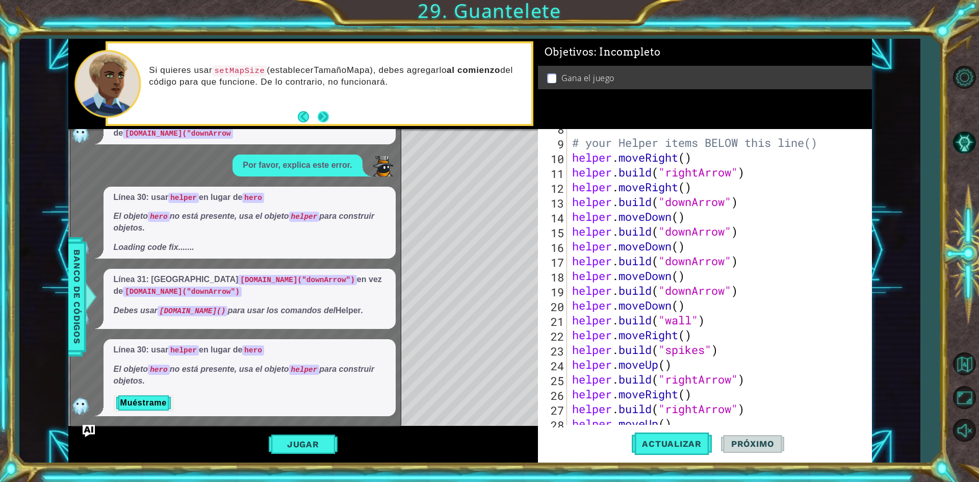
click at [325, 115] on button "Next" at bounding box center [323, 116] width 19 height 19
click at [758, 448] on span "Próximo" at bounding box center [752, 444] width 63 height 10
click at [756, 441] on span "Próximo" at bounding box center [752, 444] width 63 height 10
click at [961, 377] on button "Volver al mapa" at bounding box center [965, 364] width 30 height 30
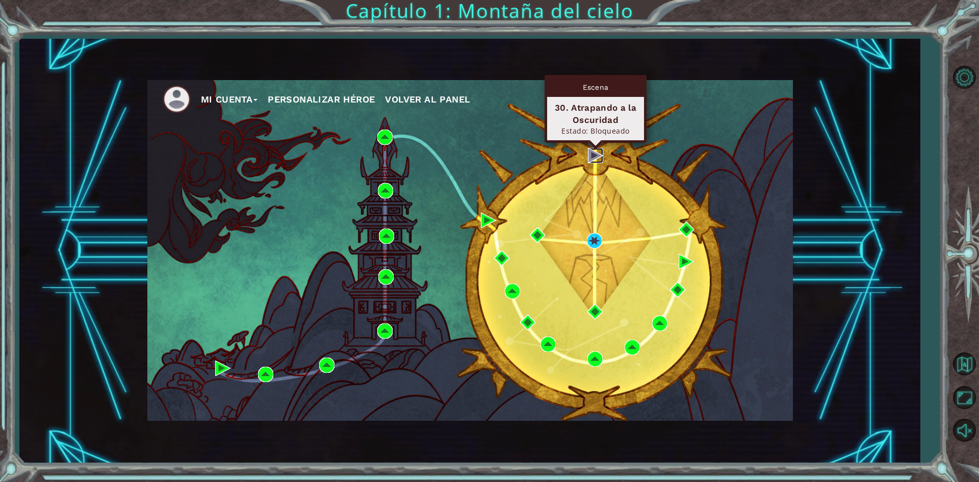
click at [590, 155] on img at bounding box center [595, 155] width 15 height 15
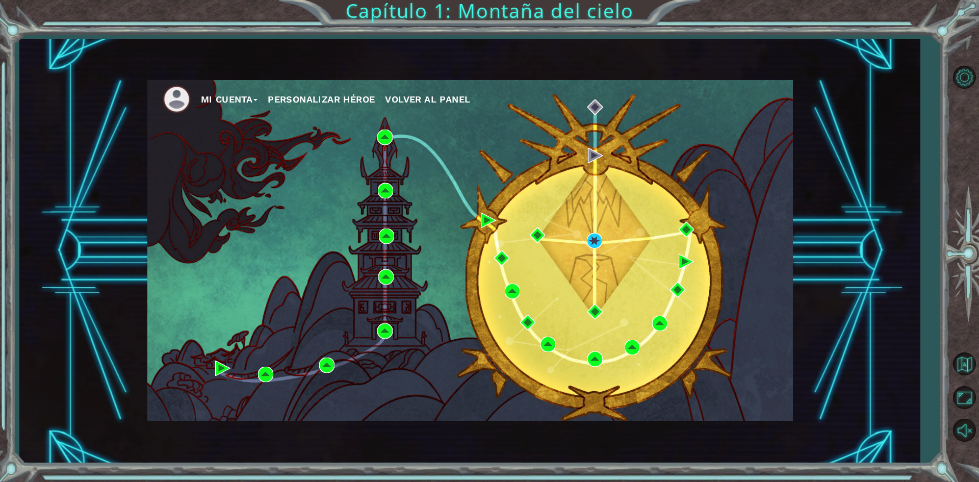
click at [587, 116] on div "Mi Cuenta Personalizar héroe Volver al panel" at bounding box center [470, 250] width 646 height 341
click at [590, 113] on img at bounding box center [595, 106] width 15 height 15
click at [677, 187] on div "Mi Cuenta Personalizar héroe Volver al panel" at bounding box center [470, 250] width 646 height 341
click at [378, 171] on div "Mi Cuenta Personalizar héroe Volver al panel" at bounding box center [470, 250] width 646 height 341
click at [849, 117] on div "Mi Cuenta Personalizar héroe Volver al panel" at bounding box center [469, 251] width 901 height 424
